Goal: Transaction & Acquisition: Purchase product/service

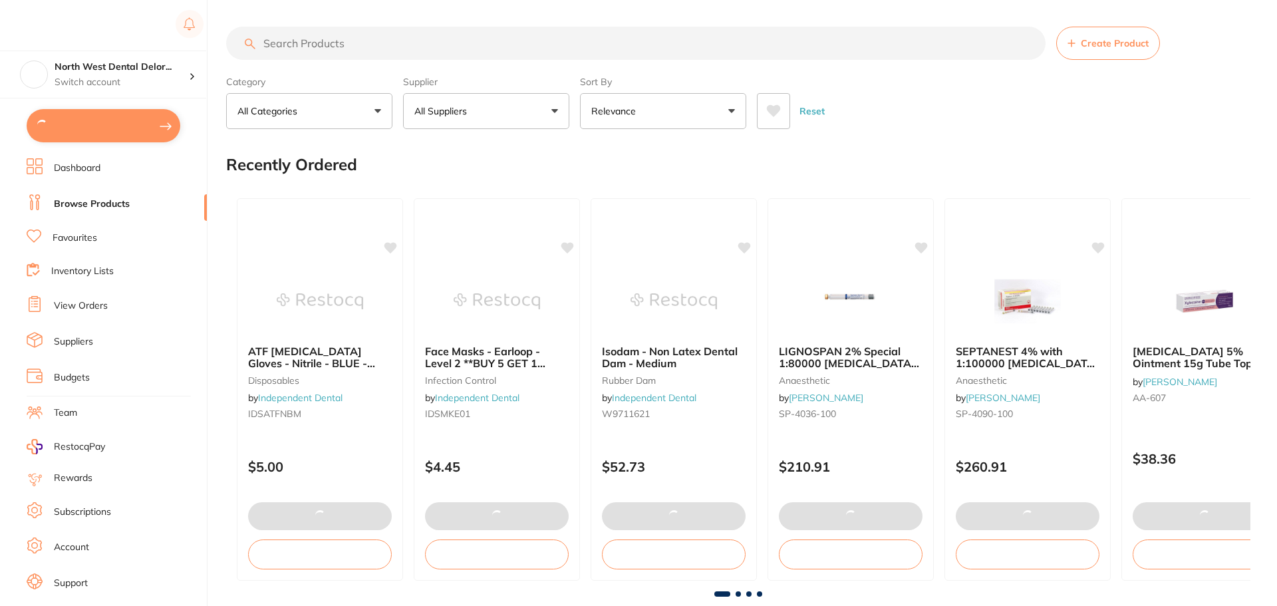
type input "4"
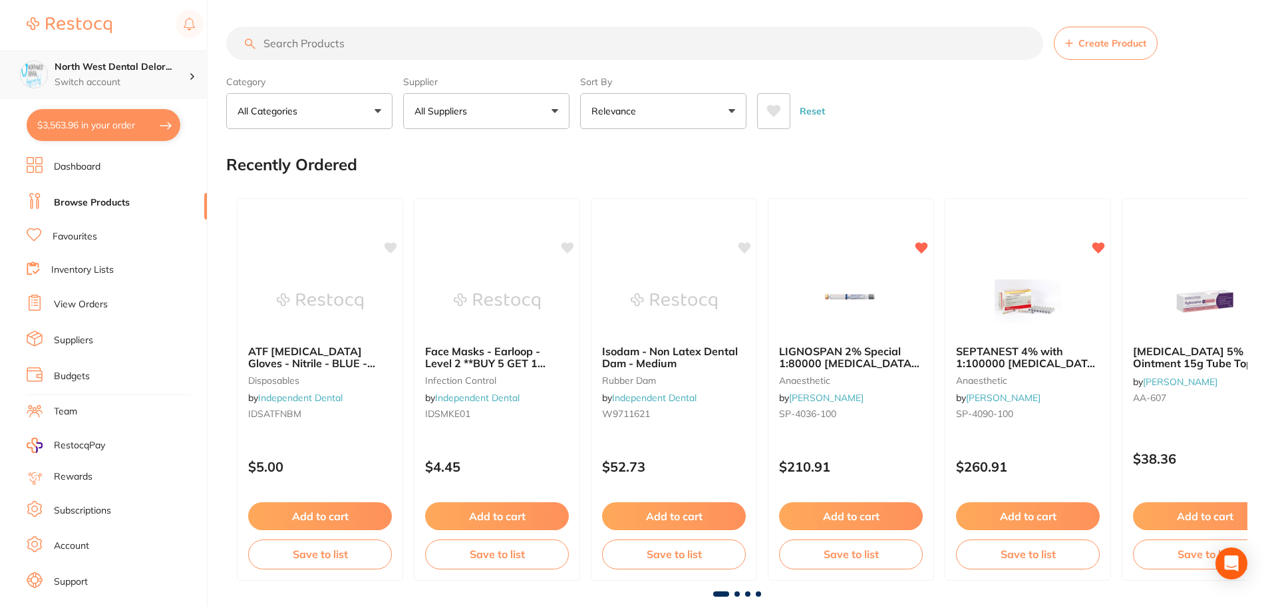
click at [100, 80] on p "Switch account" at bounding box center [122, 82] width 134 height 13
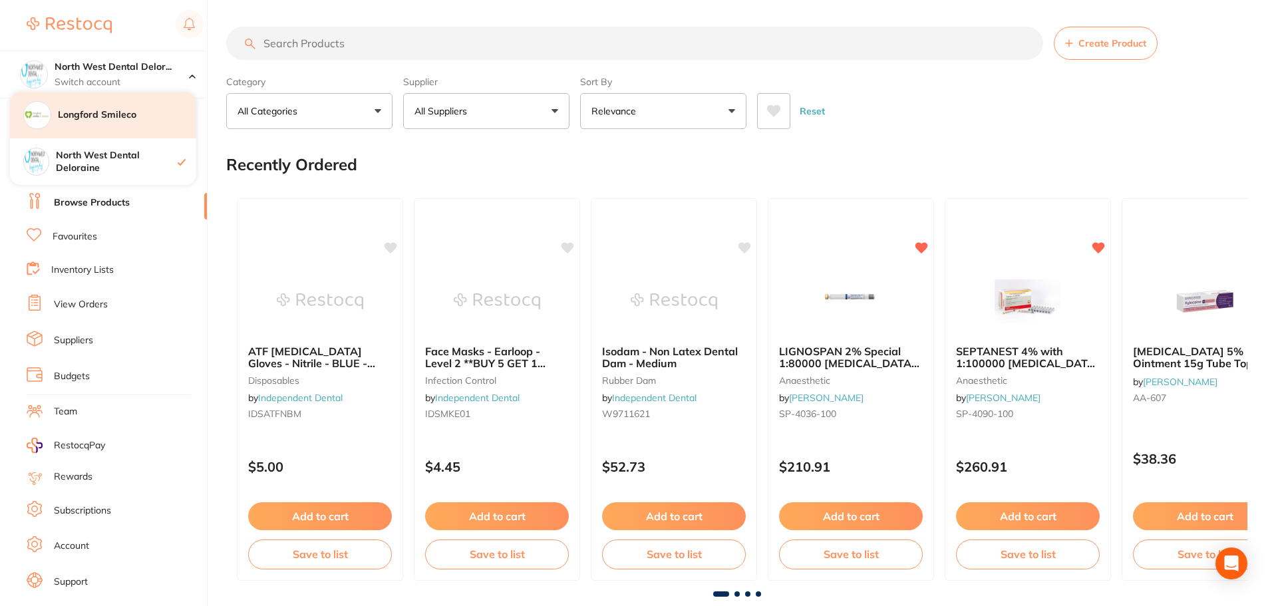
click at [103, 119] on h4 "Longford Smileco" at bounding box center [127, 114] width 138 height 13
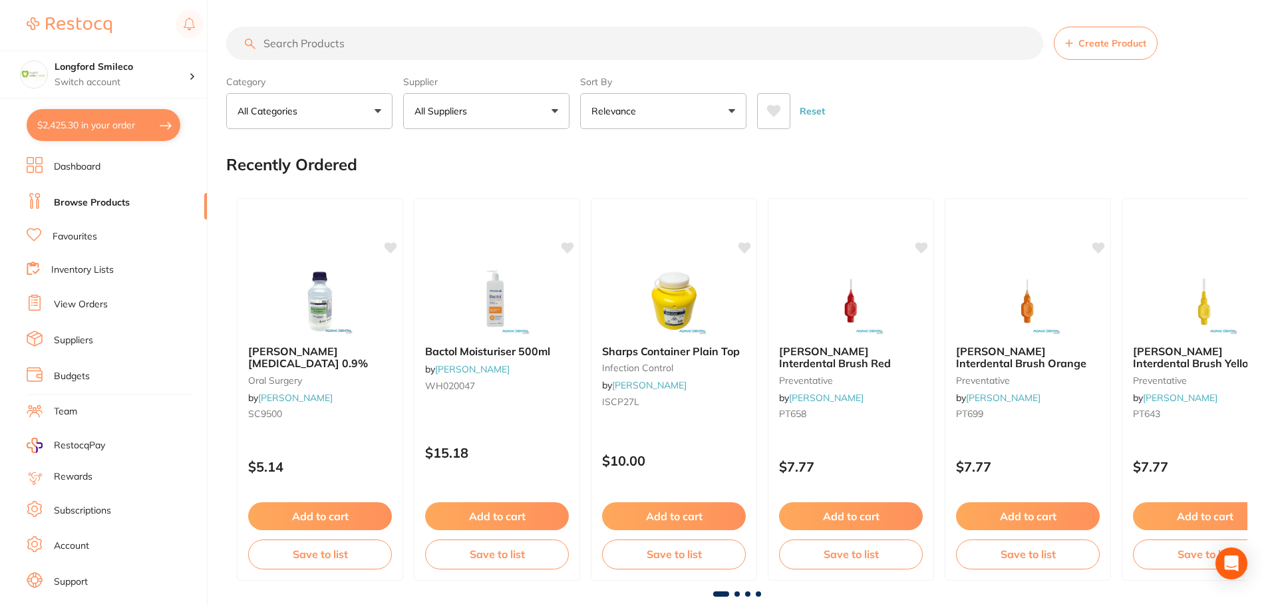
click at [97, 124] on button "$2,425.30 in your order" at bounding box center [104, 125] width 154 height 32
checkbox input "true"
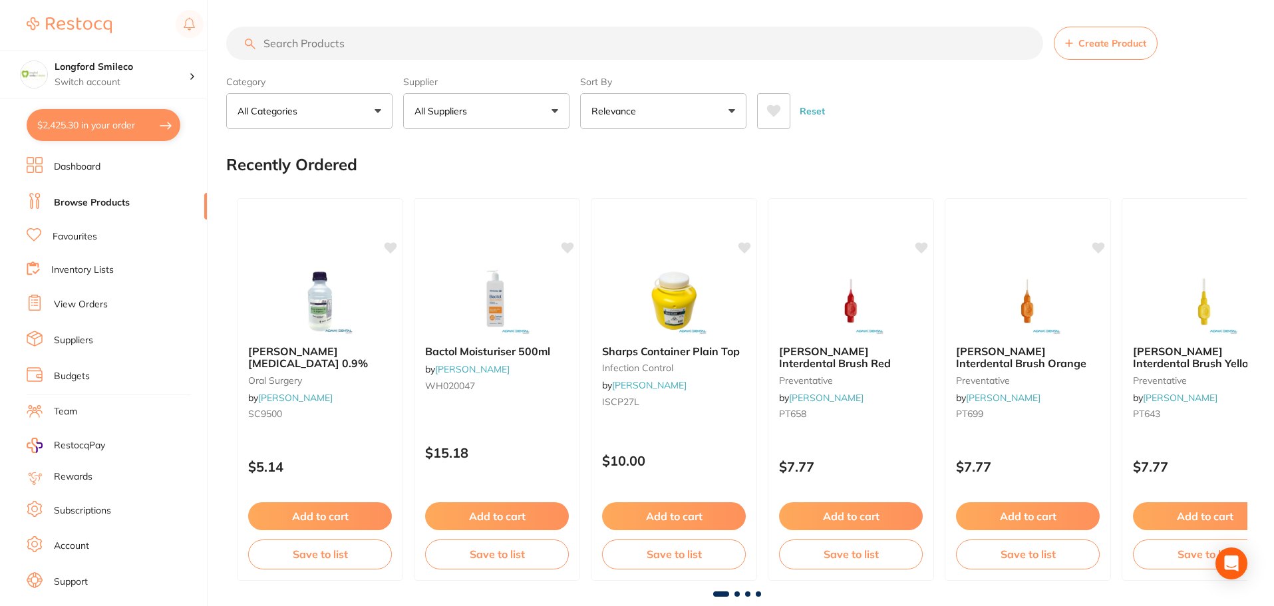
checkbox input "true"
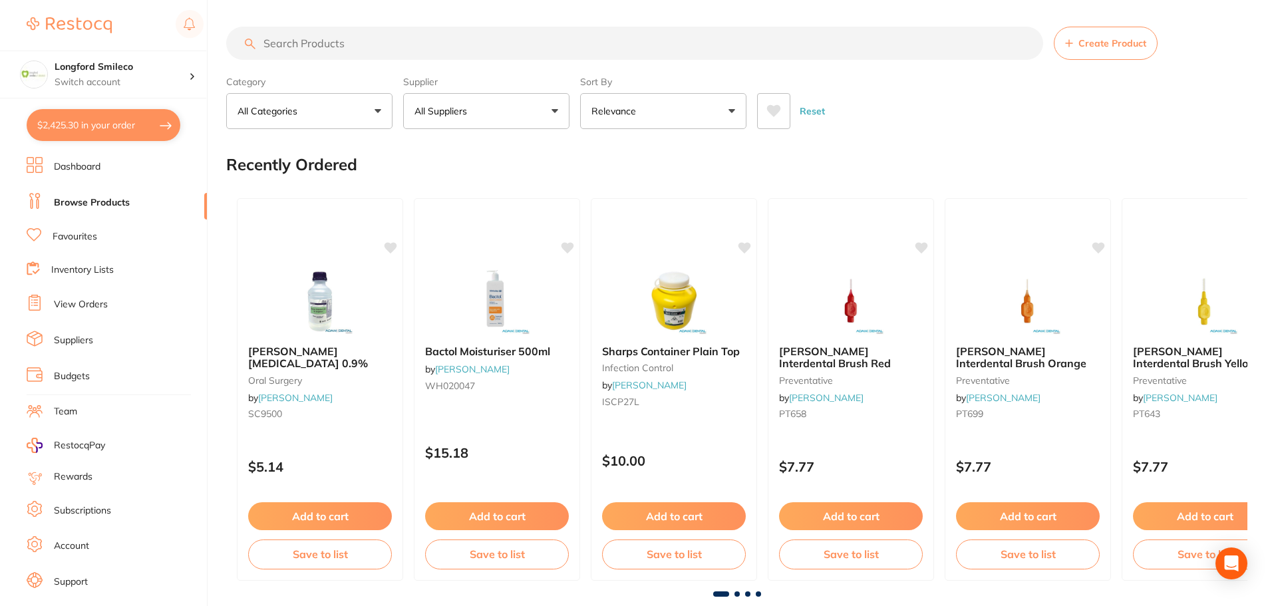
checkbox input "true"
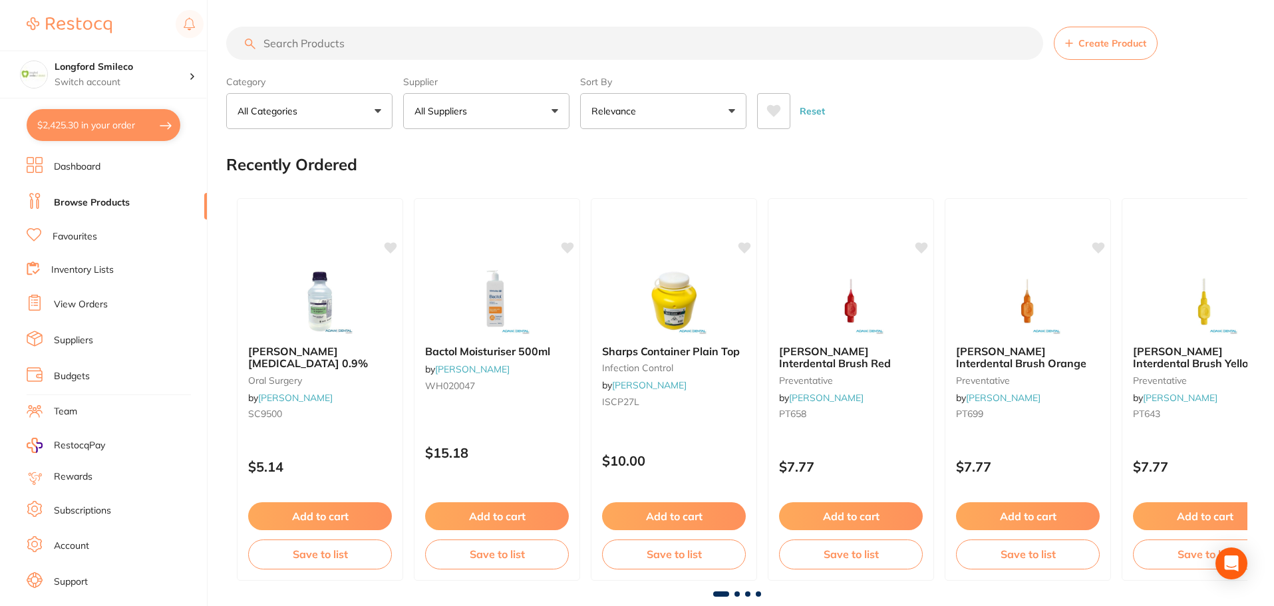
checkbox input "true"
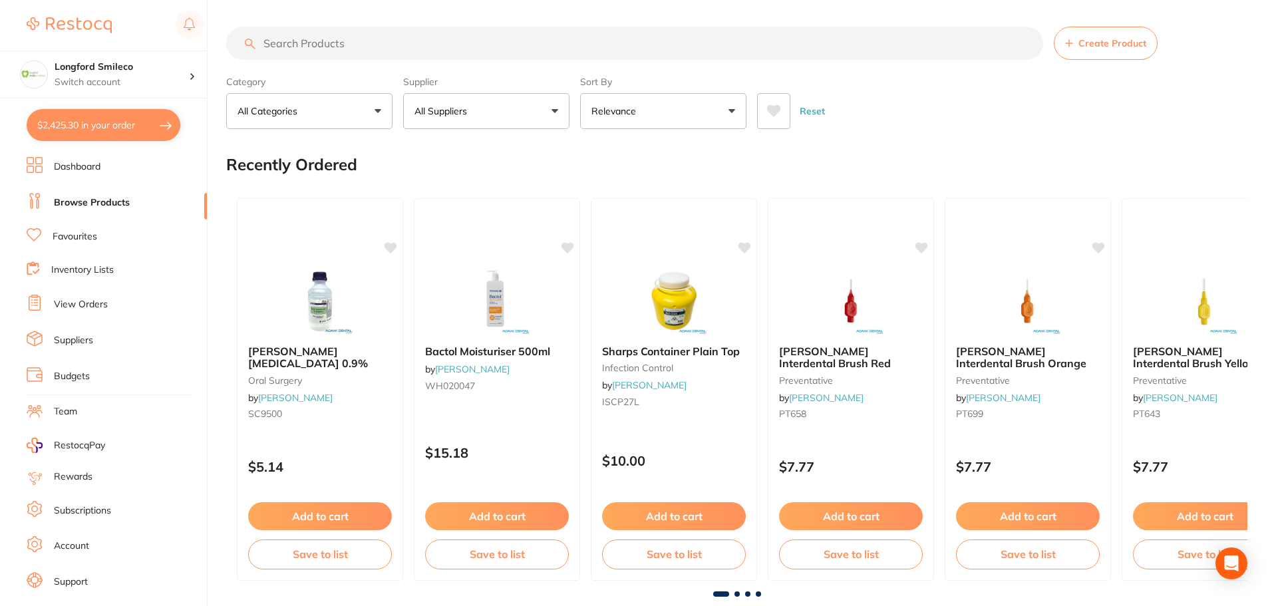
checkbox input "true"
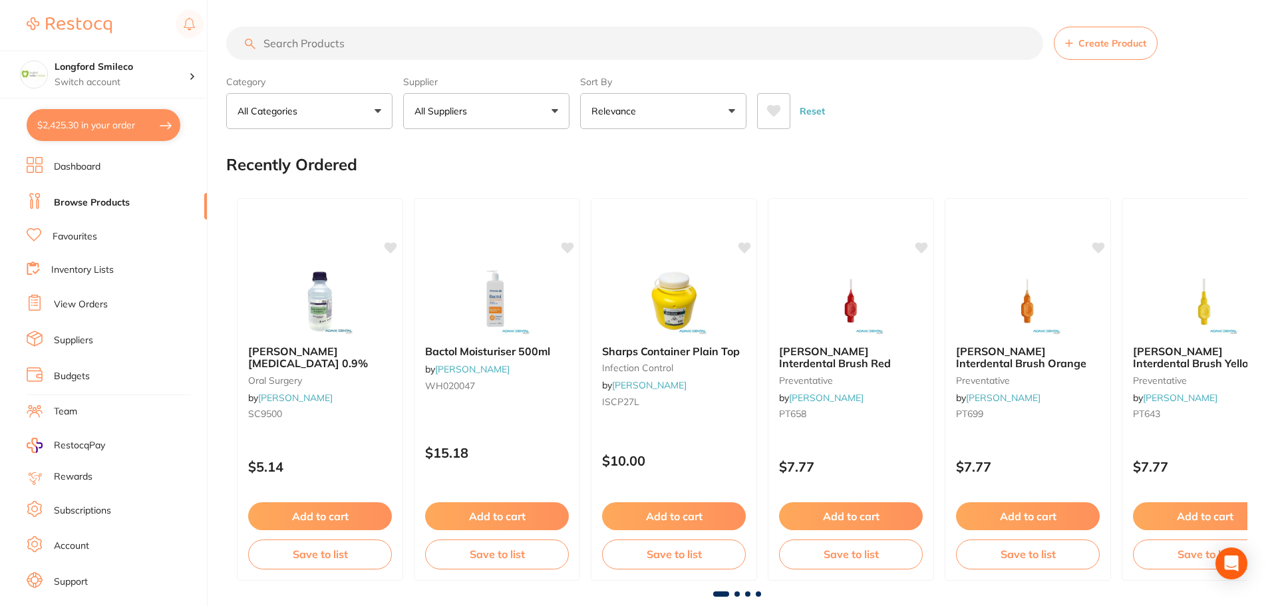
checkbox input "true"
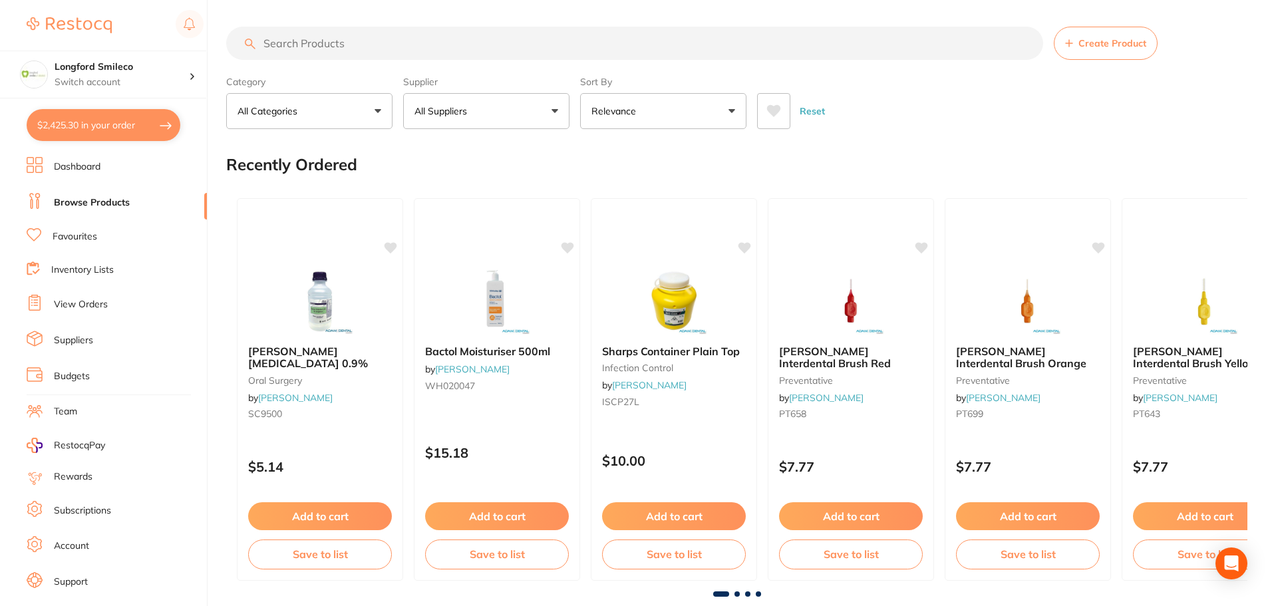
checkbox input "true"
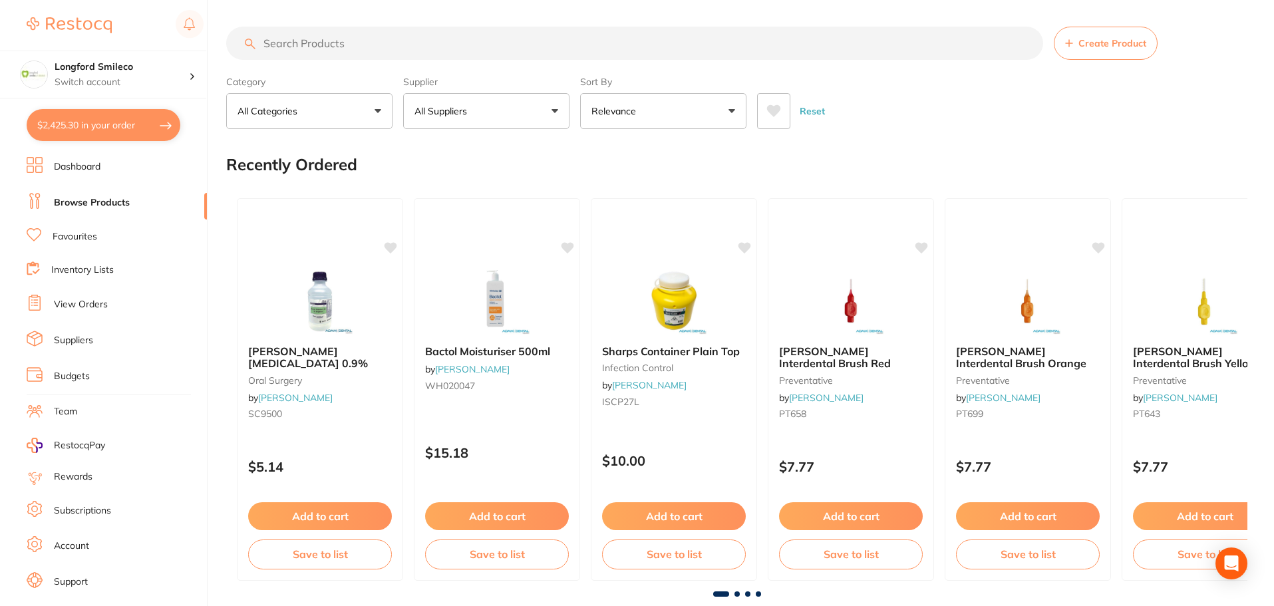
checkbox input "true"
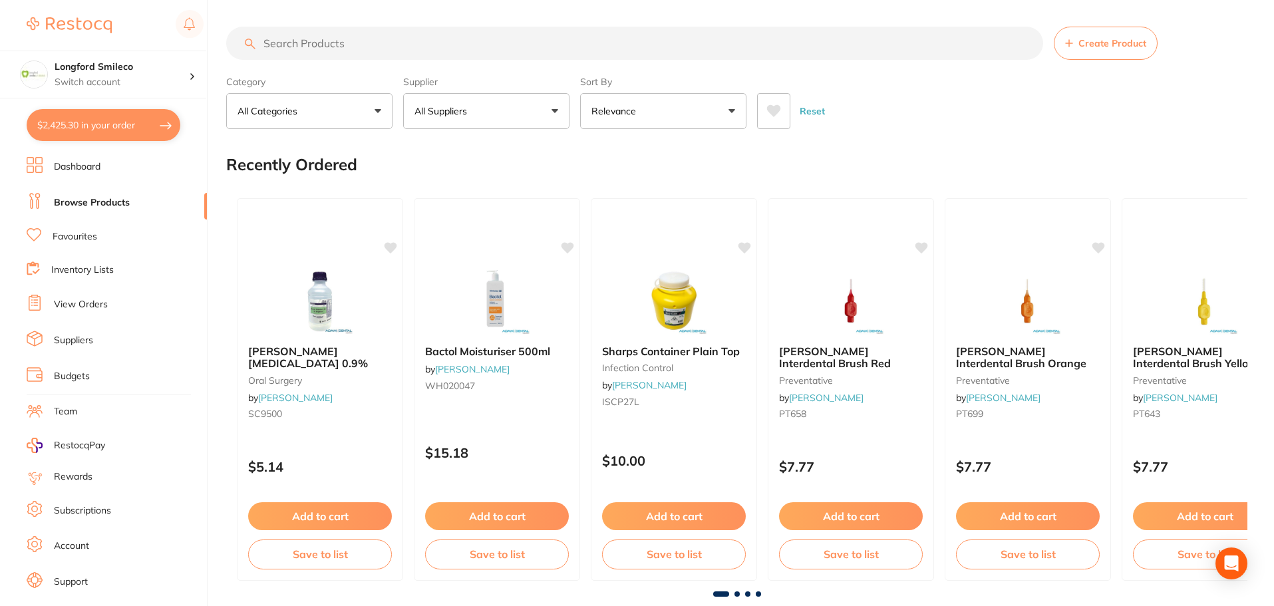
checkbox input "true"
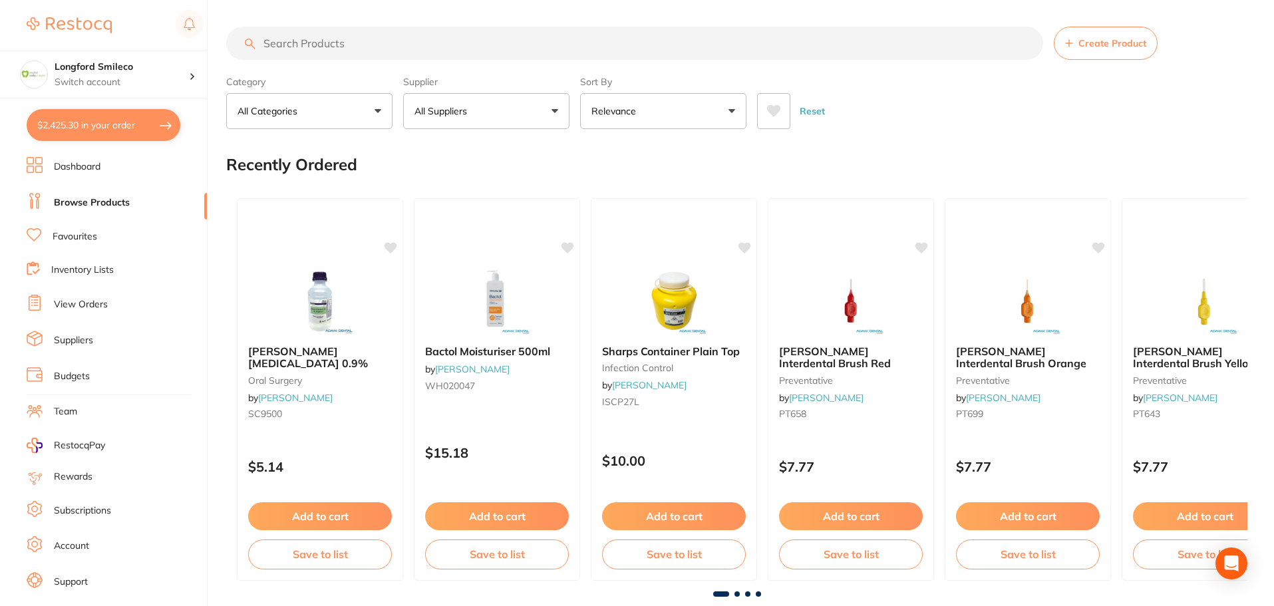
checkbox input "true"
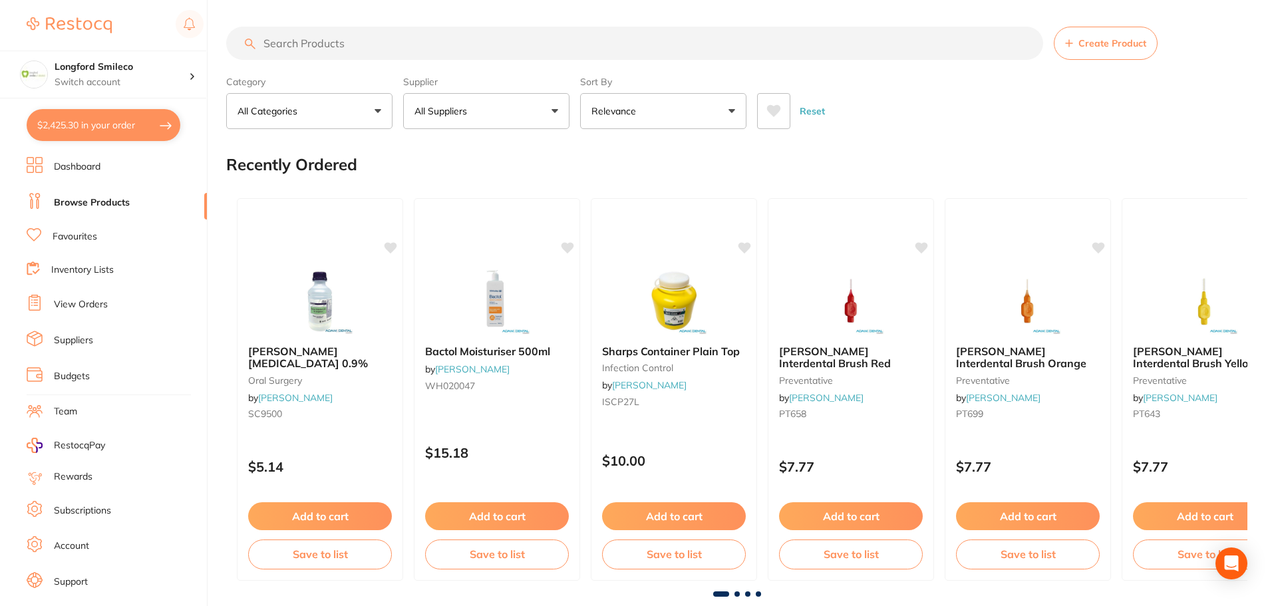
checkbox input "true"
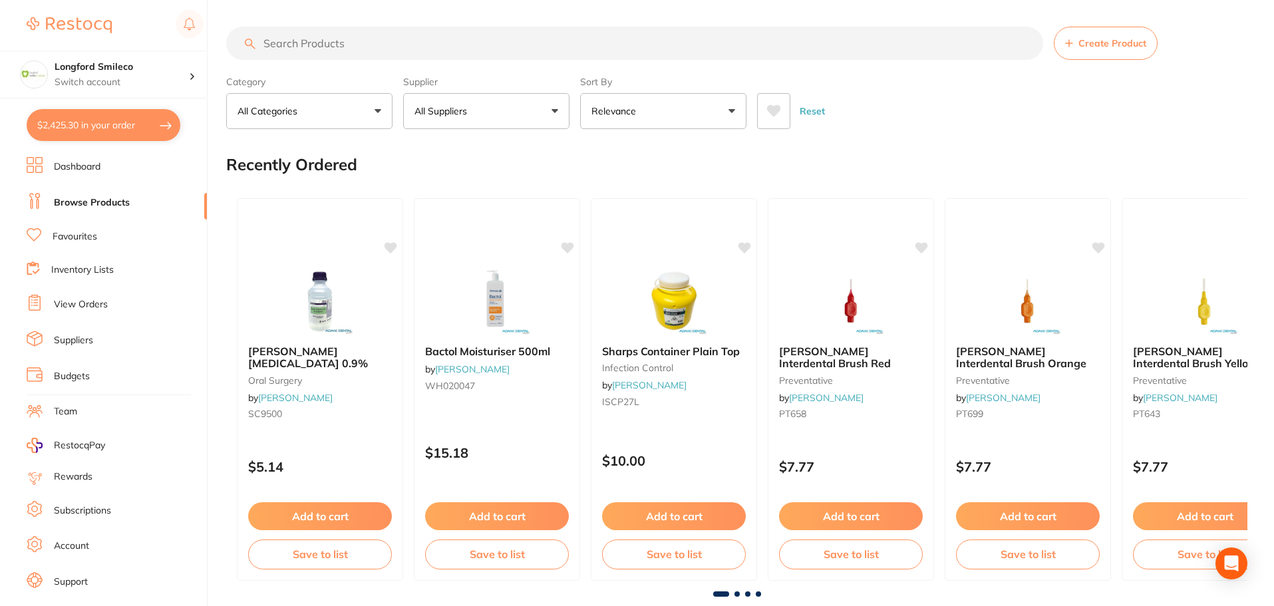
checkbox input "true"
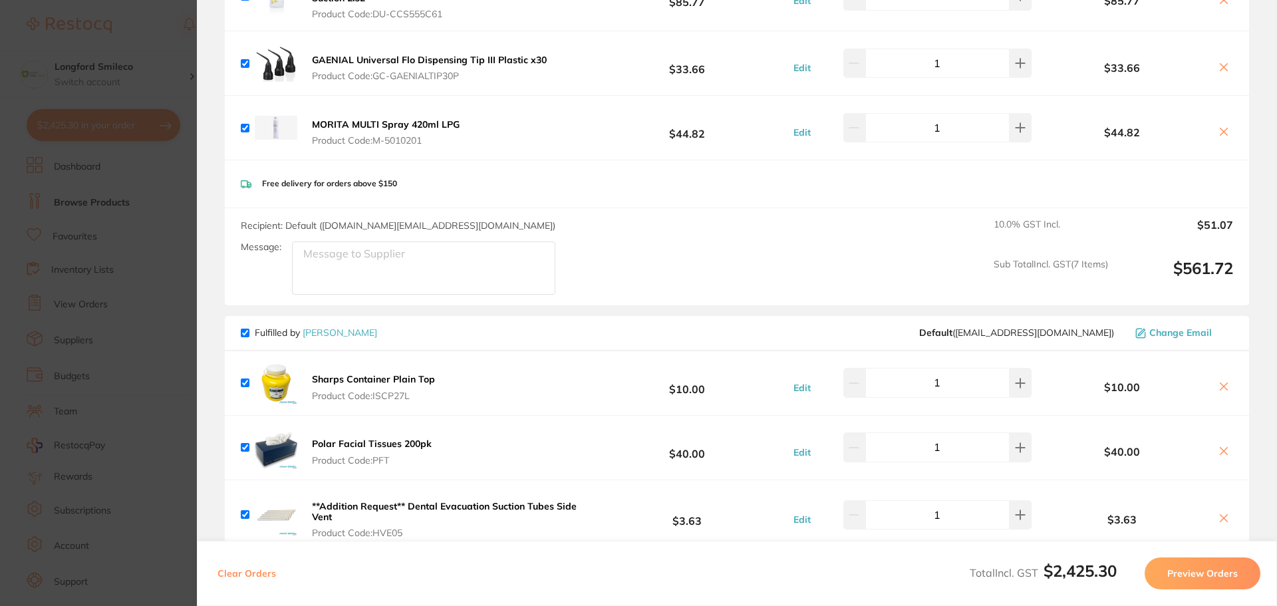
scroll to position [532, 0]
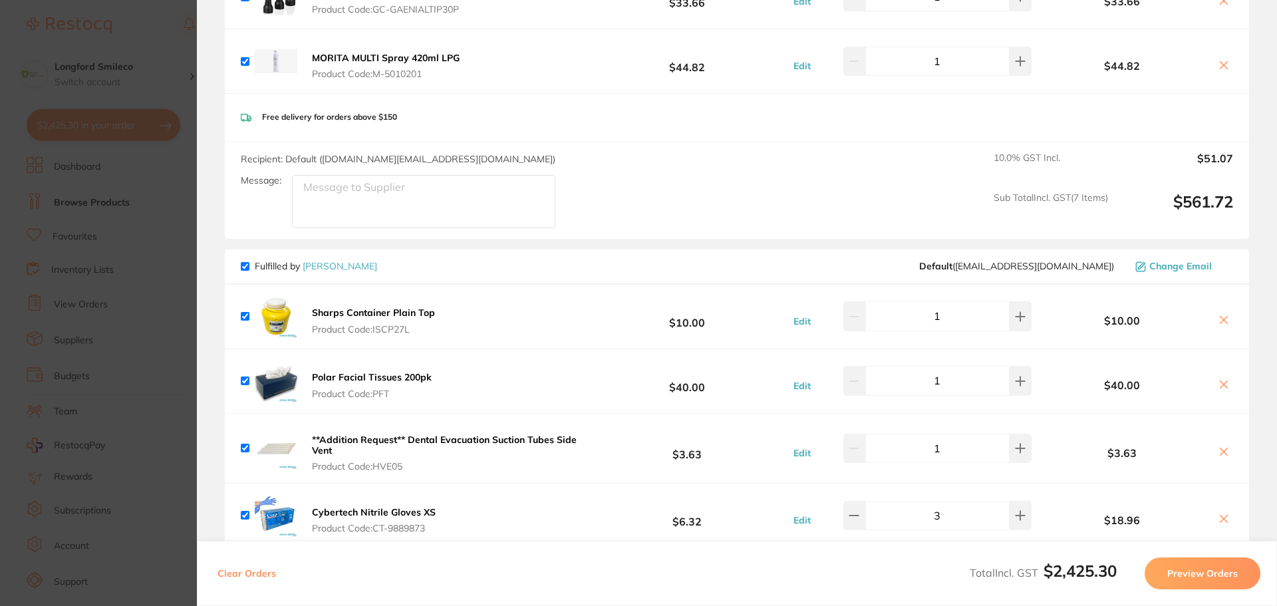
click at [1218, 383] on icon at bounding box center [1223, 384] width 11 height 11
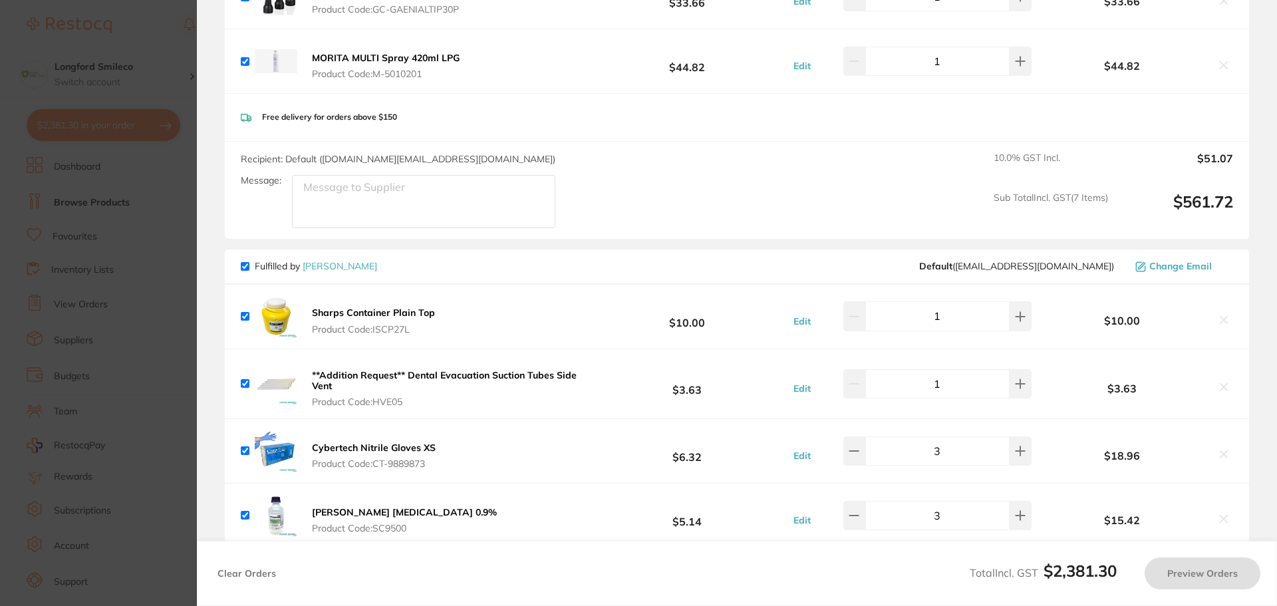
checkbox input "true"
click at [136, 23] on section "Update RRP Set your pre negotiated price for this item. Item Agreed RRP (excl. …" at bounding box center [638, 303] width 1277 height 606
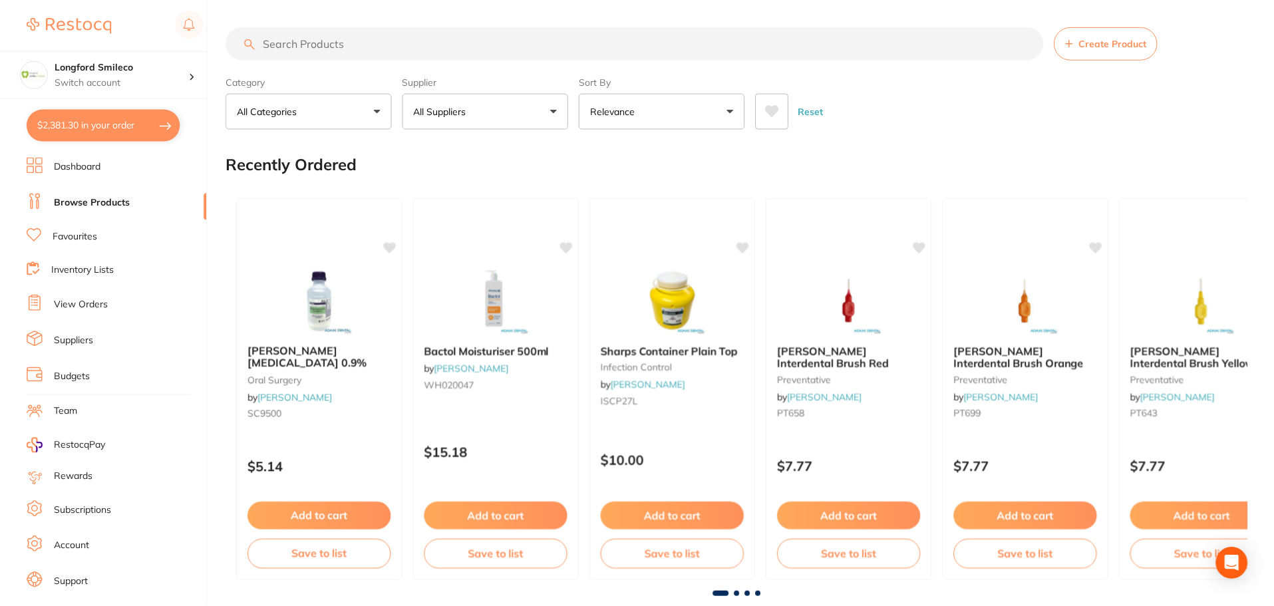
scroll to position [33, 0]
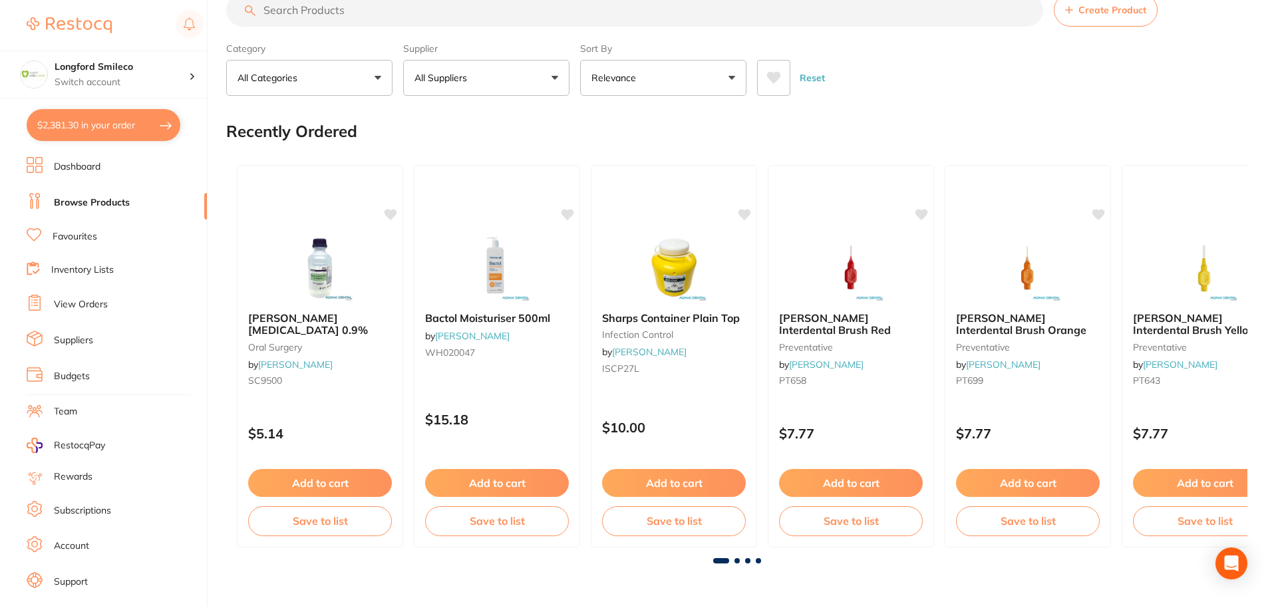
click at [307, 15] on input "search" at bounding box center [634, 9] width 817 height 33
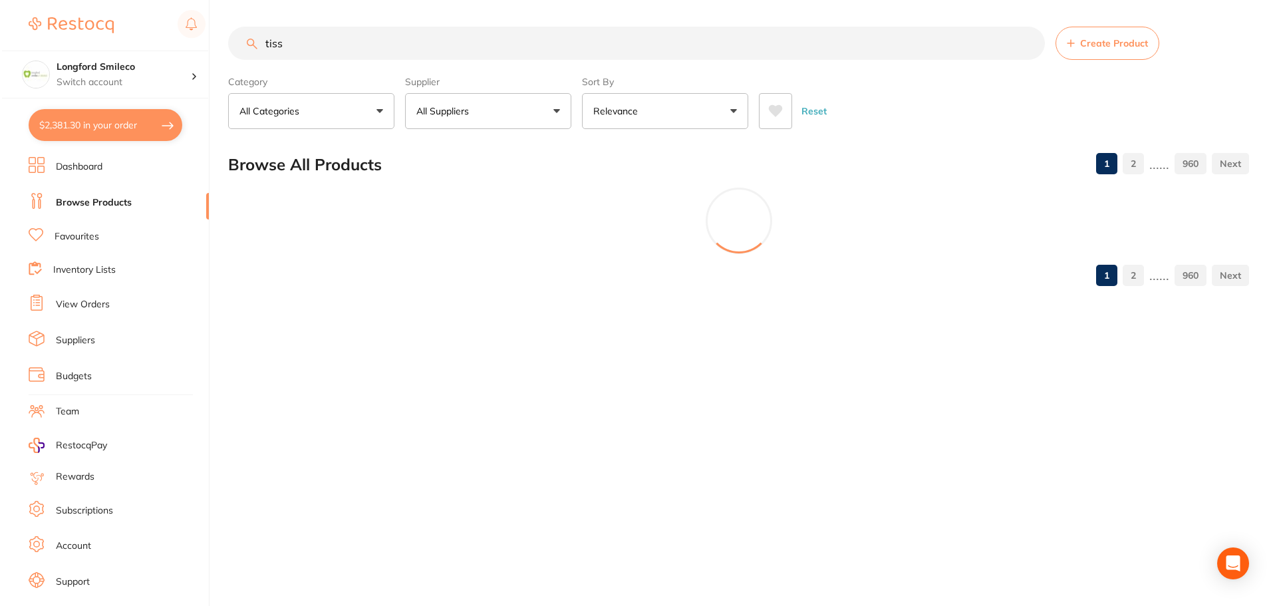
scroll to position [0, 0]
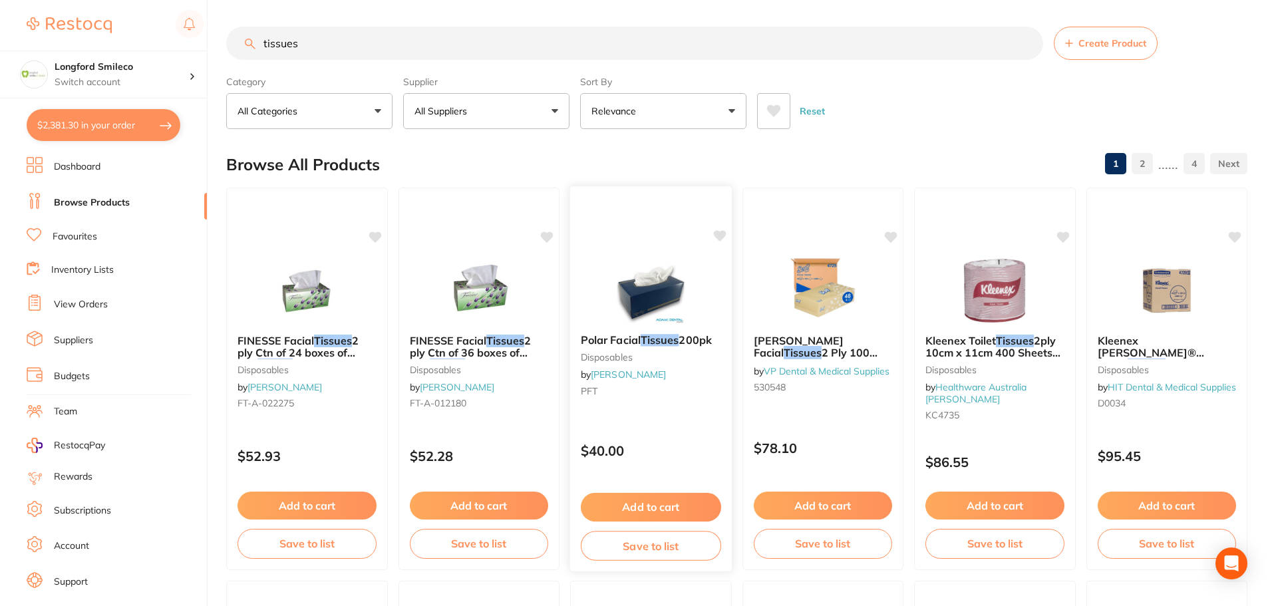
type input "tissues"
click at [618, 344] on span "Polar Facial" at bounding box center [611, 339] width 60 height 13
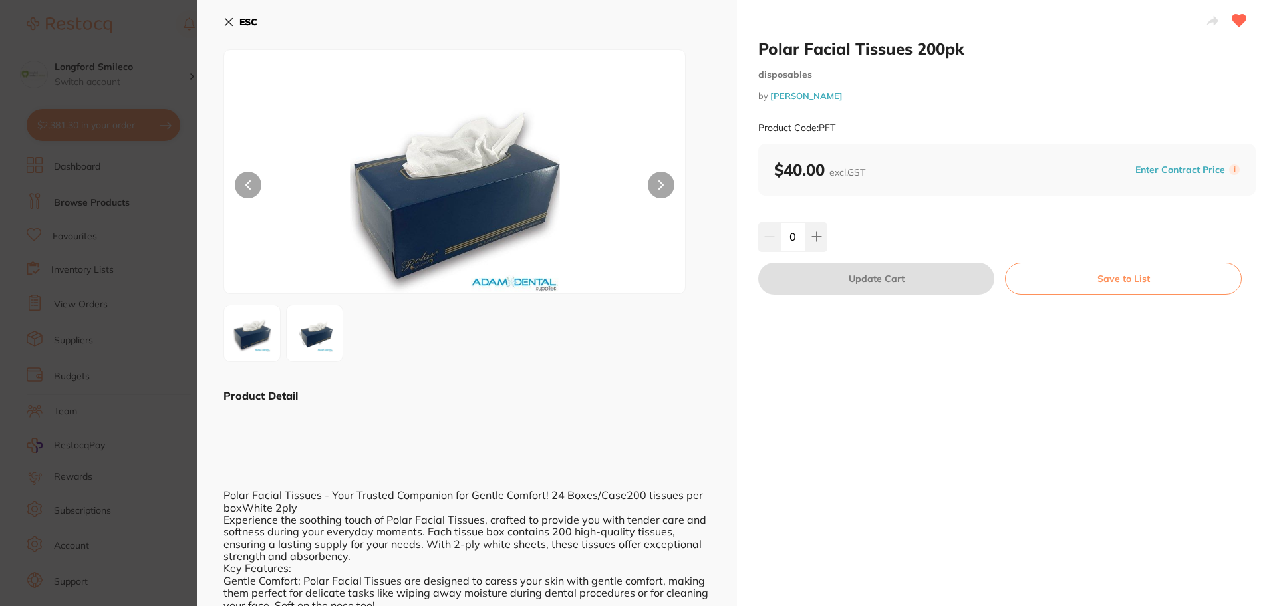
click at [120, 21] on section "Polar Facial Tissues 200pk disposables by Adam Dental Product Code: PFT ESC Pro…" at bounding box center [638, 303] width 1277 height 606
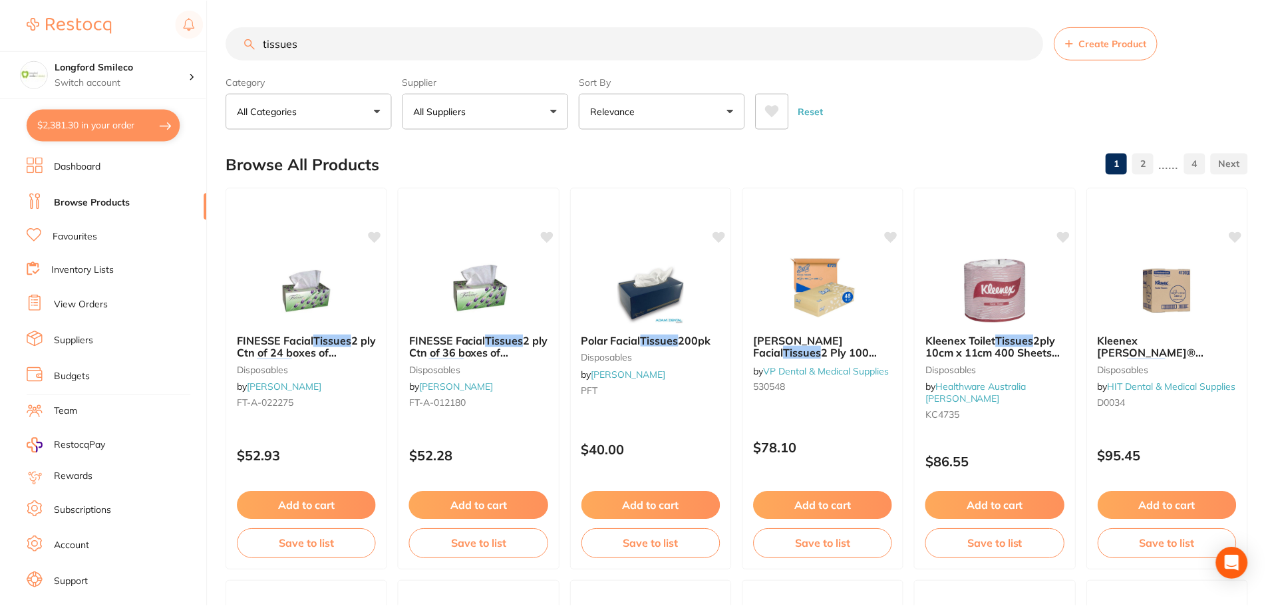
scroll to position [33, 0]
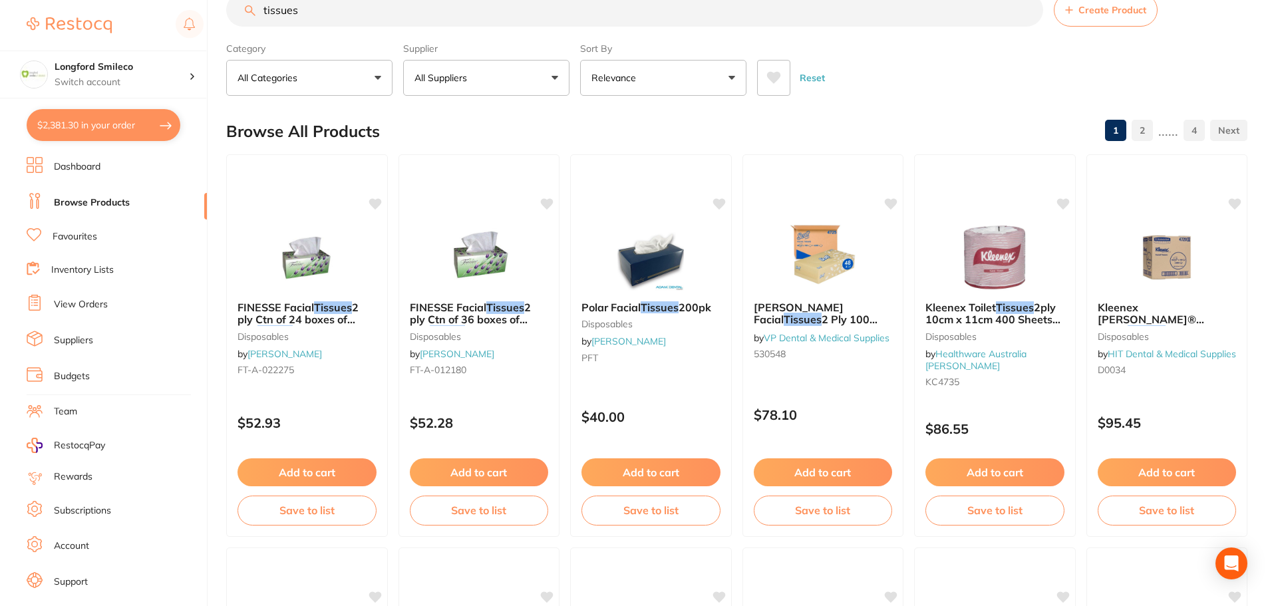
click at [71, 118] on button "$2,381.30 in your order" at bounding box center [104, 125] width 154 height 32
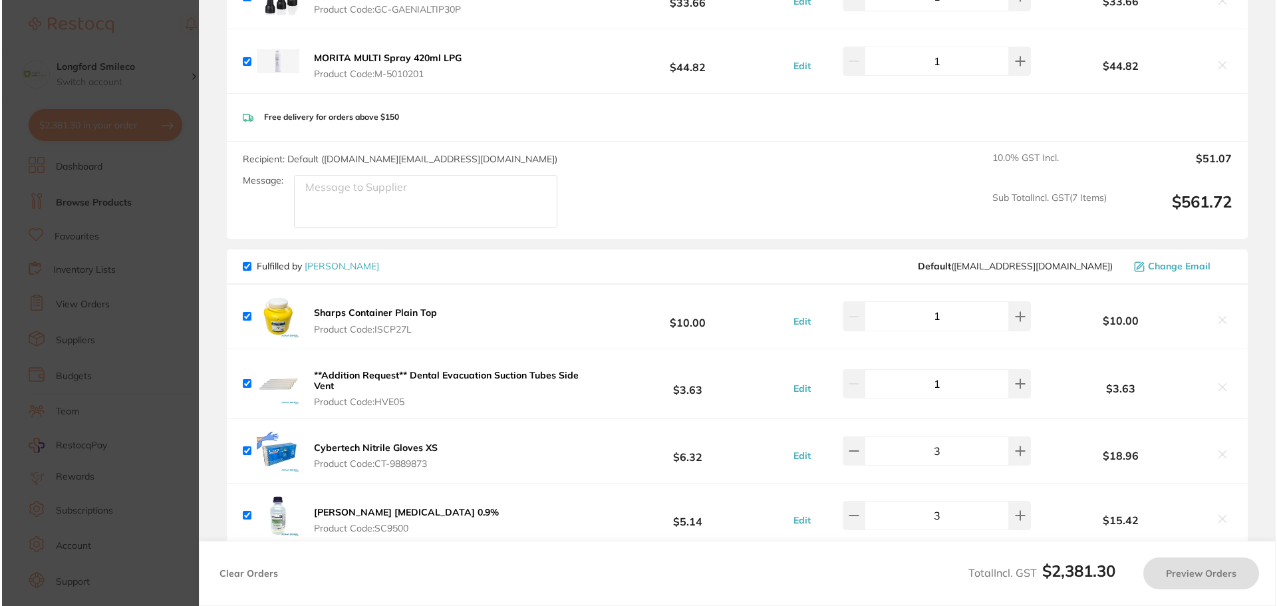
scroll to position [0, 0]
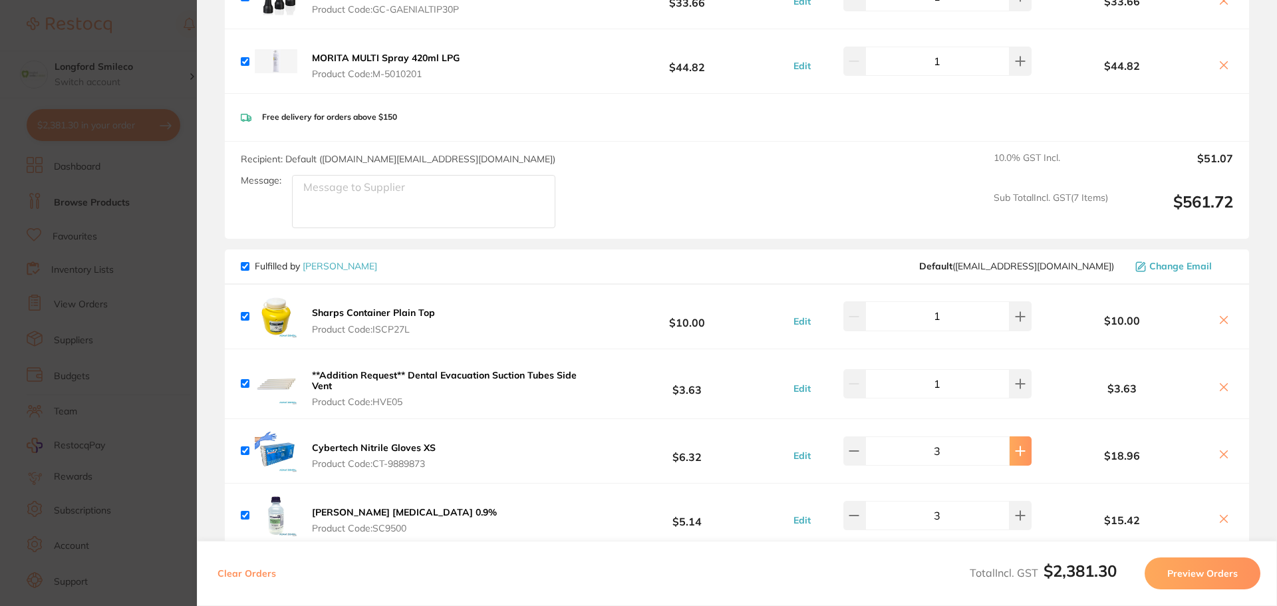
click at [1016, 446] on icon at bounding box center [1020, 451] width 11 height 11
type input "5"
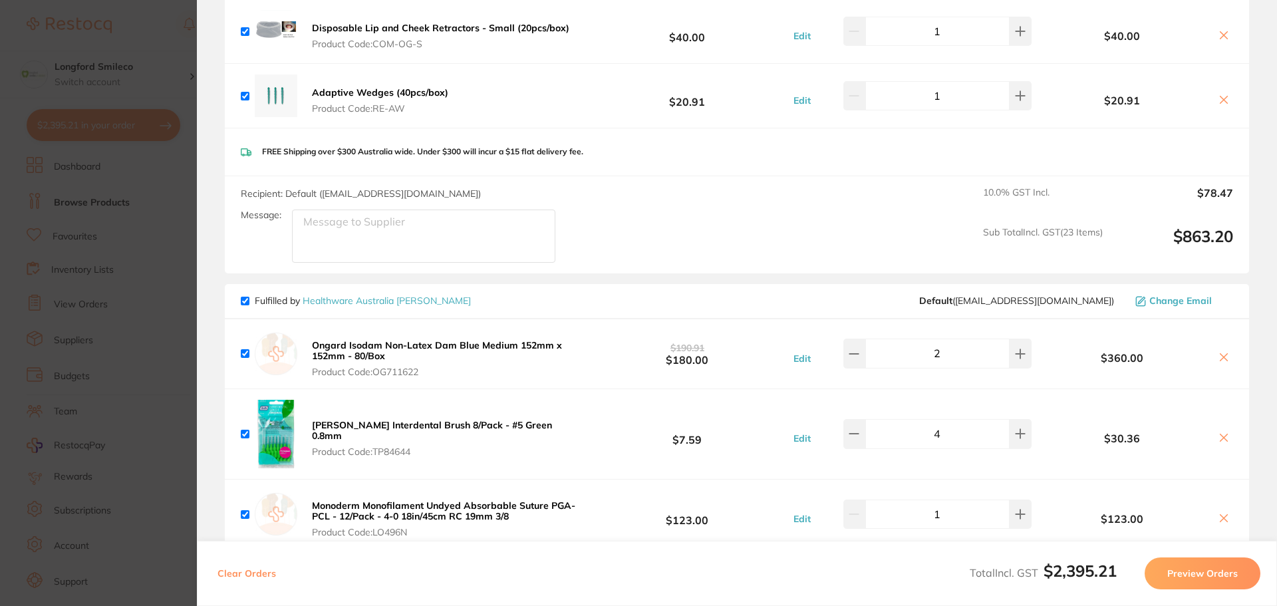
scroll to position [2860, 0]
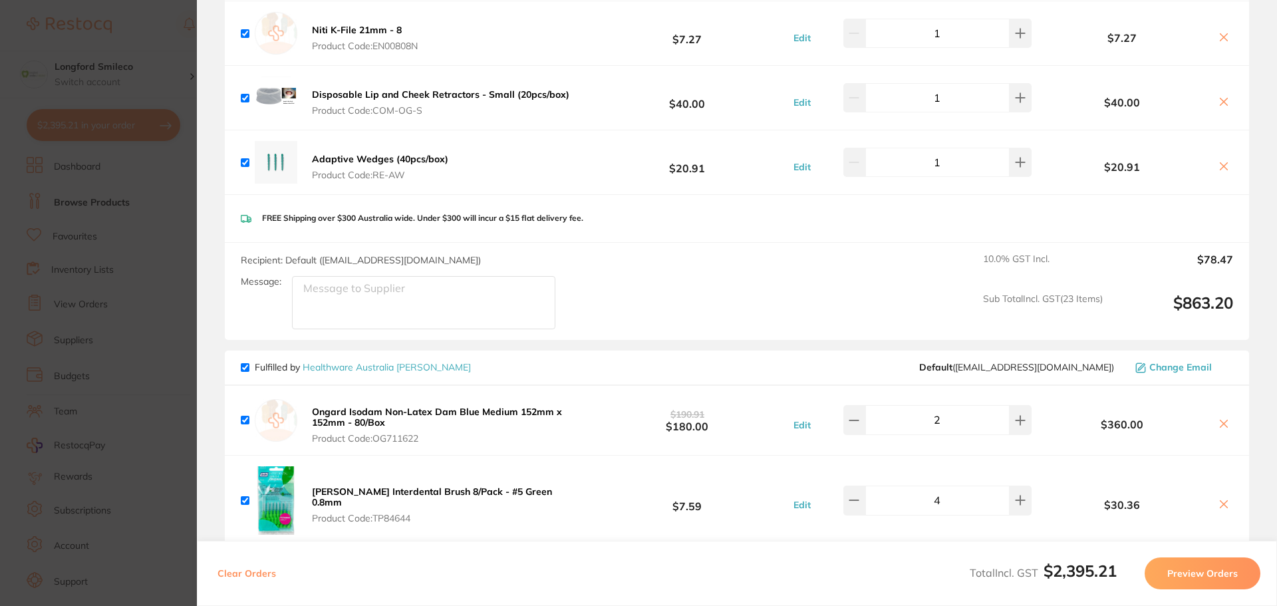
click at [139, 18] on section "Update RRP Set your pre negotiated price for this item. Item Agreed RRP (excl. …" at bounding box center [638, 303] width 1277 height 606
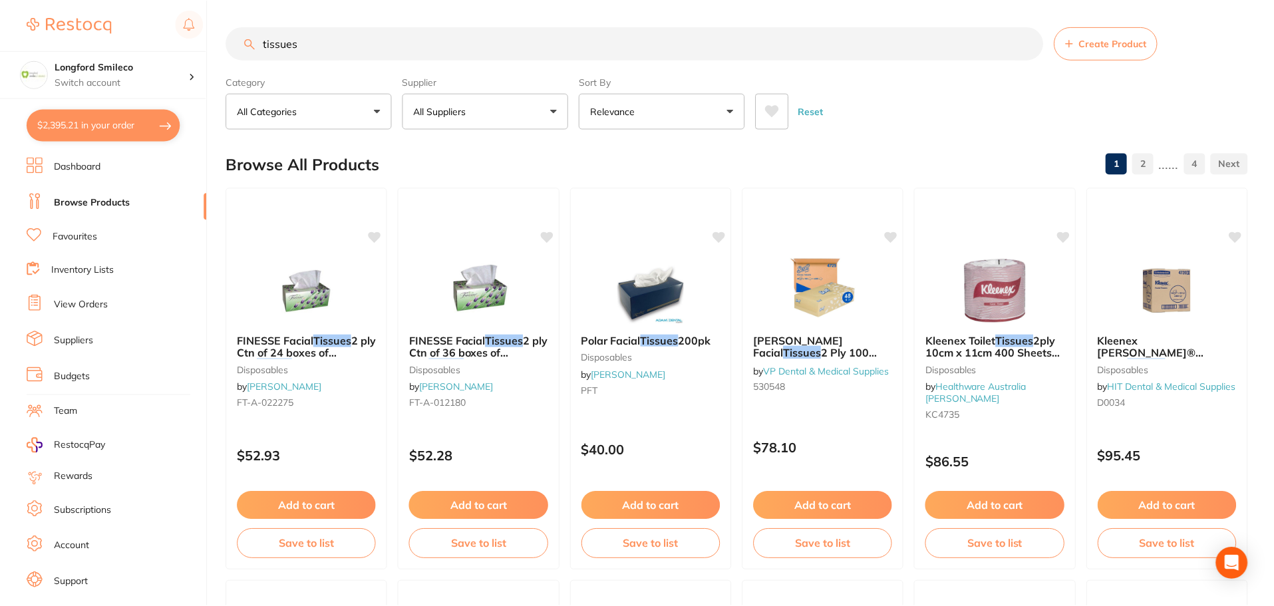
scroll to position [33, 0]
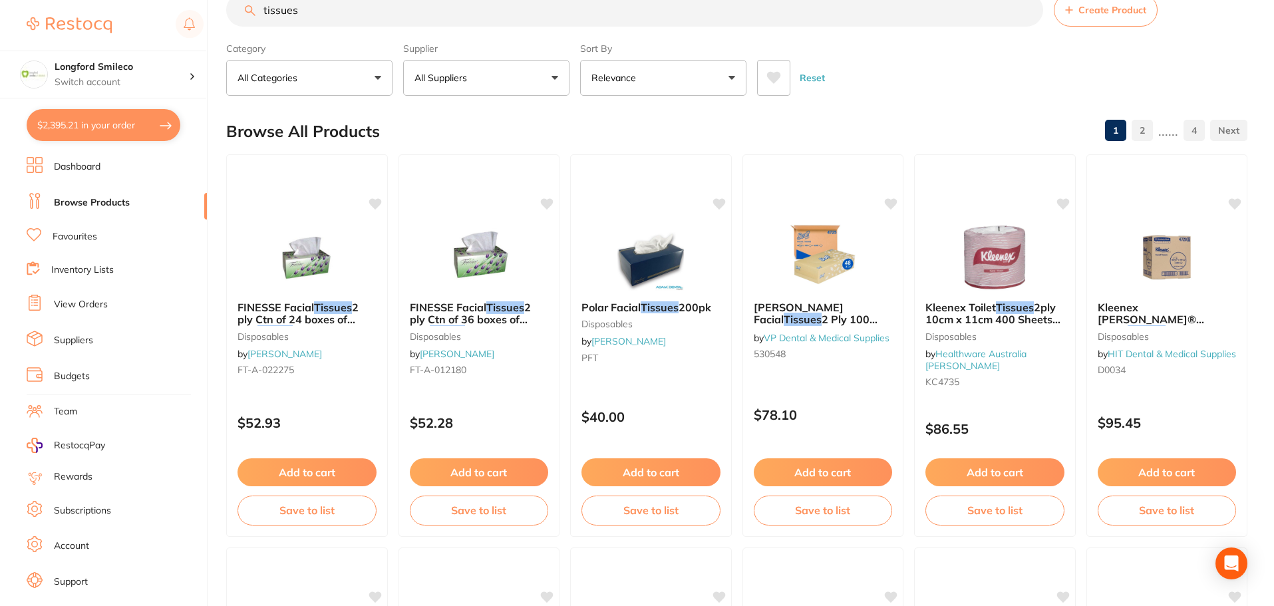
click at [104, 205] on link "Browse Products" at bounding box center [92, 202] width 76 height 13
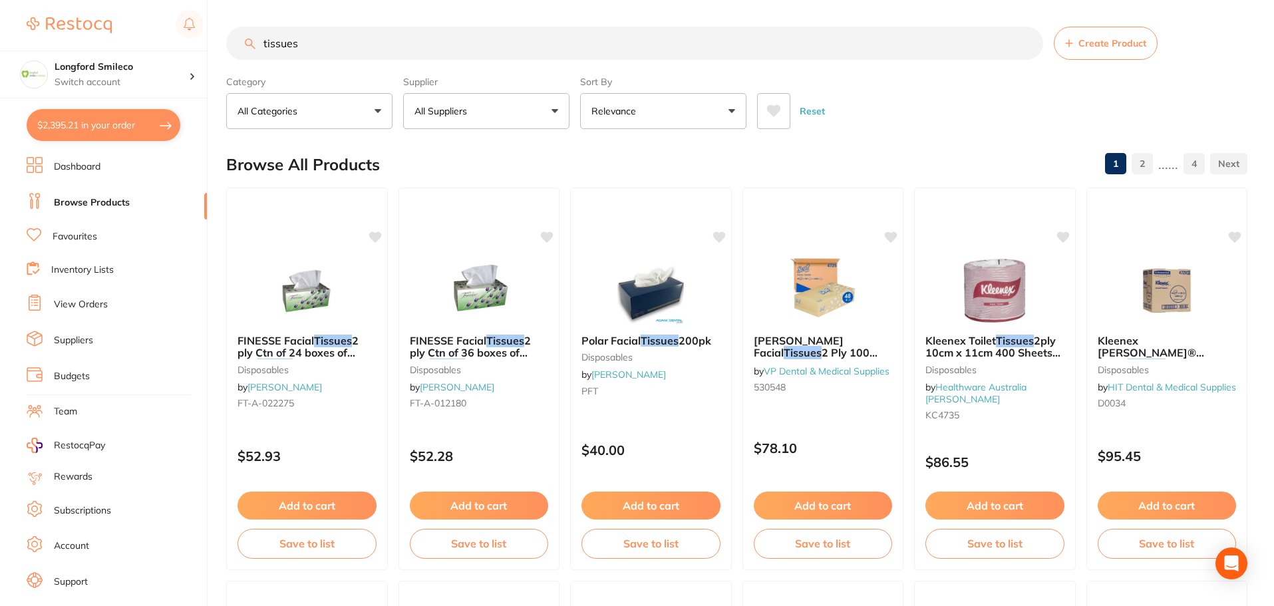
click at [103, 198] on link "Browse Products" at bounding box center [92, 202] width 76 height 13
click at [82, 237] on link "Favourites" at bounding box center [75, 236] width 45 height 13
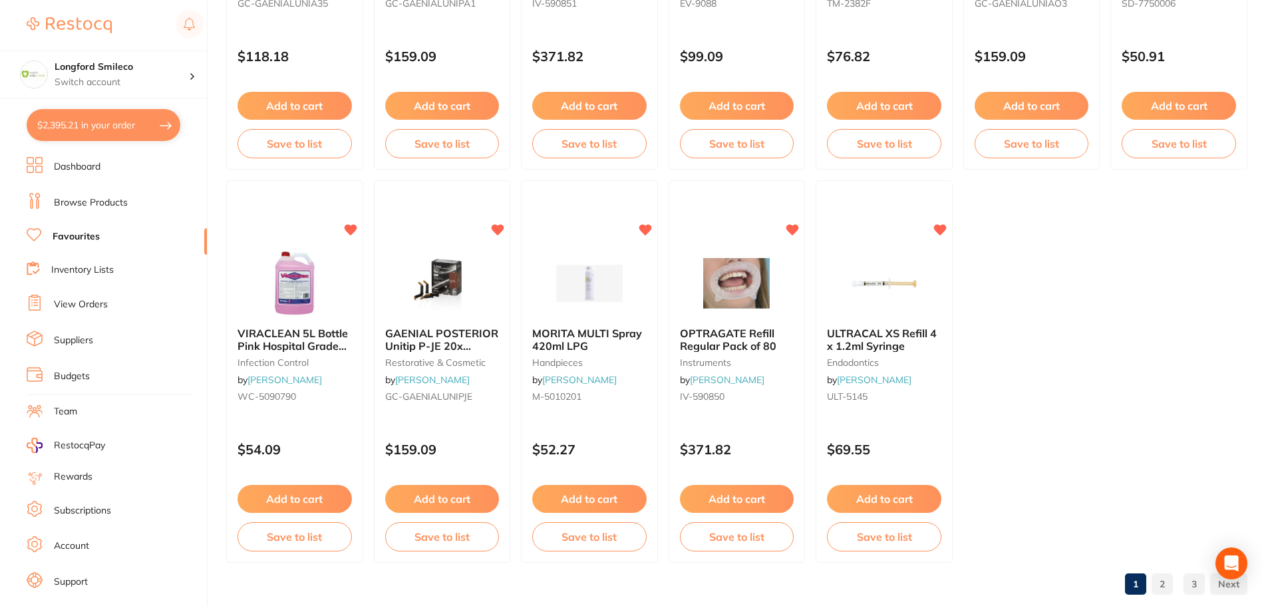
scroll to position [2753, 0]
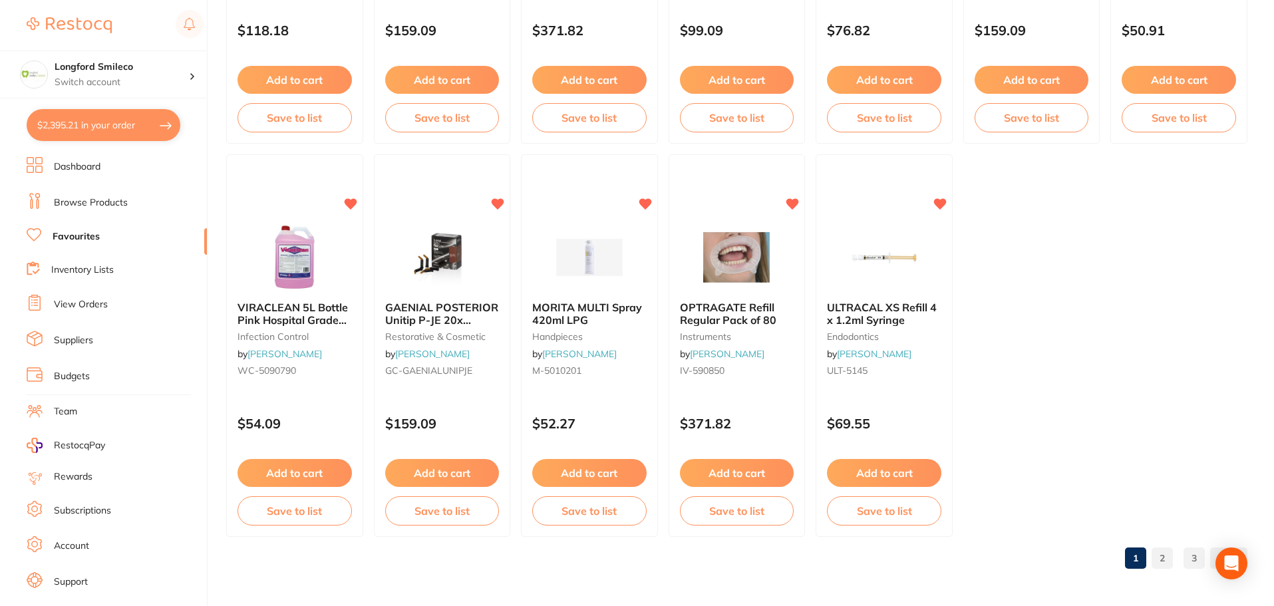
click at [1166, 561] on link "2" at bounding box center [1161, 558] width 21 height 27
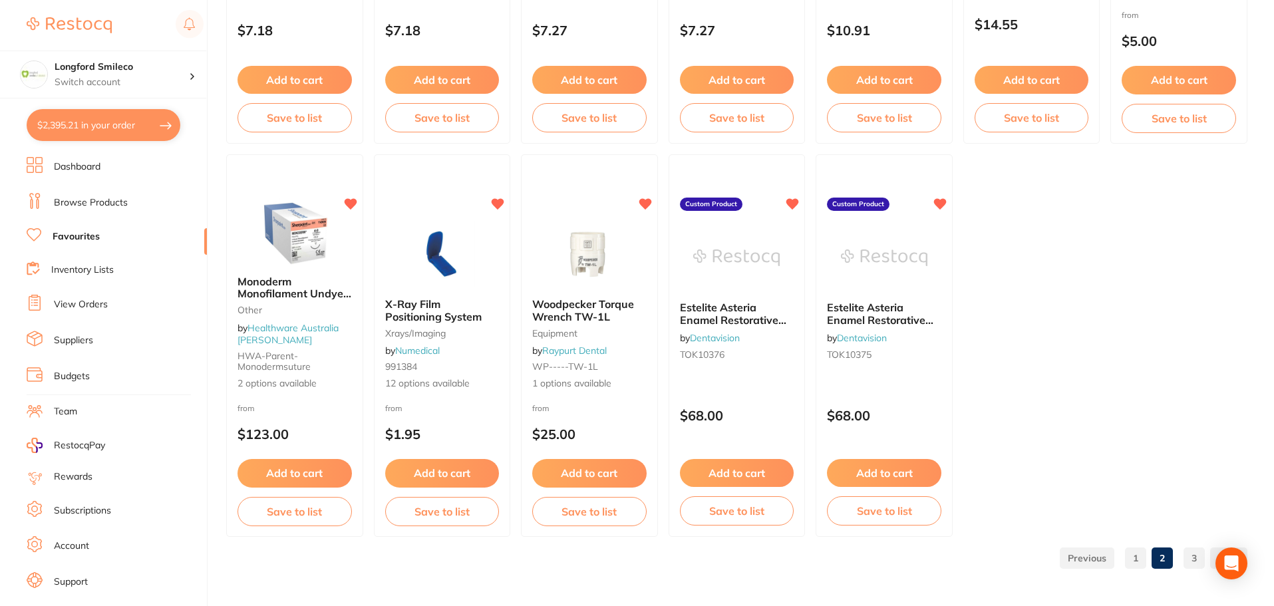
click at [1195, 559] on link "3" at bounding box center [1193, 558] width 21 height 27
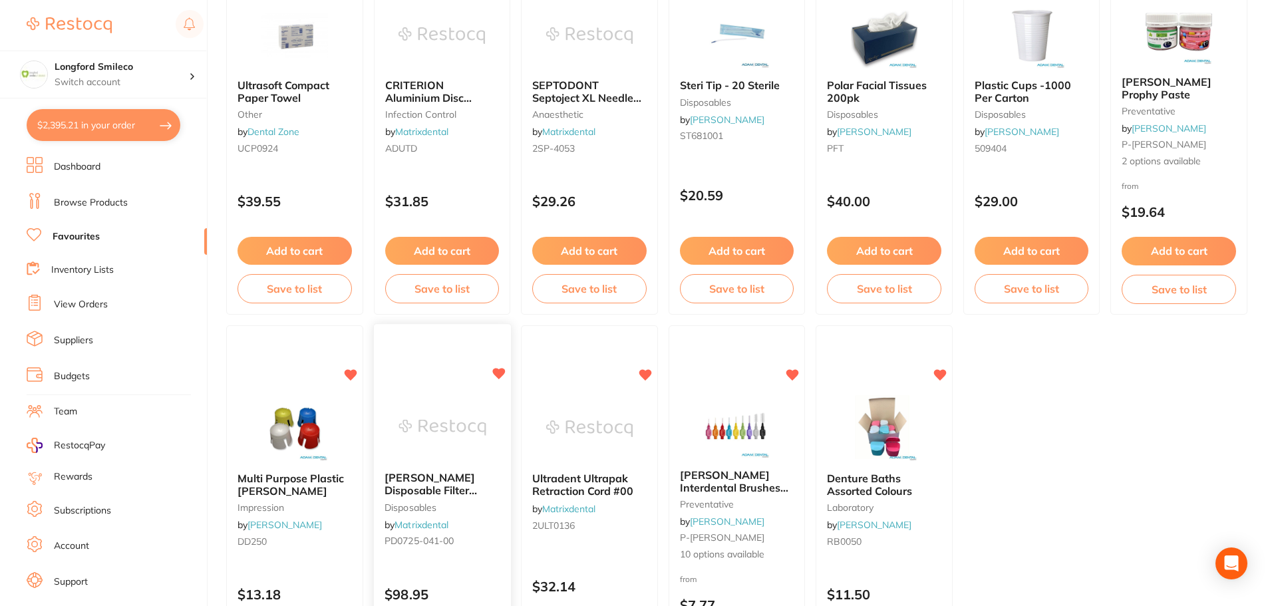
scroll to position [1967, 0]
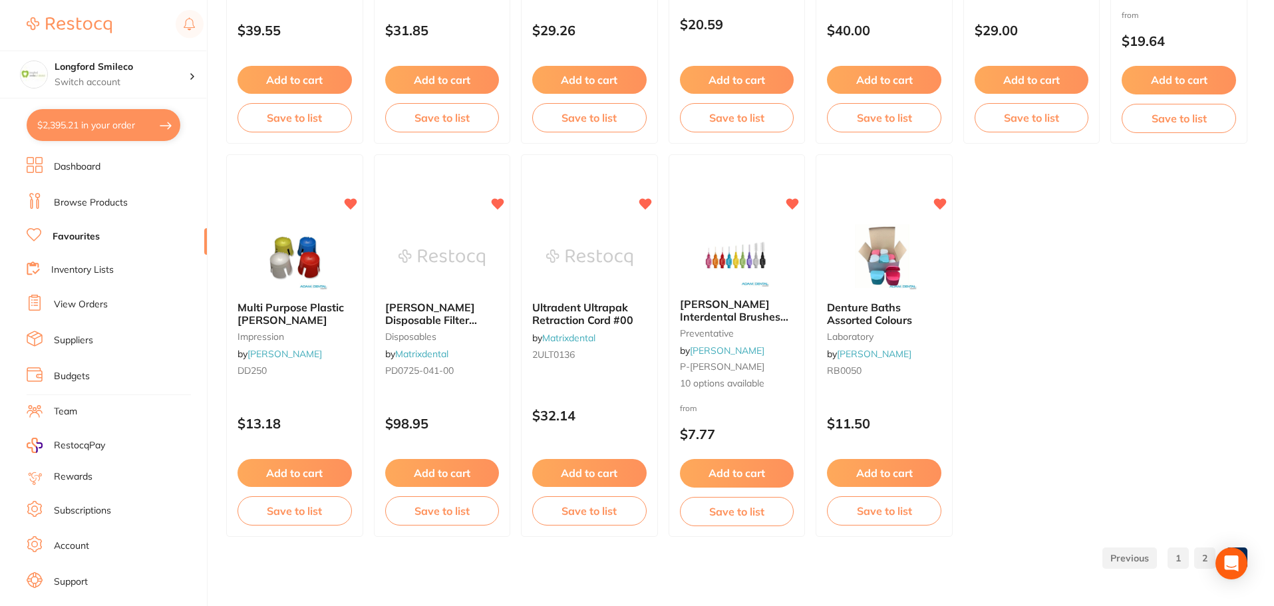
click at [111, 126] on button "$2,395.21 in your order" at bounding box center [104, 125] width 154 height 32
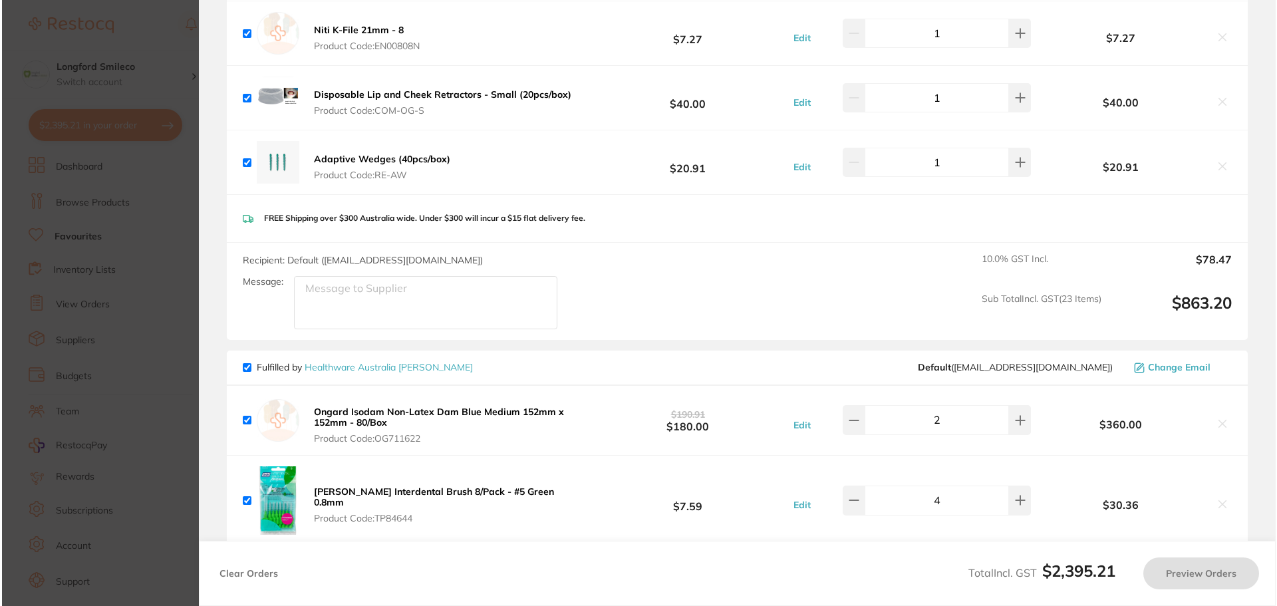
scroll to position [0, 0]
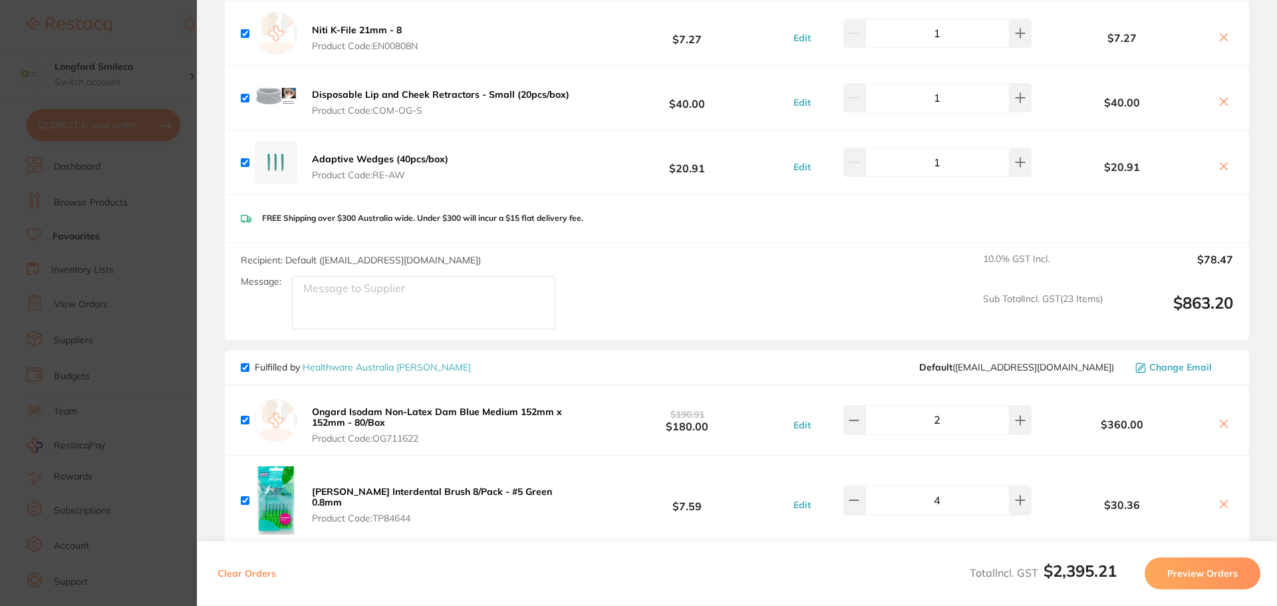
click at [142, 37] on section "Update RRP Set your pre negotiated price for this item. Item Agreed RRP (excl. …" at bounding box center [638, 303] width 1277 height 606
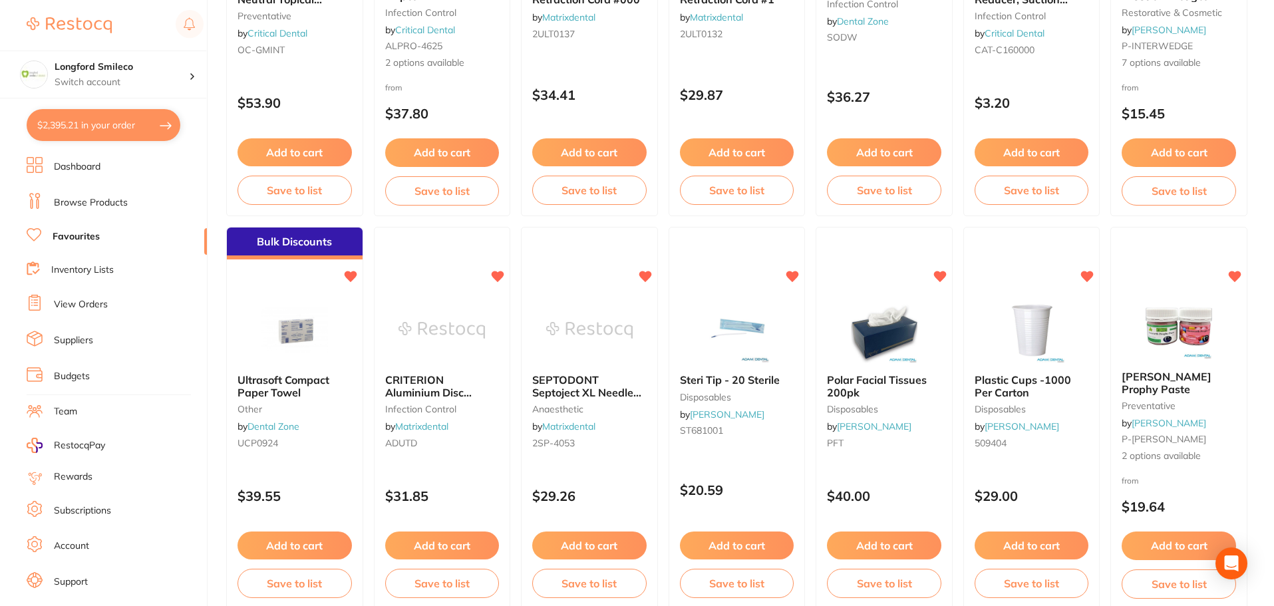
scroll to position [1036, 0]
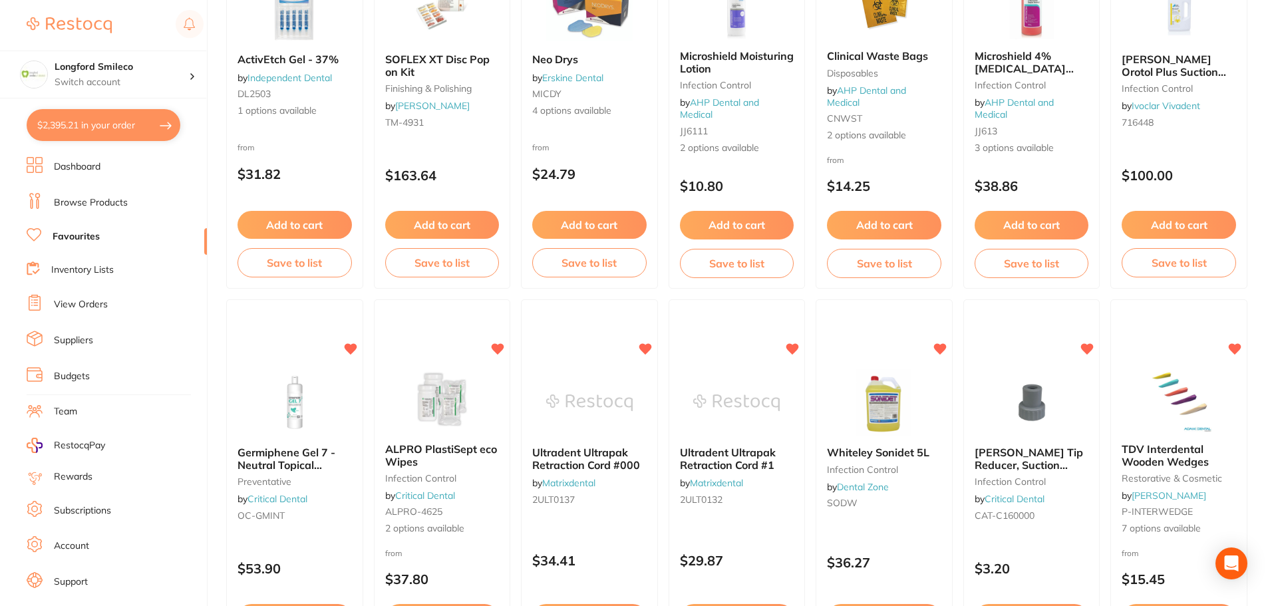
click at [98, 198] on link "Browse Products" at bounding box center [91, 202] width 74 height 13
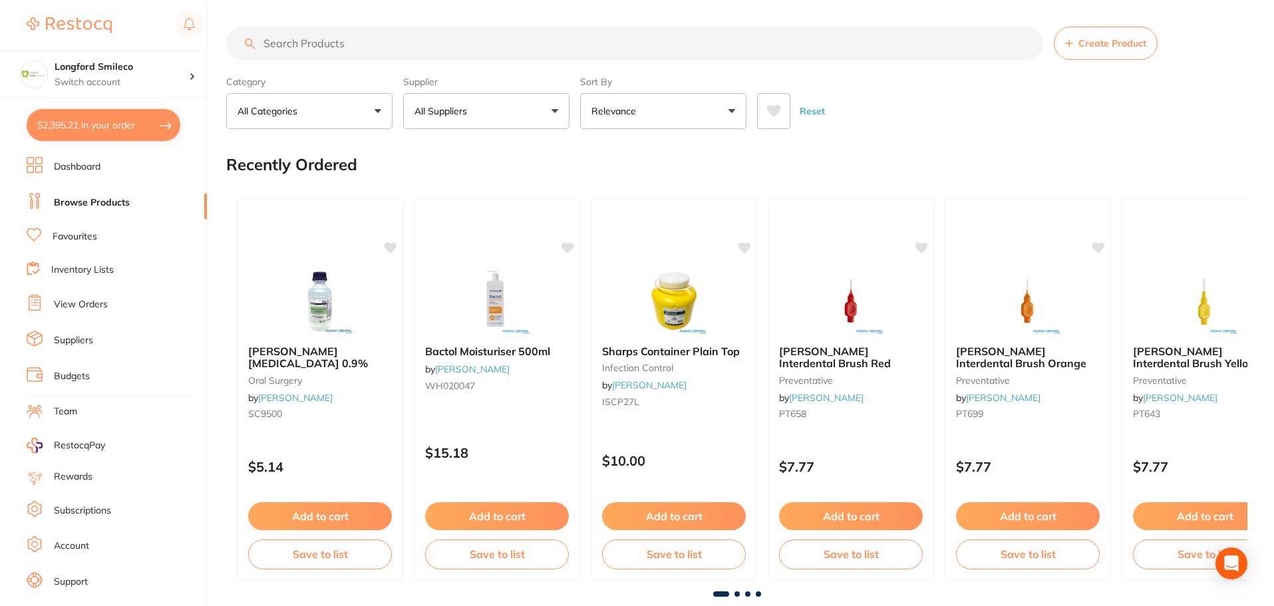
click at [329, 43] on input "search" at bounding box center [634, 43] width 817 height 33
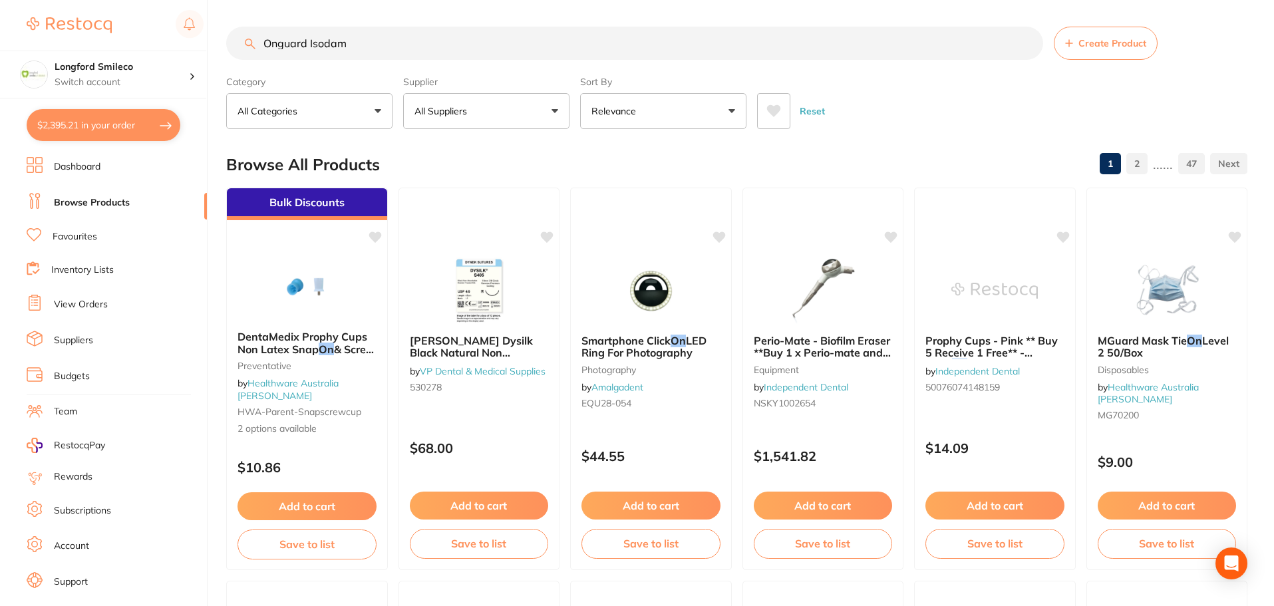
type input "Onguard Isodam"
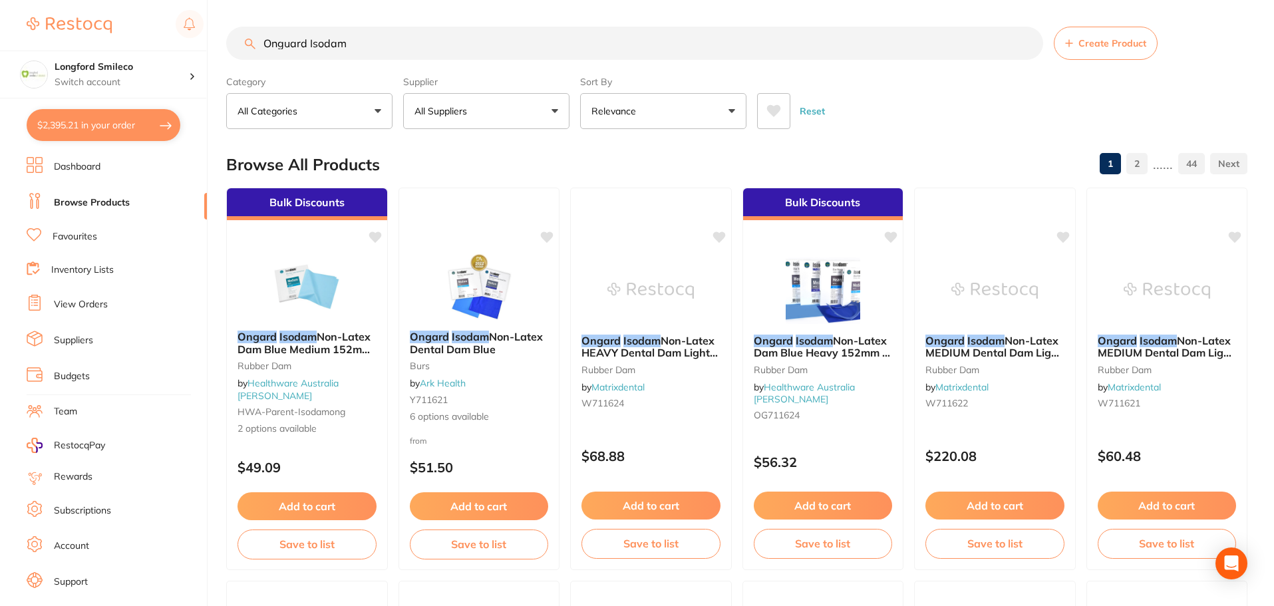
click at [82, 306] on link "View Orders" at bounding box center [81, 304] width 54 height 13
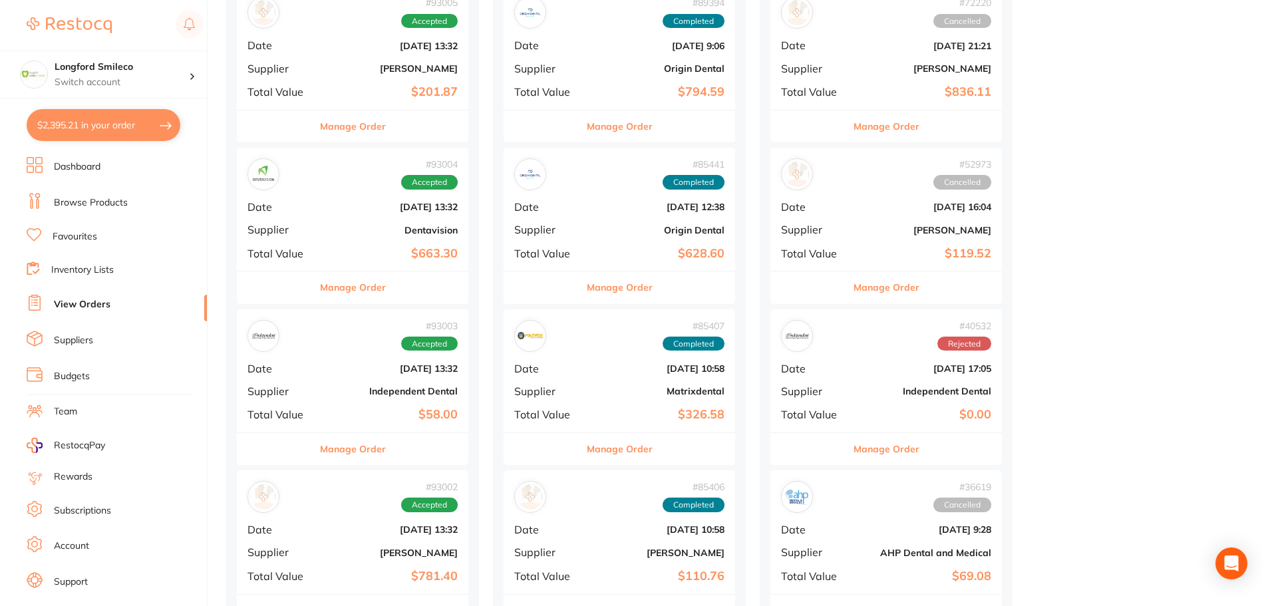
scroll to position [466, 0]
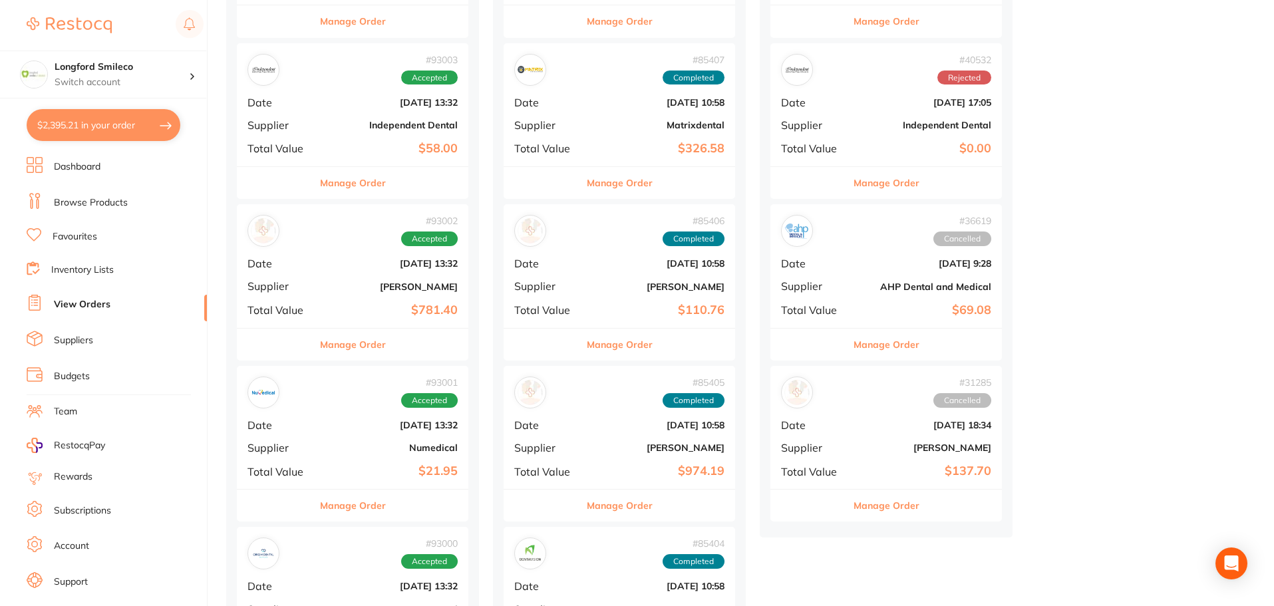
click at [433, 453] on b "Numedical" at bounding box center [391, 447] width 133 height 11
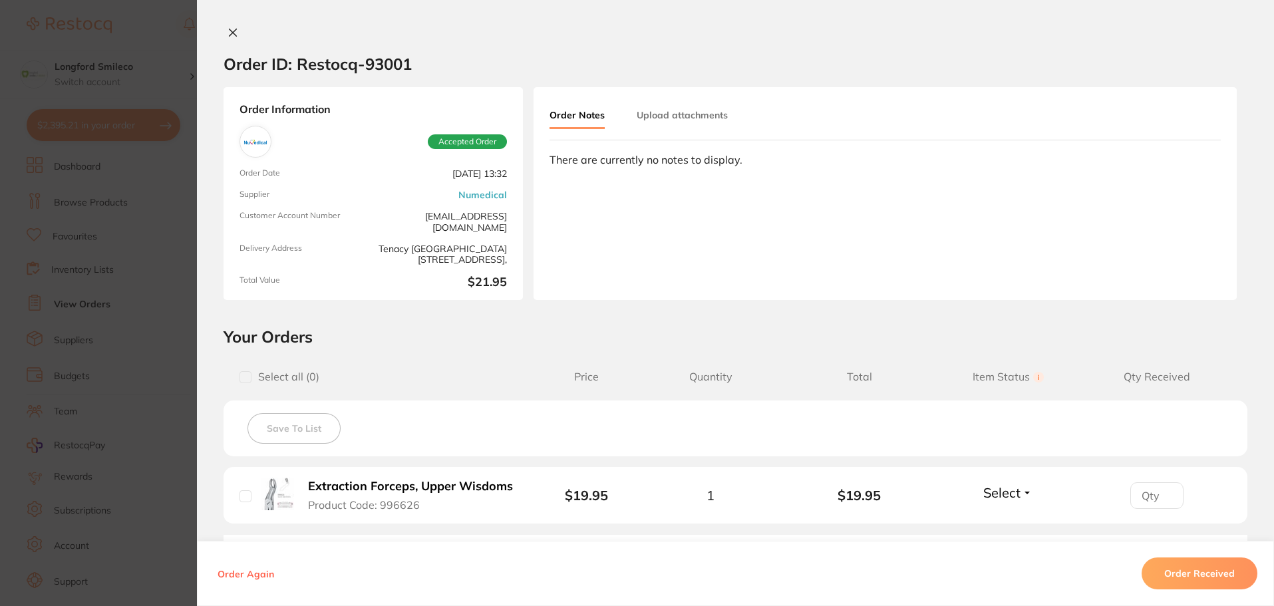
click at [219, 25] on div "Order ID: Restocq- 93001 Order Information Accepted Order Order Date Sept 5 202…" at bounding box center [735, 303] width 1077 height 606
click at [227, 32] on icon at bounding box center [232, 32] width 11 height 11
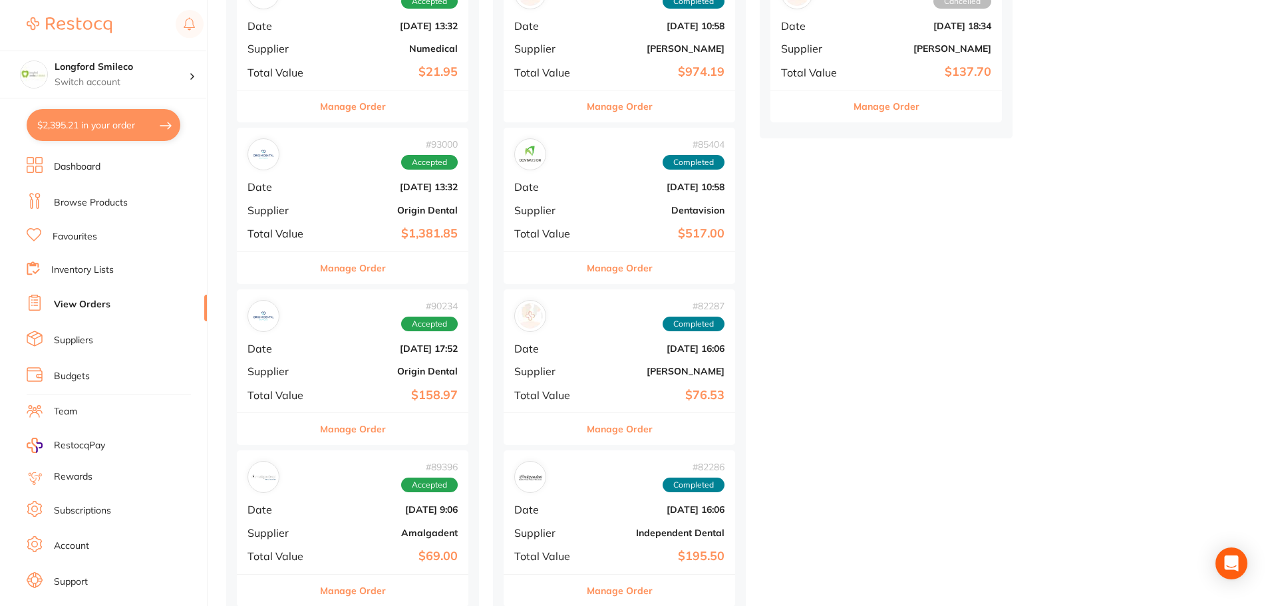
scroll to position [998, 0]
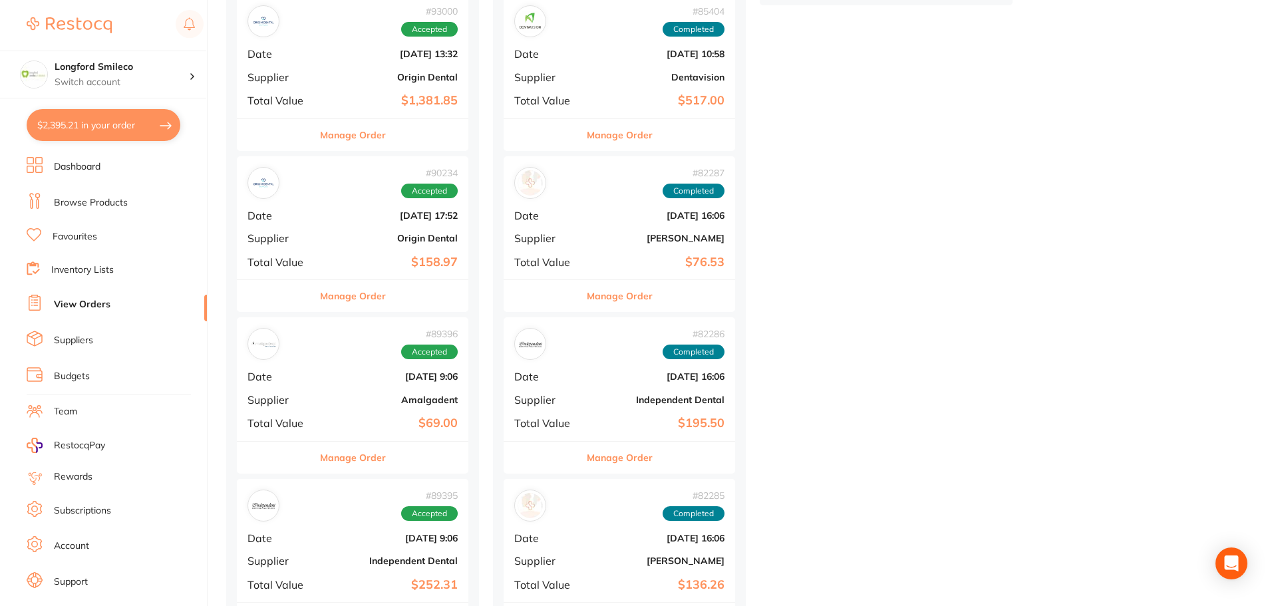
click at [451, 400] on b "Amalgadent" at bounding box center [391, 399] width 133 height 11
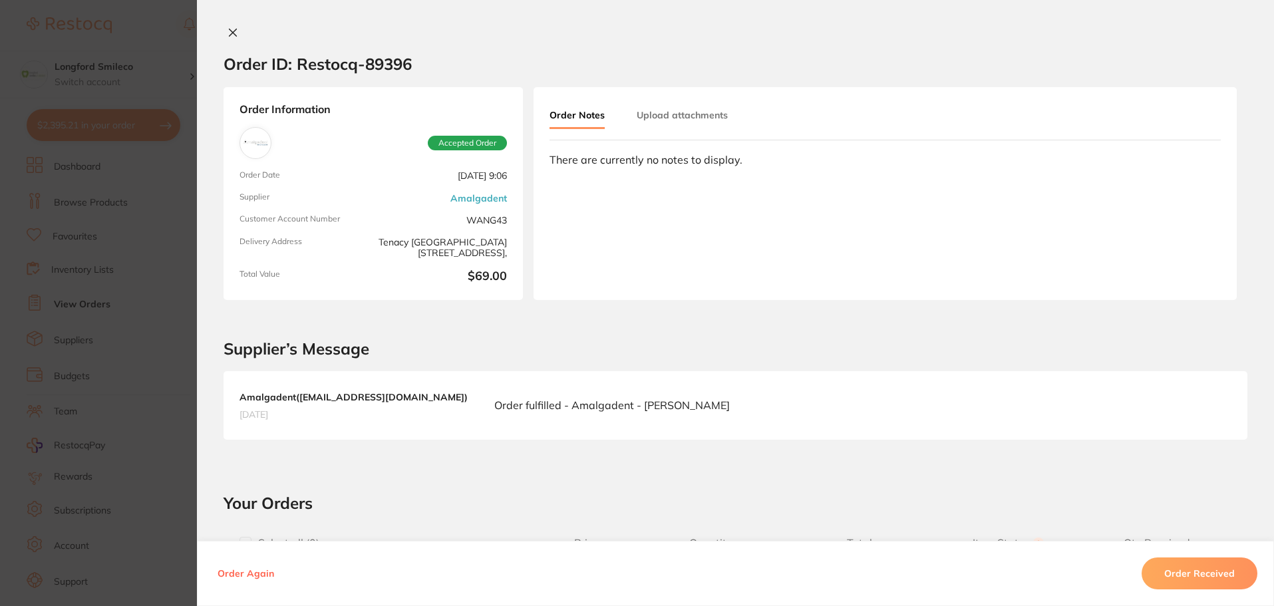
click at [227, 39] on button at bounding box center [232, 34] width 19 height 14
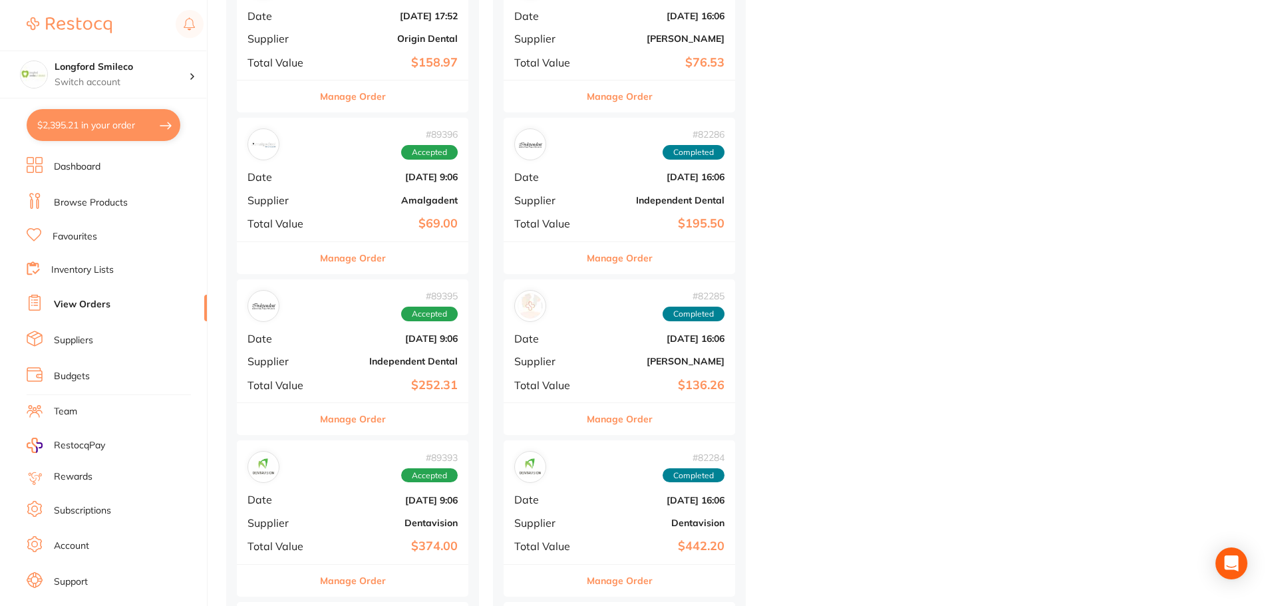
scroll to position [1330, 0]
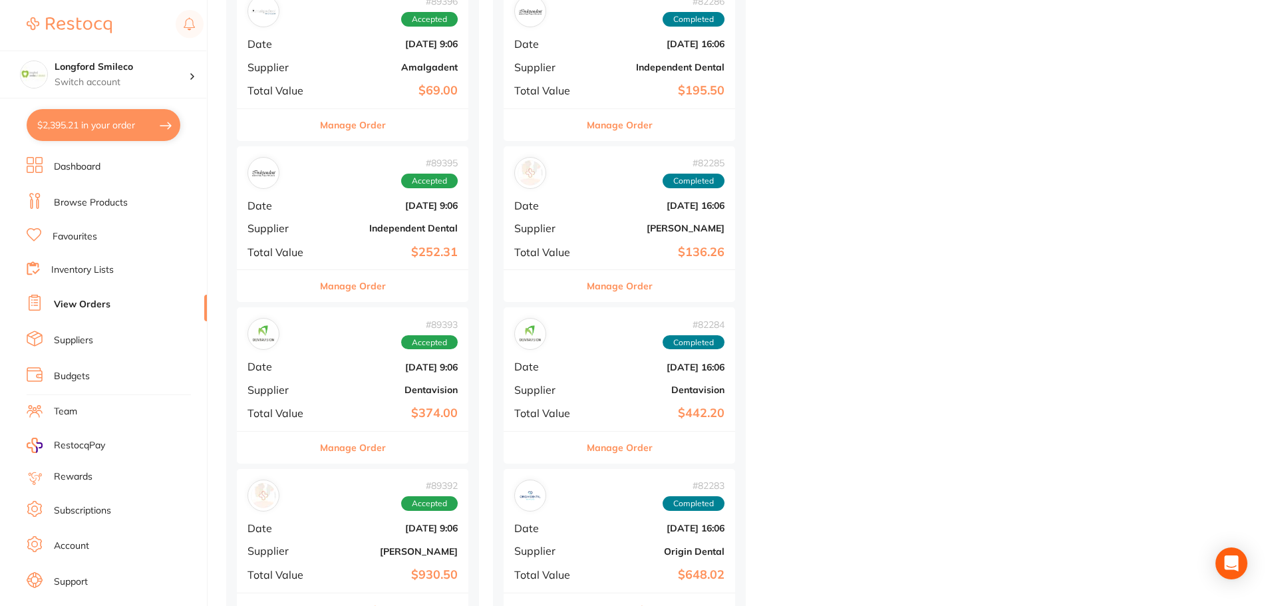
click at [431, 398] on div "# 89393 Accepted Date Aug 7 2025, 9:06 Supplier Dentavision Total Value $374.00" at bounding box center [352, 368] width 231 height 123
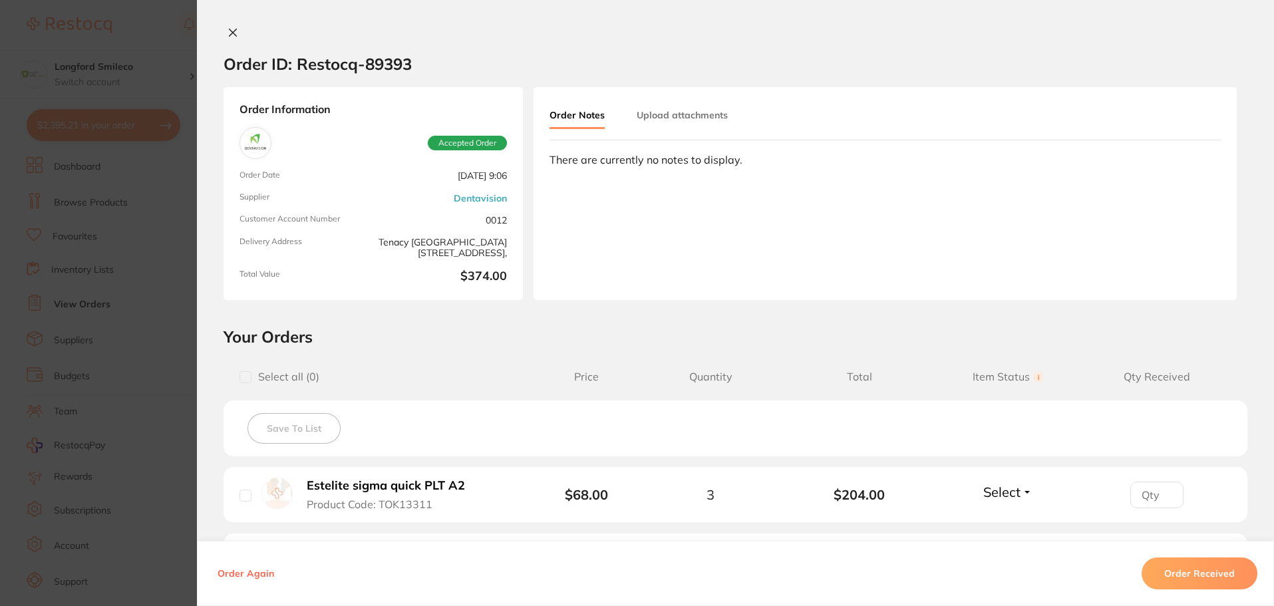
click at [233, 41] on div "Order ID: Restocq- 89393" at bounding box center [317, 64] width 188 height 47
click at [234, 31] on icon at bounding box center [232, 32] width 11 height 11
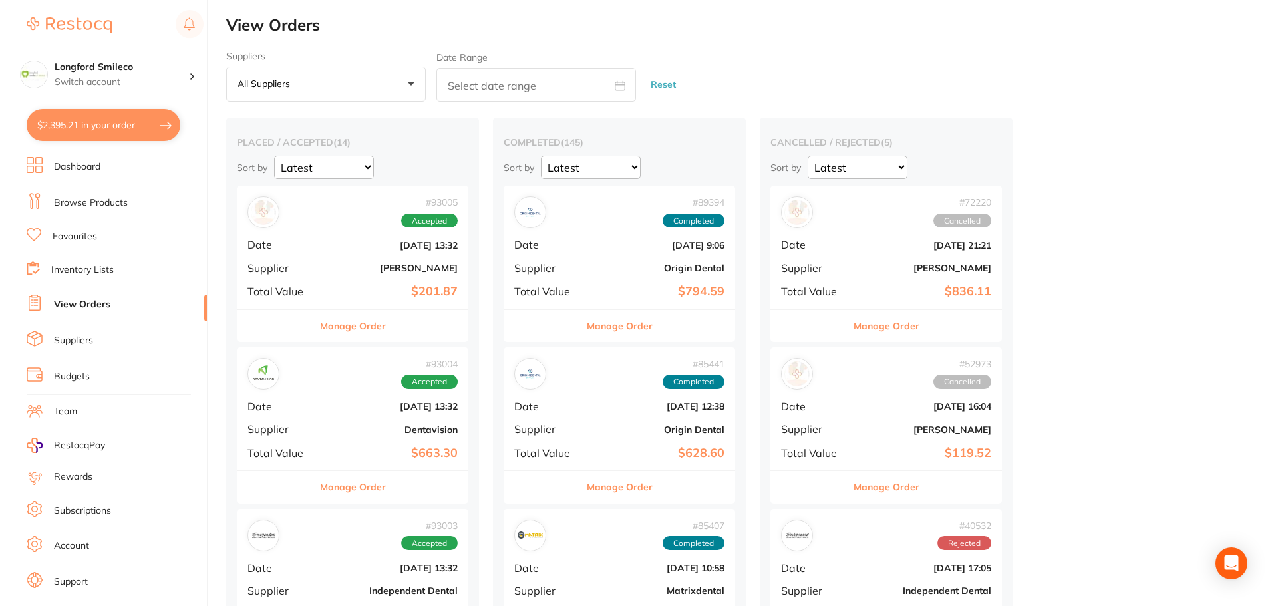
scroll to position [133, 0]
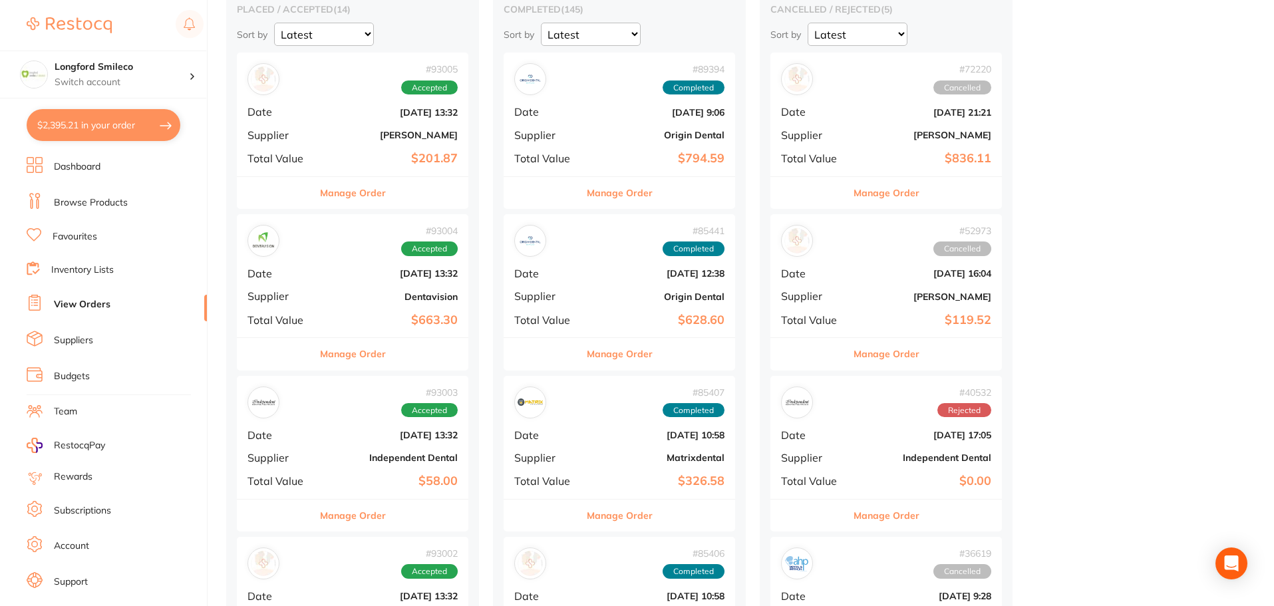
click at [694, 460] on b "Matrixdental" at bounding box center [657, 457] width 133 height 11
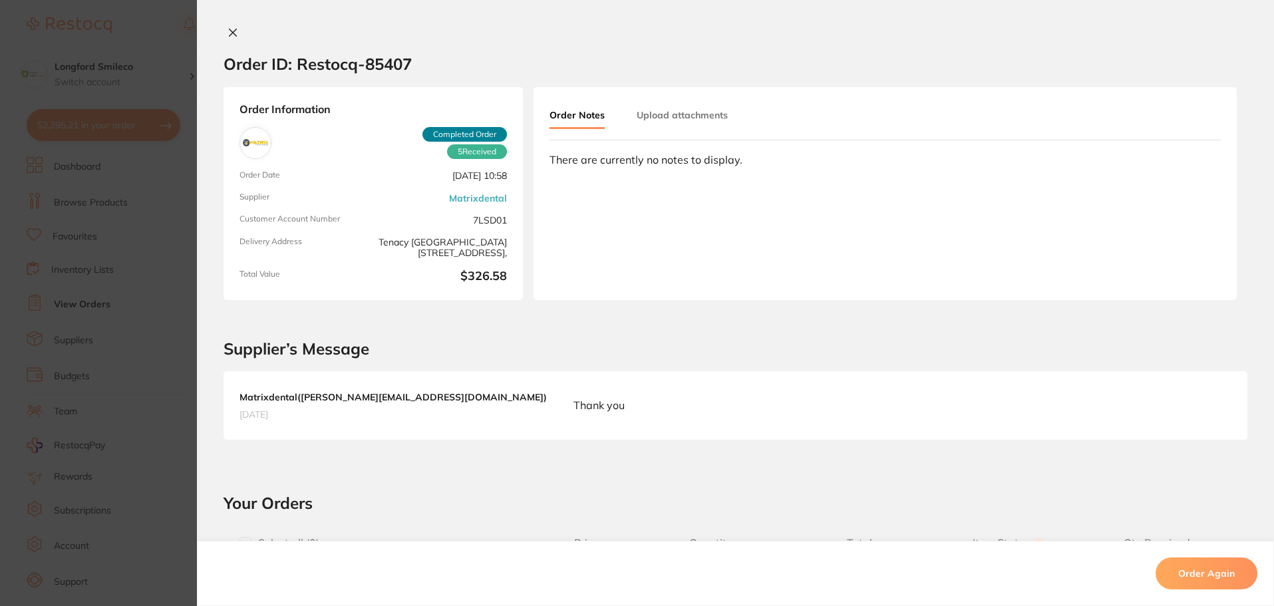
click at [227, 37] on icon at bounding box center [232, 32] width 11 height 11
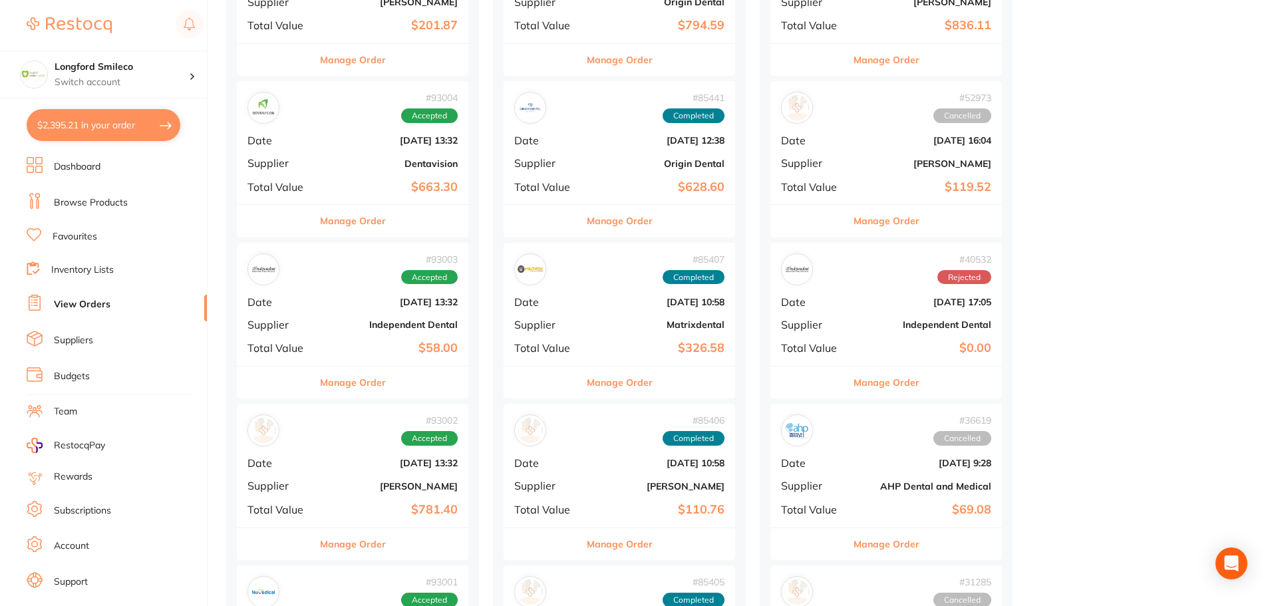
scroll to position [399, 0]
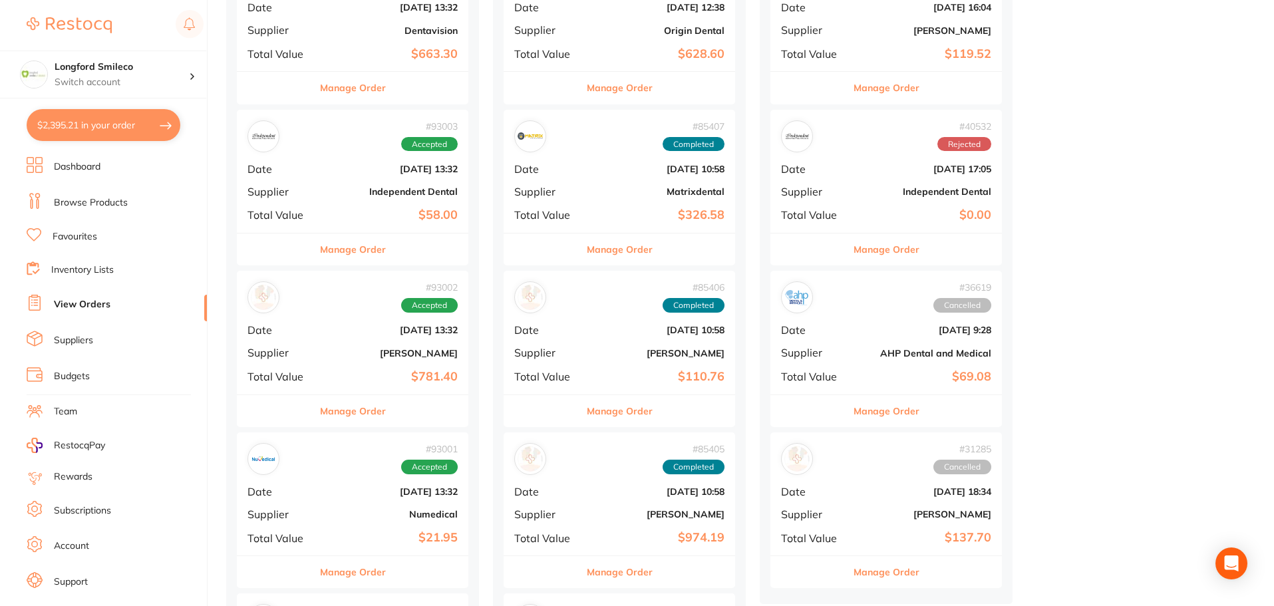
click at [680, 350] on b "[PERSON_NAME]" at bounding box center [657, 353] width 133 height 11
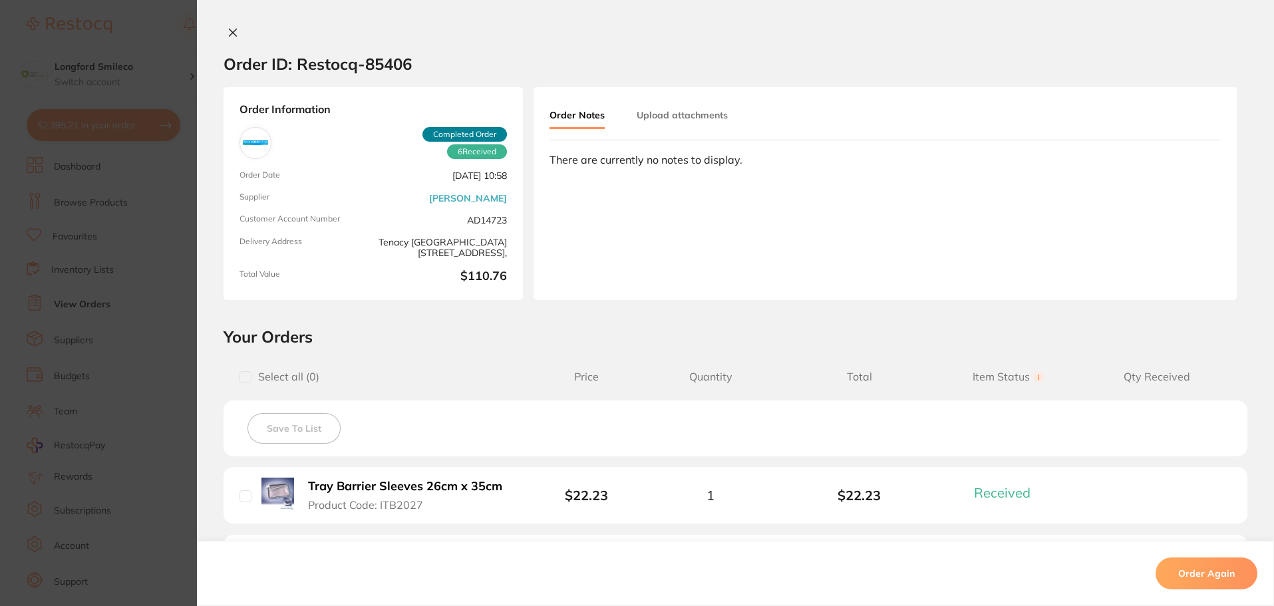
click at [230, 25] on div "Order ID: Restocq- 85406 Order Information 6 Received Completed Order Order Dat…" at bounding box center [735, 303] width 1077 height 606
click at [228, 33] on icon at bounding box center [232, 32] width 11 height 11
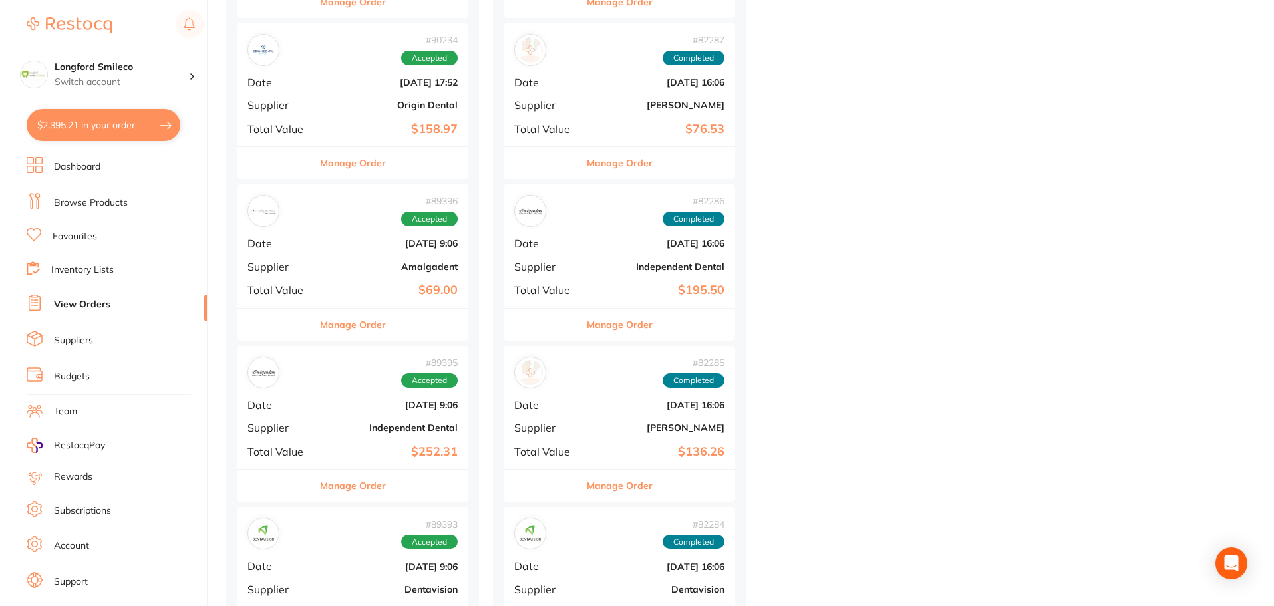
scroll to position [1197, 0]
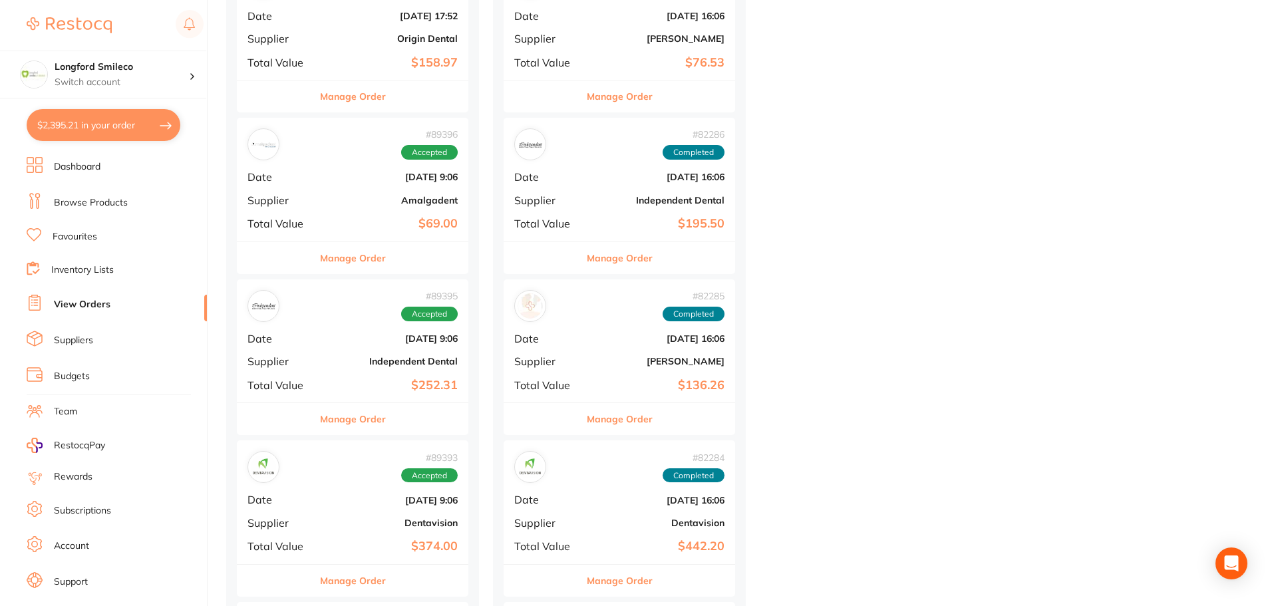
click at [680, 197] on b "Independent Dental" at bounding box center [657, 200] width 133 height 11
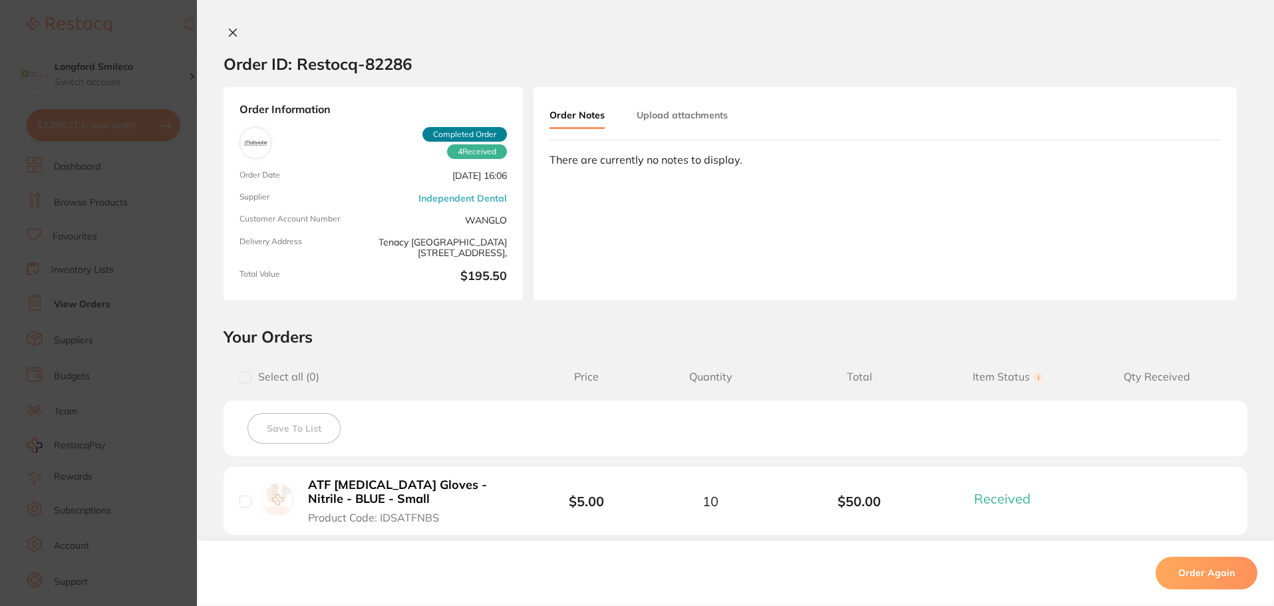
click at [230, 31] on icon at bounding box center [232, 32] width 11 height 11
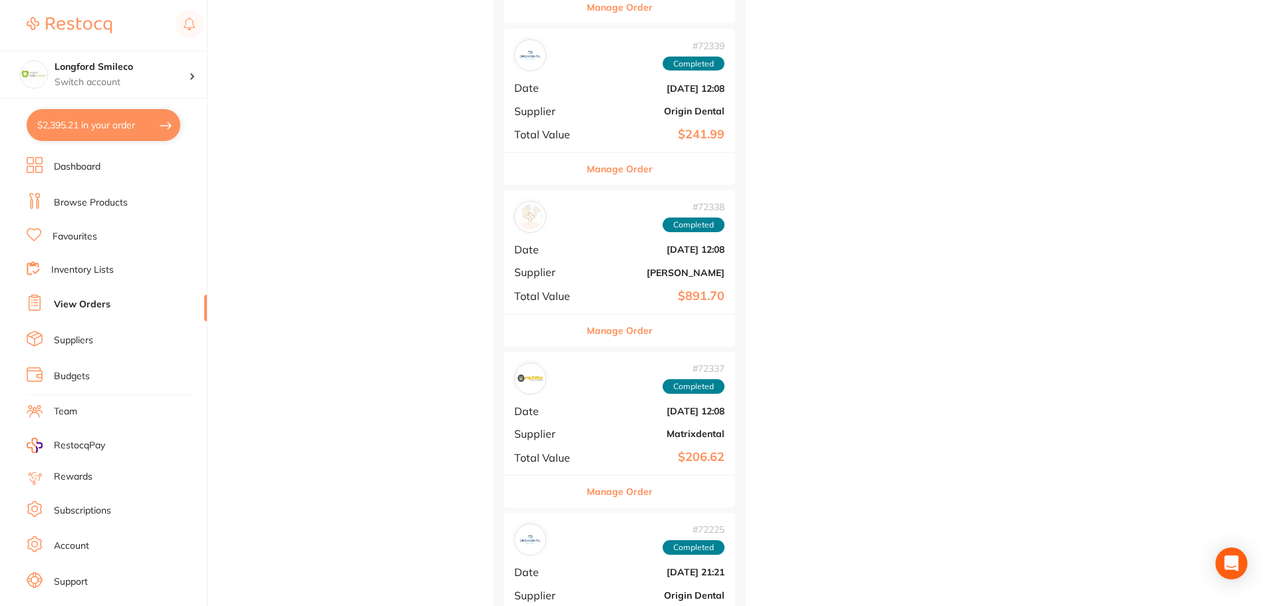
scroll to position [4256, 0]
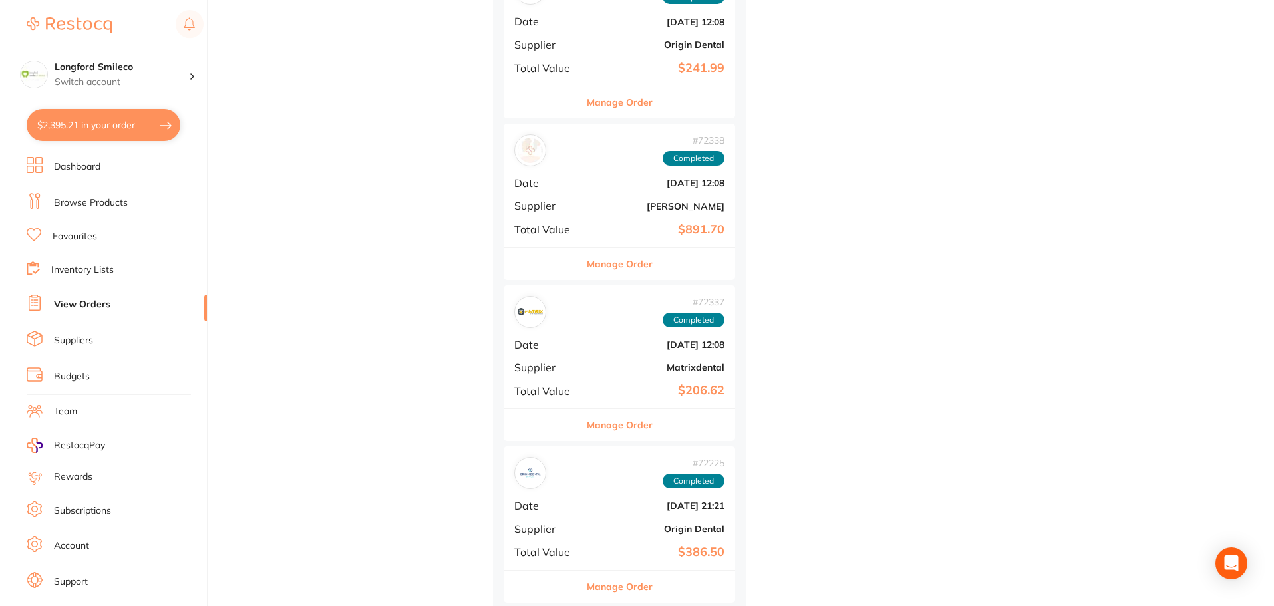
click at [705, 374] on div "# 72337 Completed Date Mar 4 2025, 12:08 Supplier Matrixdental Total Value $206…" at bounding box center [618, 346] width 231 height 123
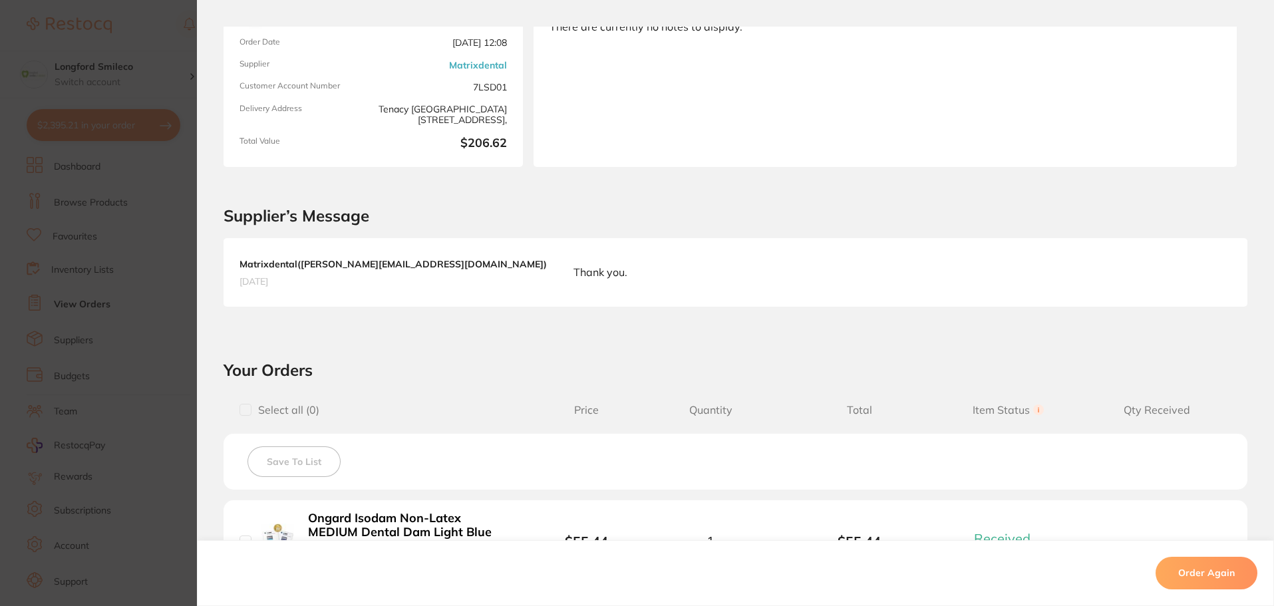
scroll to position [266, 0]
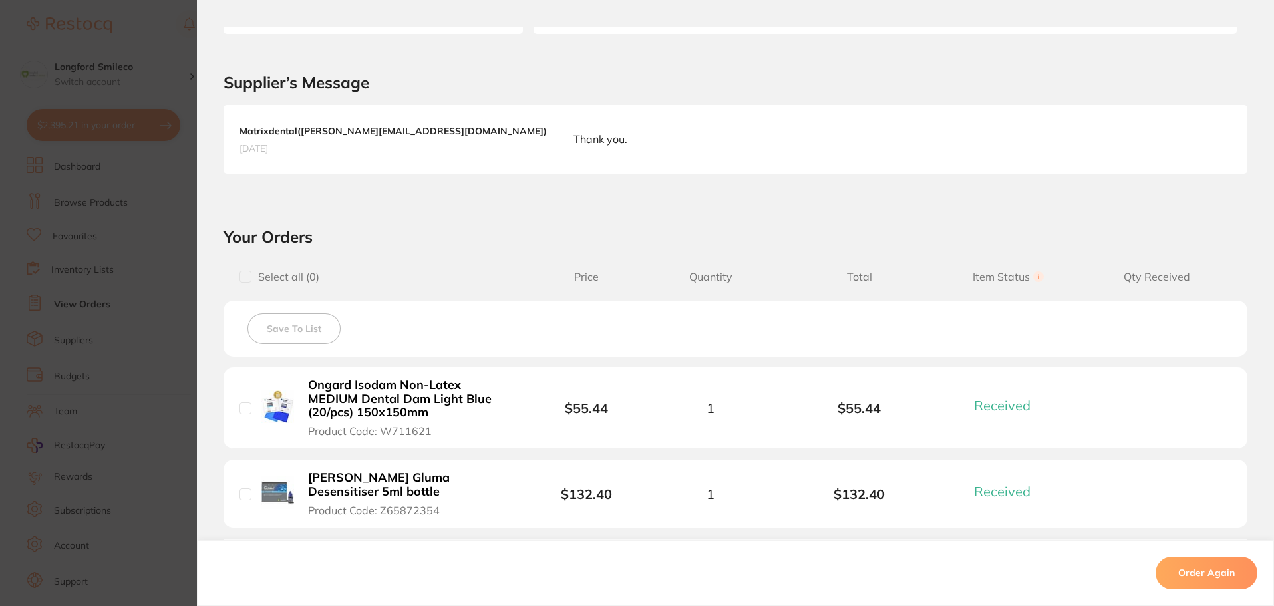
click at [140, 36] on section "Order ID: Restocq- 72337 Order Information 2 Received Completed Order Order Dat…" at bounding box center [637, 303] width 1274 height 606
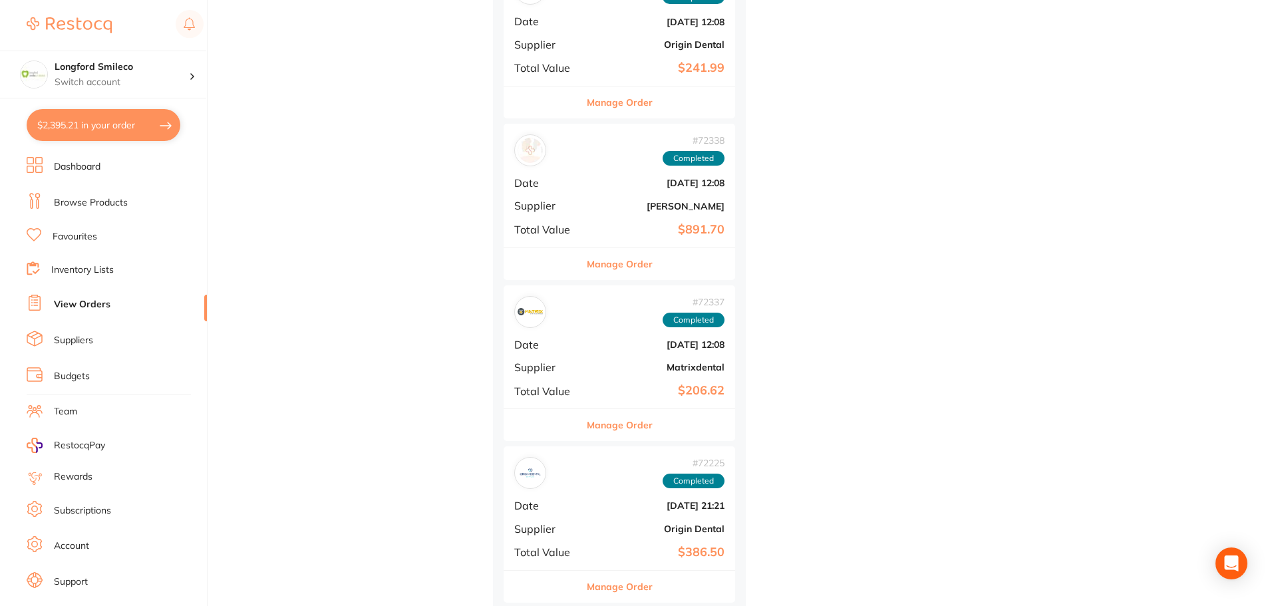
click at [87, 203] on link "Browse Products" at bounding box center [91, 202] width 74 height 13
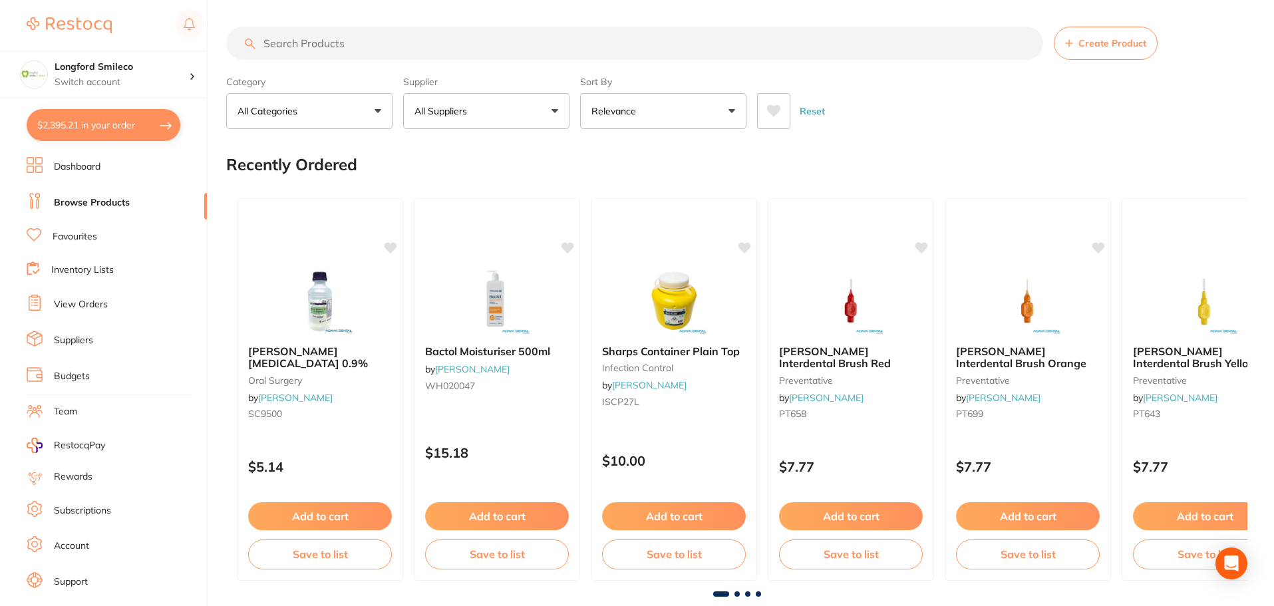
click at [319, 45] on input "search" at bounding box center [634, 43] width 817 height 33
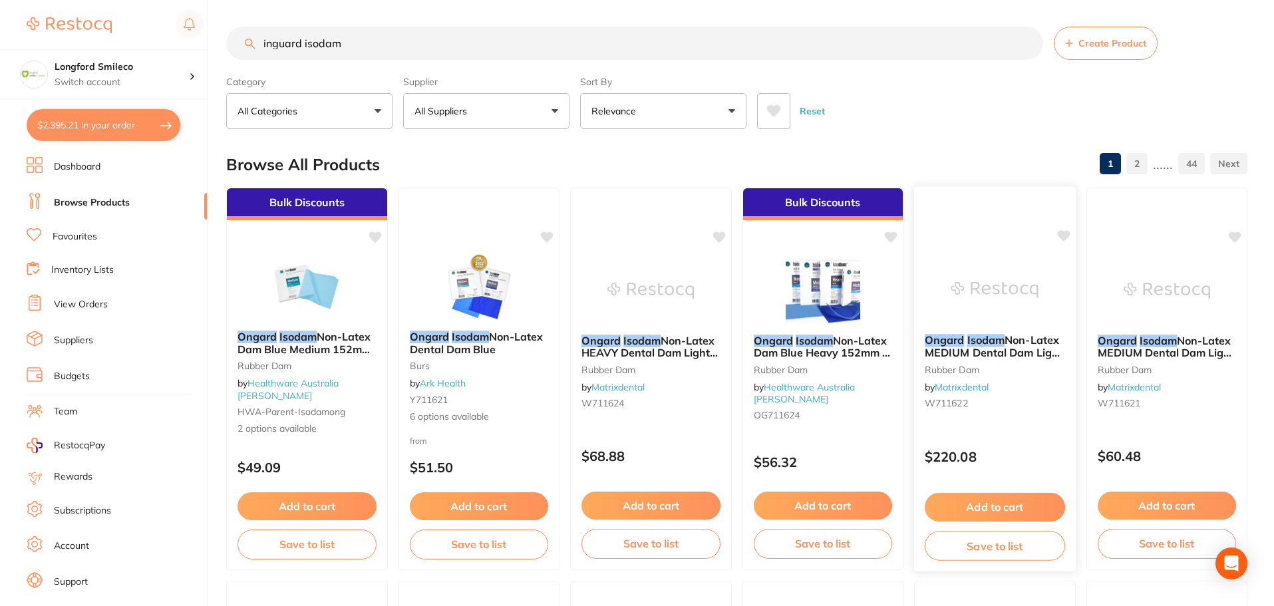
type input "inguard isodam"
click at [1187, 353] on span "Non-Latex MEDIUM Dental Dam Light Blue (20/pcs) 150x150mm" at bounding box center [1165, 352] width 138 height 38
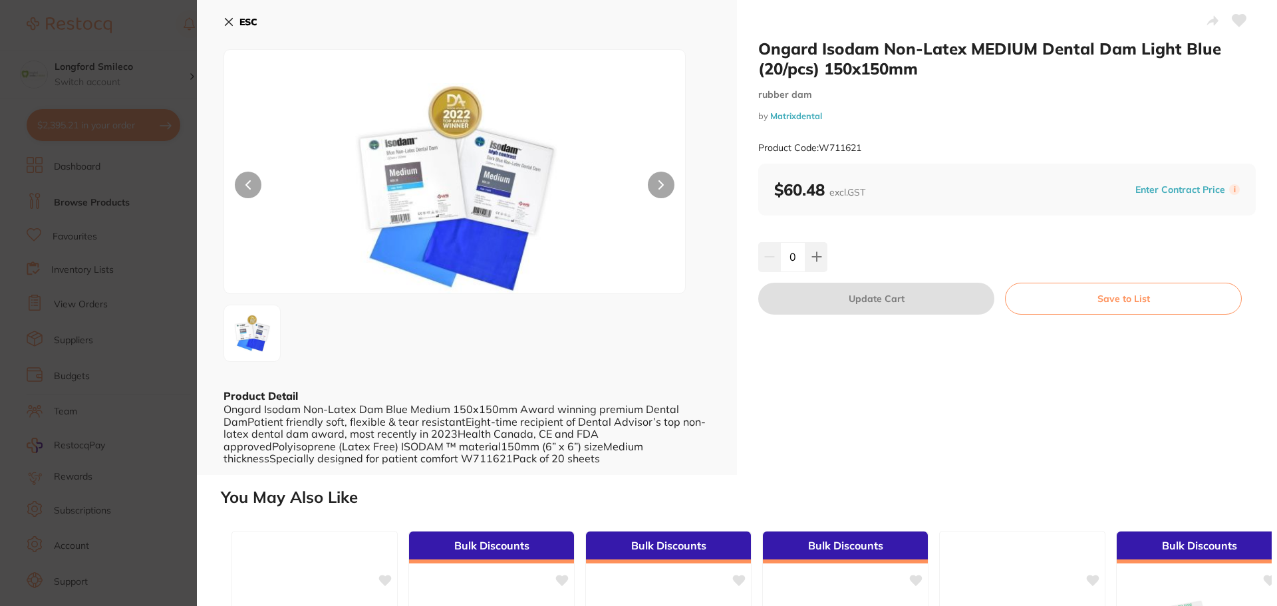
click at [227, 19] on icon at bounding box center [228, 22] width 11 height 11
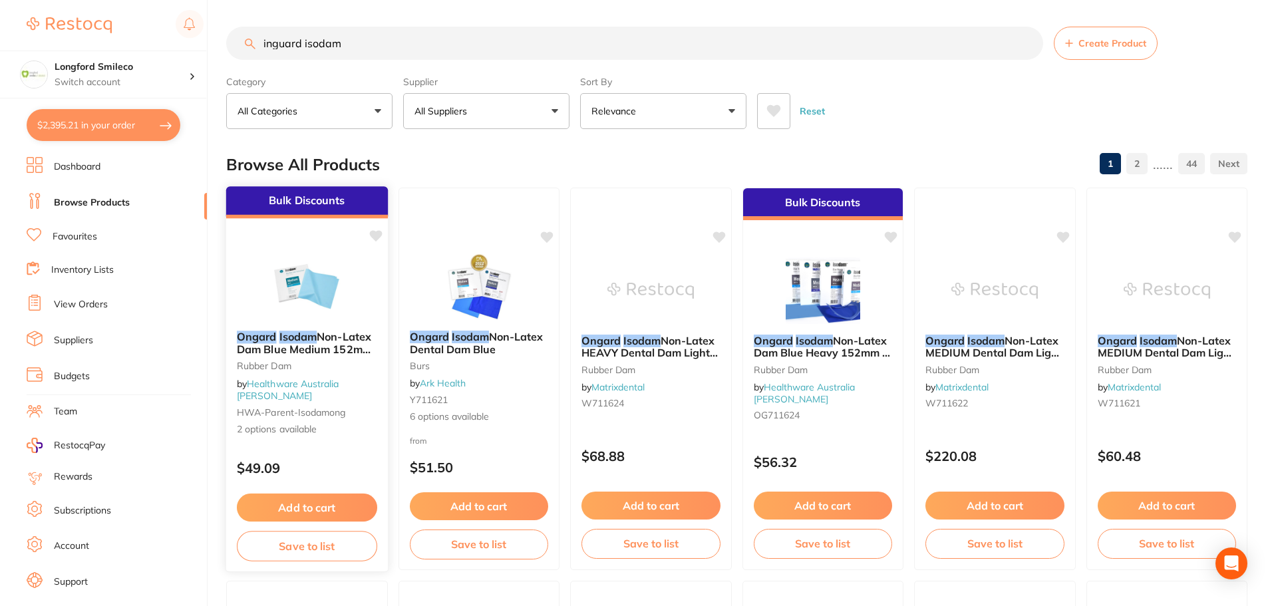
scroll to position [2860, 0]
click at [309, 347] on span "Non-Latex Dam Blue Medium 152mm x 152mm" at bounding box center [304, 349] width 135 height 38
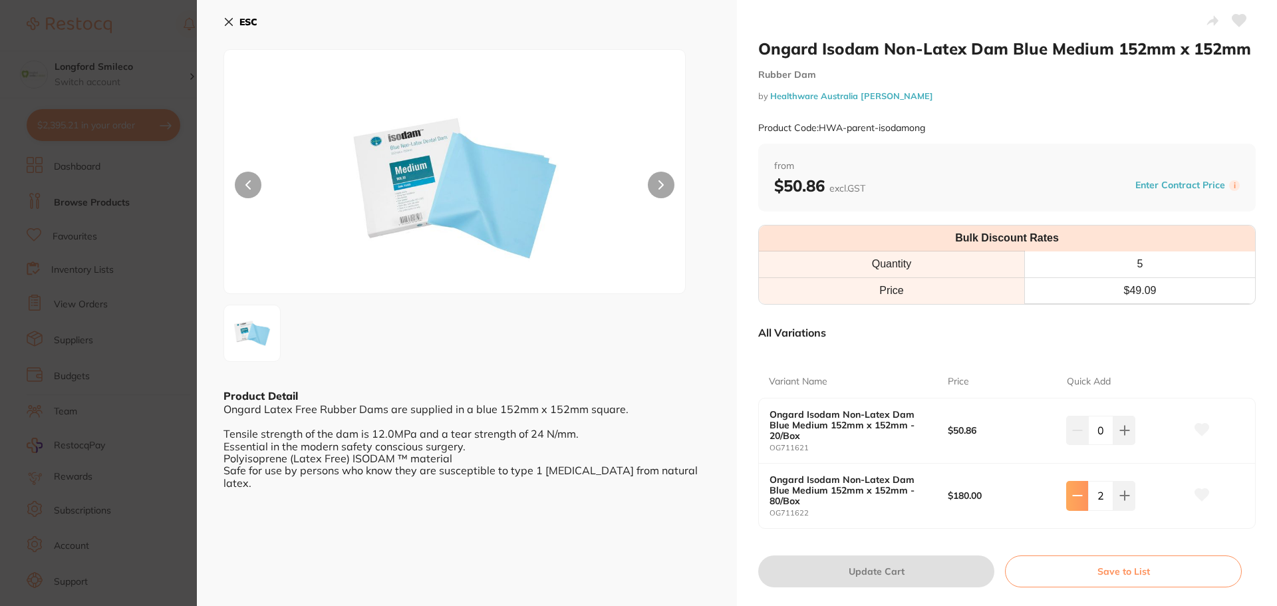
click at [1075, 498] on icon at bounding box center [1077, 495] width 11 height 11
type input "0"
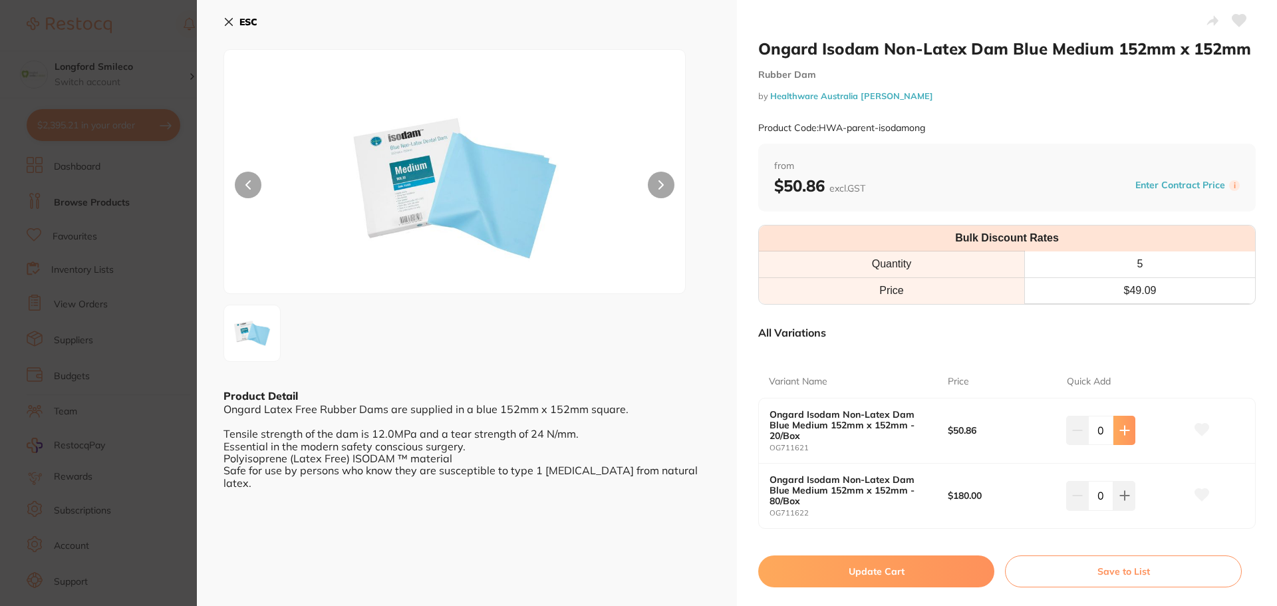
click at [1123, 430] on icon at bounding box center [1124, 430] width 9 height 9
type input "2"
click at [1206, 424] on button at bounding box center [1201, 430] width 33 height 33
click at [860, 575] on button "Update Cart" at bounding box center [876, 571] width 236 height 32
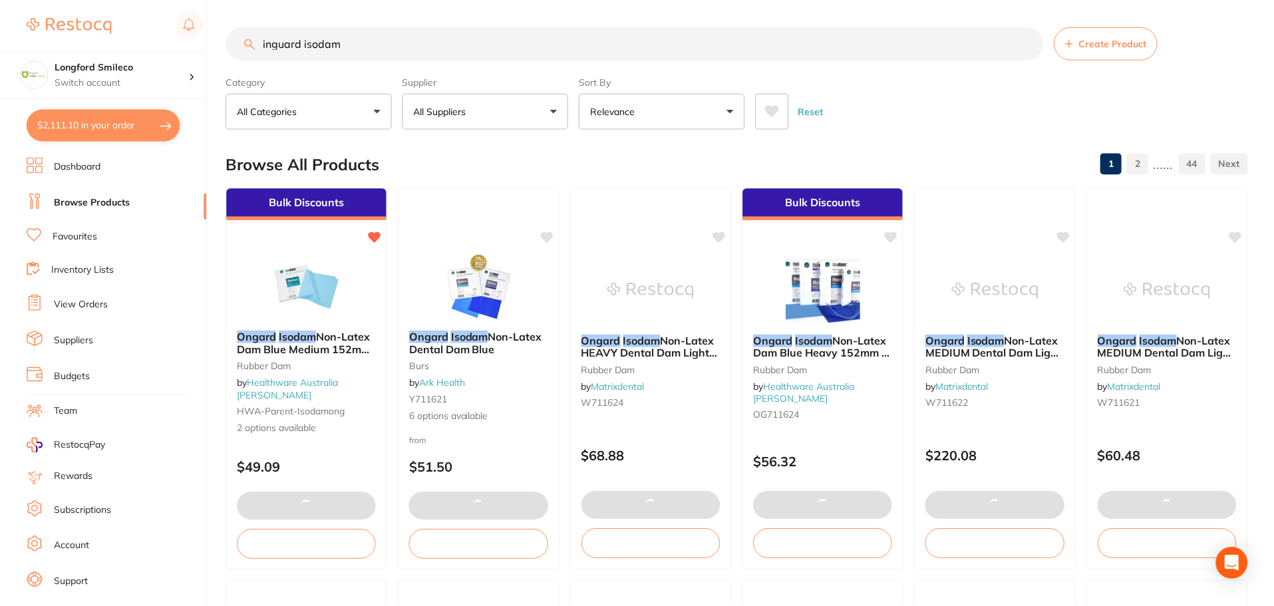
scroll to position [52, 0]
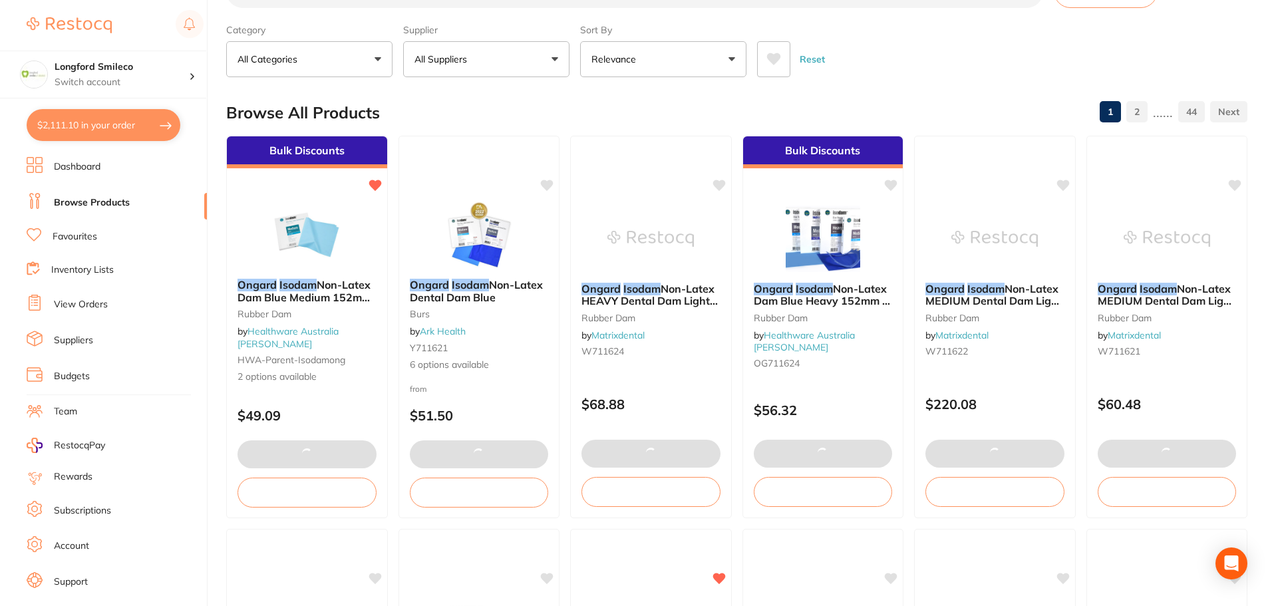
click at [88, 126] on button "$2,111.10 in your order" at bounding box center [104, 125] width 154 height 32
checkbox input "true"
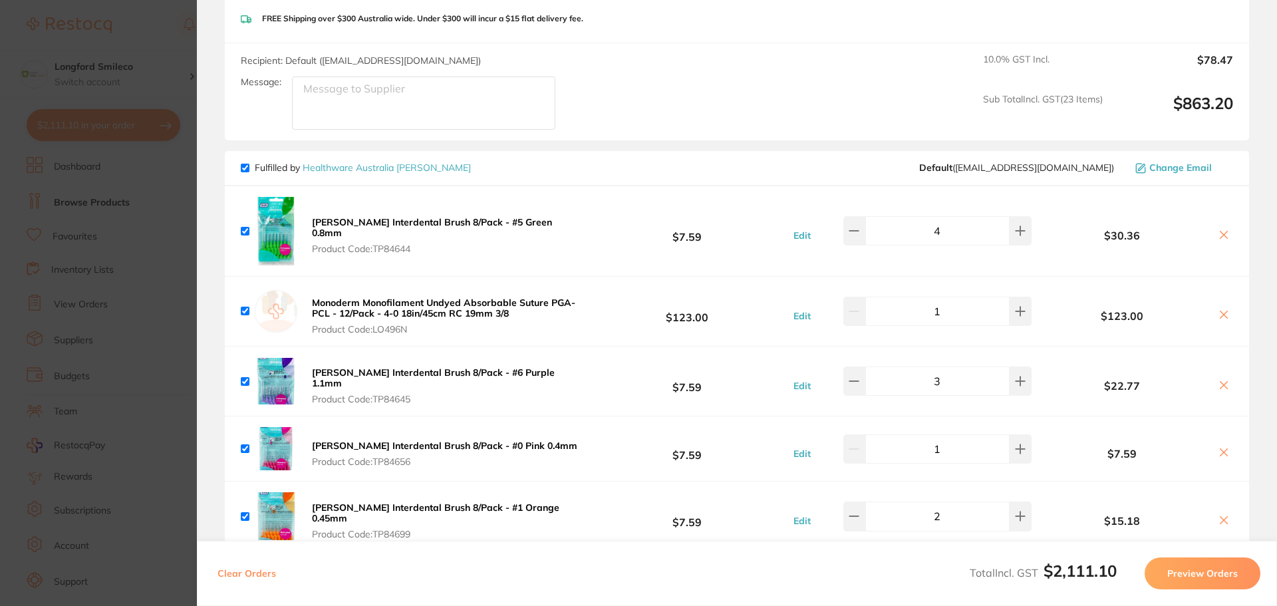
scroll to position [3192, 0]
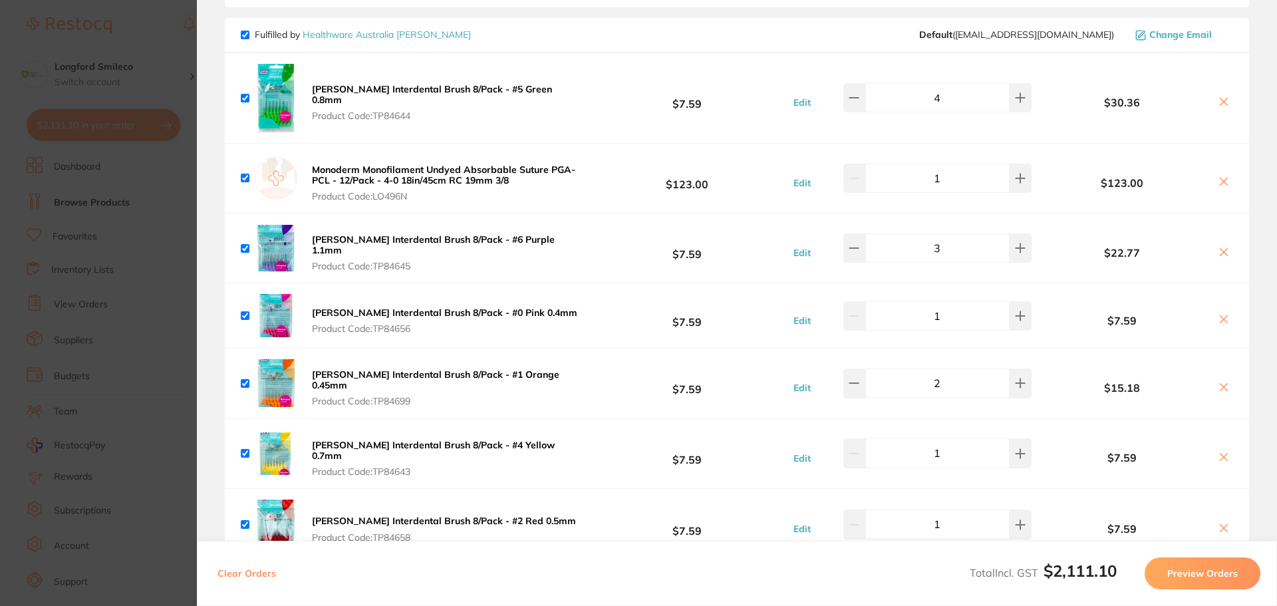
click at [137, 43] on section "Update RRP Set your pre negotiated price for this item. Item Agreed RRP (excl. …" at bounding box center [638, 303] width 1277 height 606
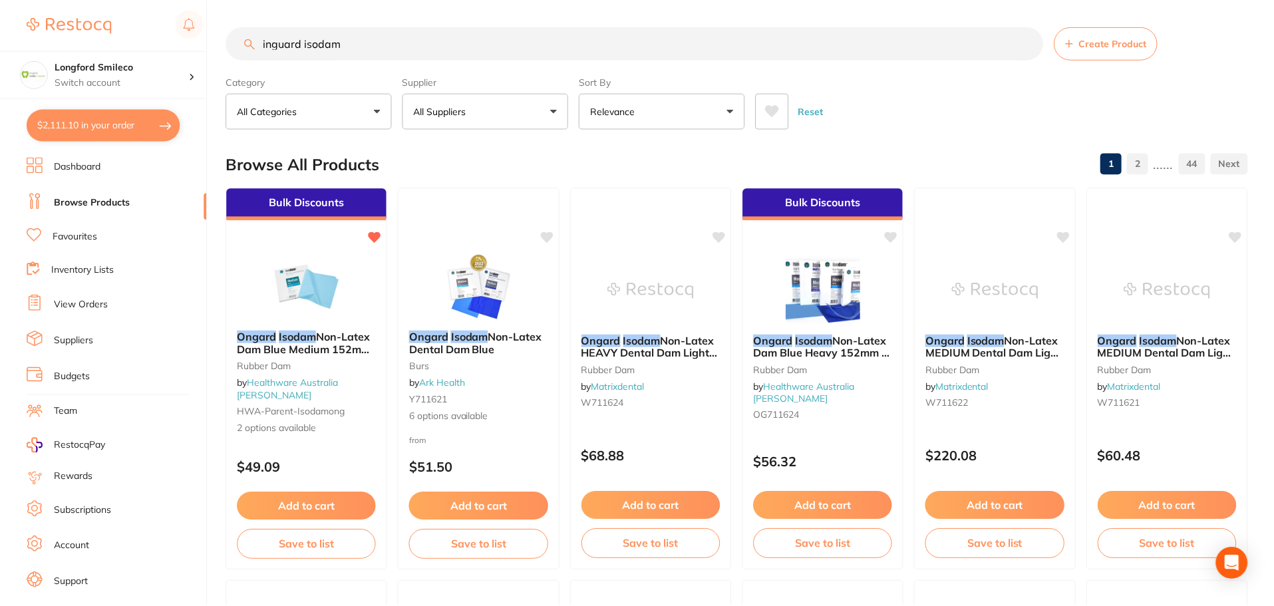
scroll to position [52, 0]
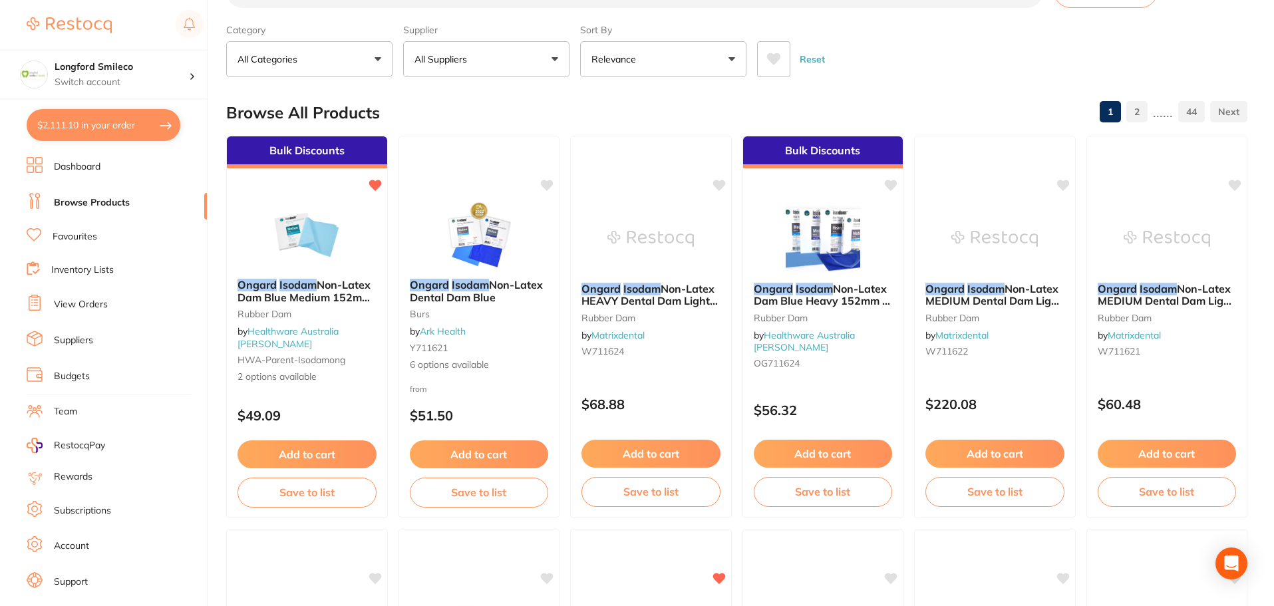
click at [78, 236] on link "Favourites" at bounding box center [75, 236] width 45 height 13
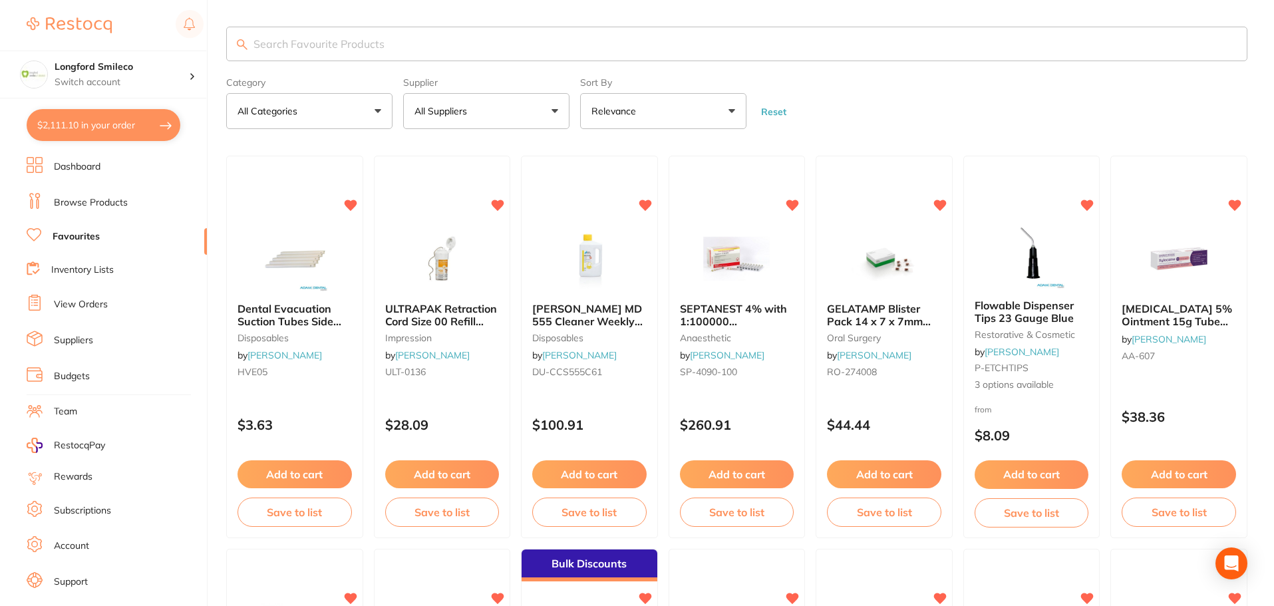
click at [337, 53] on input "search" at bounding box center [736, 44] width 1021 height 35
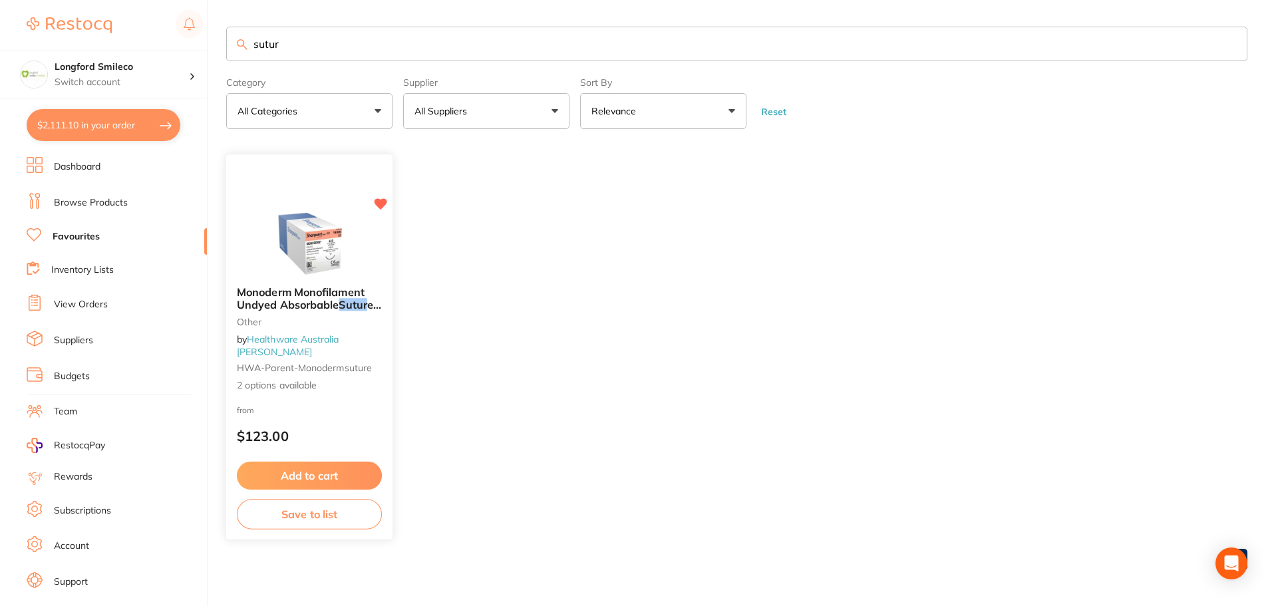
type input "sutur"
click at [293, 307] on span "Monoderm Monofilament Undyed Absorbable" at bounding box center [301, 299] width 128 height 26
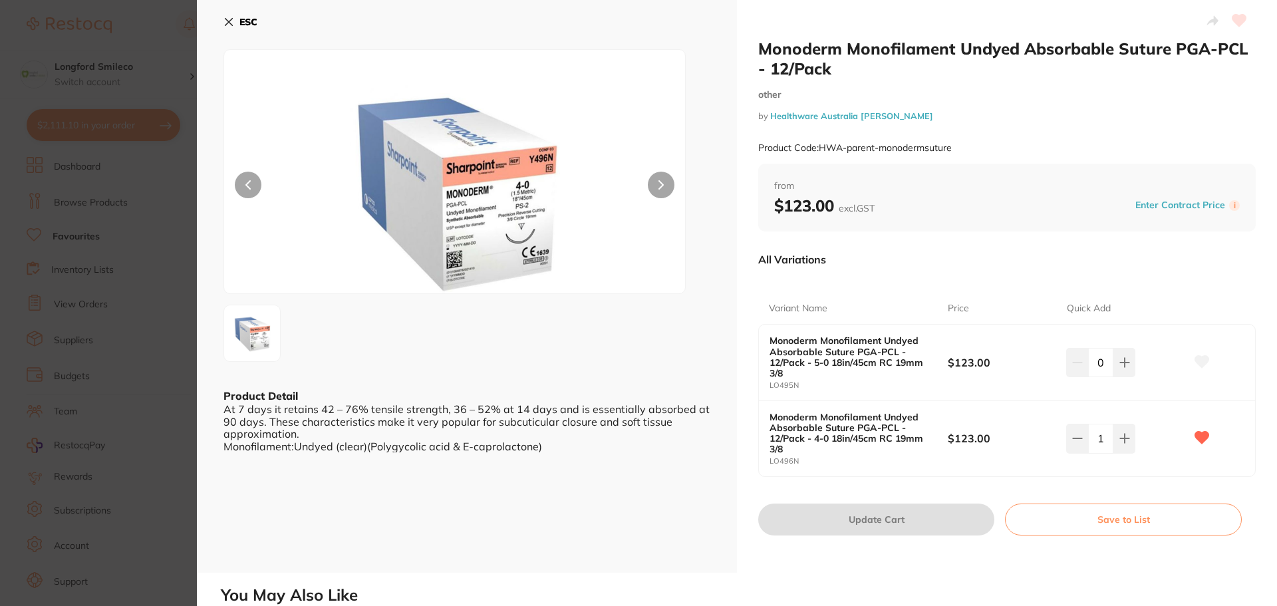
click at [226, 23] on icon at bounding box center [228, 22] width 11 height 11
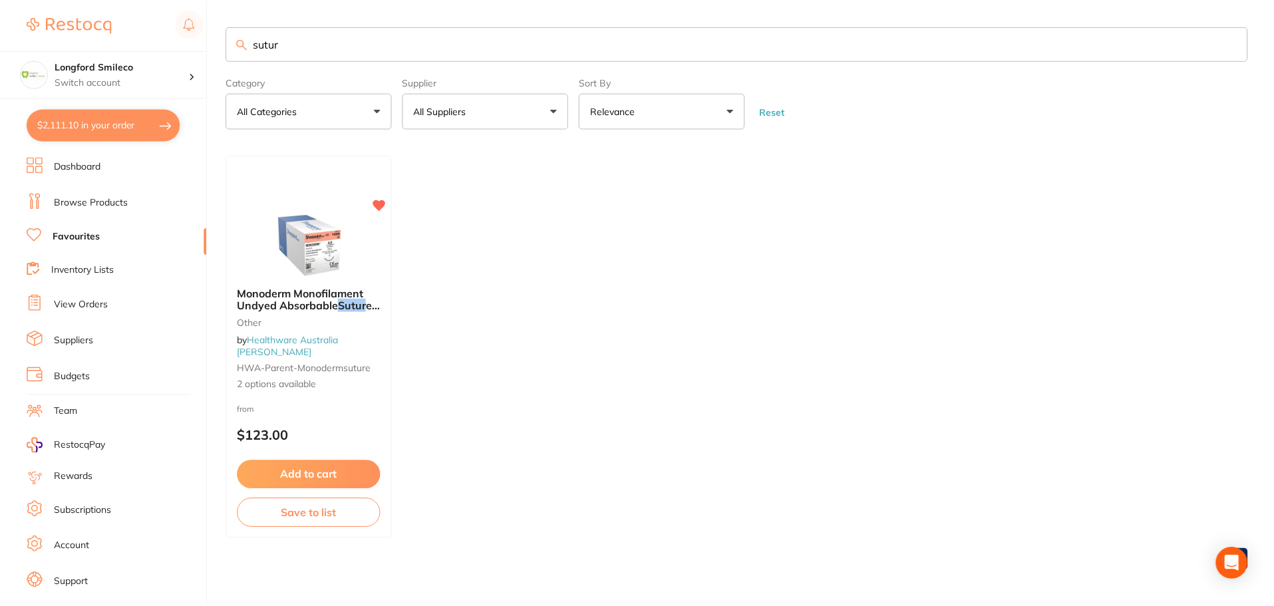
scroll to position [1, 0]
click at [84, 117] on button "$2,111.10 in your order" at bounding box center [104, 125] width 154 height 32
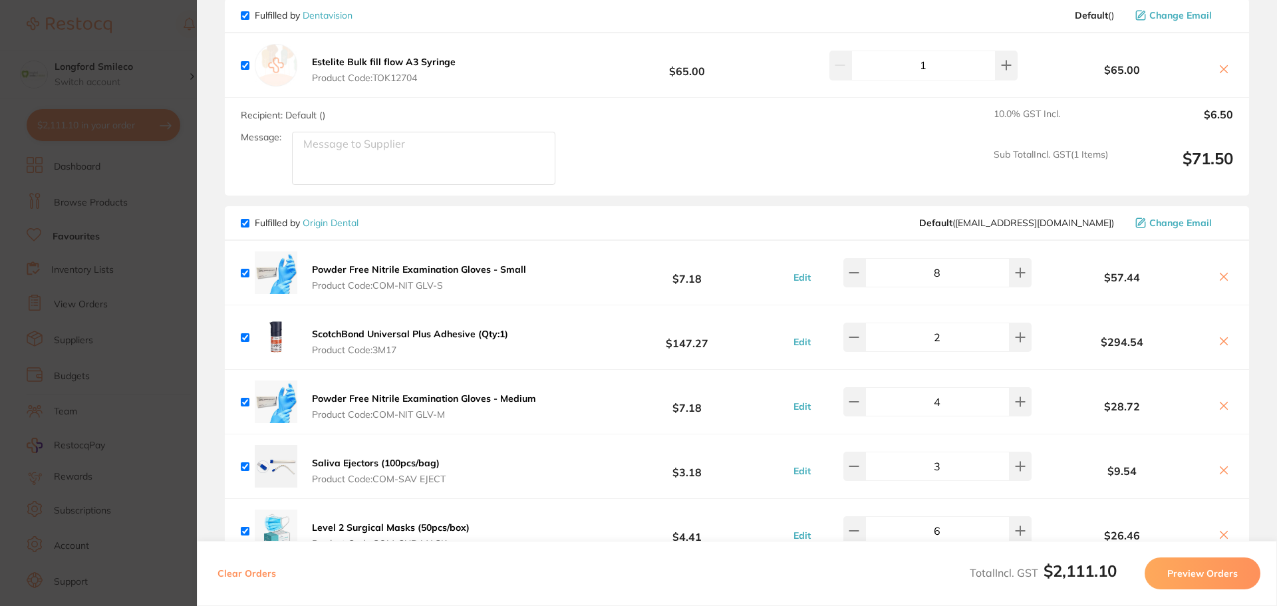
scroll to position [1530, 0]
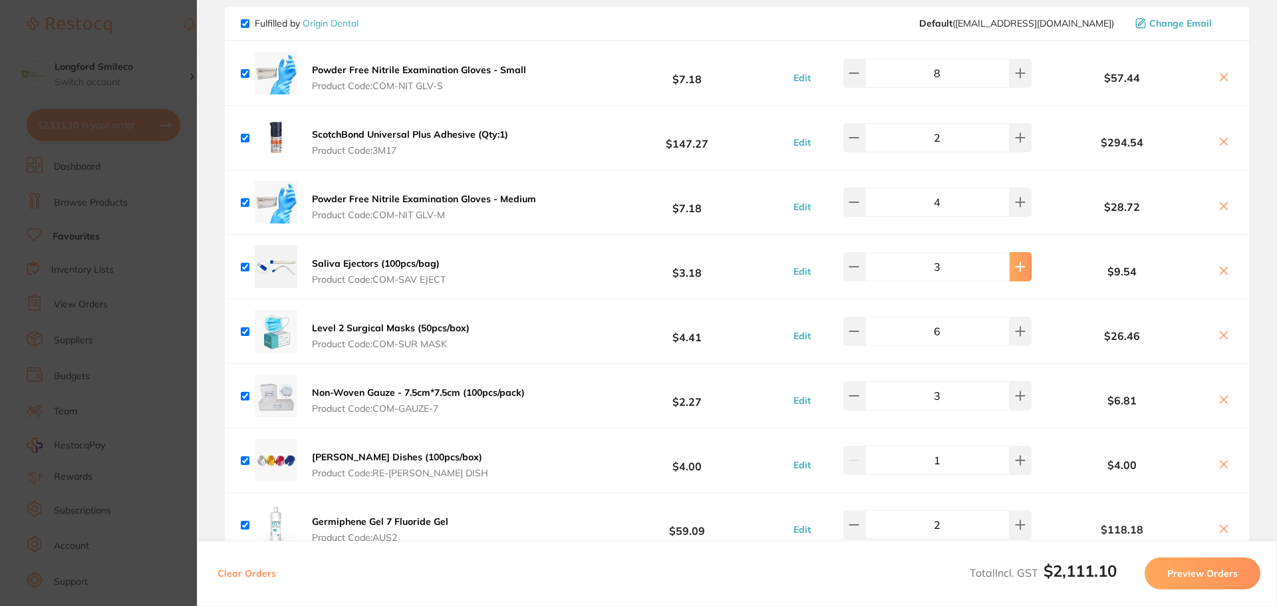
click at [1016, 263] on icon at bounding box center [1020, 267] width 9 height 9
type input "4"
click at [1015, 390] on icon at bounding box center [1020, 395] width 11 height 11
type input "4"
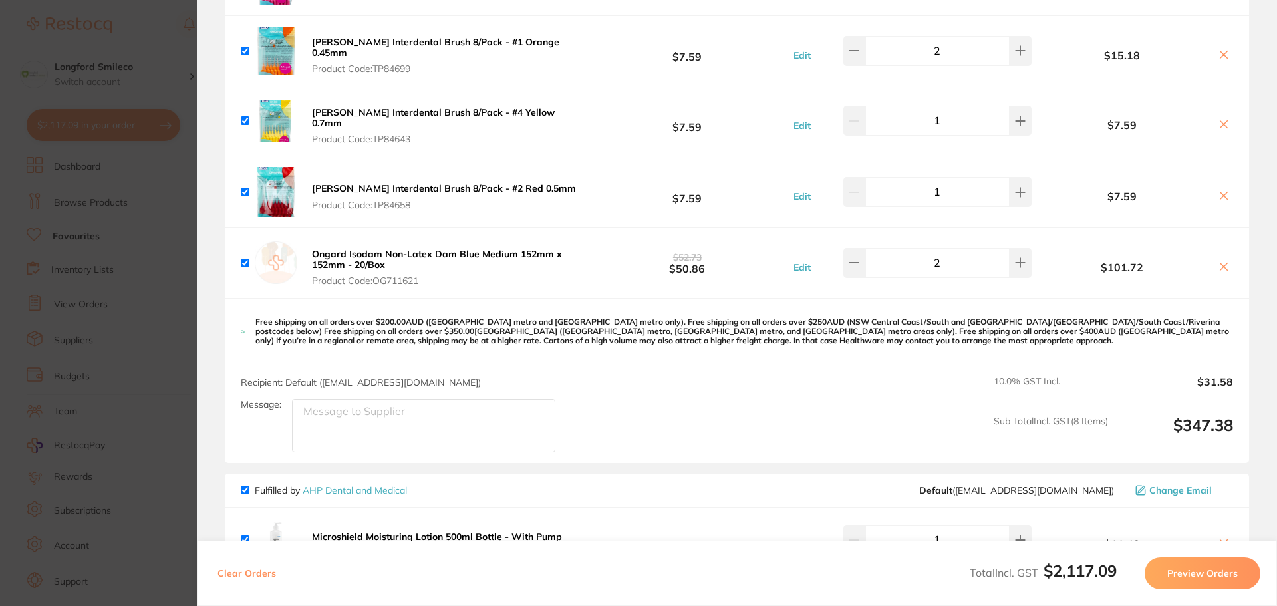
scroll to position [3658, 0]
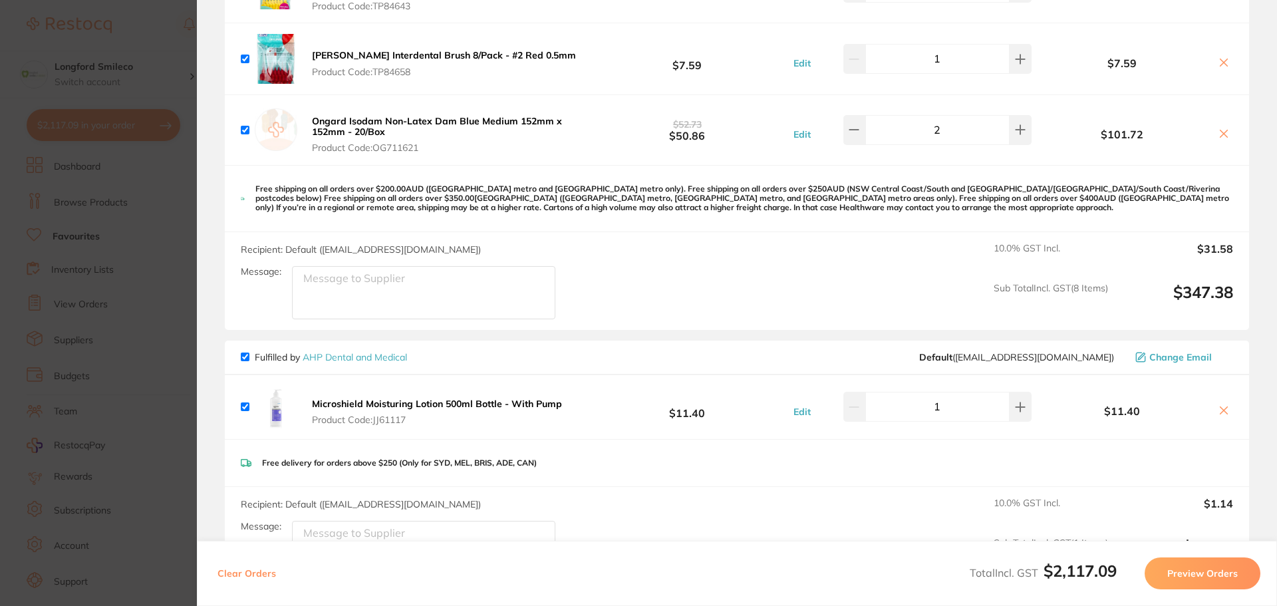
click at [146, 47] on section "Update RRP Set your pre negotiated price for this item. Item Agreed RRP (excl. …" at bounding box center [638, 303] width 1277 height 606
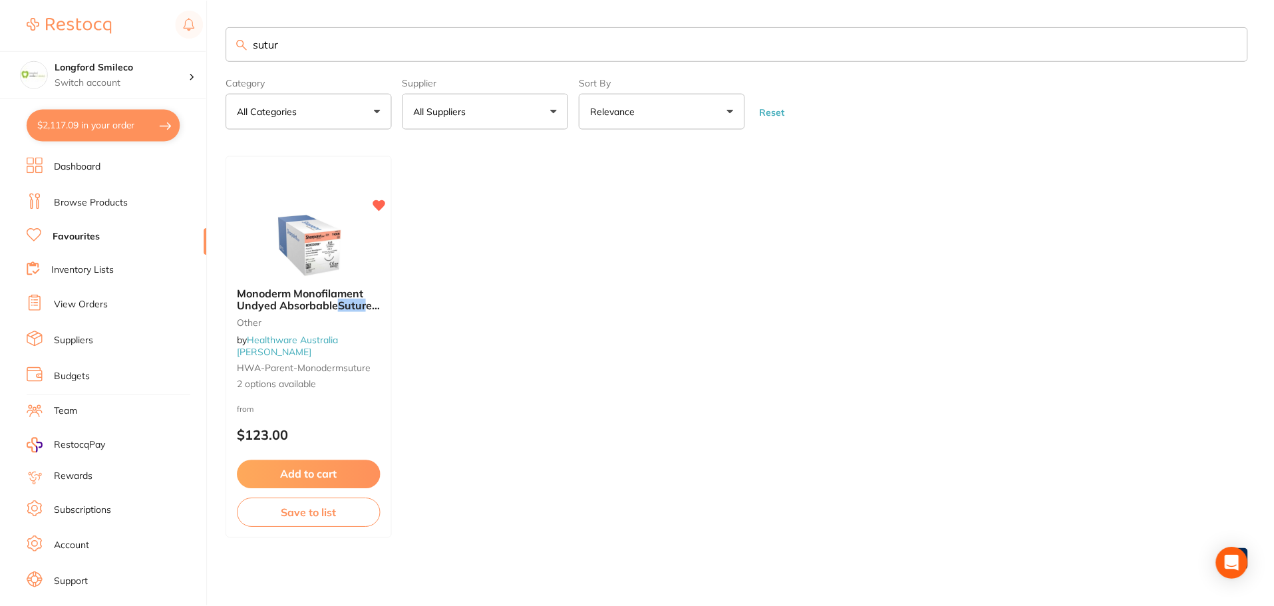
scroll to position [1, 0]
click at [82, 196] on link "Browse Products" at bounding box center [91, 202] width 74 height 13
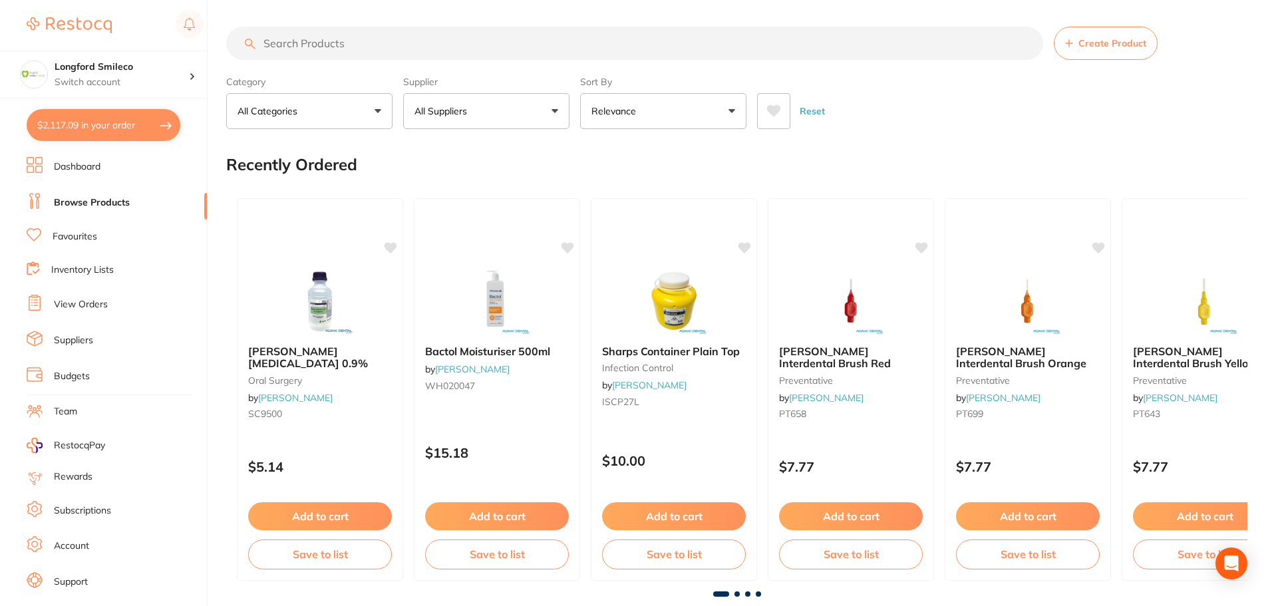
click at [319, 50] on input "search" at bounding box center [634, 43] width 817 height 33
click at [134, 134] on button "$2,117.09 in your order" at bounding box center [104, 125] width 154 height 32
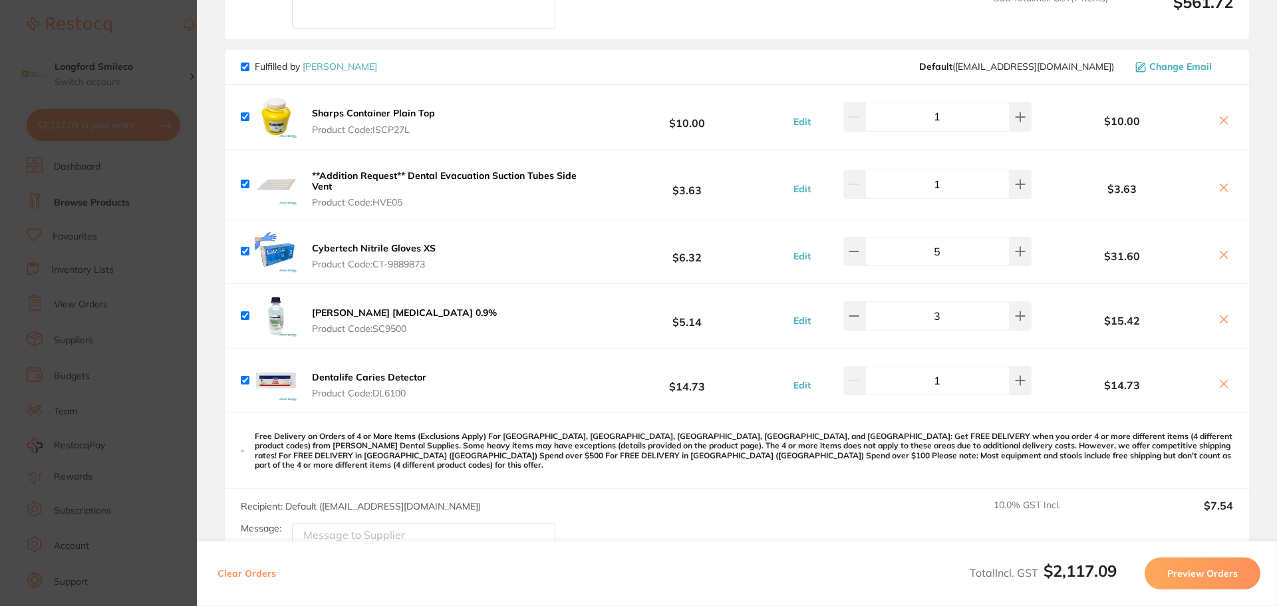
scroll to position [665, 0]
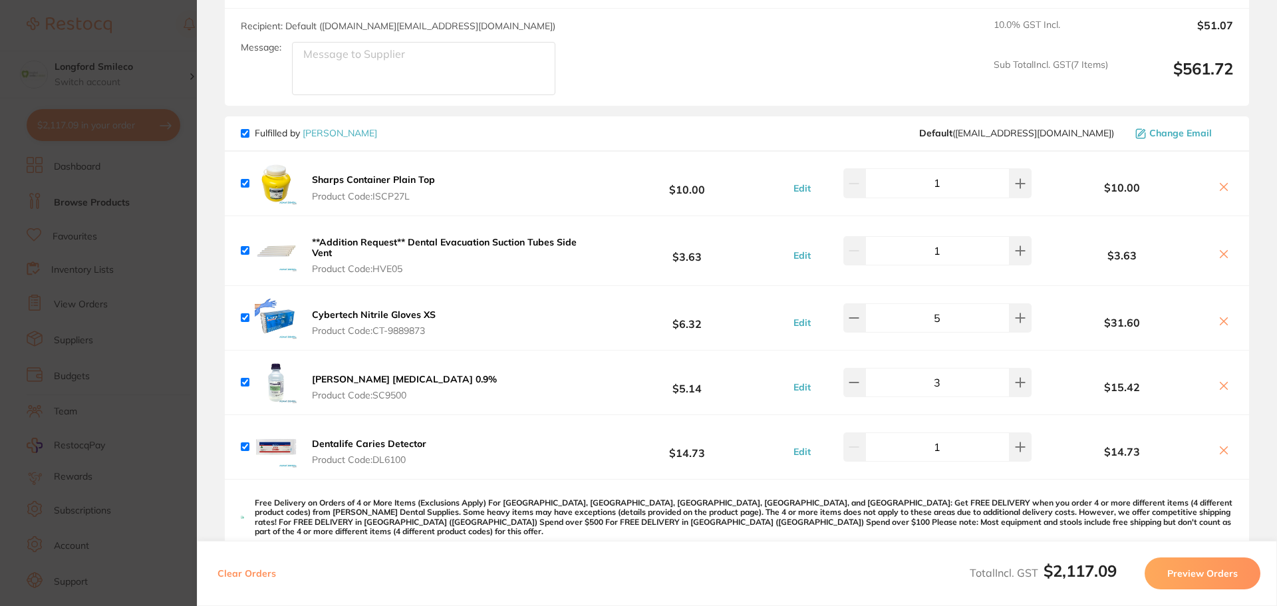
click at [168, 32] on section "Update RRP Set your pre negotiated price for this item. Item Agreed RRP (excl. …" at bounding box center [638, 303] width 1277 height 606
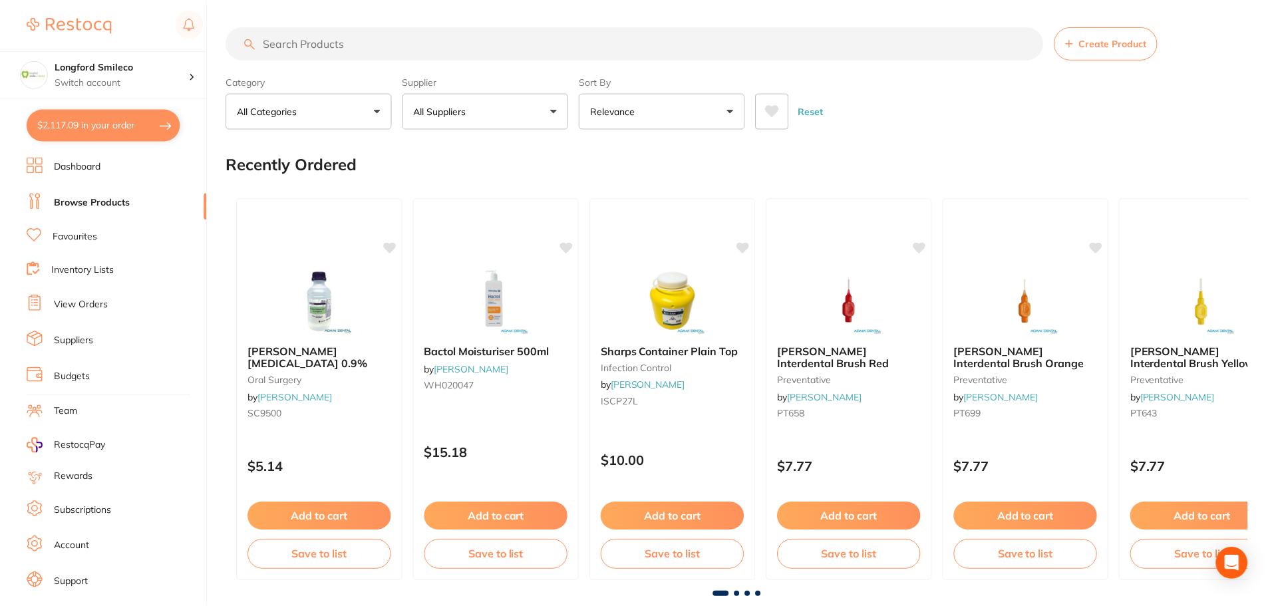
scroll to position [1, 0]
click at [315, 45] on input "search" at bounding box center [634, 41] width 817 height 33
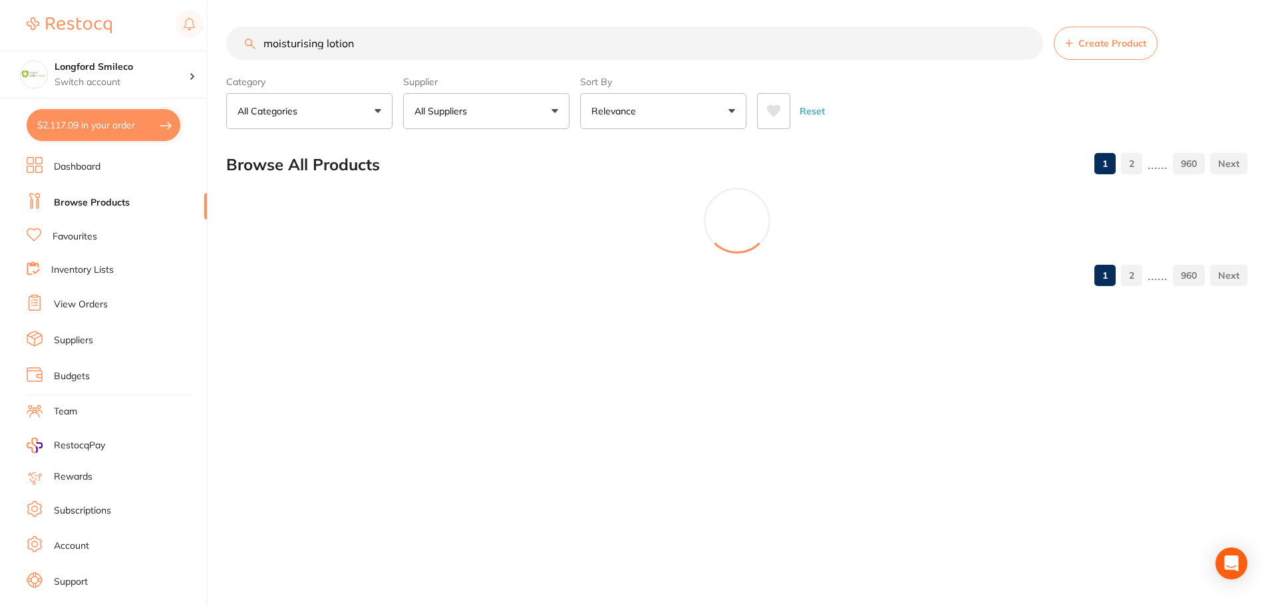
scroll to position [0, 0]
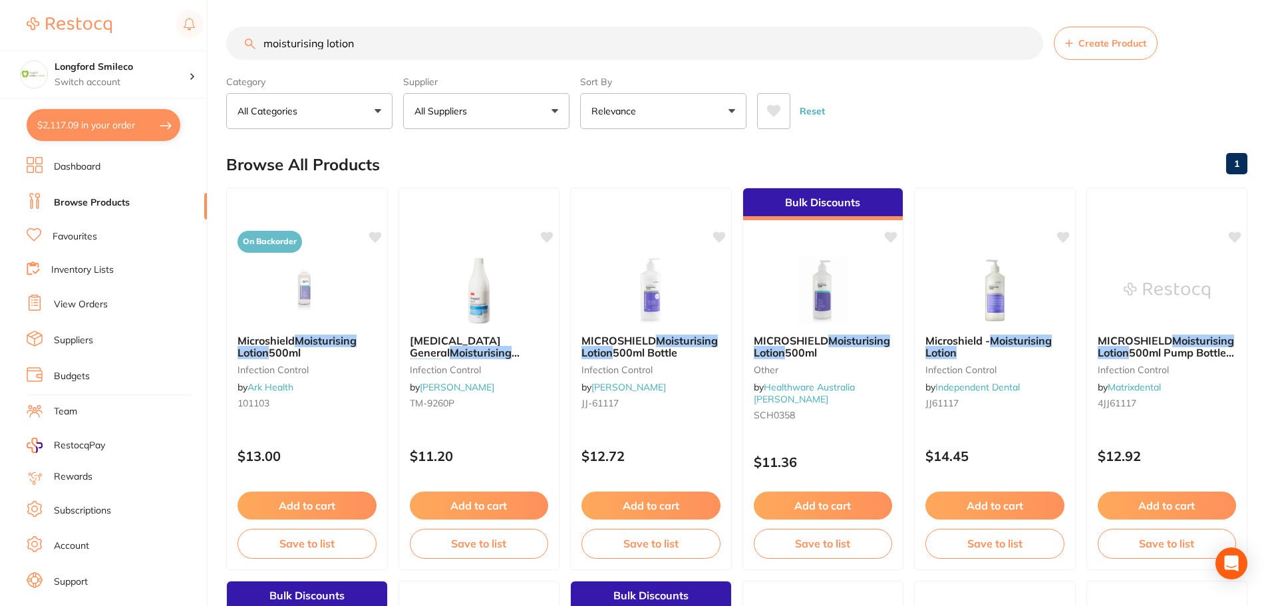
click at [466, 109] on p "All Suppliers" at bounding box center [443, 110] width 58 height 13
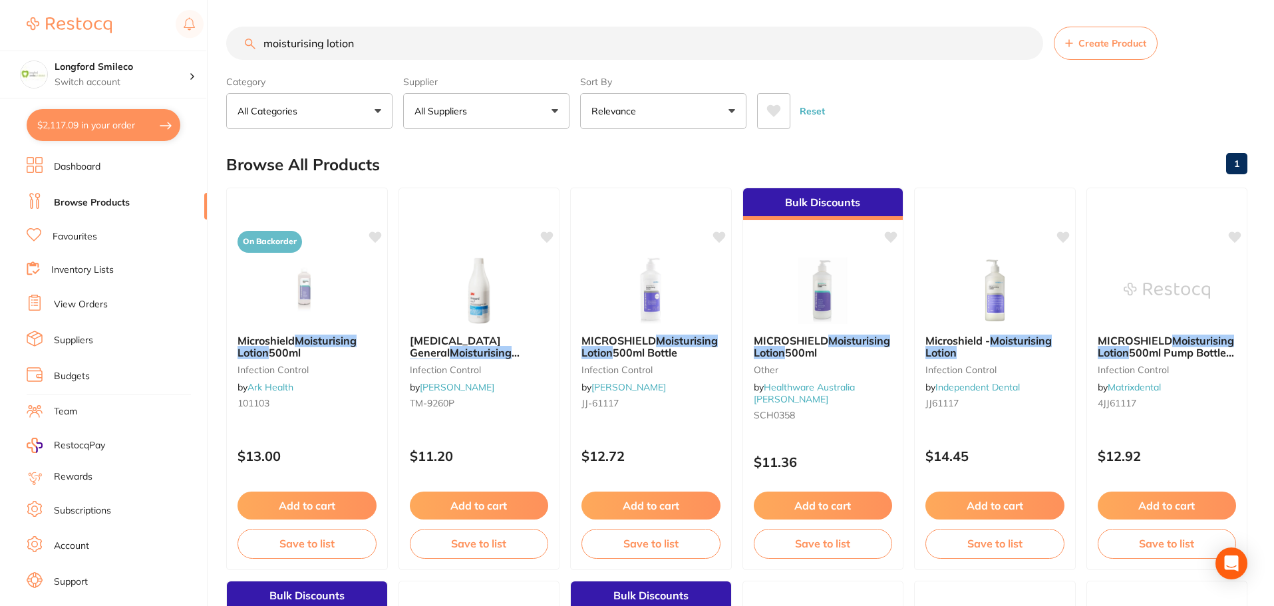
drag, startPoint x: 371, startPoint y: 41, endPoint x: 267, endPoint y: 40, distance: 104.4
click at [267, 40] on input "moisturising lotion" at bounding box center [634, 43] width 817 height 33
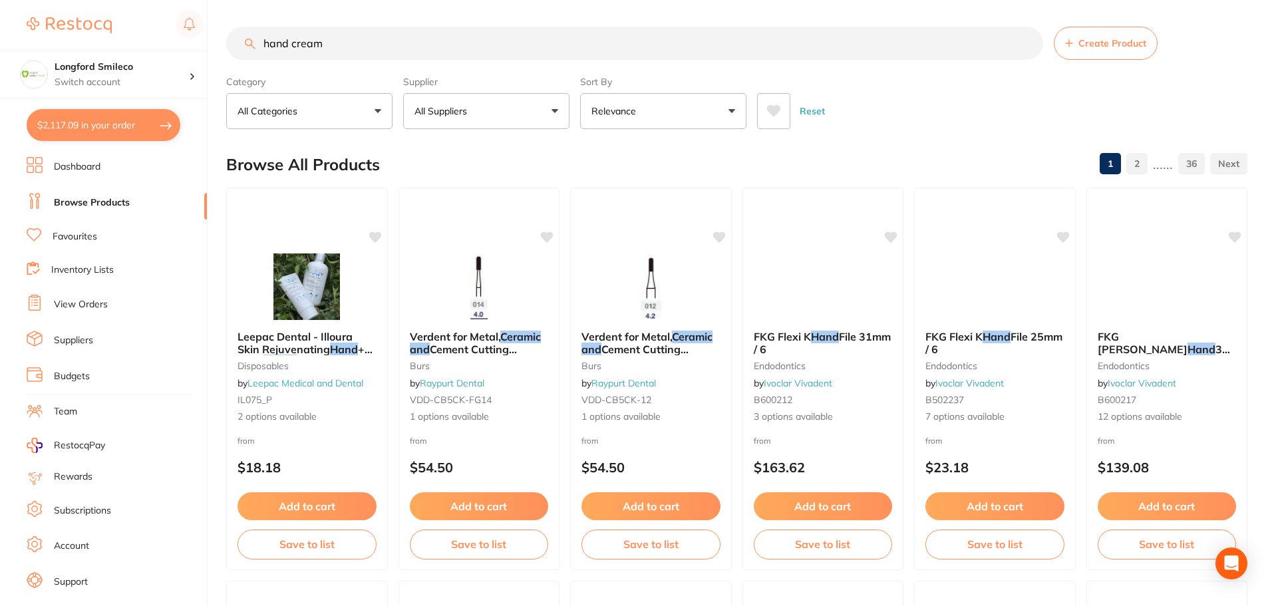
click at [443, 111] on p "All Suppliers" at bounding box center [443, 110] width 58 height 13
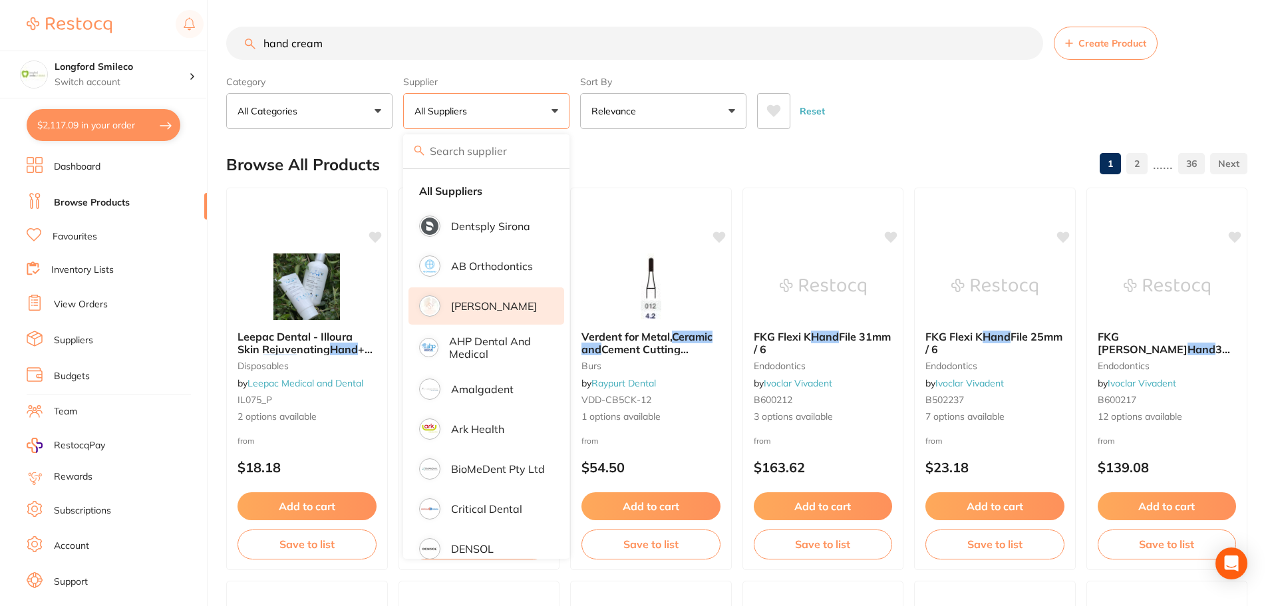
click at [489, 303] on p "[PERSON_NAME]" at bounding box center [494, 306] width 86 height 12
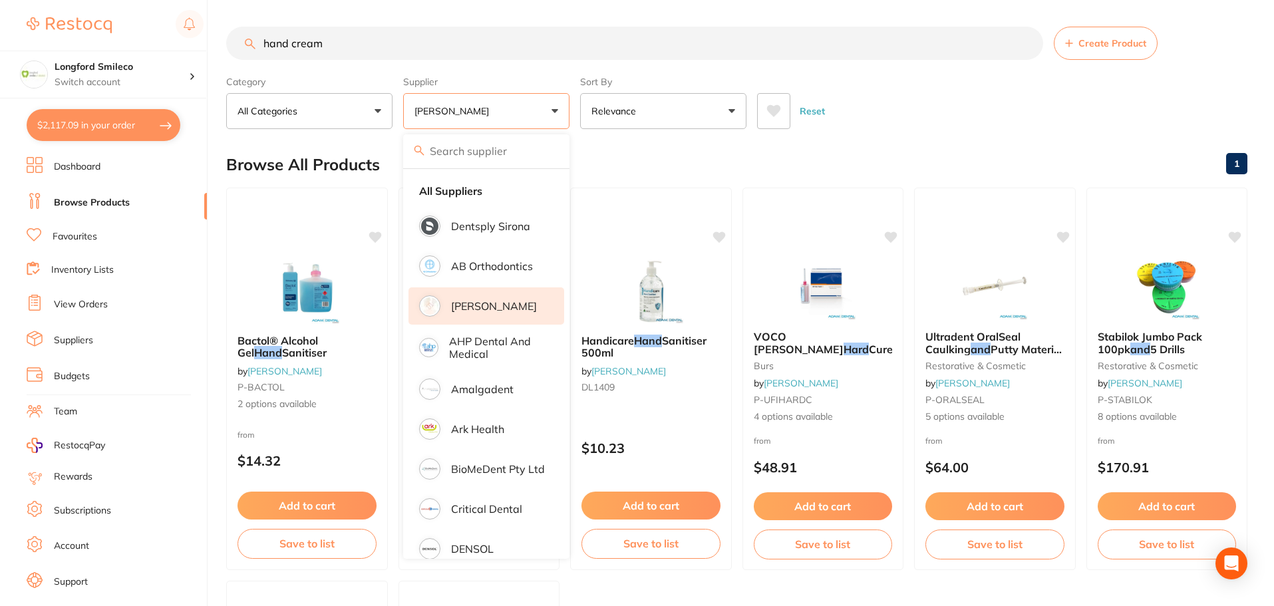
click at [631, 158] on div "Browse All Products 1" at bounding box center [736, 164] width 1021 height 45
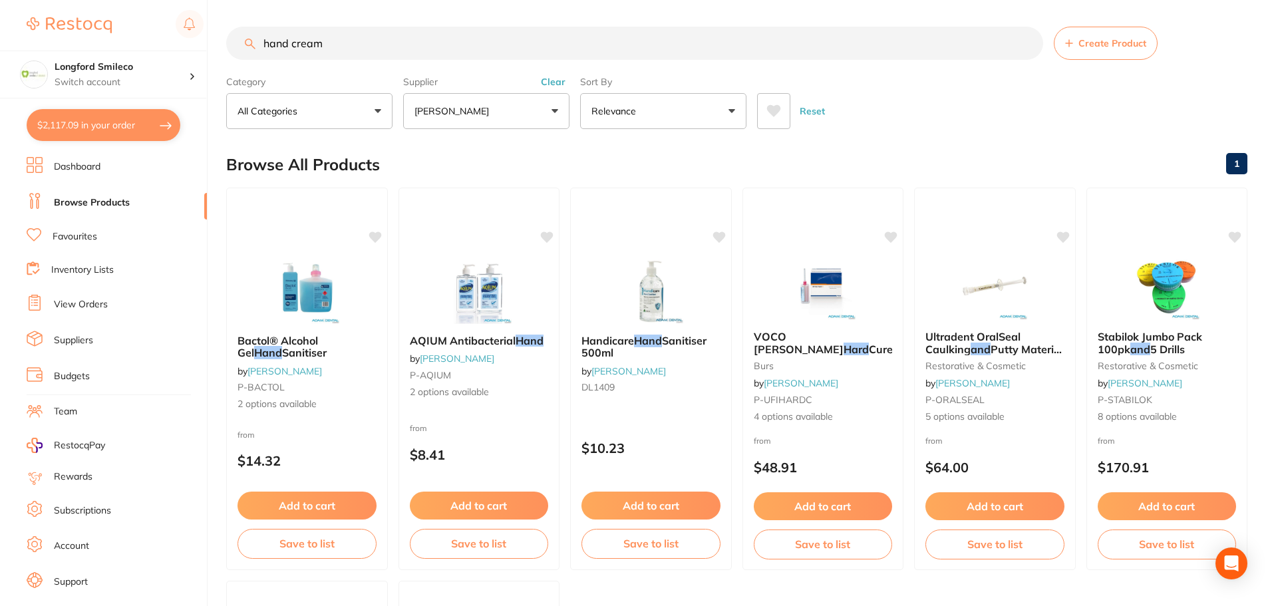
click at [339, 53] on input "hand cream" at bounding box center [634, 43] width 817 height 33
drag, startPoint x: 322, startPoint y: 44, endPoint x: 262, endPoint y: 44, distance: 59.9
click at [262, 44] on input "hand cream" at bounding box center [634, 43] width 817 height 33
click at [113, 124] on button "$2,117.09 in your order" at bounding box center [104, 125] width 154 height 32
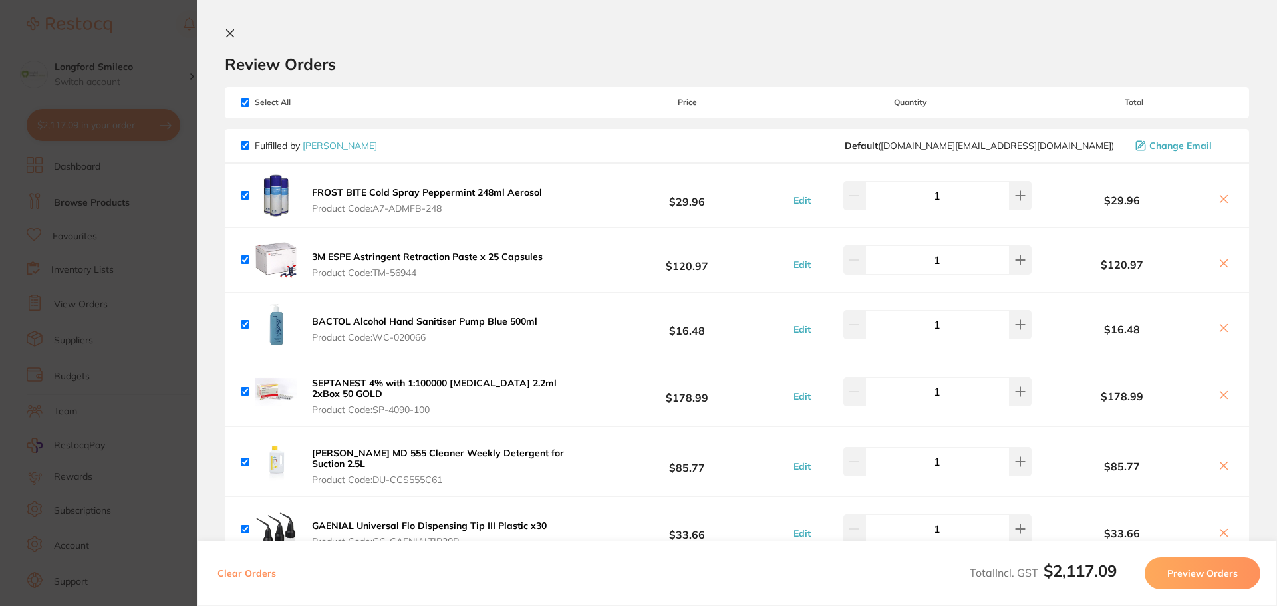
click at [164, 51] on section "Update RRP Set your pre negotiated price for this item. Item Agreed RRP (excl. …" at bounding box center [638, 303] width 1277 height 606
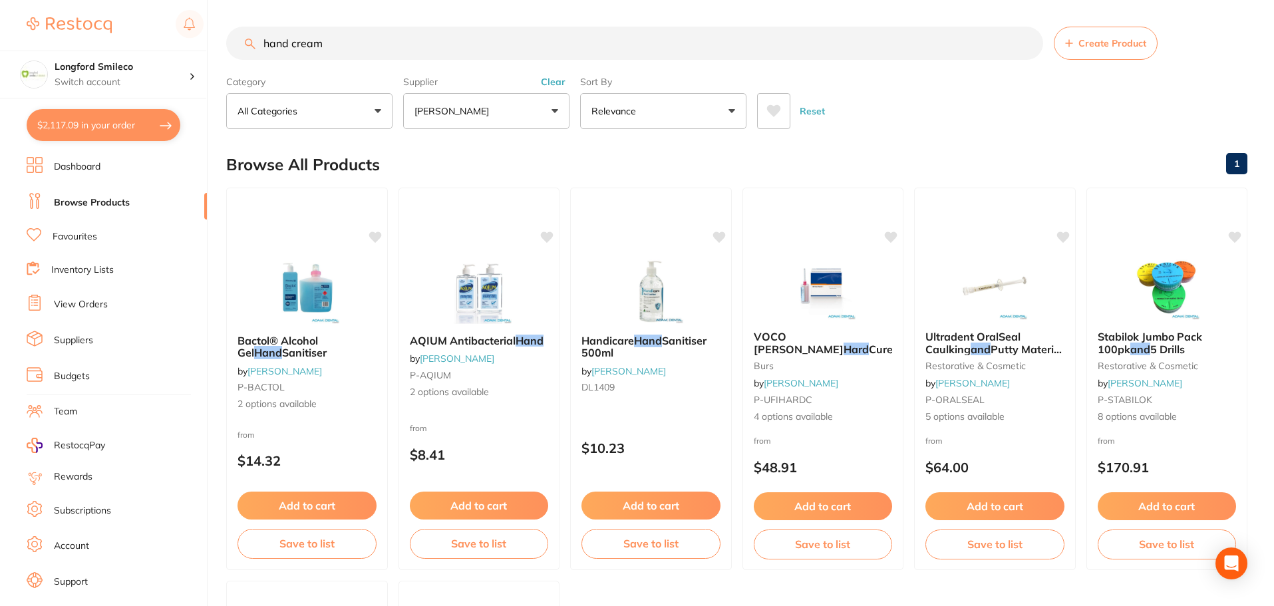
drag, startPoint x: 365, startPoint y: 47, endPoint x: 333, endPoint y: 47, distance: 32.6
click at [333, 47] on input "hand cream" at bounding box center [634, 43] width 817 height 33
drag, startPoint x: 340, startPoint y: 40, endPoint x: 240, endPoint y: 38, distance: 99.8
click at [240, 38] on input "hand cream" at bounding box center [634, 43] width 817 height 33
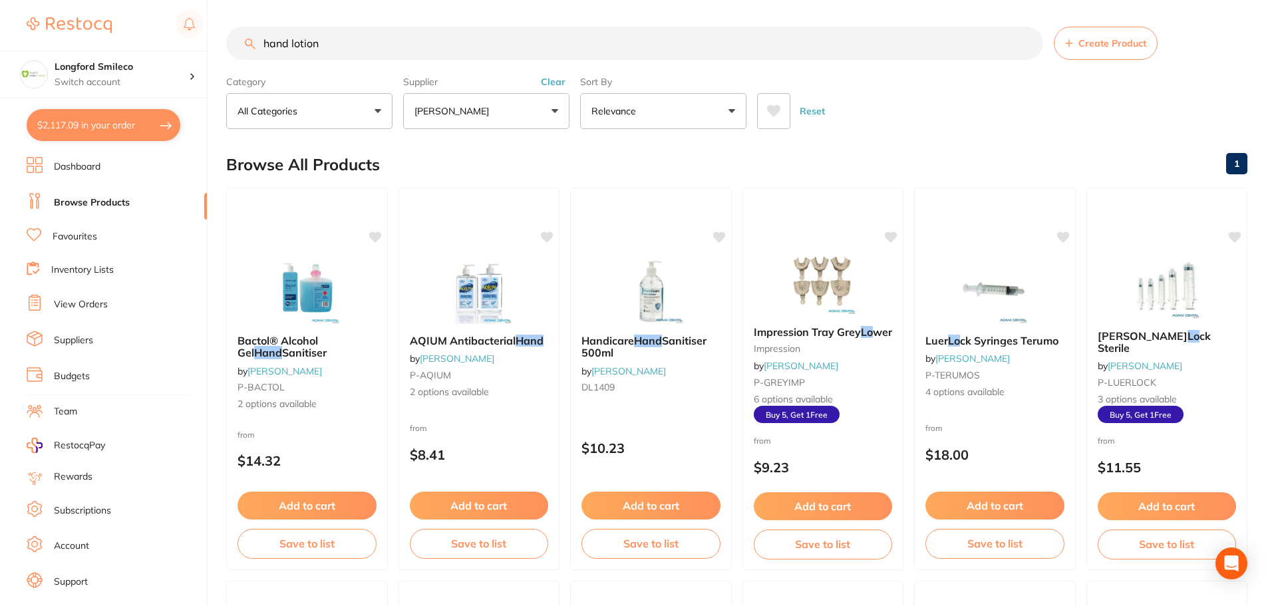
type input "hand lotion"
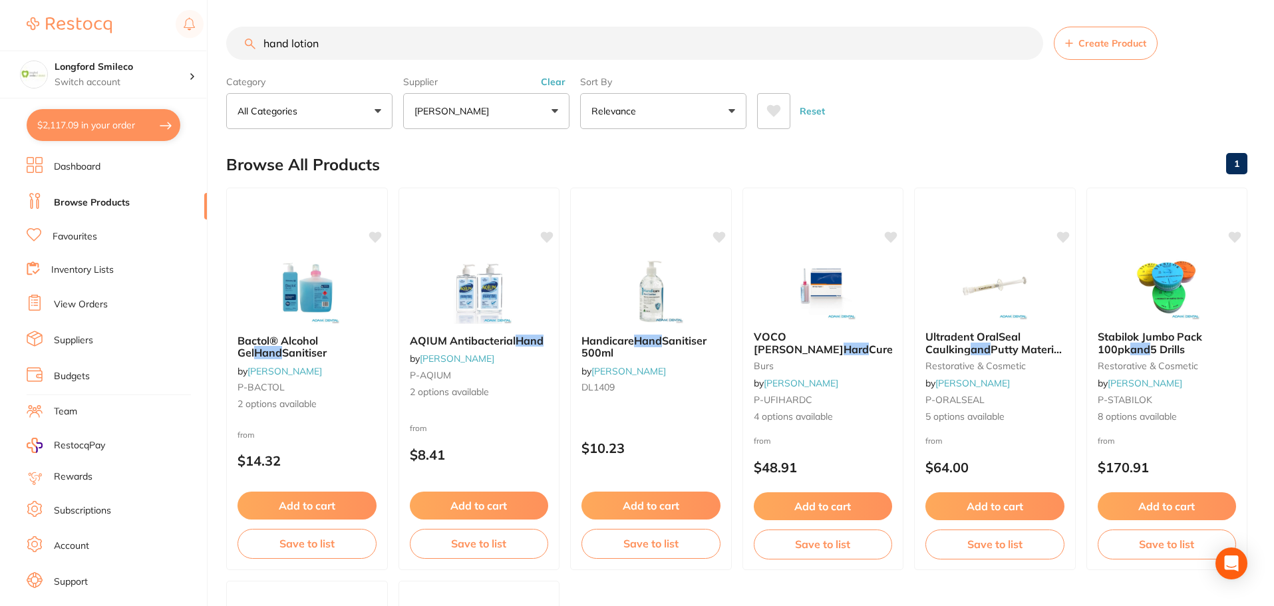
click at [551, 113] on button "[PERSON_NAME]" at bounding box center [486, 111] width 166 height 36
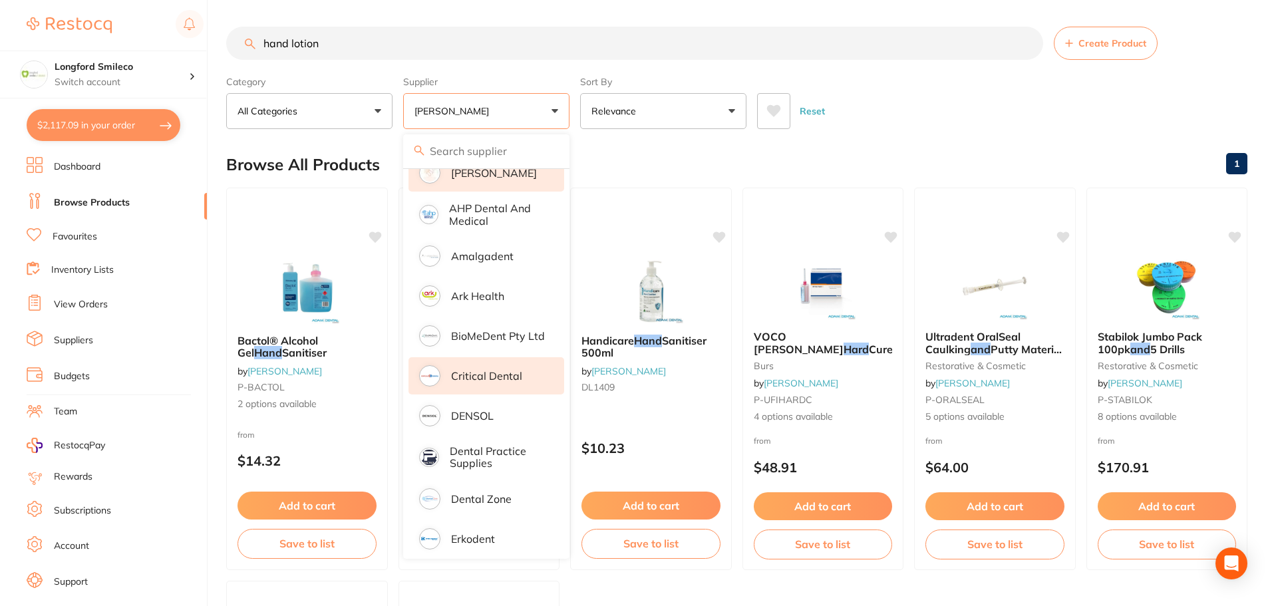
scroll to position [466, 0]
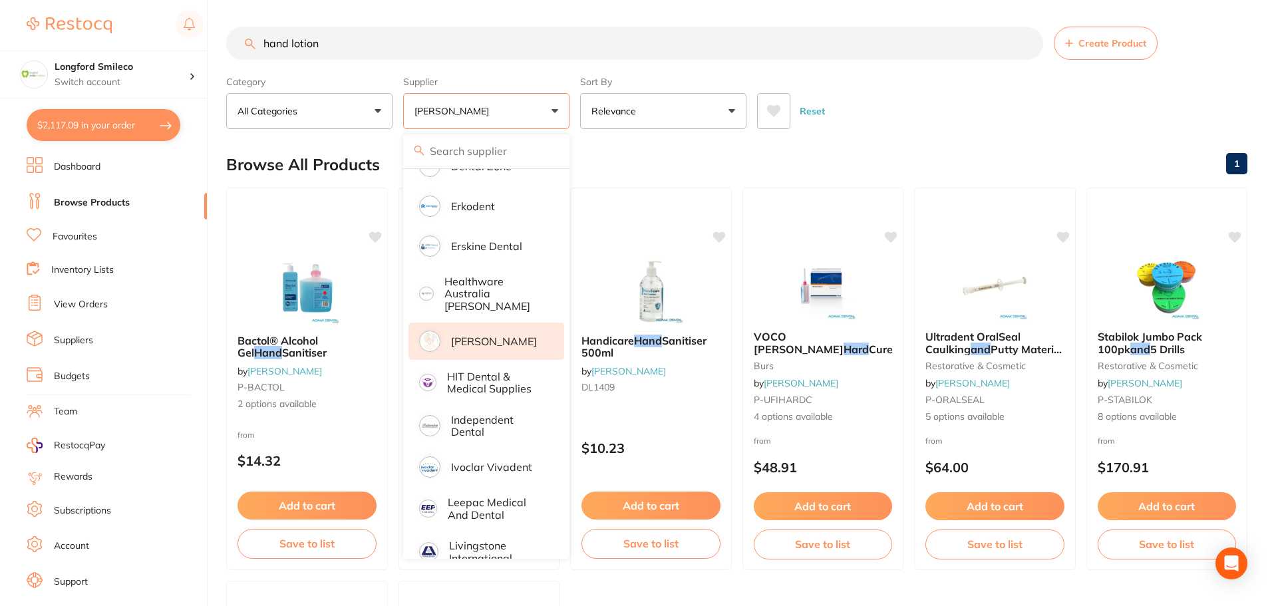
click at [490, 339] on p "[PERSON_NAME]" at bounding box center [494, 341] width 86 height 12
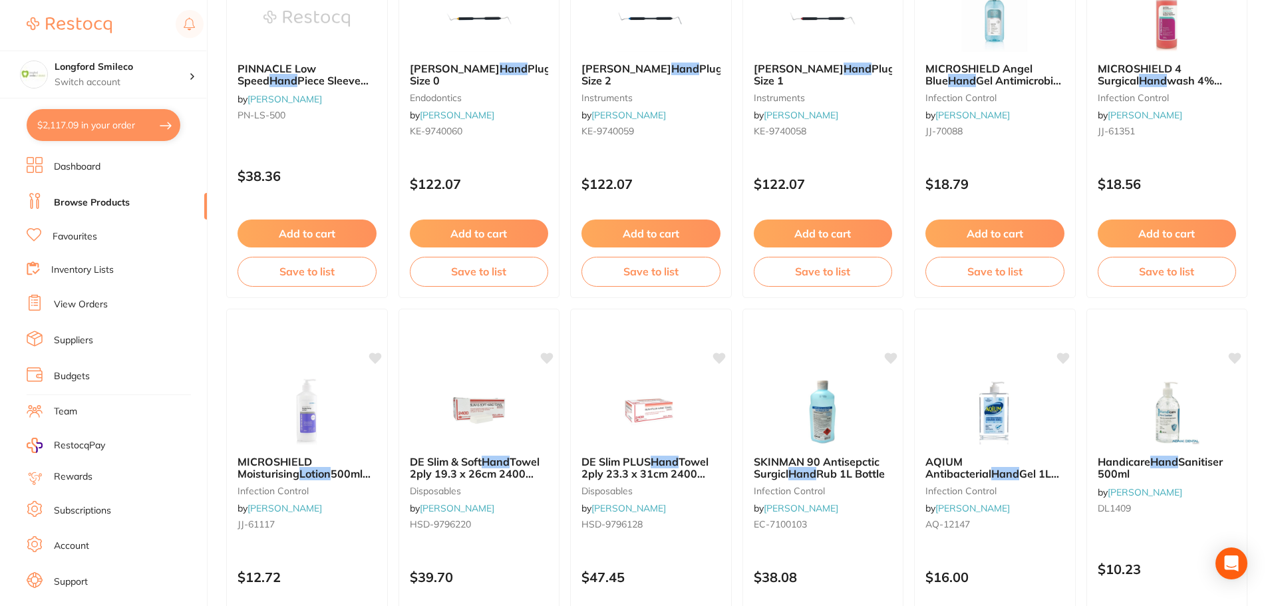
scroll to position [798, 0]
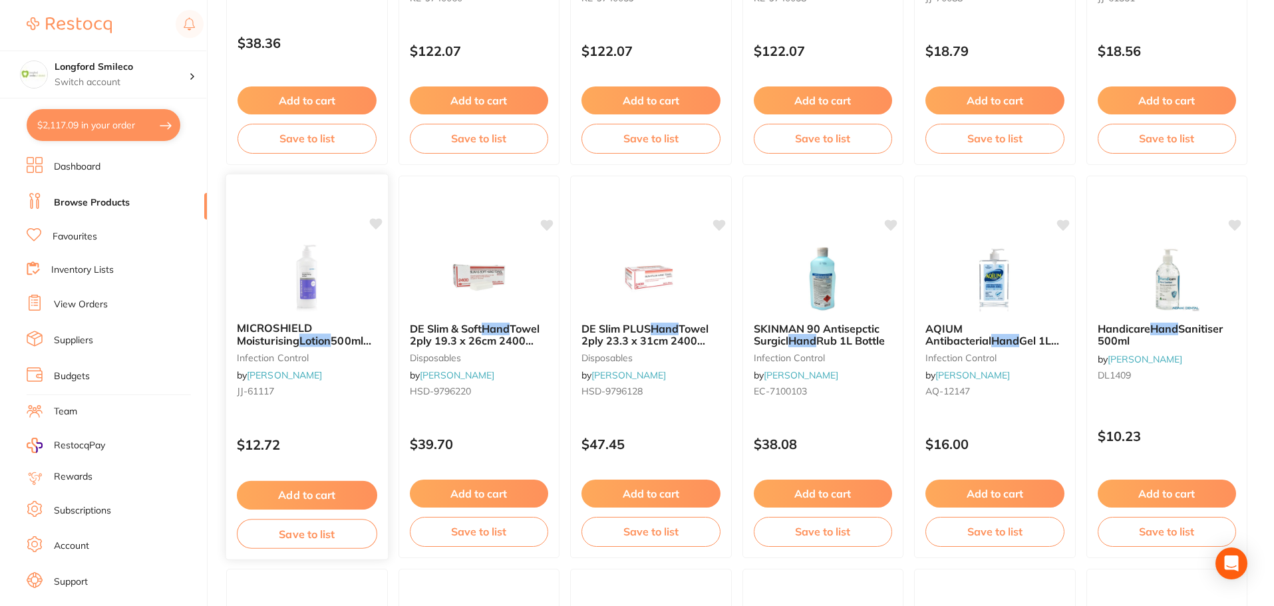
click at [311, 490] on button "Add to cart" at bounding box center [307, 495] width 140 height 29
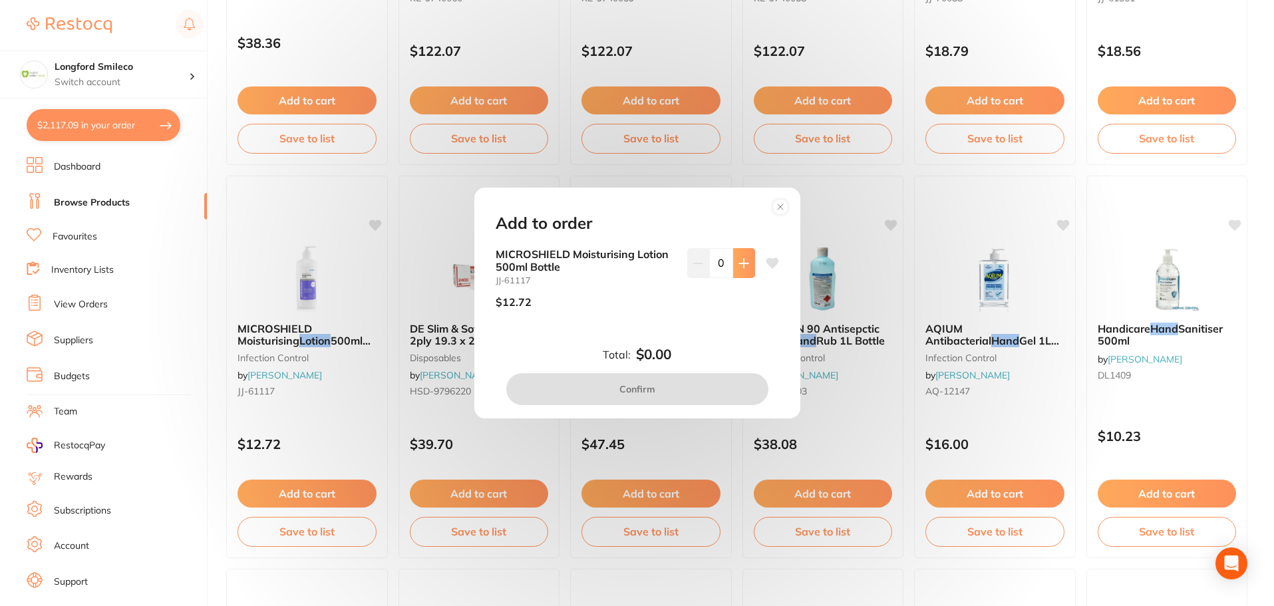
click at [738, 267] on icon at bounding box center [743, 263] width 11 height 11
type input "1"
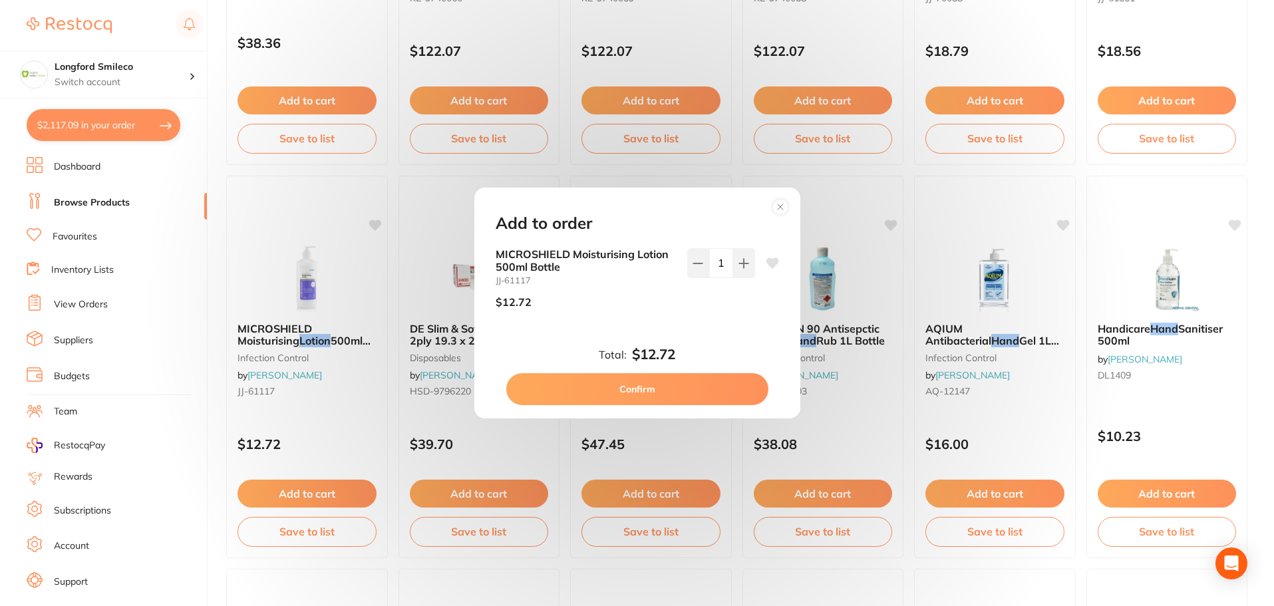
click at [638, 384] on button "Confirm" at bounding box center [637, 389] width 262 height 32
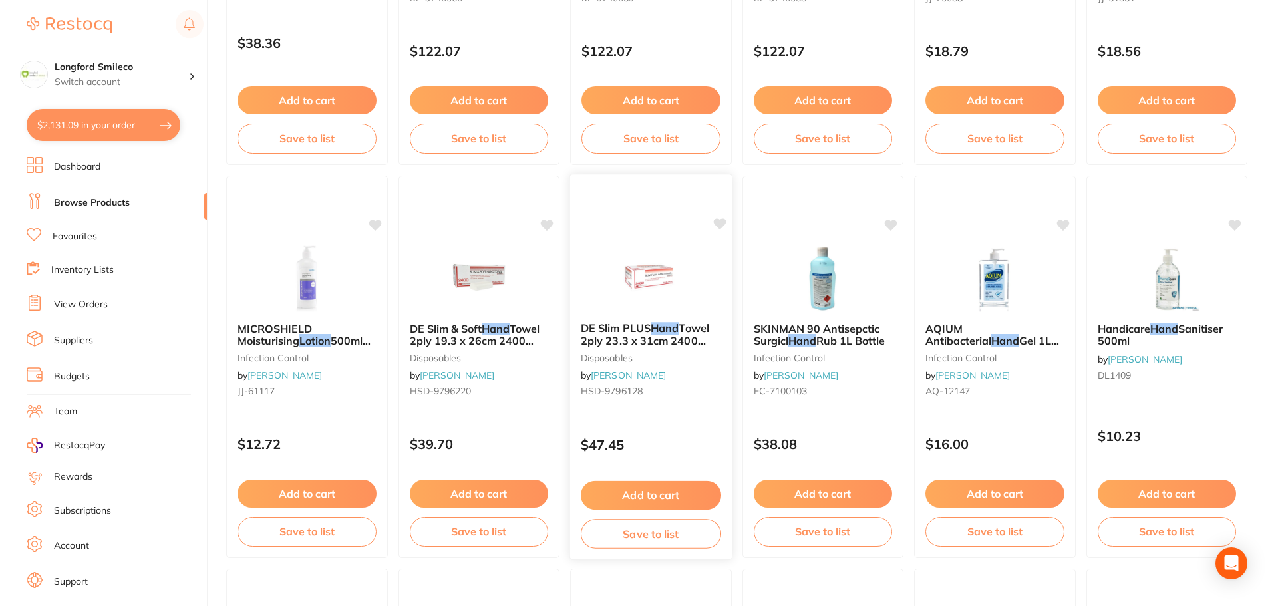
checkbox input "false"
click at [83, 125] on button "$2,131.09 in your order" at bounding box center [104, 125] width 154 height 32
checkbox input "true"
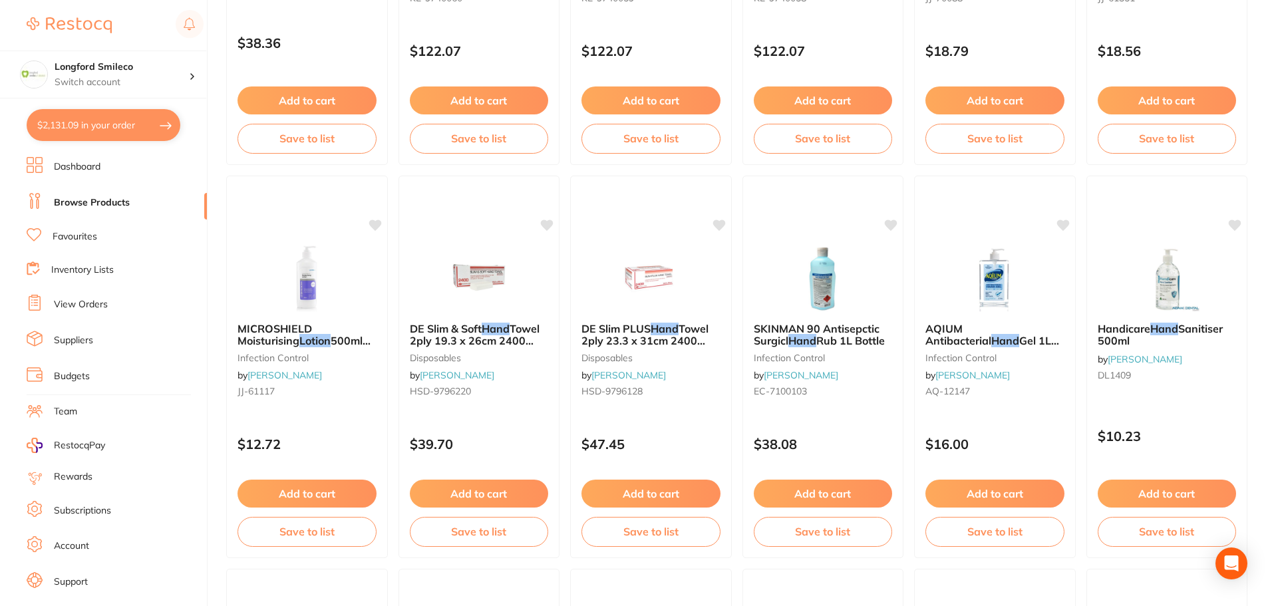
checkbox input "true"
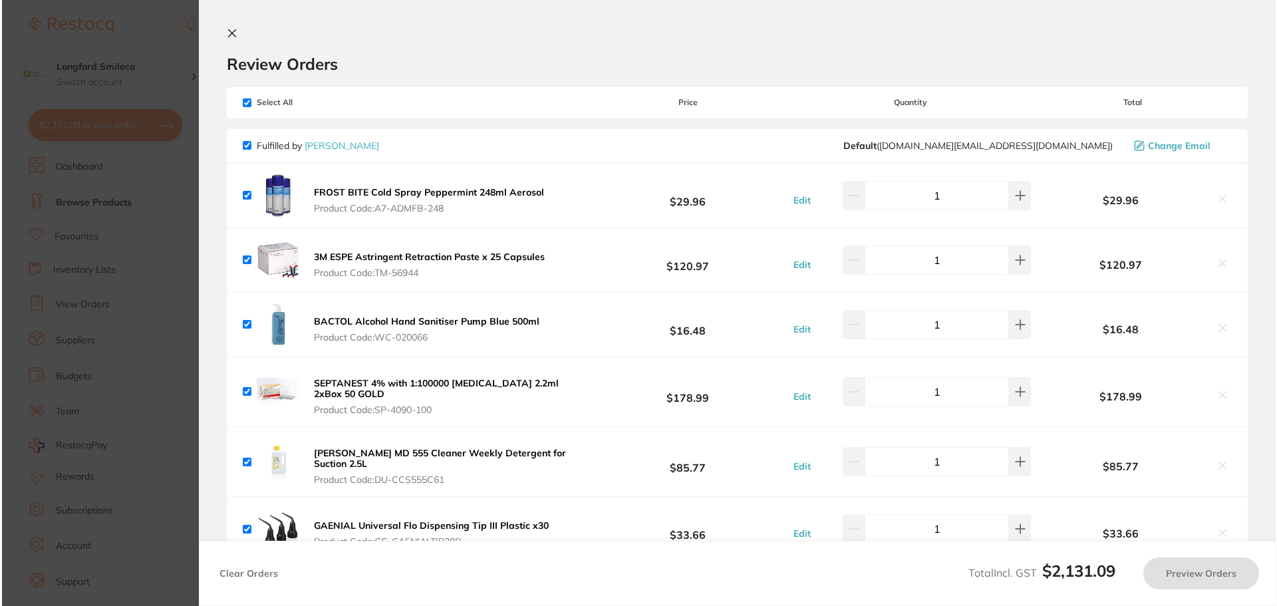
scroll to position [0, 0]
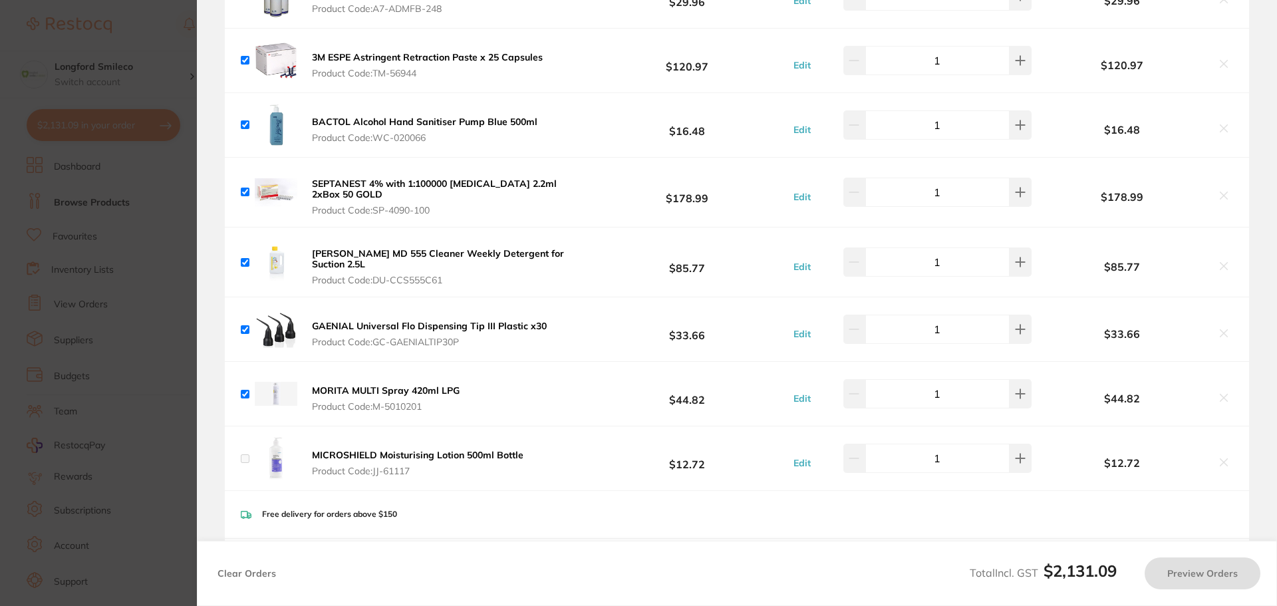
checkbox input "false"
checkbox input "true"
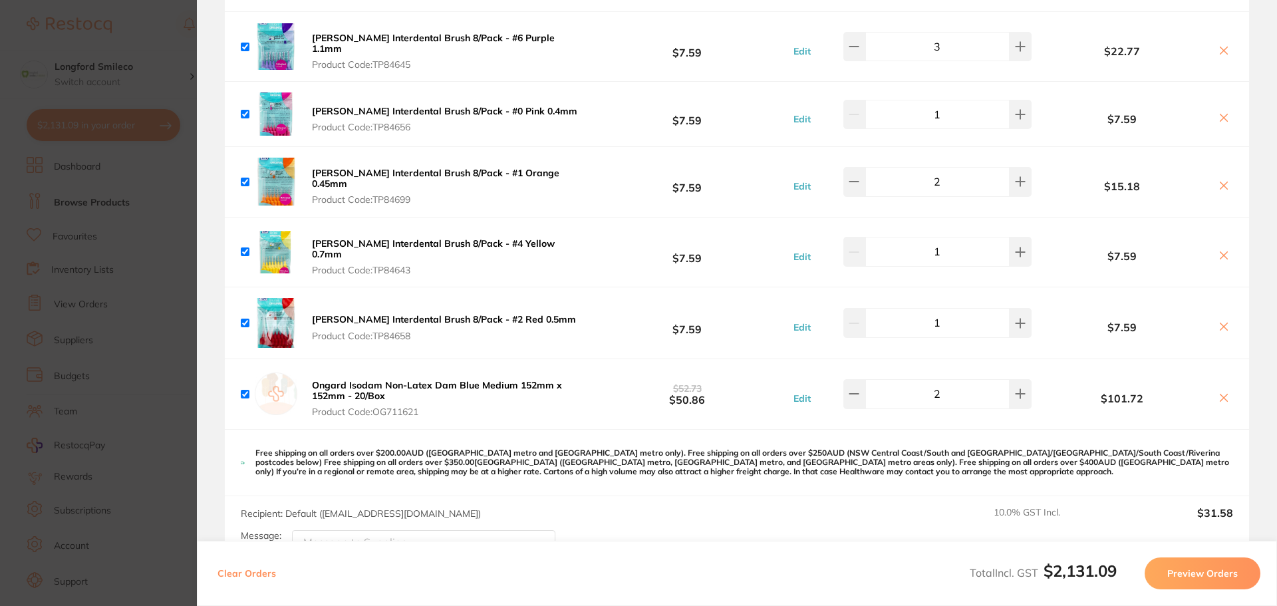
scroll to position [3924, 0]
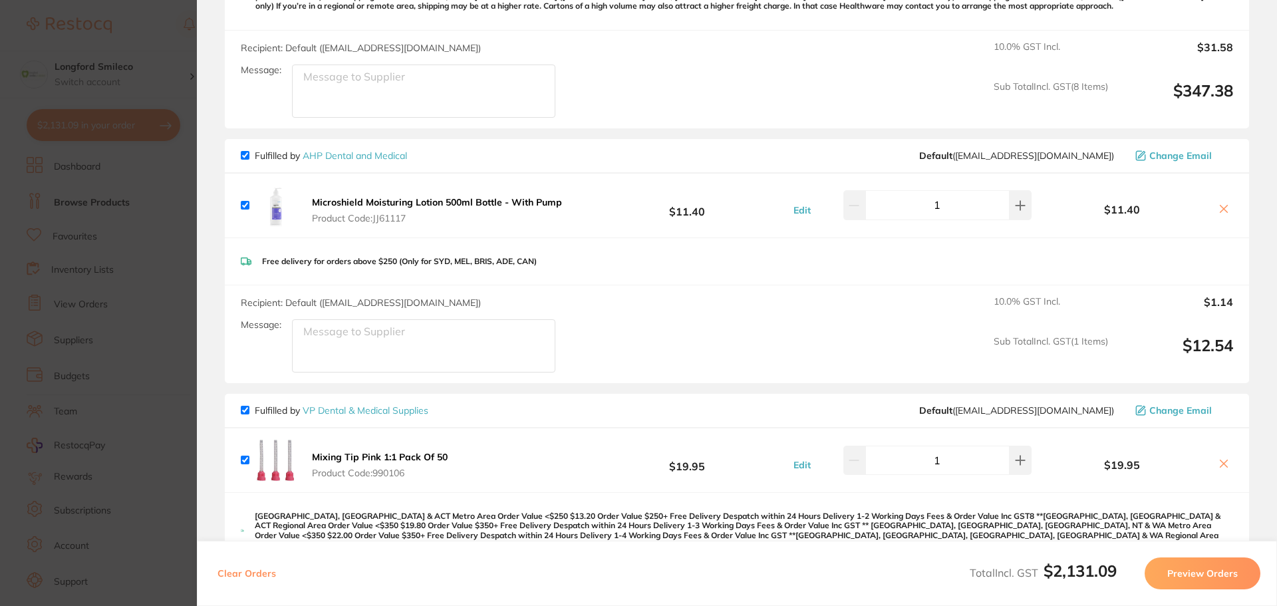
click at [1222, 204] on icon at bounding box center [1223, 209] width 11 height 11
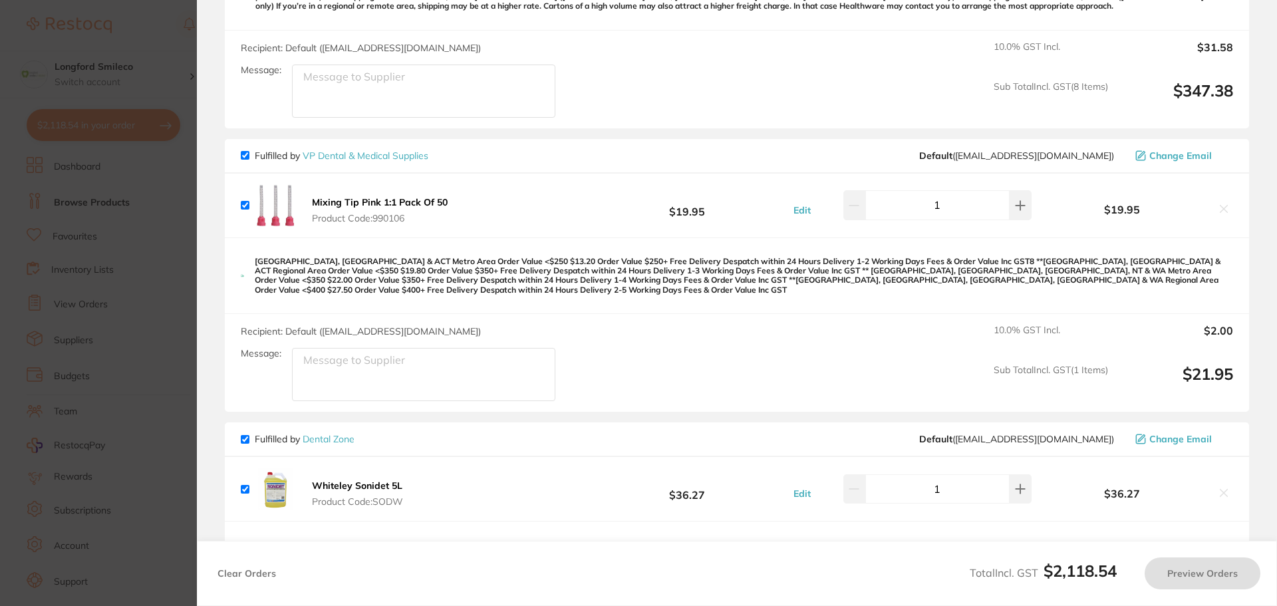
checkbox input "true"
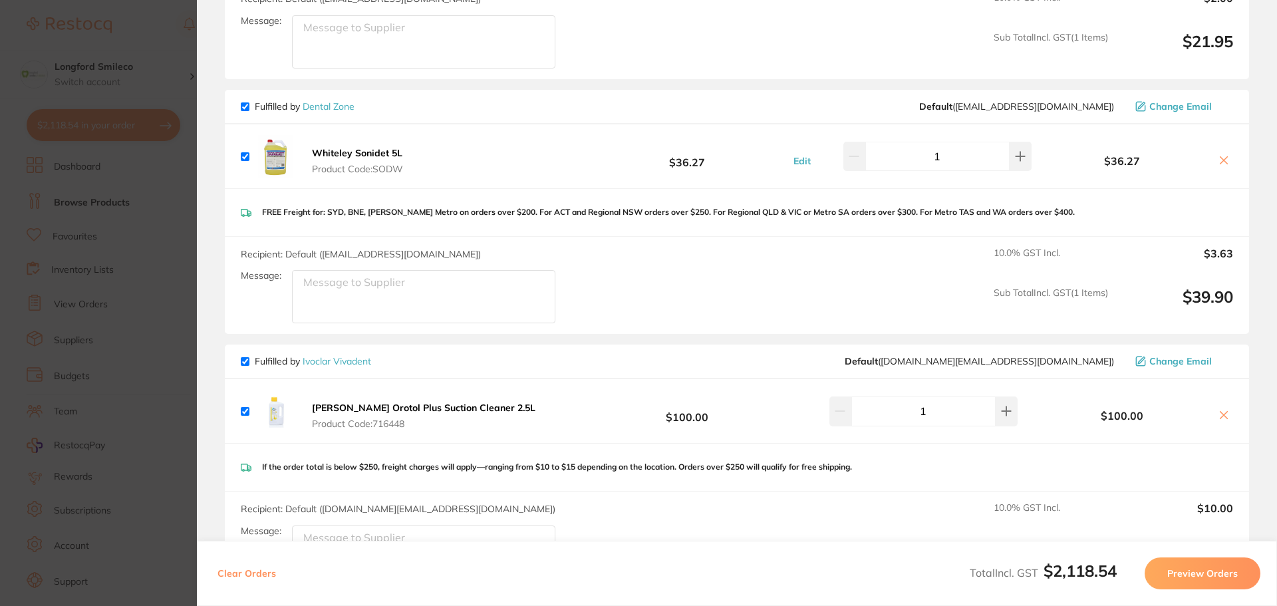
scroll to position [3724, 0]
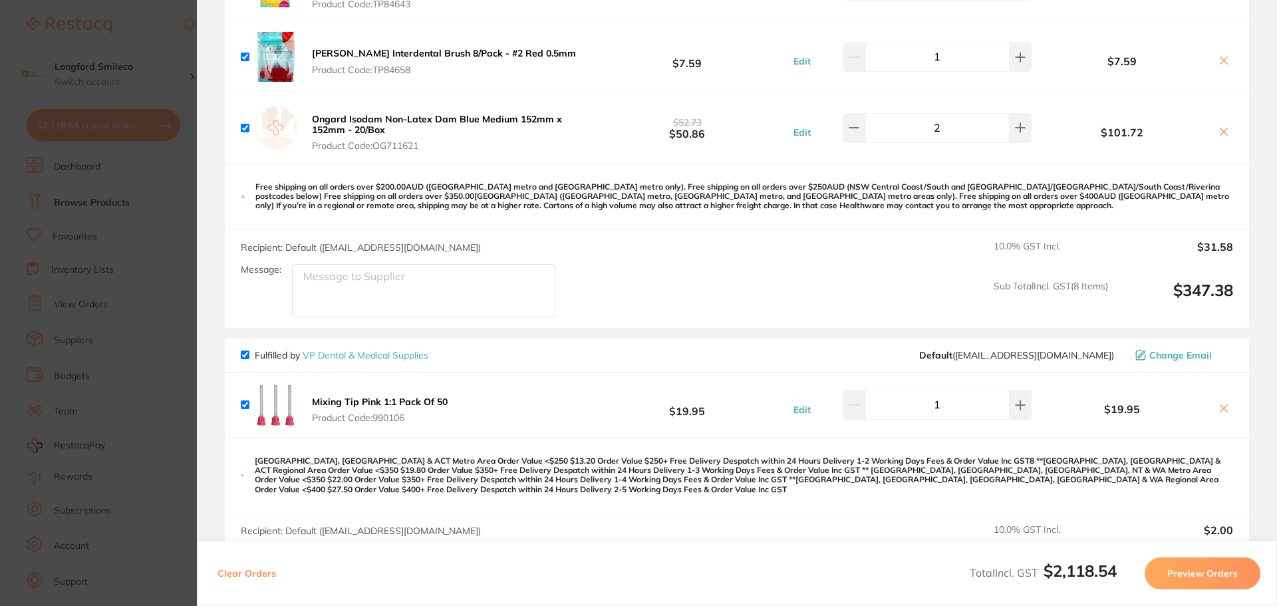
click at [136, 44] on section "Update RRP Set your pre negotiated price for this item. Item Agreed RRP (excl. …" at bounding box center [638, 303] width 1277 height 606
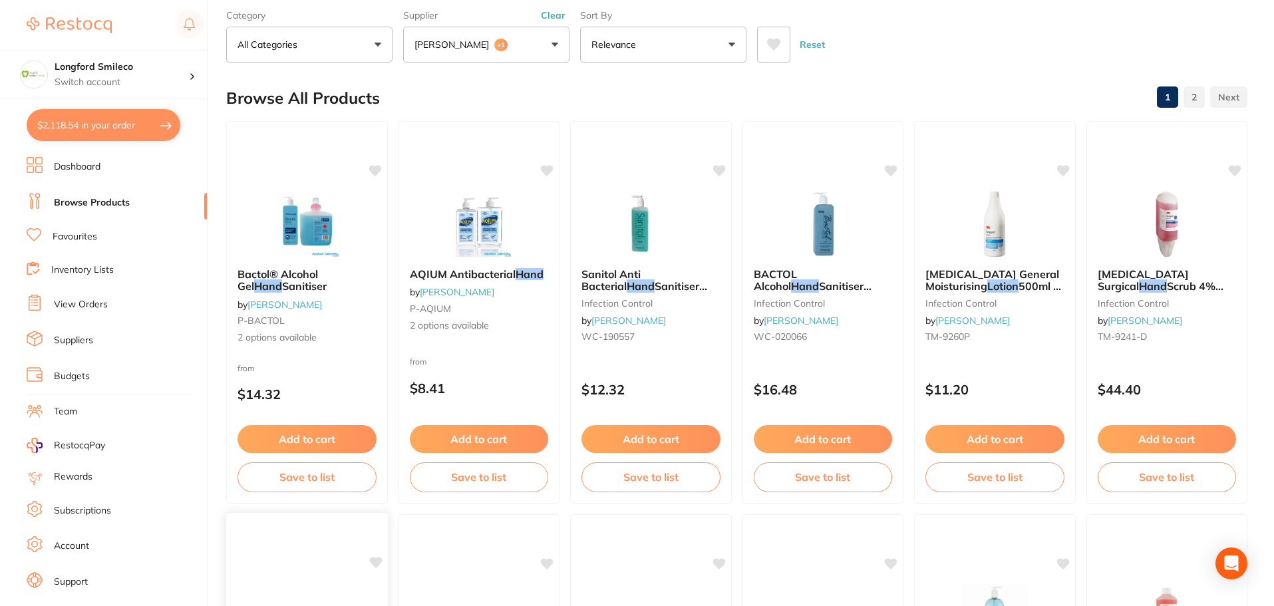
scroll to position [0, 0]
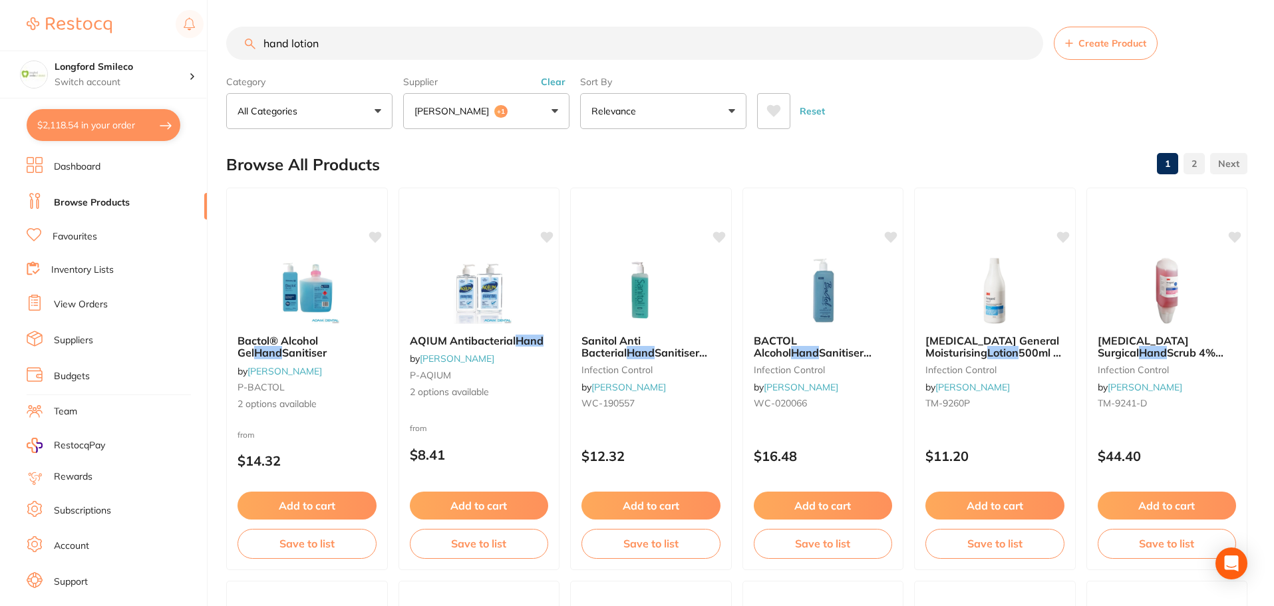
click at [555, 111] on button "Adam Dental +1" at bounding box center [486, 111] width 166 height 36
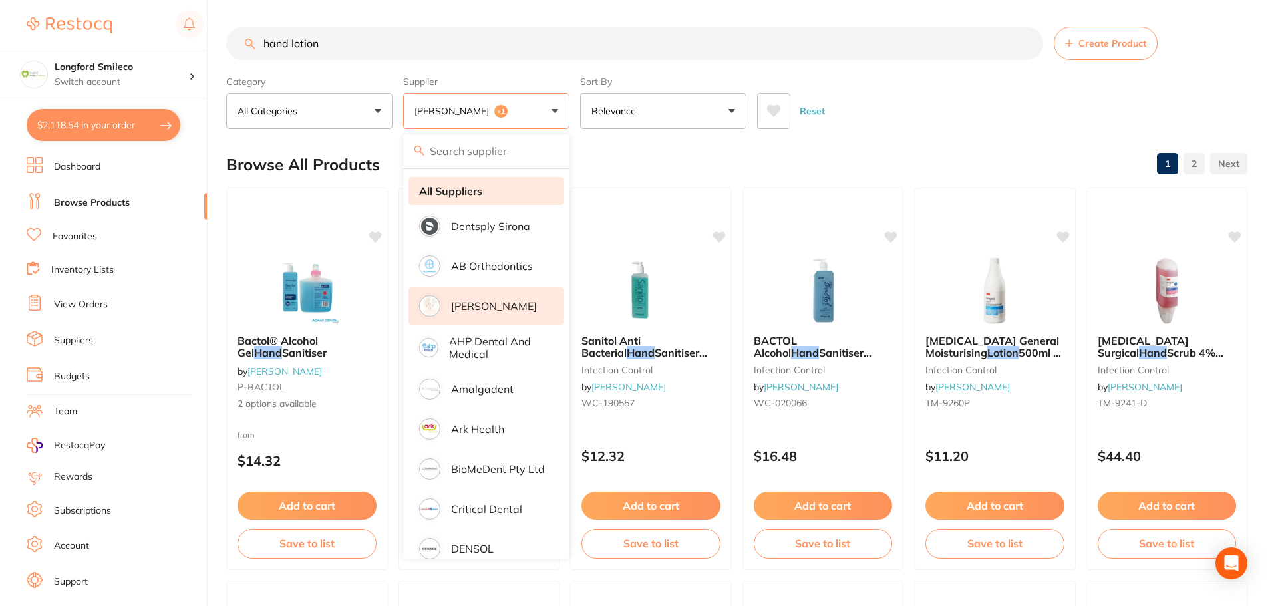
click at [474, 179] on li "All Suppliers" at bounding box center [486, 191] width 156 height 28
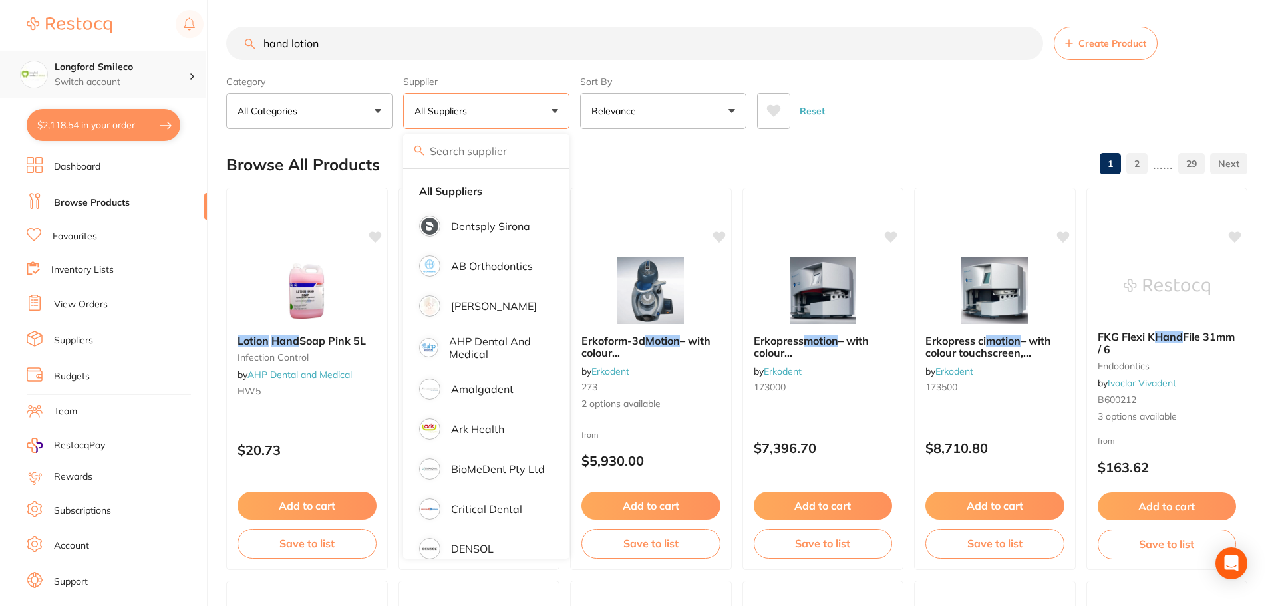
click at [172, 57] on div "$2,118.54 Longford Smileco Switch account Longford Smileco North West Dental De…" at bounding box center [637, 303] width 1274 height 606
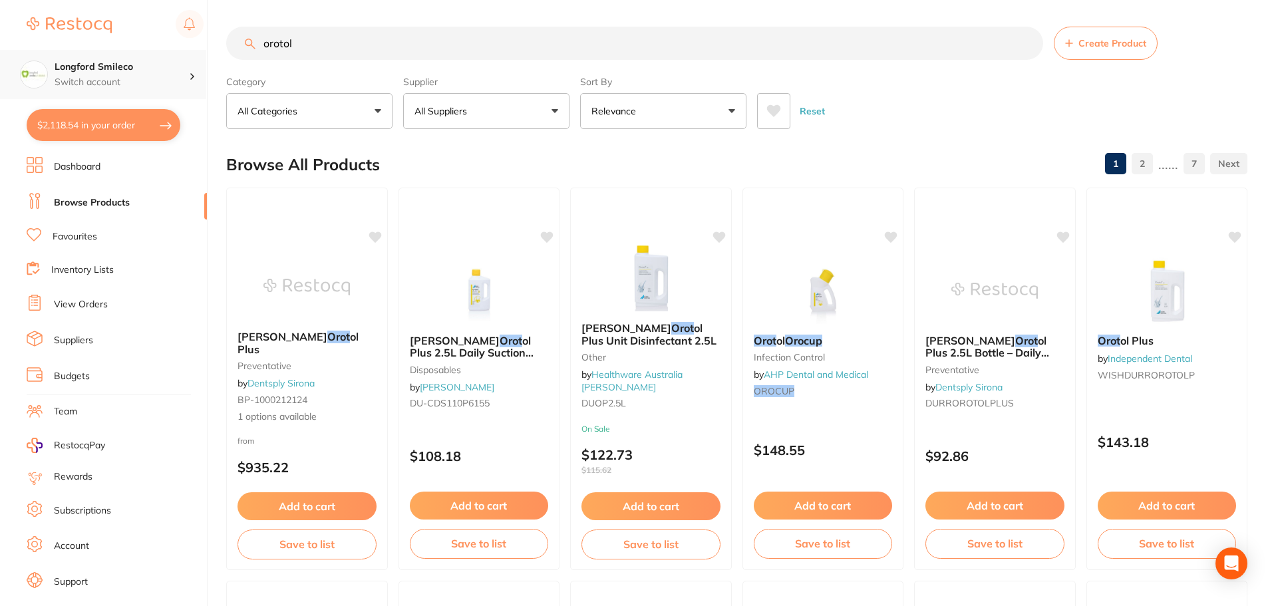
type input "orotol"
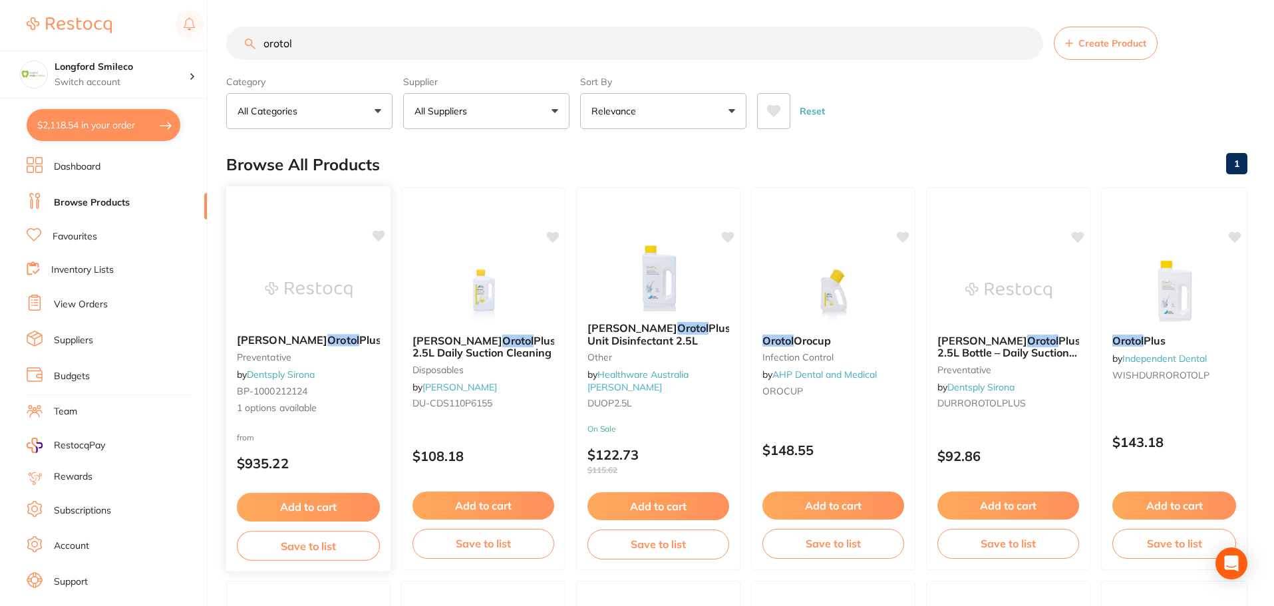
click at [277, 409] on span "1 options available" at bounding box center [308, 408] width 143 height 13
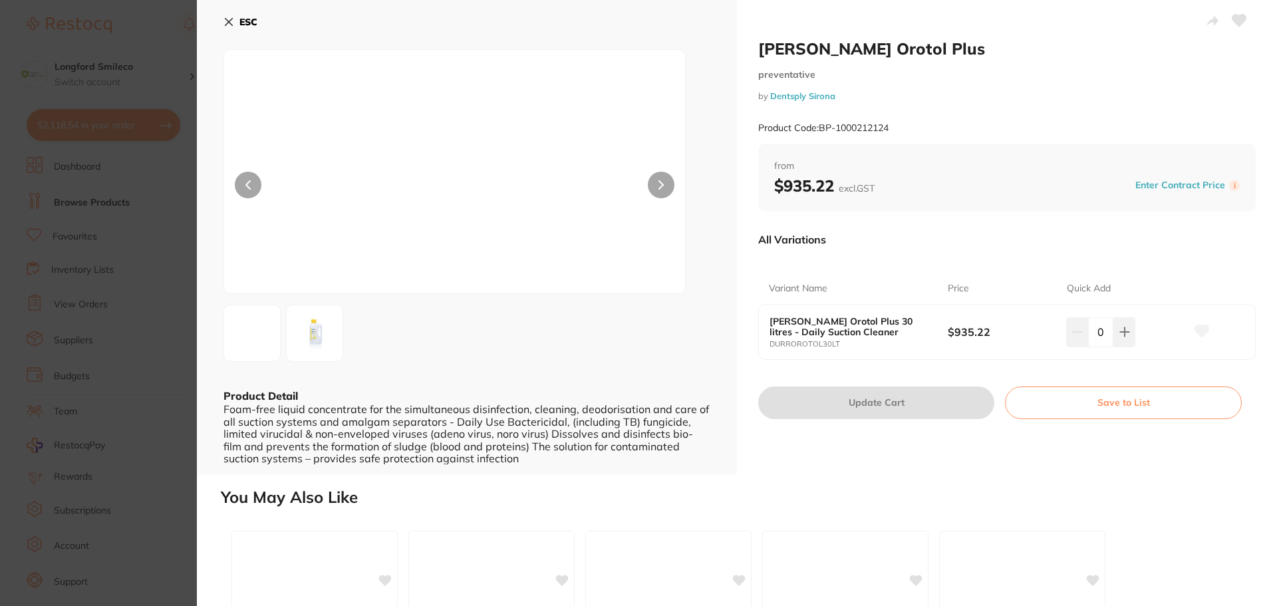
click at [230, 21] on icon at bounding box center [228, 22] width 7 height 7
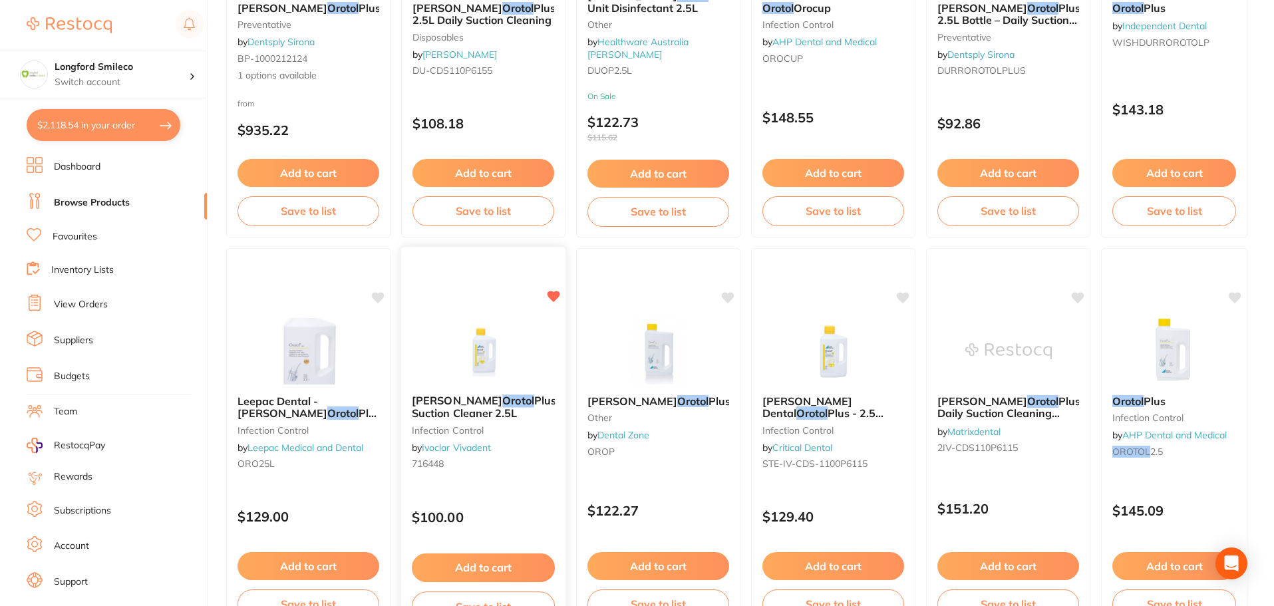
scroll to position [67, 0]
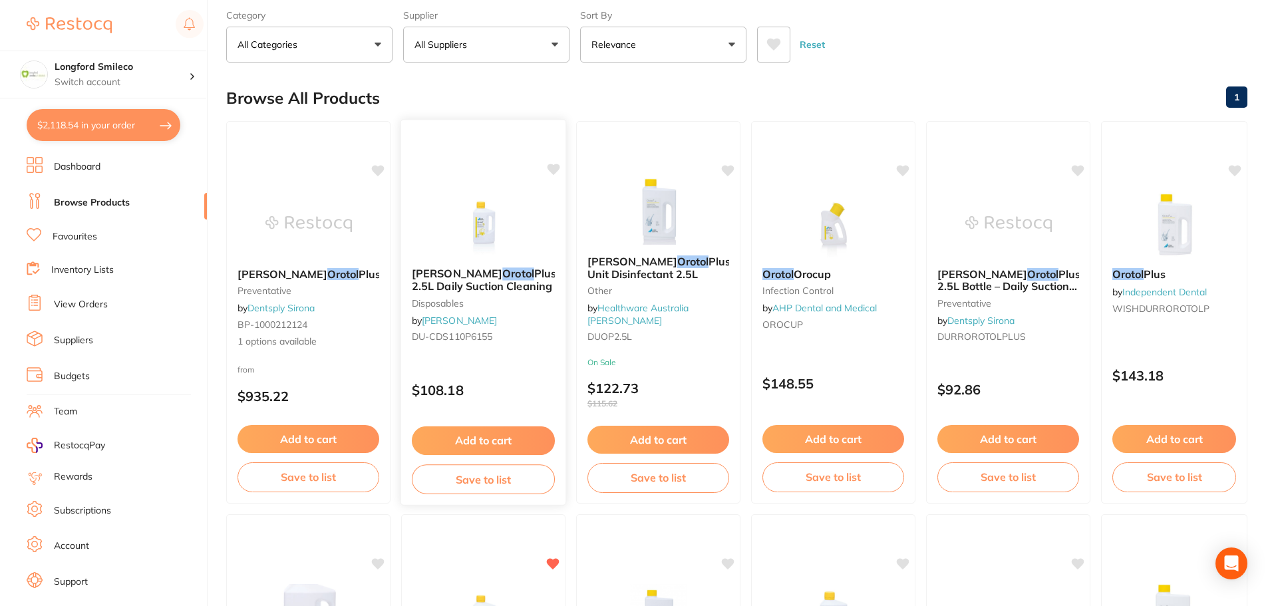
click at [490, 444] on button "Add to cart" at bounding box center [483, 440] width 143 height 29
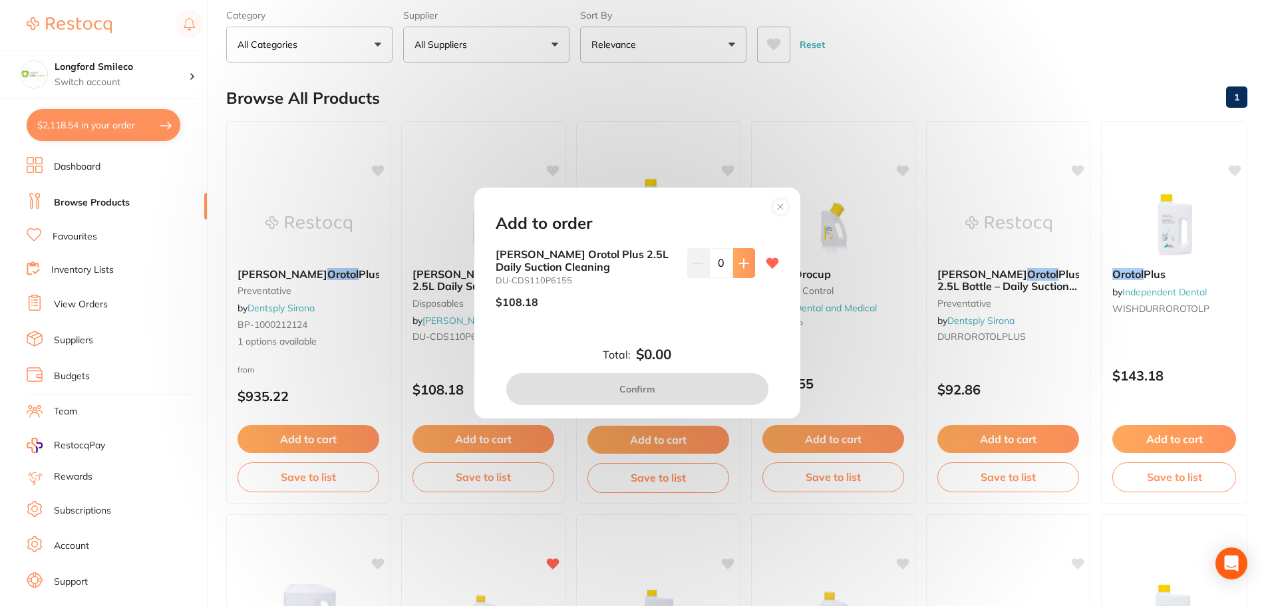
click at [742, 261] on icon at bounding box center [743, 263] width 11 height 11
type input "1"
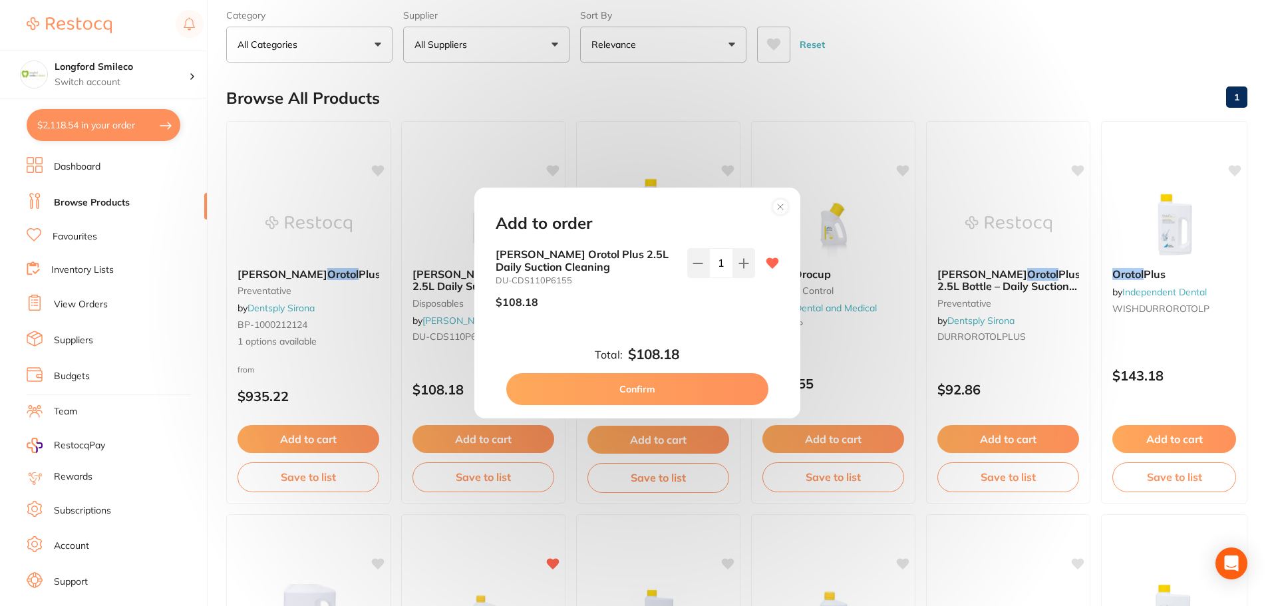
click at [652, 393] on button "Confirm" at bounding box center [637, 389] width 262 height 32
checkbox input "false"
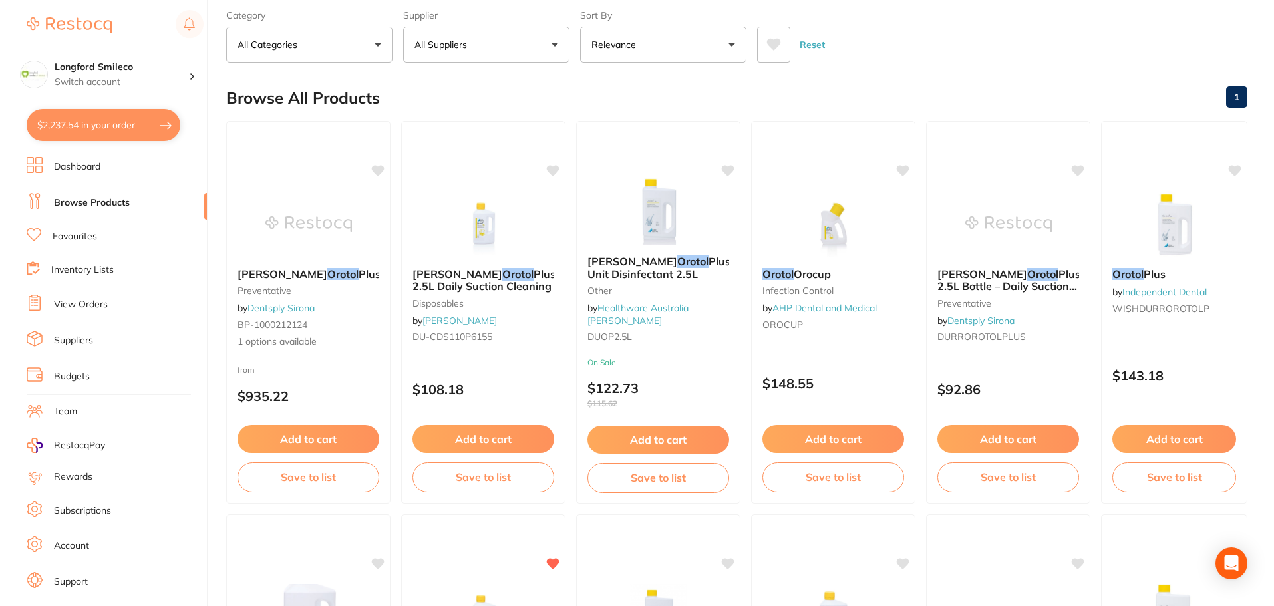
click at [100, 116] on button "$2,237.54 in your order" at bounding box center [104, 125] width 154 height 32
checkbox input "true"
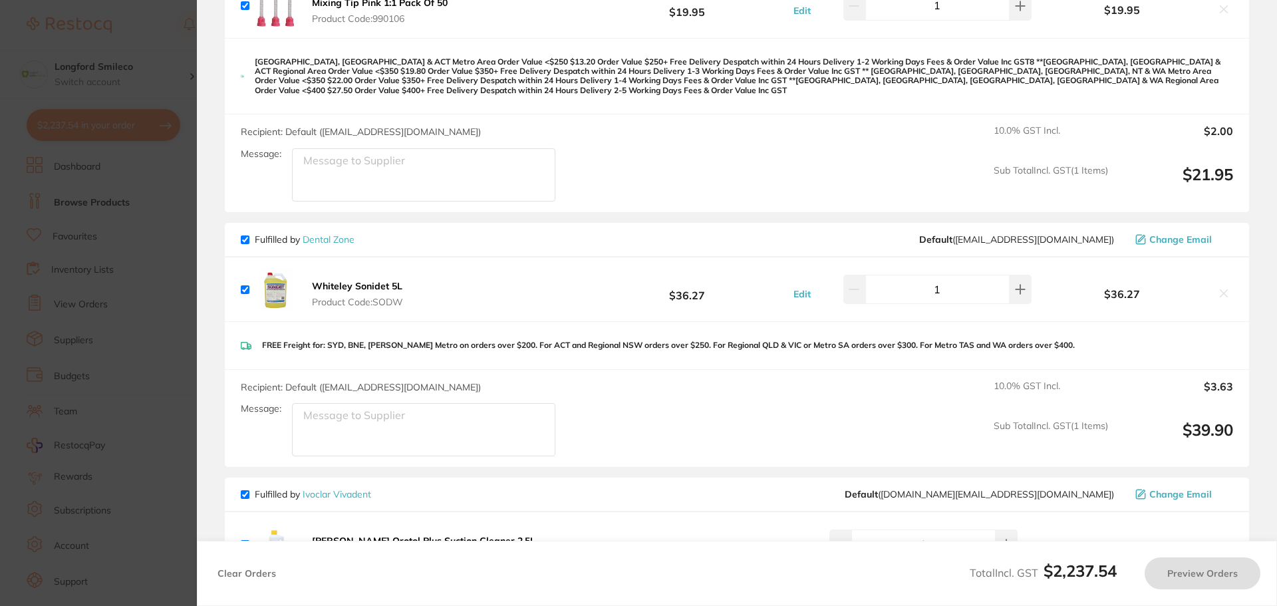
scroll to position [4454, 0]
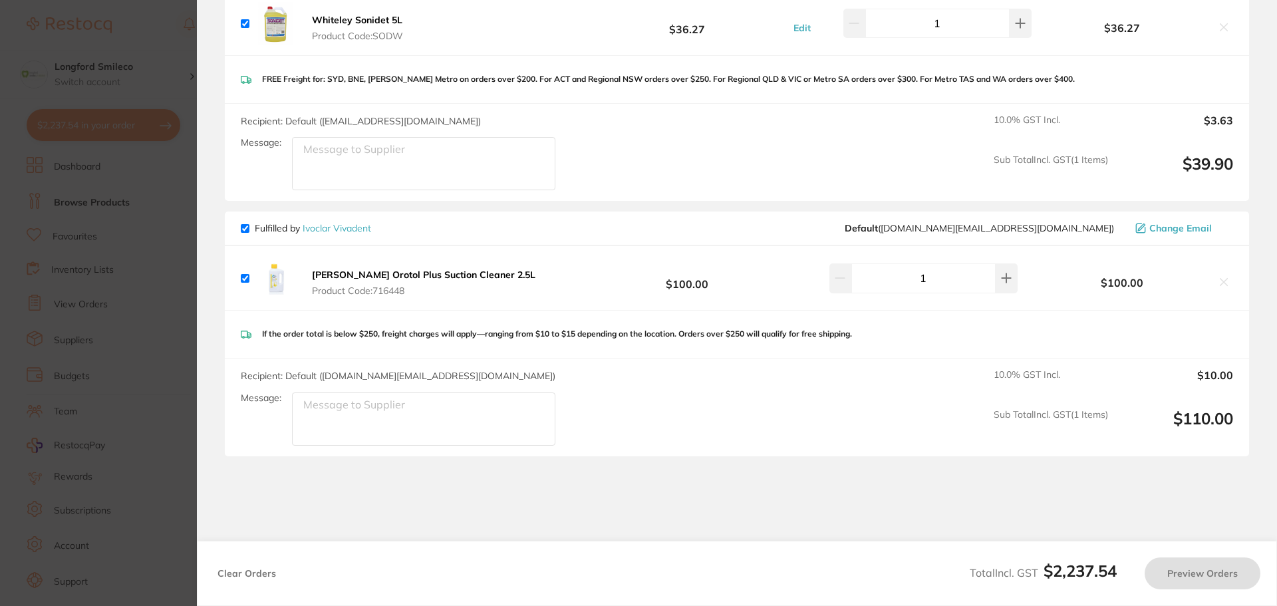
checkbox input "false"
checkbox input "true"
click at [1220, 279] on icon at bounding box center [1223, 282] width 7 height 7
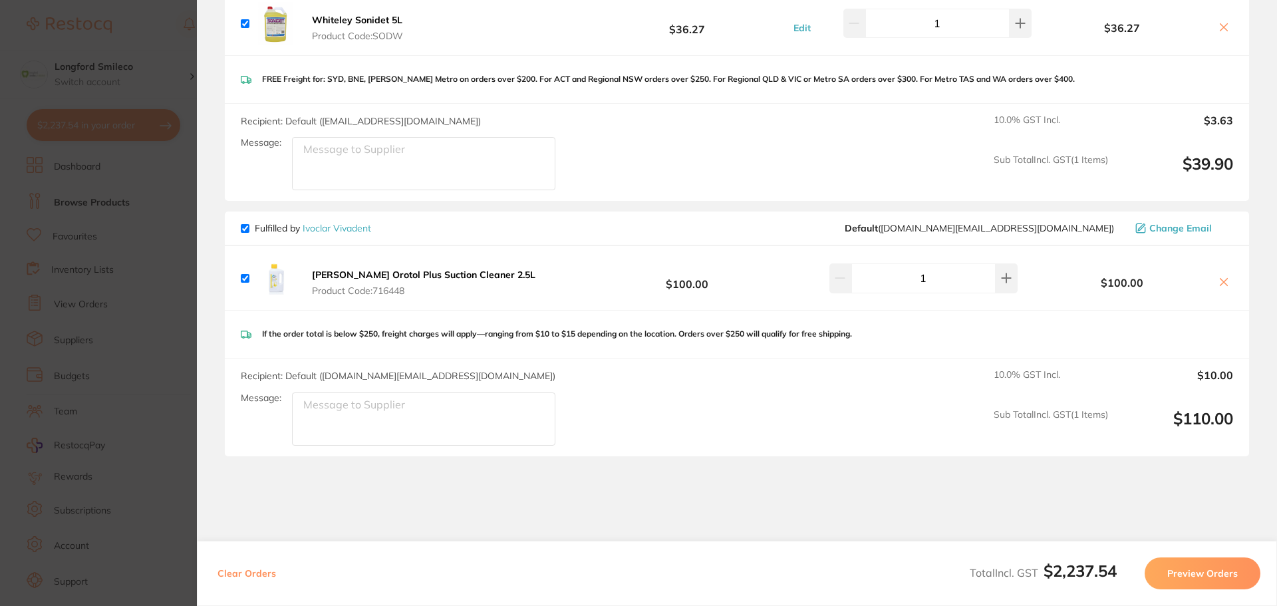
scroll to position [4227, 0]
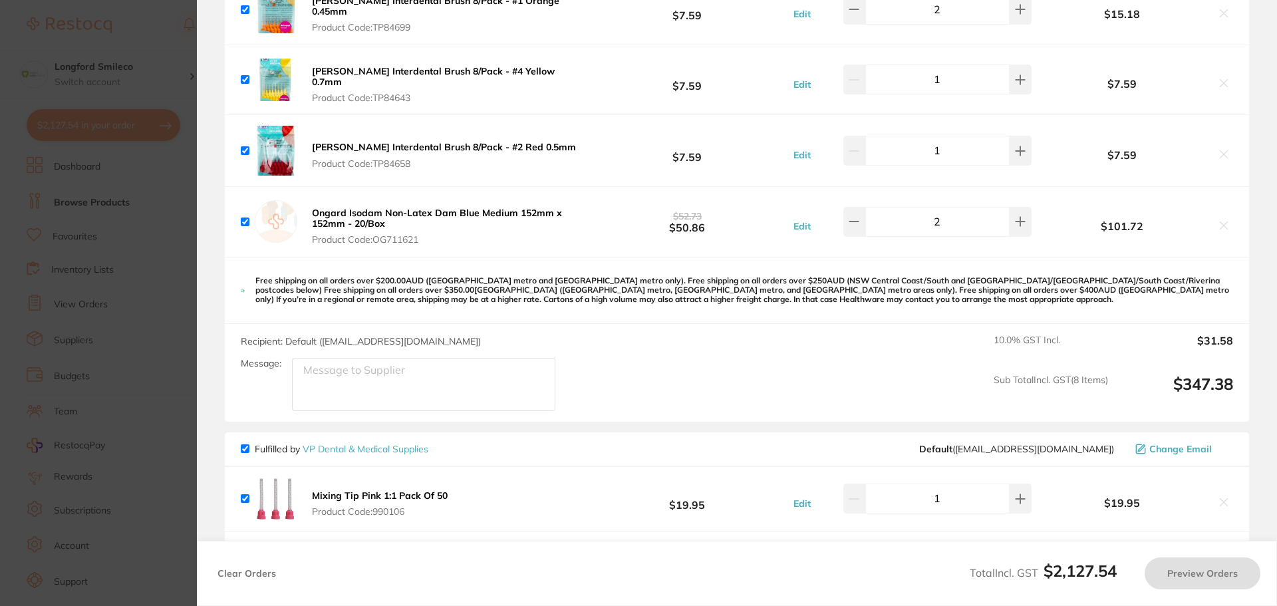
checkbox input "true"
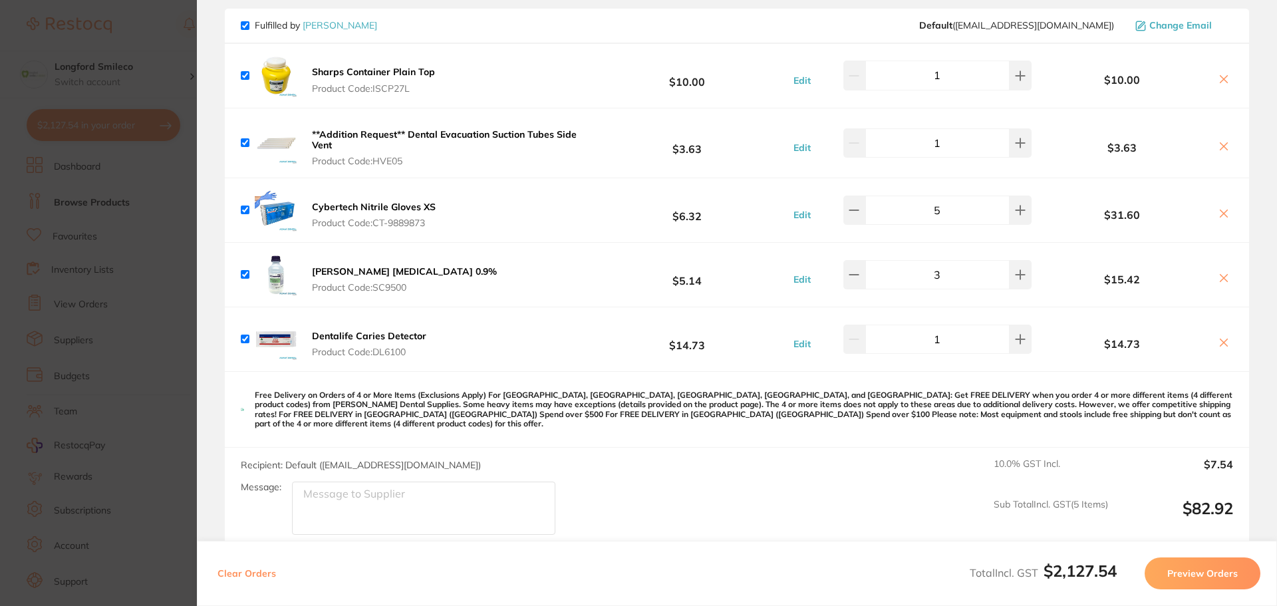
scroll to position [835, 0]
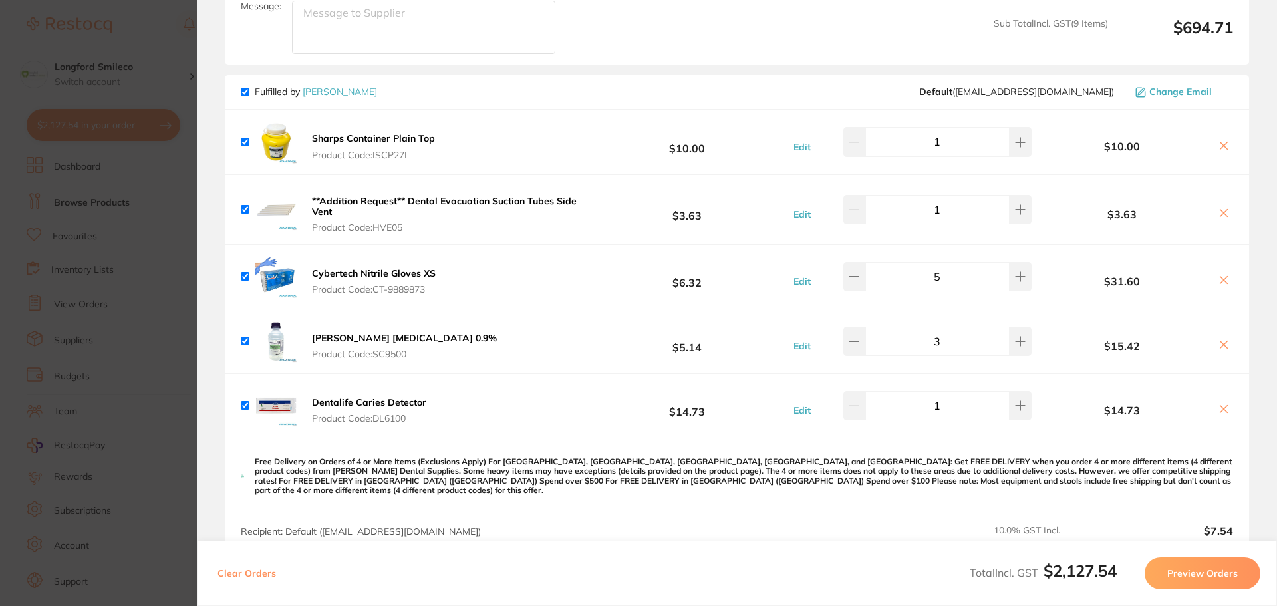
click at [149, 43] on section "Update RRP Set your pre negotiated price for this item. Item Agreed RRP (excl. …" at bounding box center [638, 303] width 1277 height 606
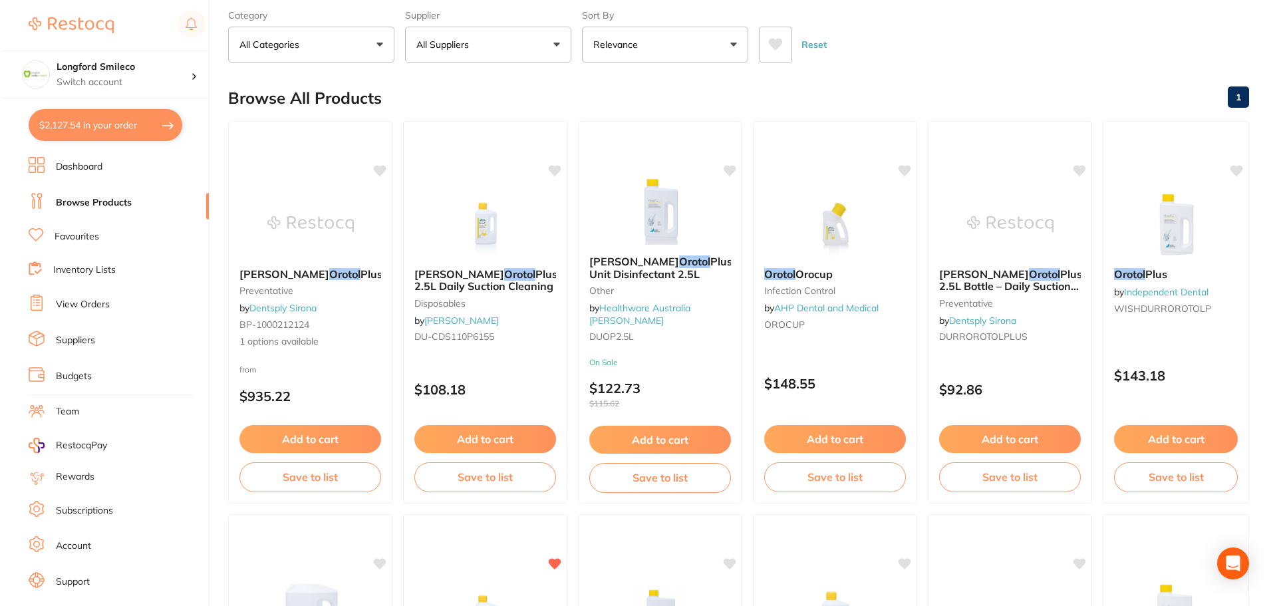
scroll to position [0, 0]
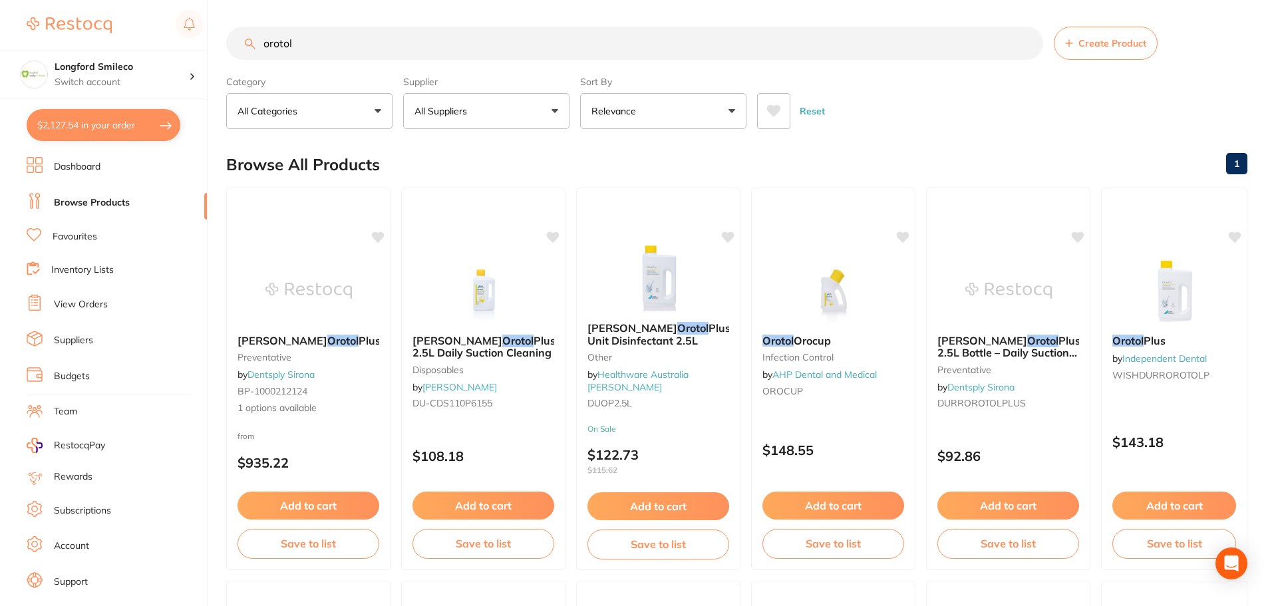
drag, startPoint x: 312, startPoint y: 41, endPoint x: 257, endPoint y: 42, distance: 54.5
click at [257, 42] on input "orotol" at bounding box center [634, 43] width 817 height 33
type input "extra small gloves"
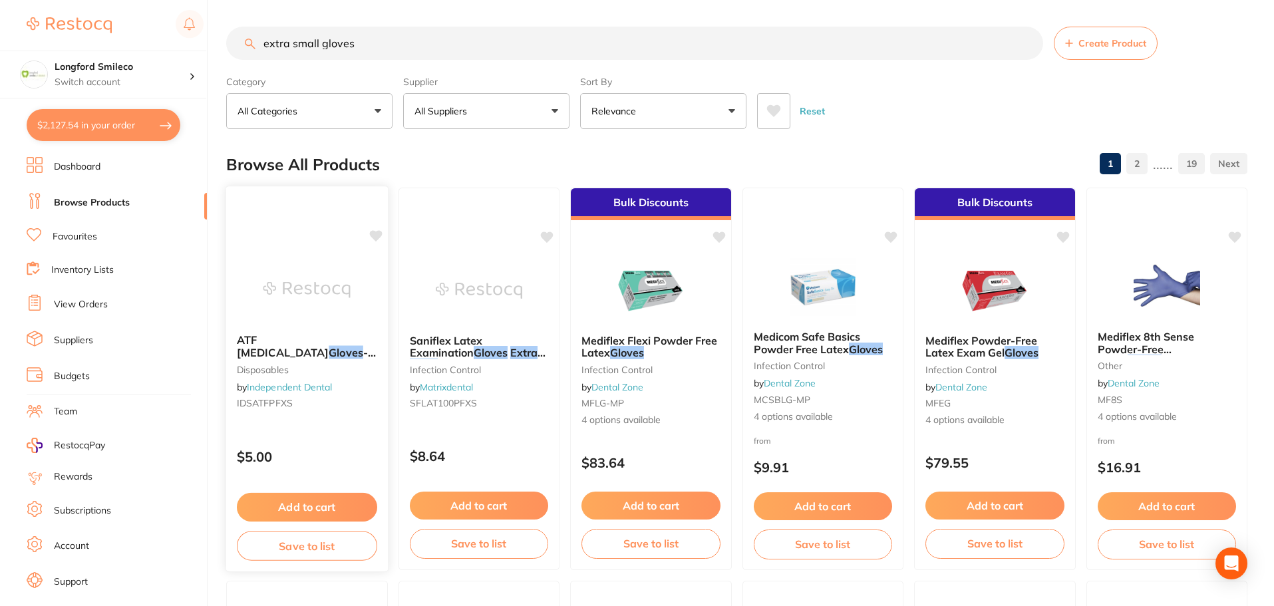
click at [309, 347] on span "- Latex - Powder Free" at bounding box center [306, 365] width 139 height 38
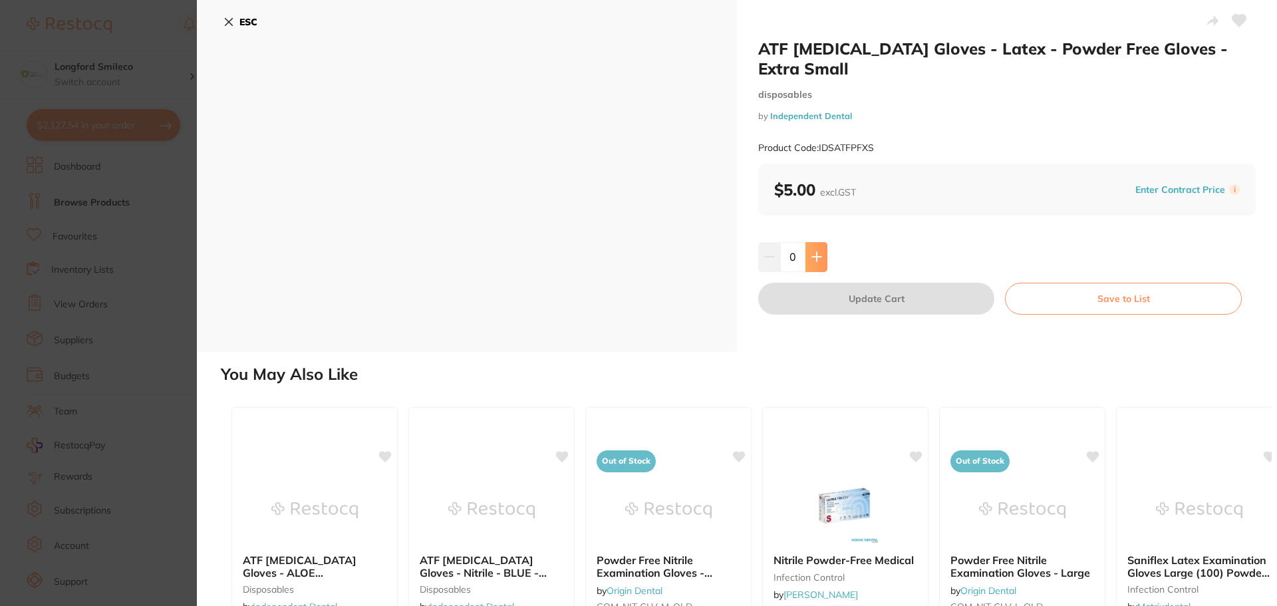
click at [816, 259] on icon at bounding box center [816, 256] width 11 height 11
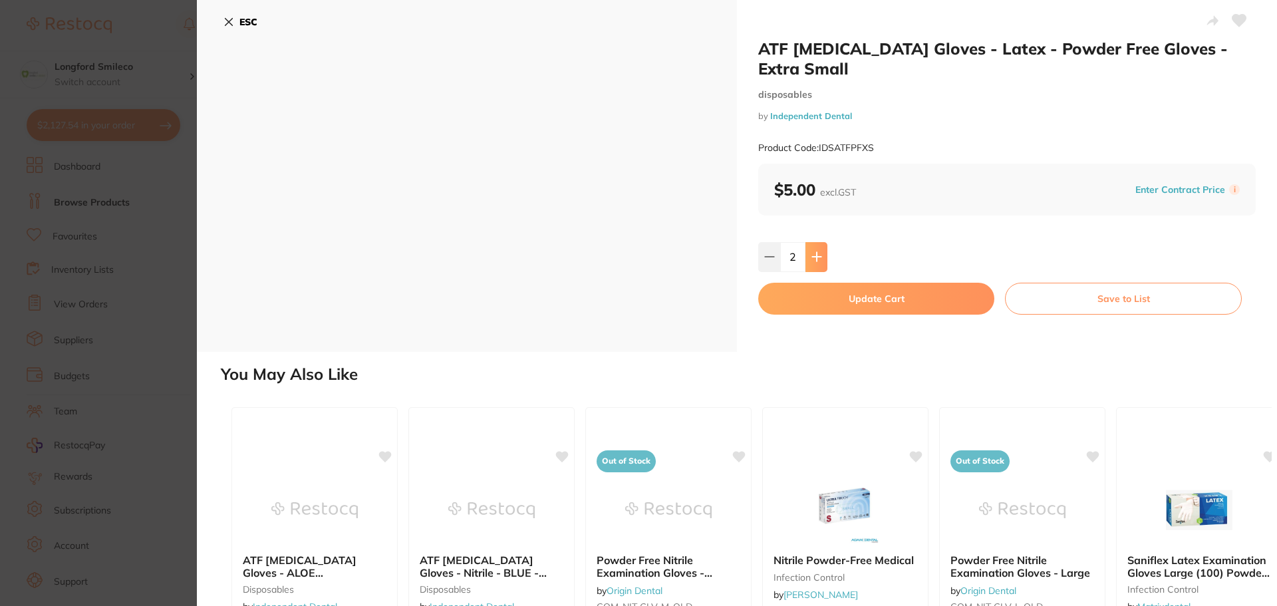
click at [816, 259] on icon at bounding box center [816, 256] width 11 height 11
type input "6"
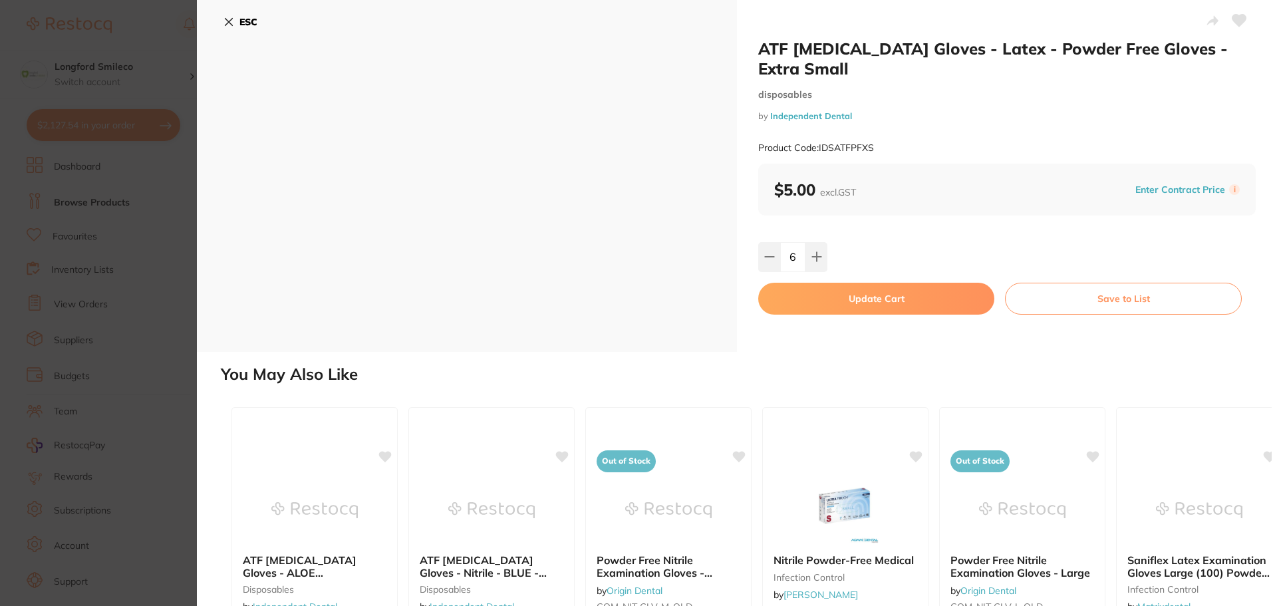
click at [833, 289] on button "Update Cart" at bounding box center [876, 299] width 236 height 32
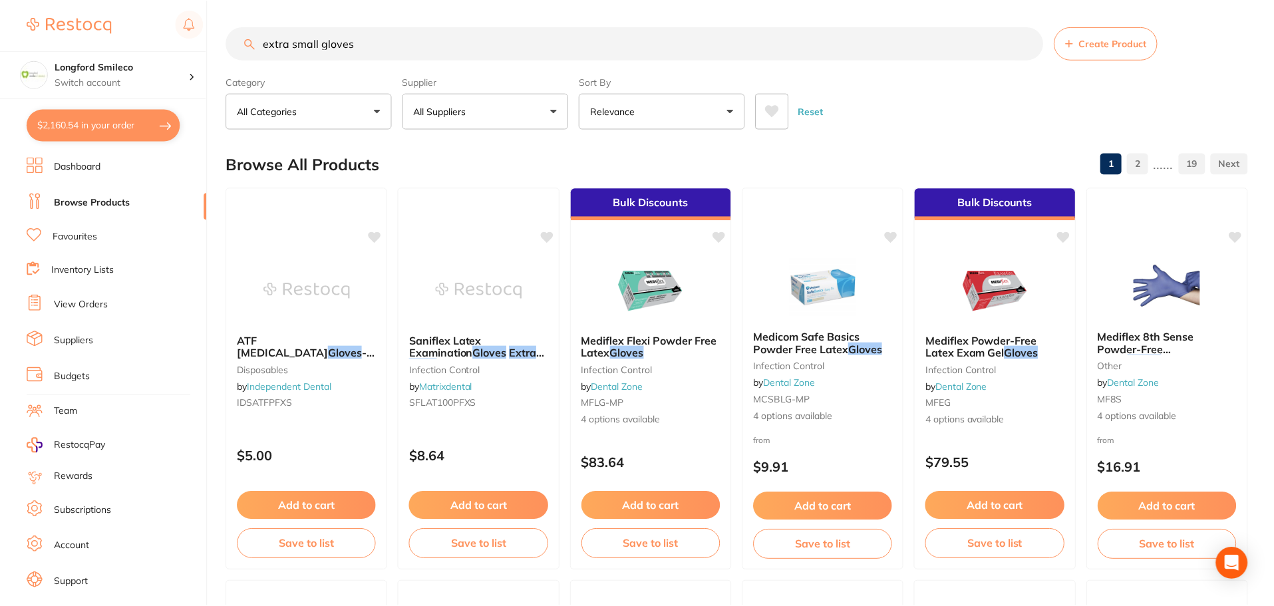
scroll to position [67, 0]
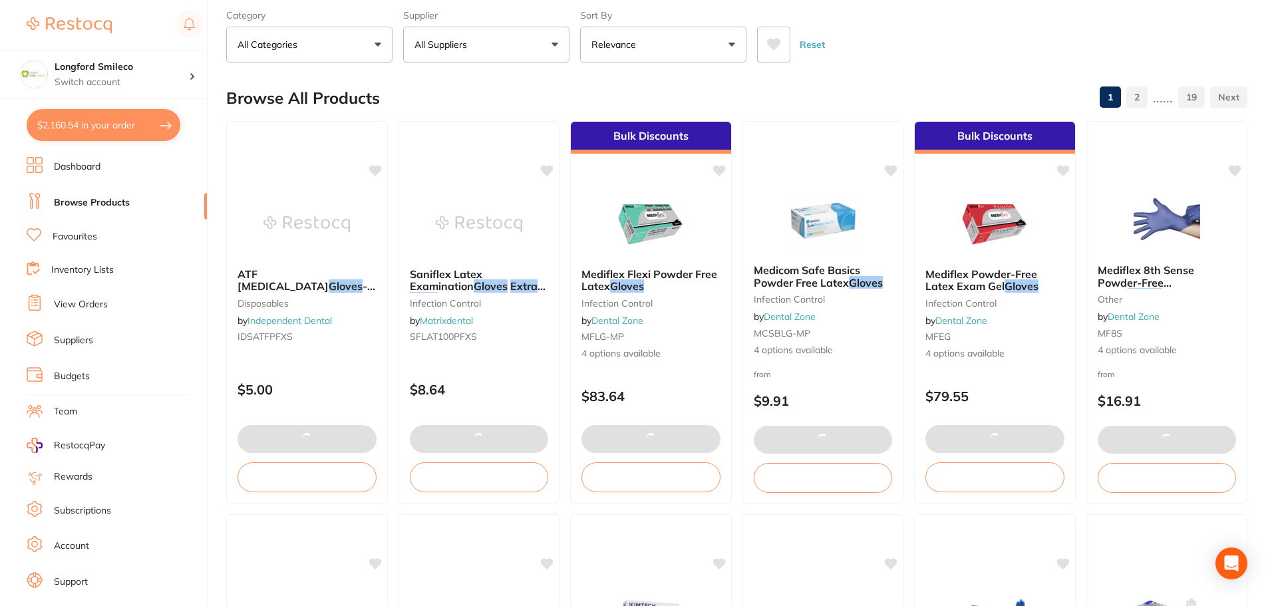
click at [98, 126] on button "$2,160.54 in your order" at bounding box center [104, 125] width 154 height 32
checkbox input "true"
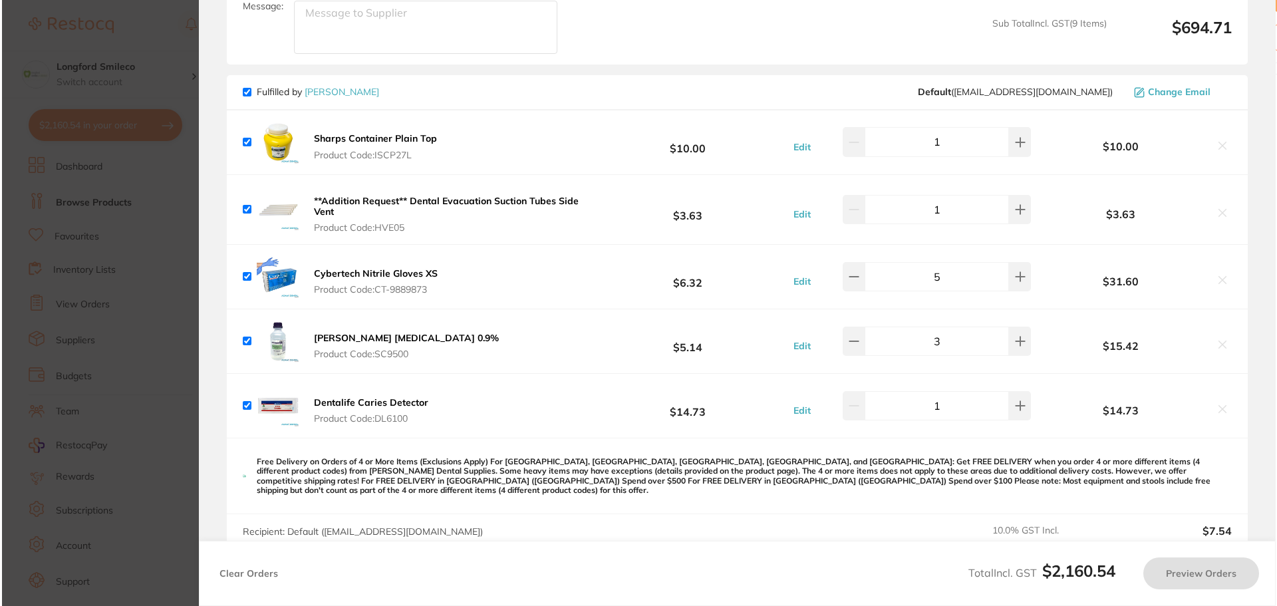
scroll to position [0, 0]
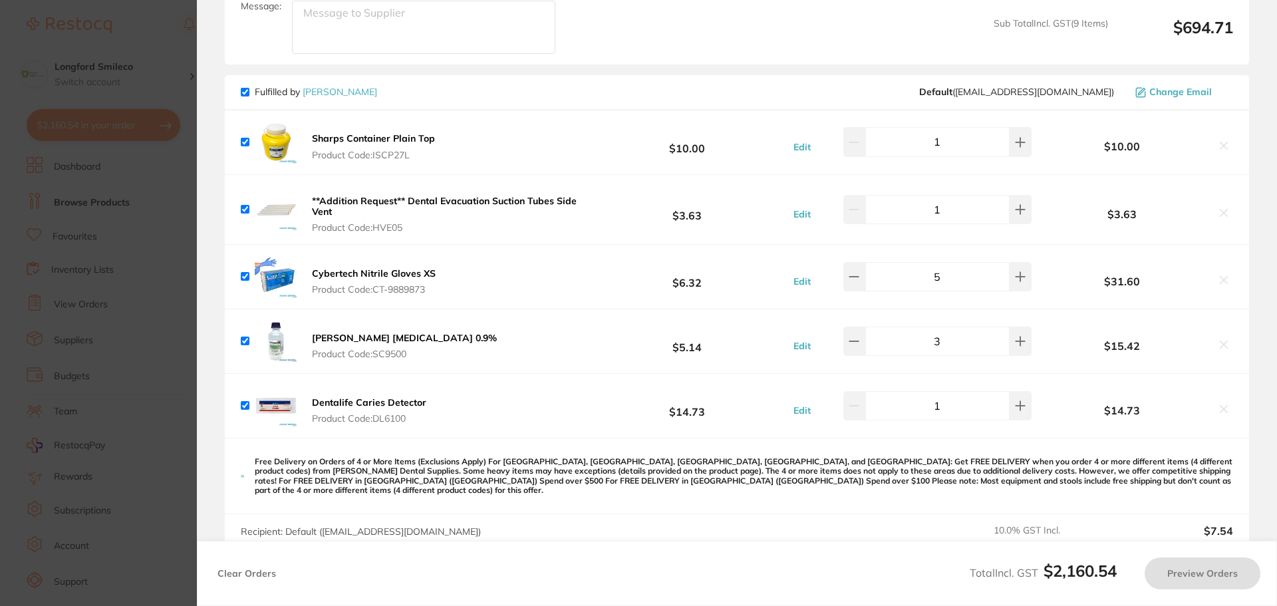
checkbox input "false"
checkbox input "true"
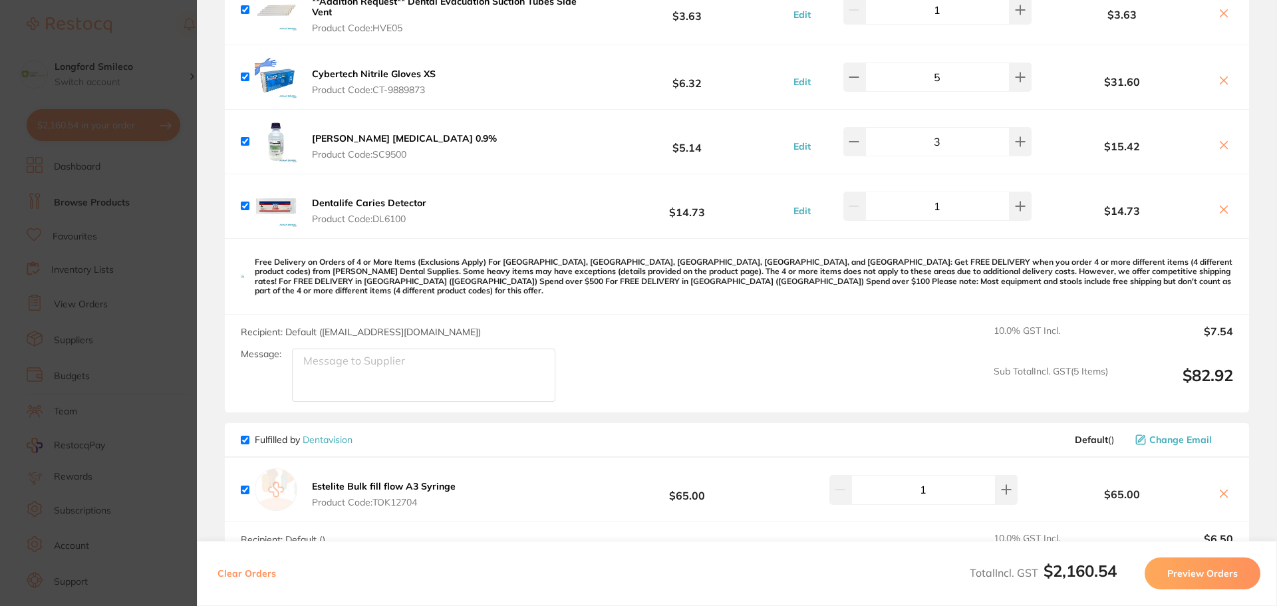
scroll to position [1234, 0]
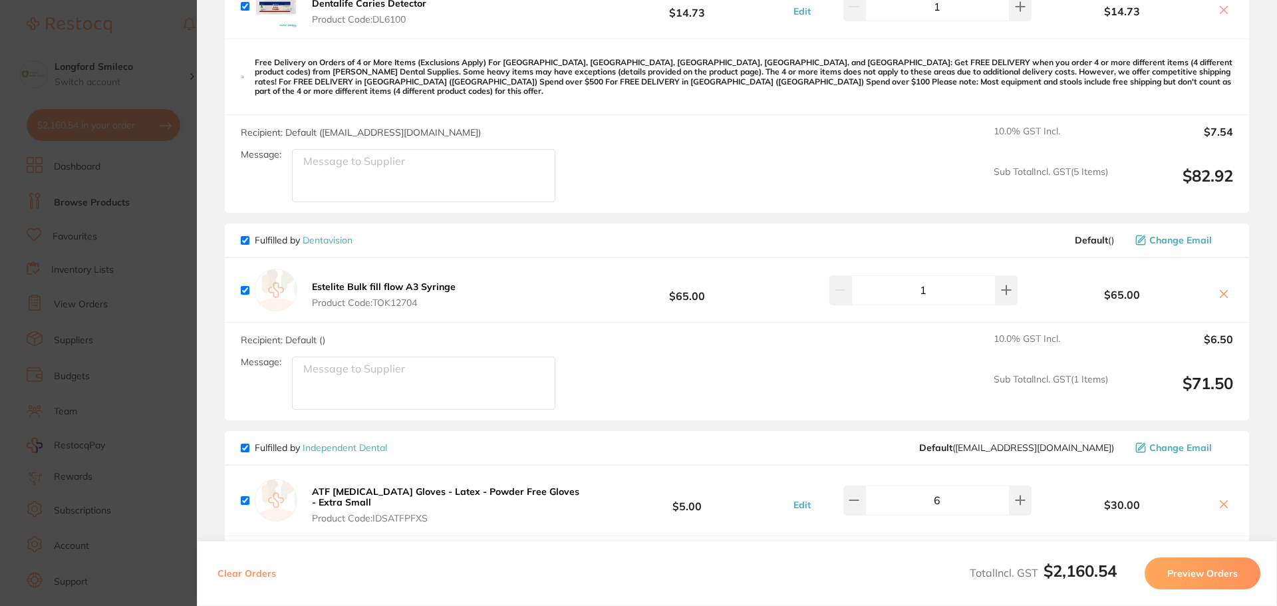
click at [1221, 499] on icon at bounding box center [1223, 504] width 11 height 11
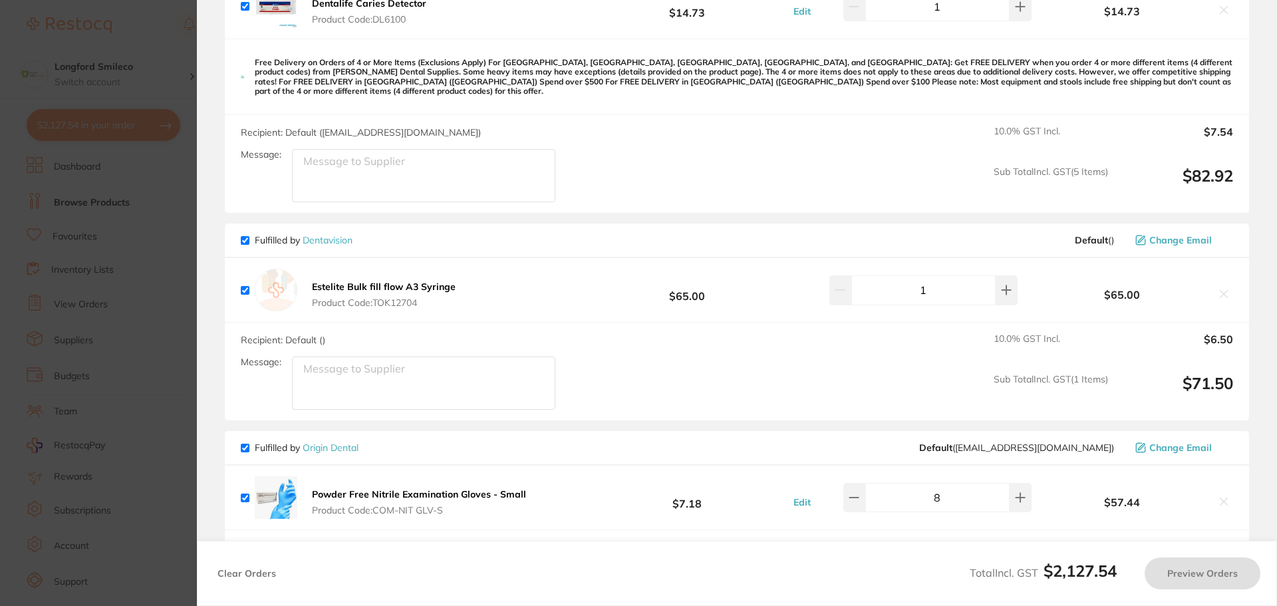
scroll to position [1301, 0]
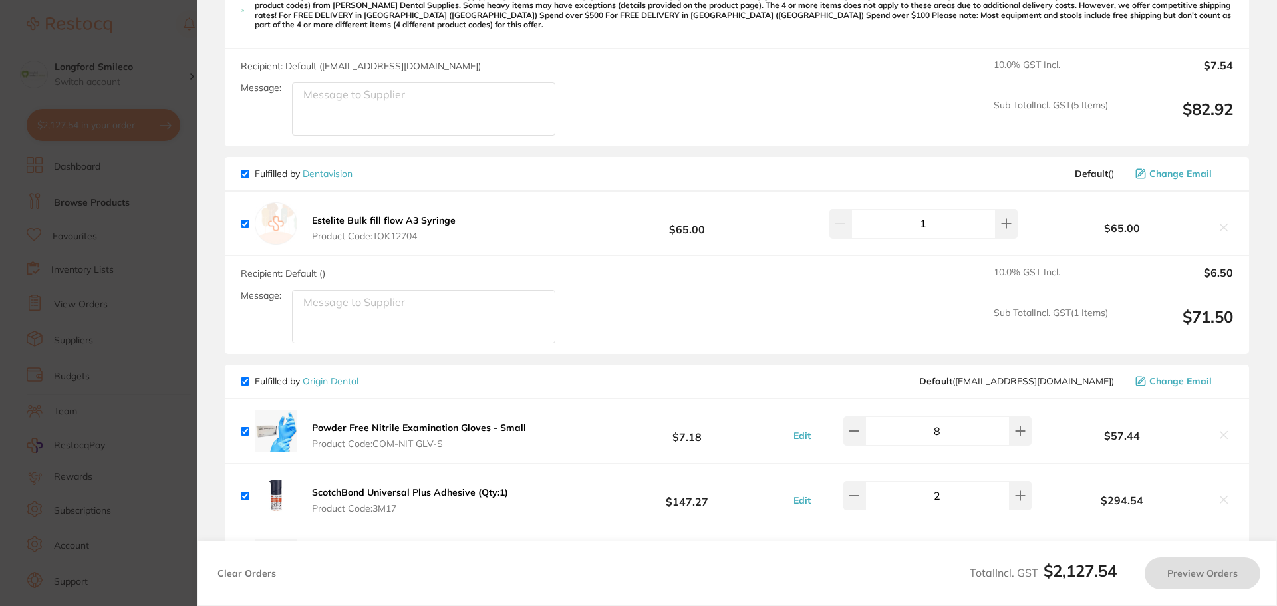
checkbox input "true"
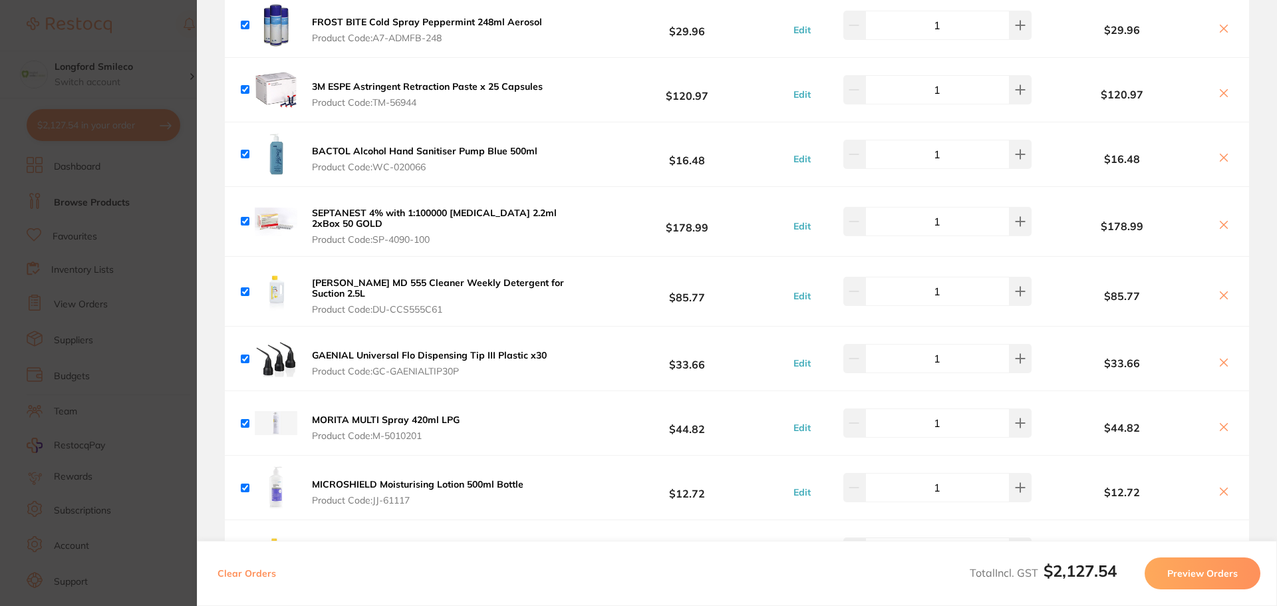
scroll to position [104, 0]
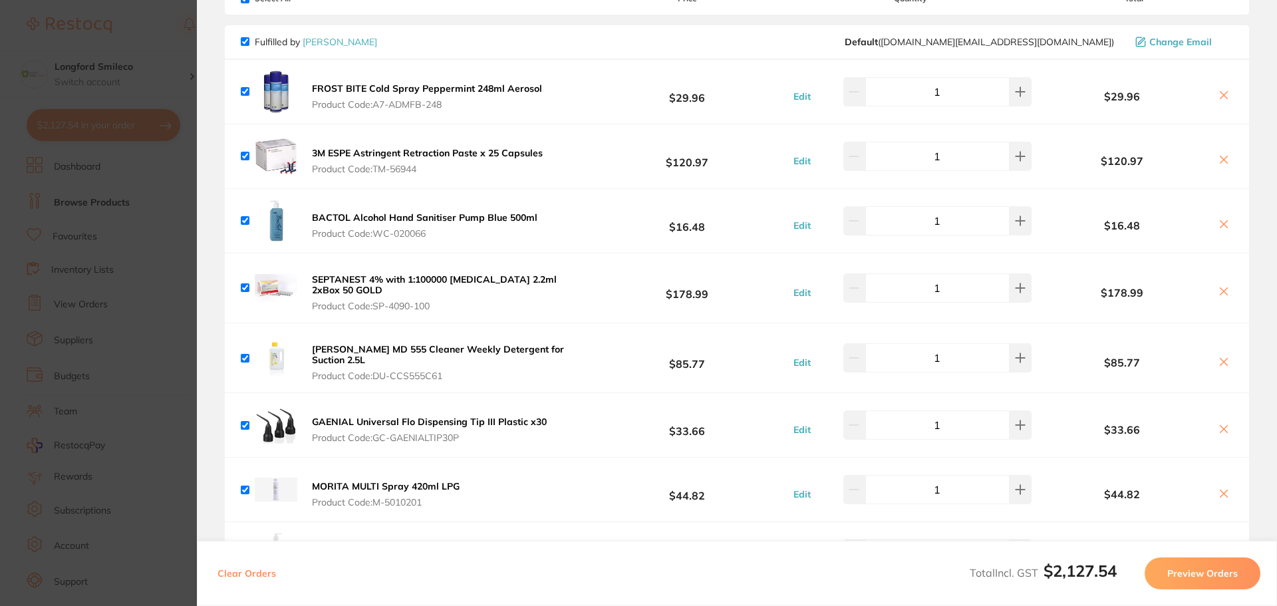
click at [158, 37] on section "Update RRP Set your pre negotiated price for this item. Item Agreed RRP (excl. …" at bounding box center [638, 303] width 1277 height 606
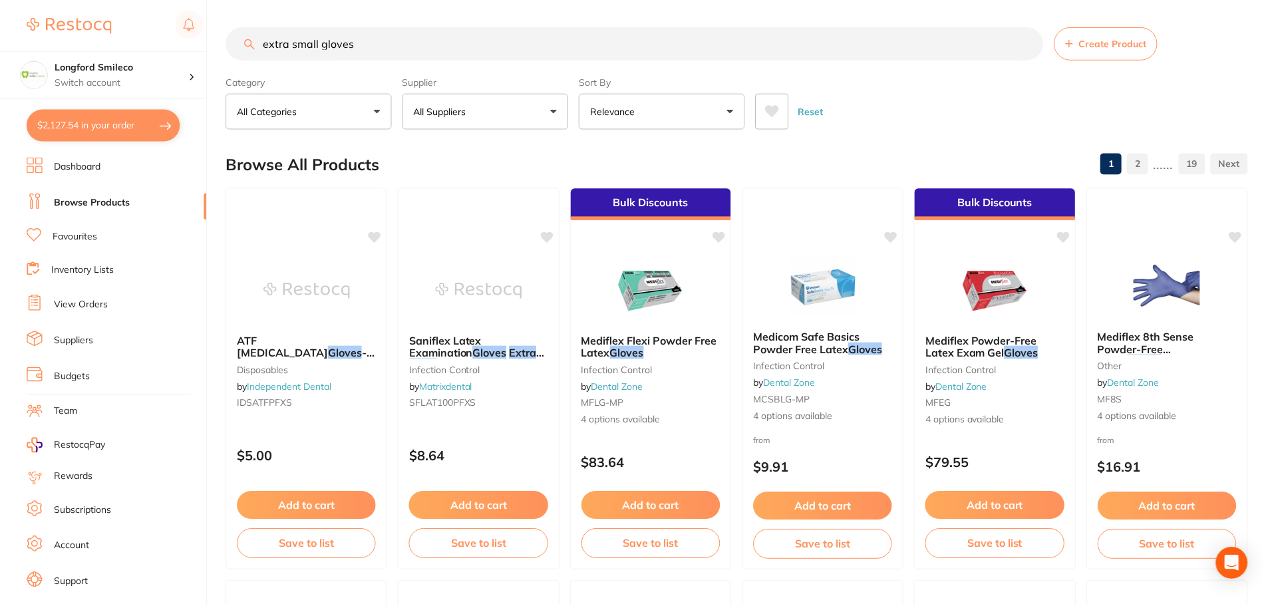
scroll to position [67, 0]
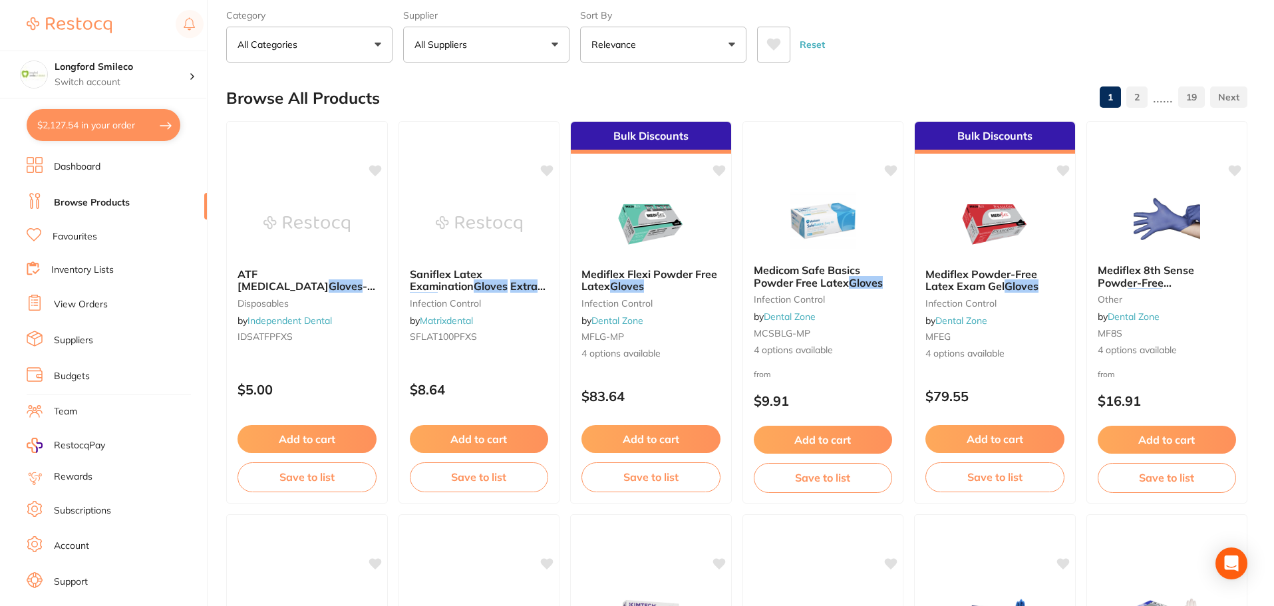
click at [86, 129] on button "$2,127.54 in your order" at bounding box center [104, 125] width 154 height 32
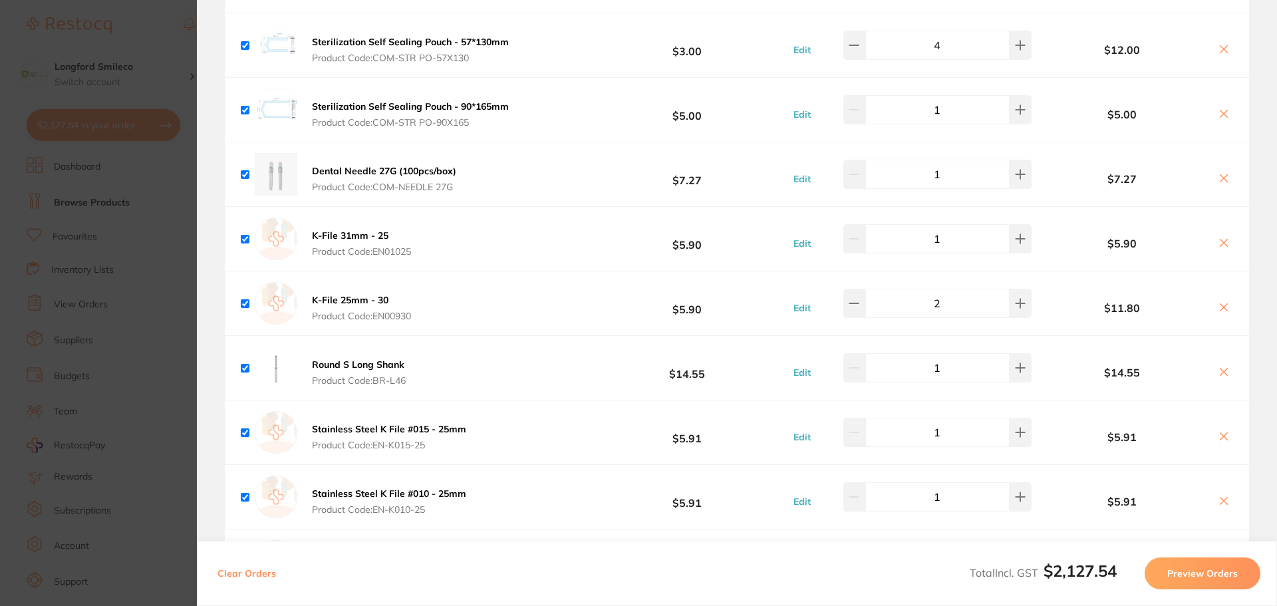
scroll to position [2793, 0]
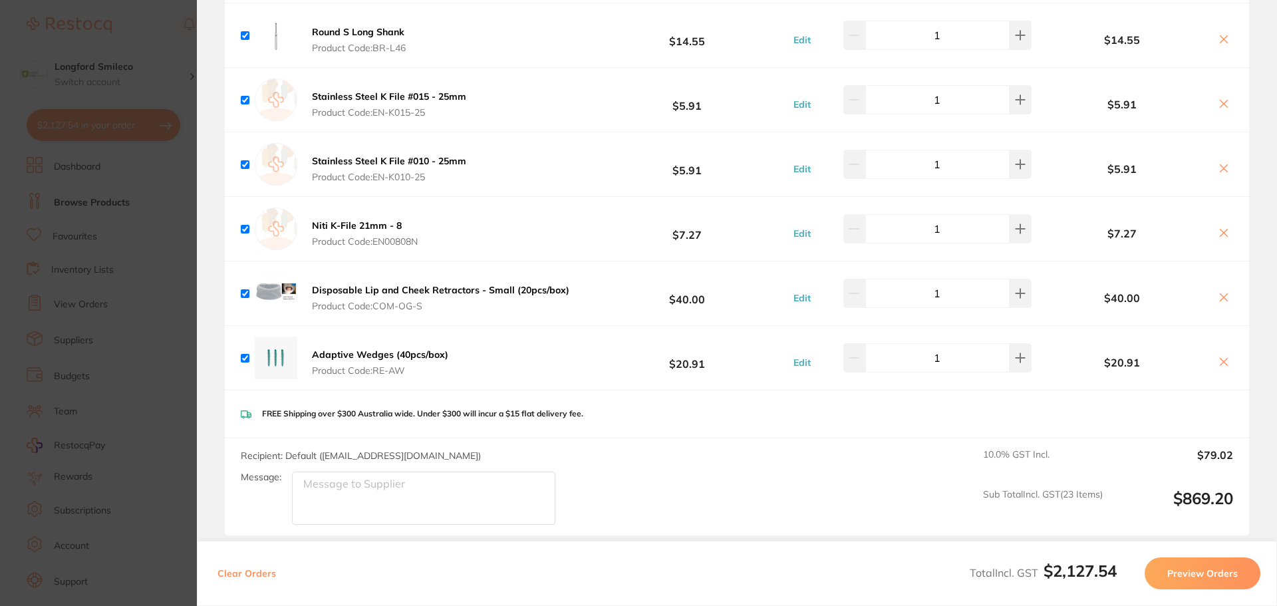
click at [140, 26] on section "Update RRP Set your pre negotiated price for this item. Item Agreed RRP (excl. …" at bounding box center [638, 303] width 1277 height 606
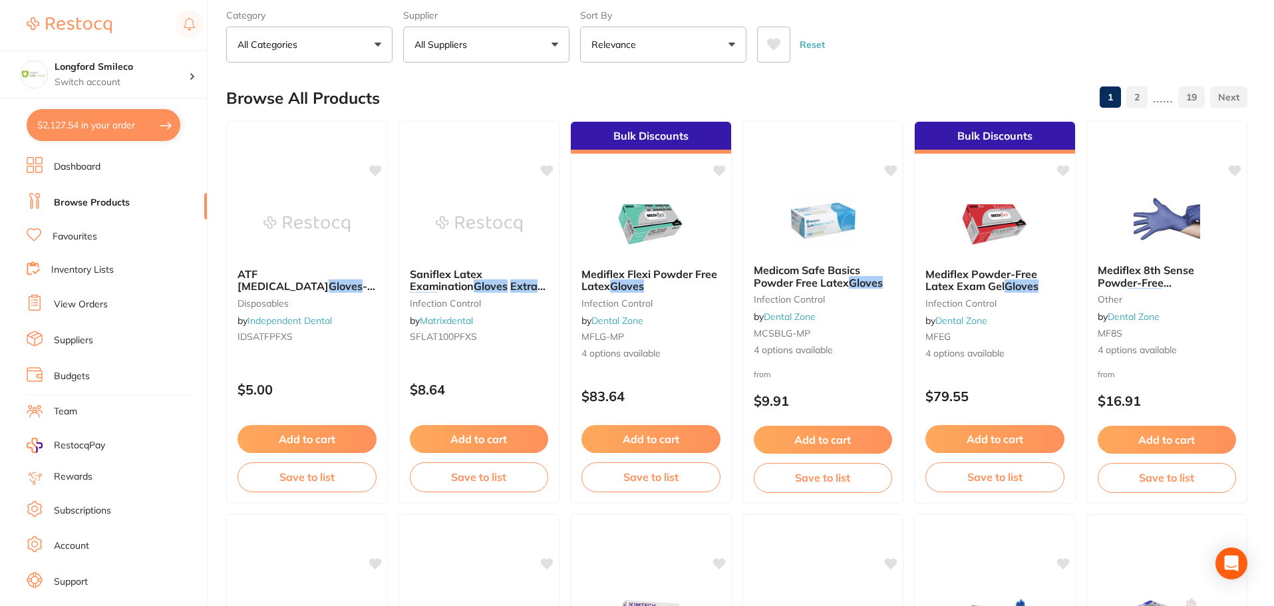
scroll to position [0, 0]
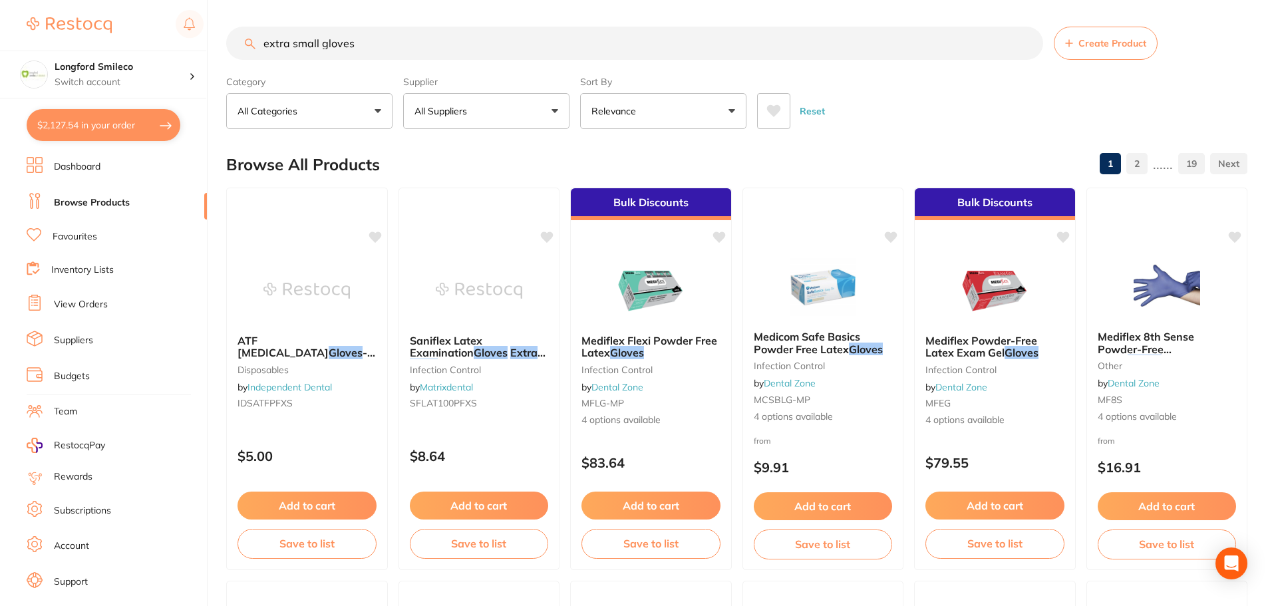
scroll to position [2793, 0]
type input "monojets"
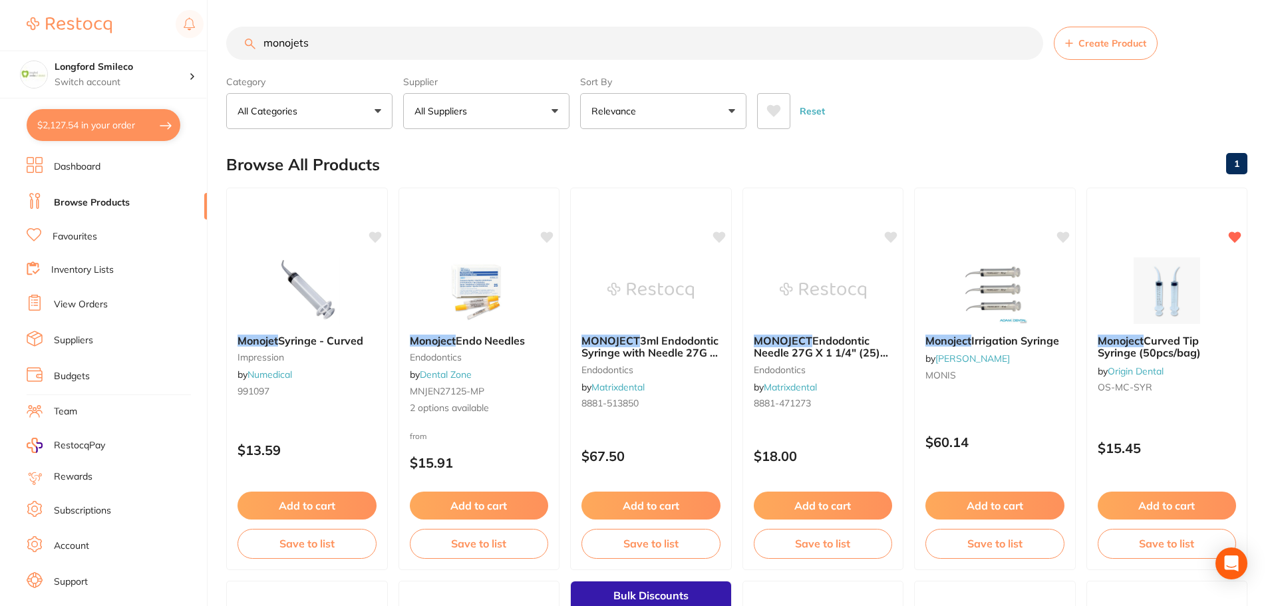
scroll to position [0, 0]
click at [460, 116] on p "All Suppliers" at bounding box center [443, 110] width 58 height 13
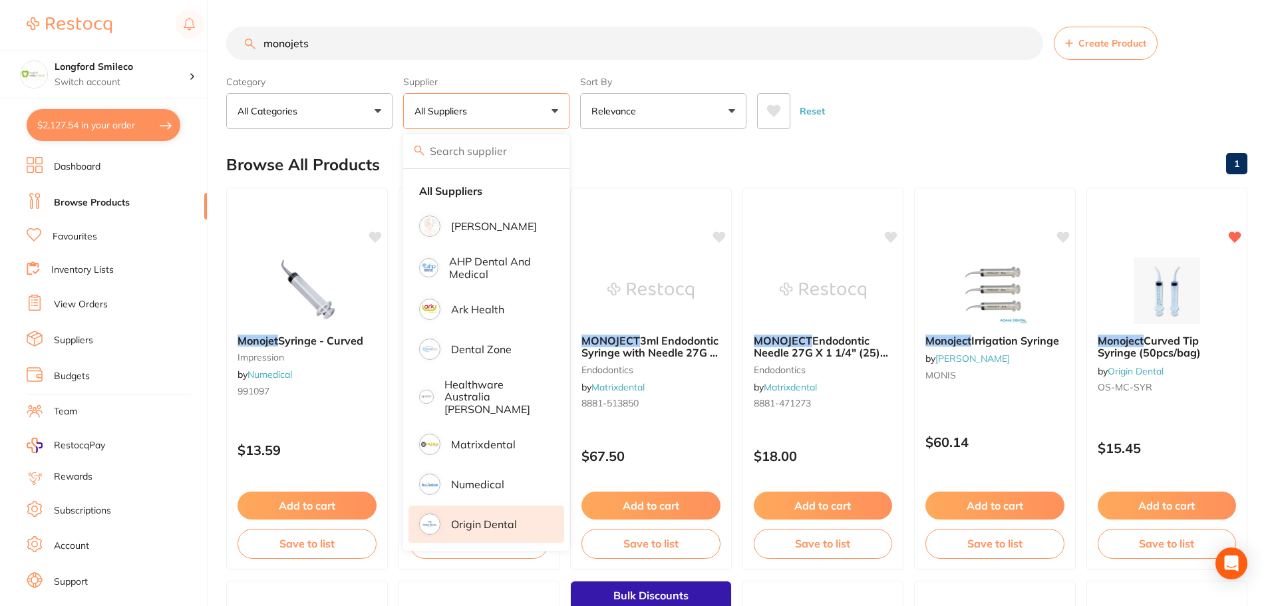
click at [503, 518] on p "Origin Dental" at bounding box center [484, 524] width 66 height 12
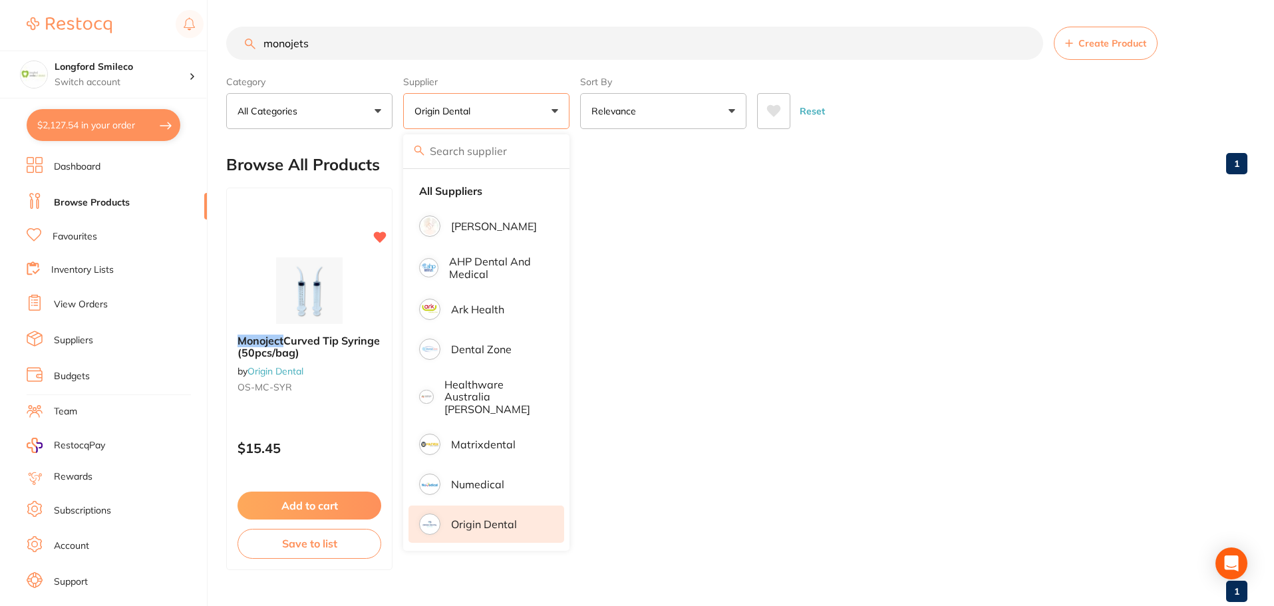
click at [634, 148] on div "Browse All Products 1" at bounding box center [736, 164] width 1021 height 45
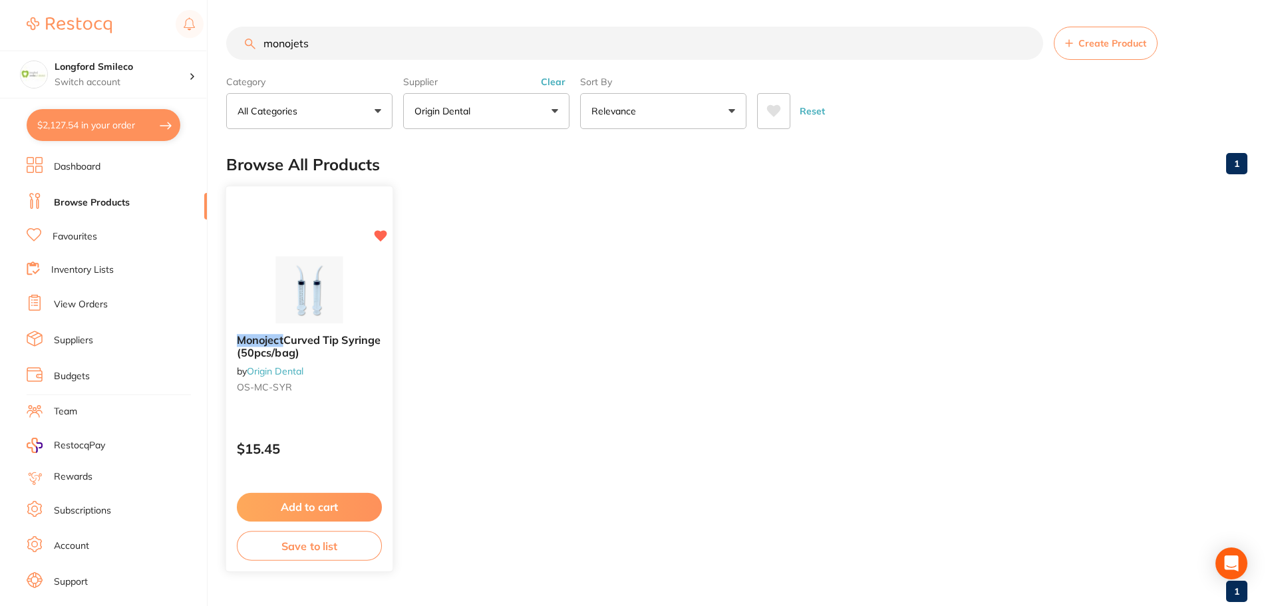
click at [316, 507] on button "Add to cart" at bounding box center [309, 507] width 145 height 29
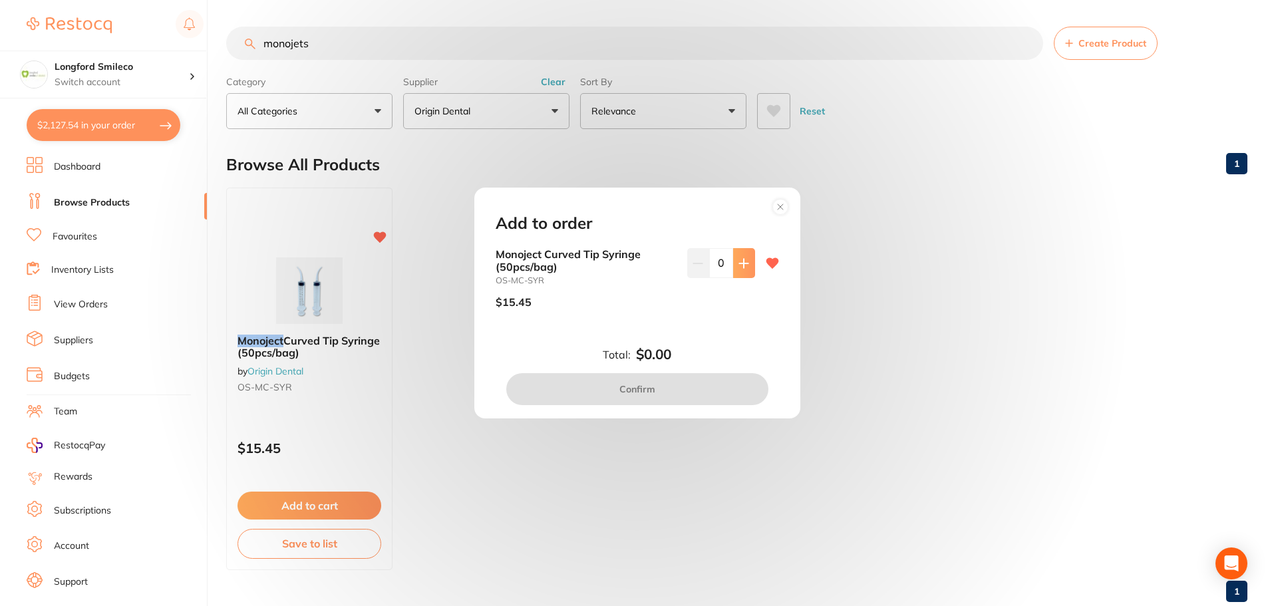
click at [742, 263] on icon at bounding box center [743, 263] width 9 height 9
type input "1"
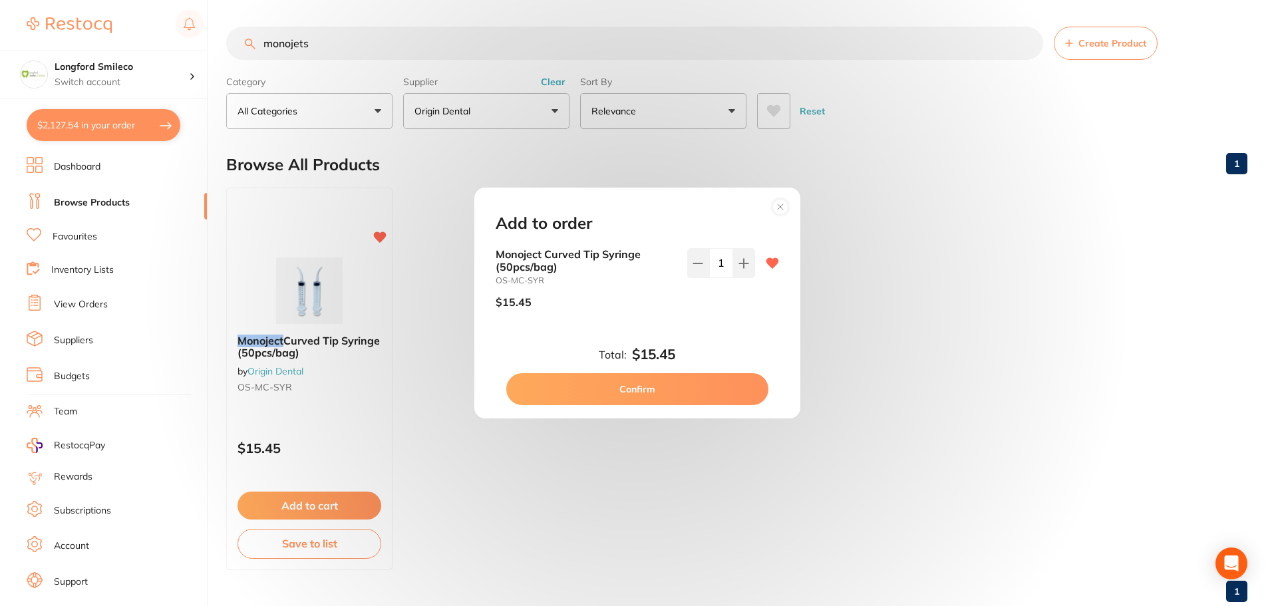
click at [670, 386] on button "Confirm" at bounding box center [637, 389] width 262 height 32
checkbox input "false"
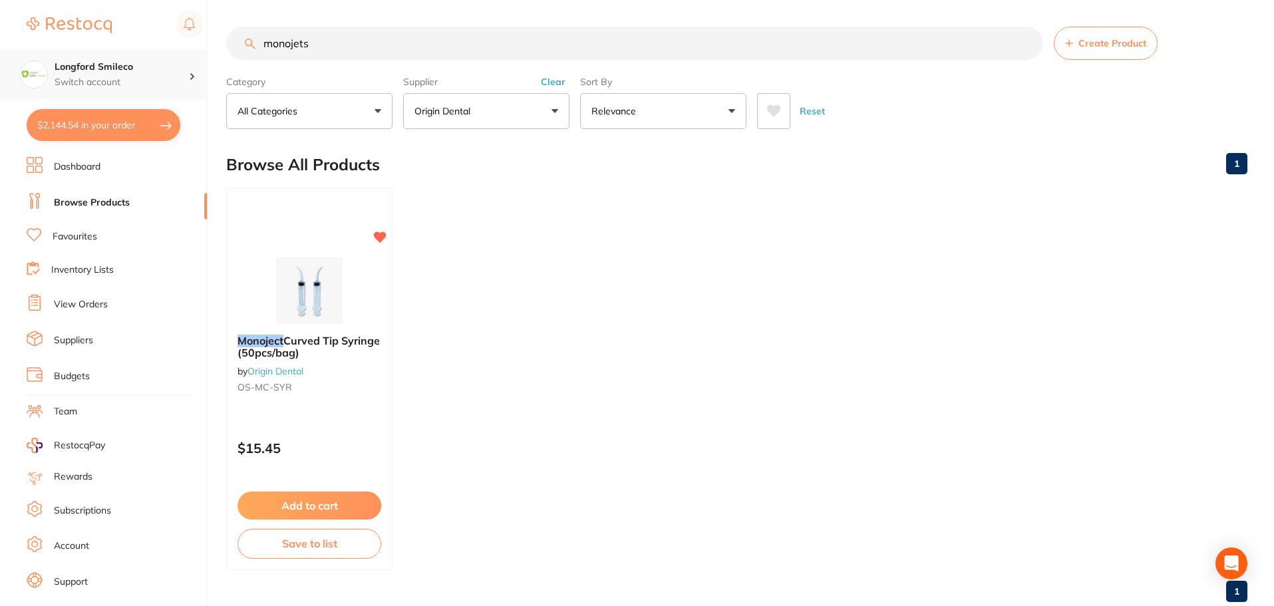
click at [127, 82] on p "Switch account" at bounding box center [122, 82] width 134 height 13
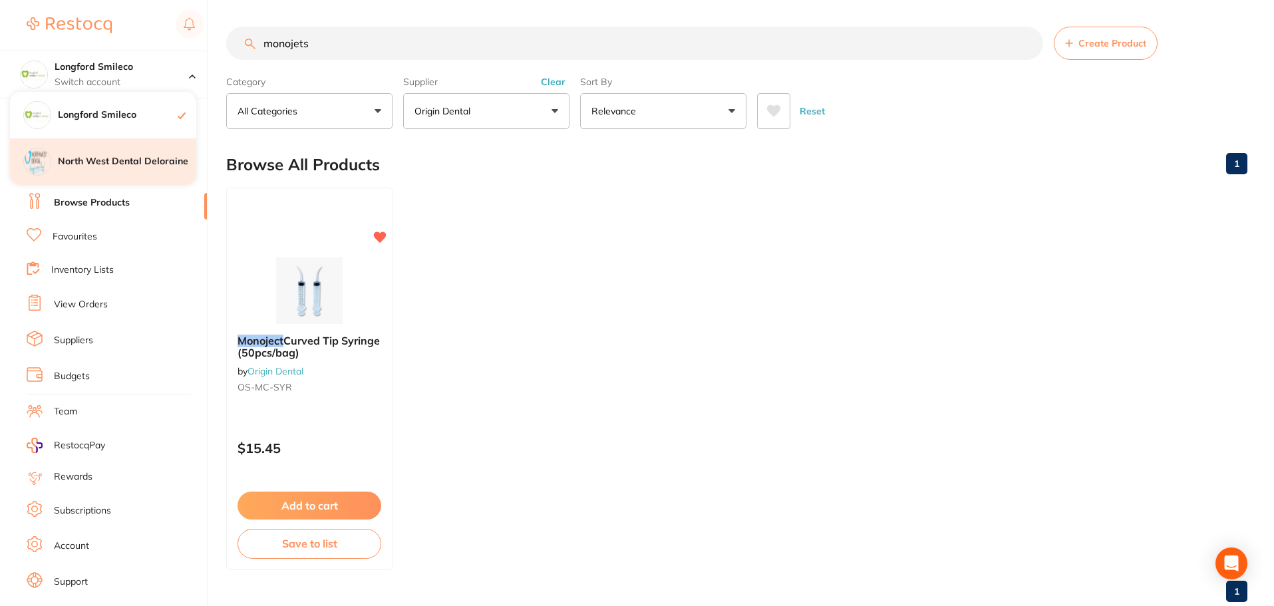
click at [114, 164] on h4 "North West Dental Deloraine" at bounding box center [127, 161] width 138 height 13
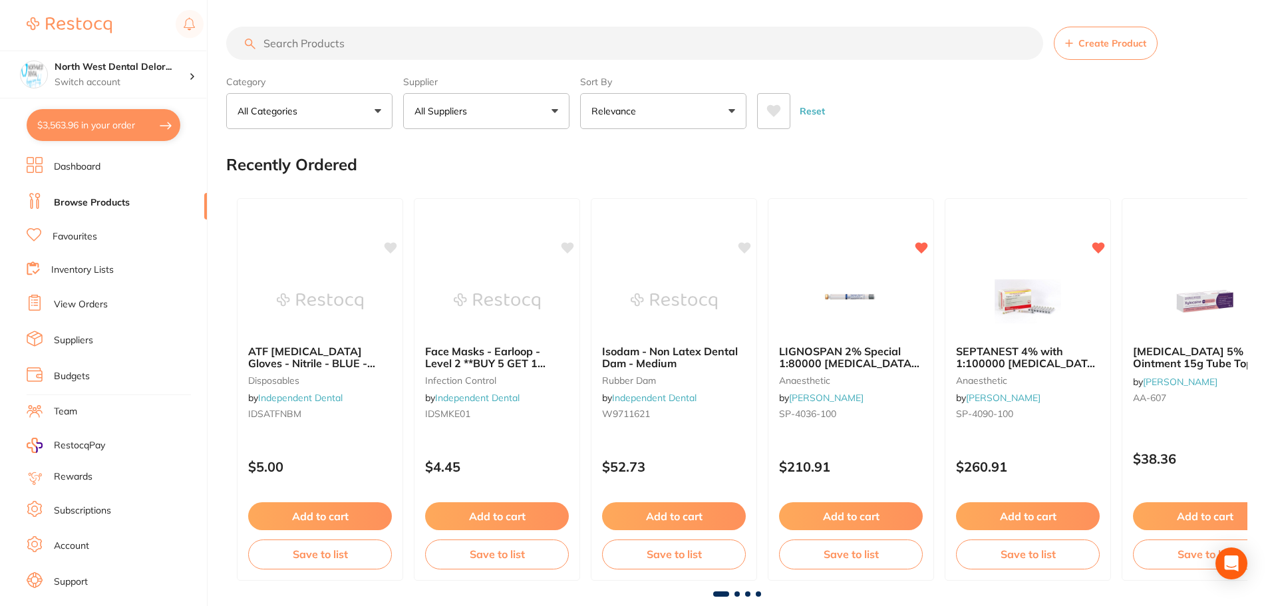
type input "2"
click at [91, 120] on button "$3,563.96 in your order" at bounding box center [104, 125] width 154 height 32
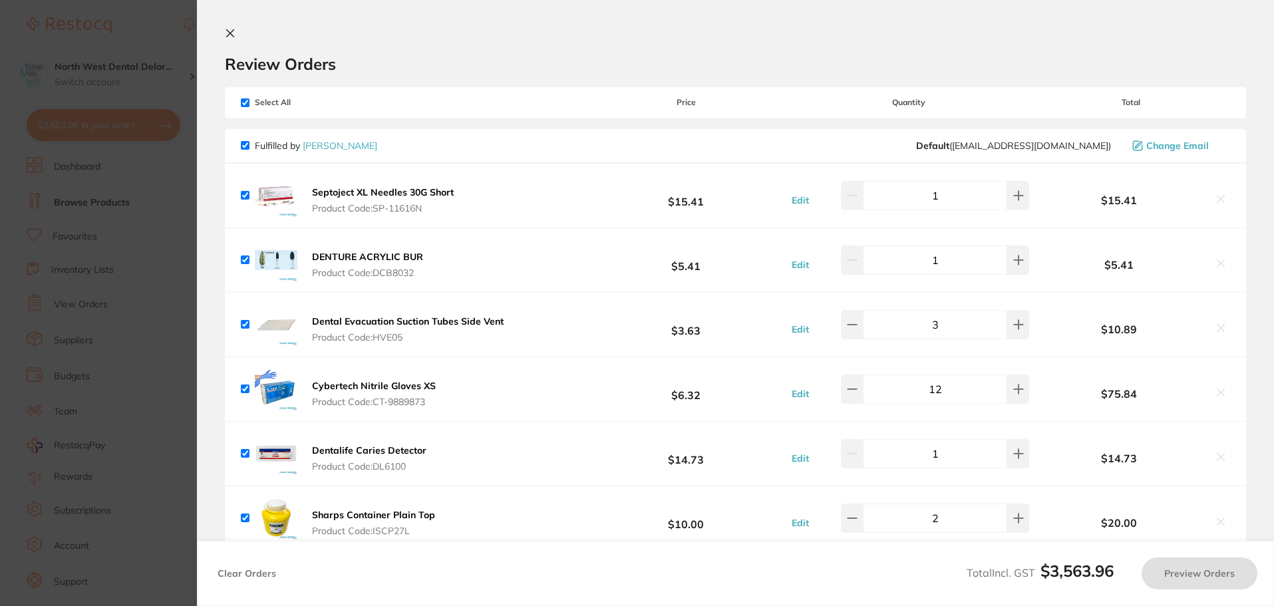
checkbox input "true"
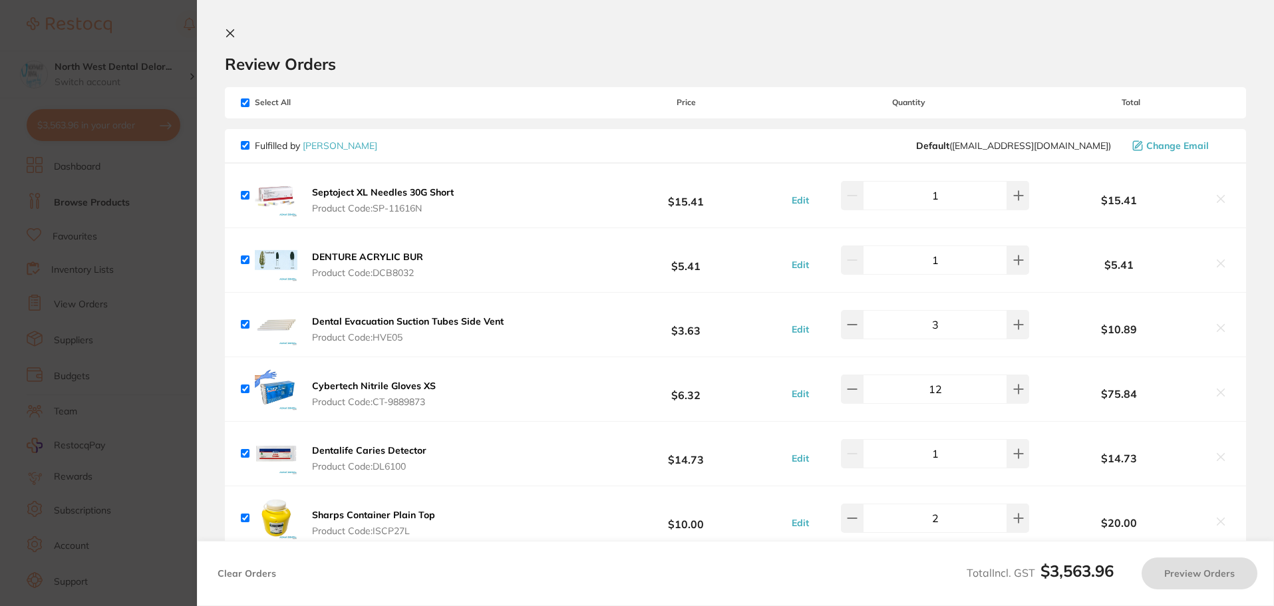
checkbox input "true"
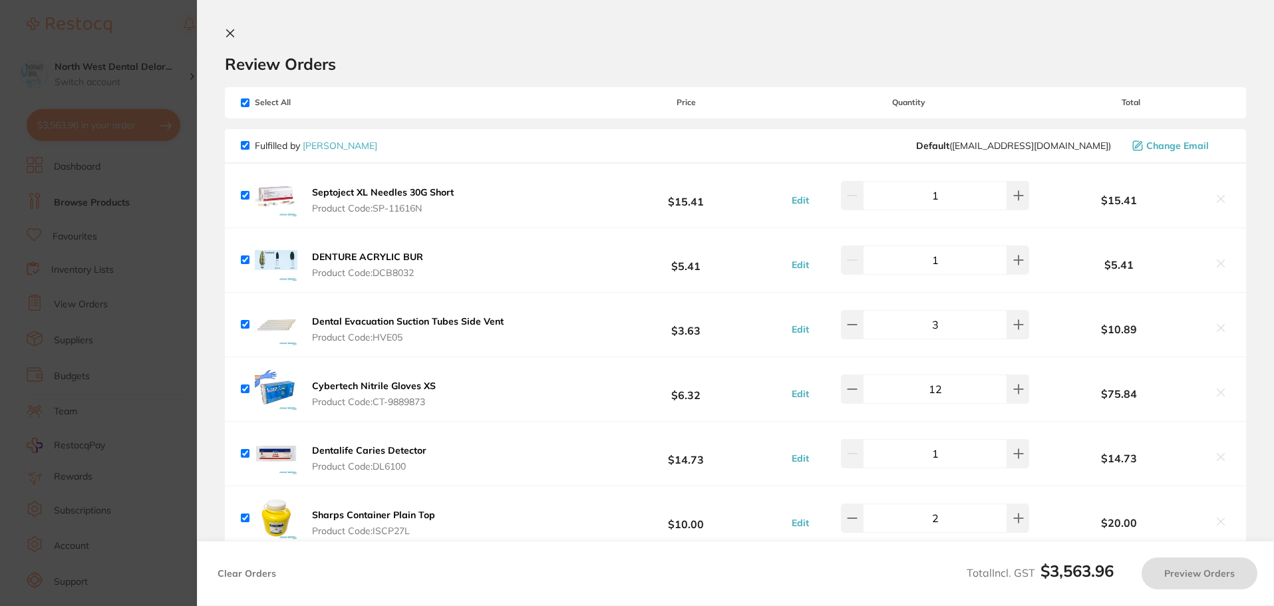
checkbox input "true"
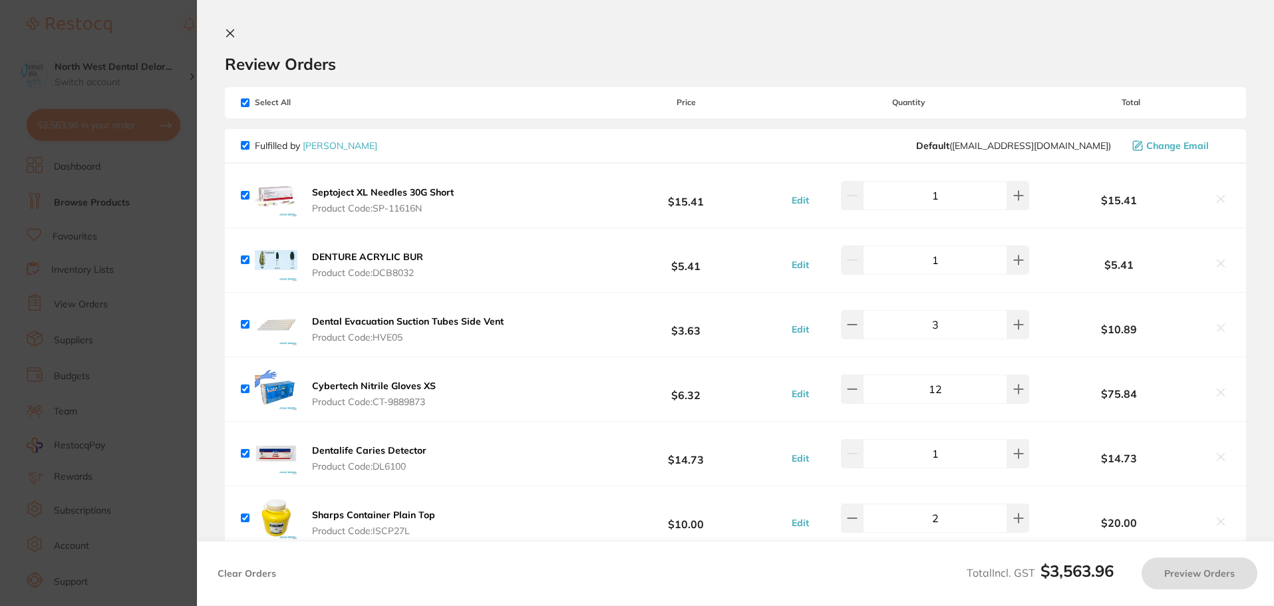
checkbox input "true"
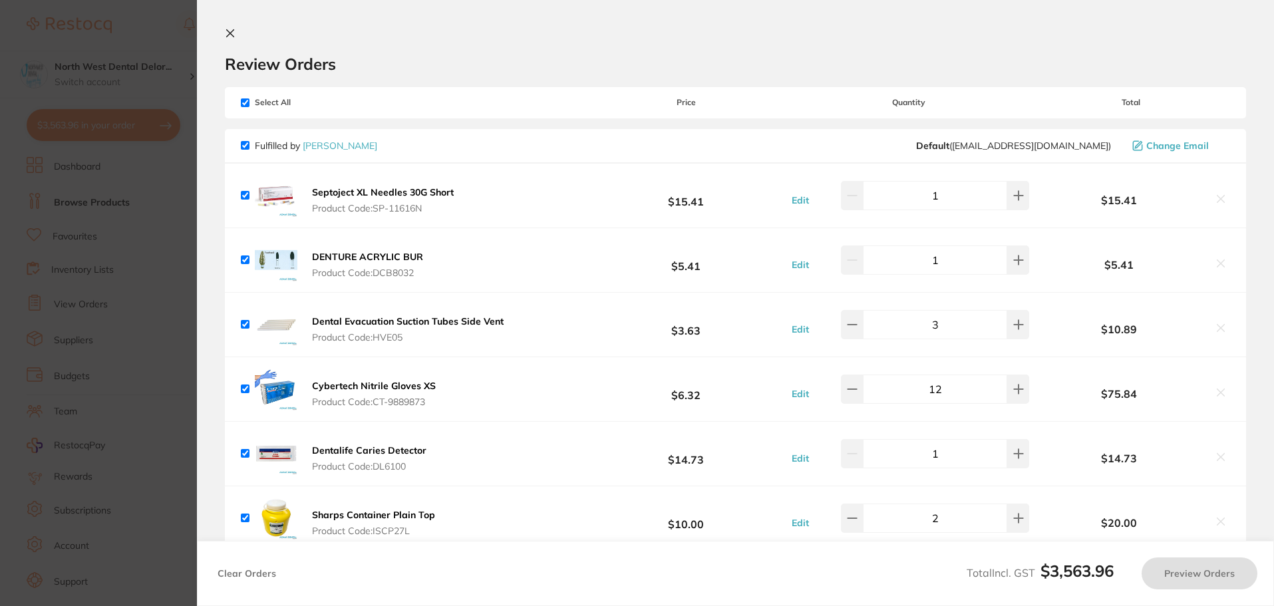
checkbox input "true"
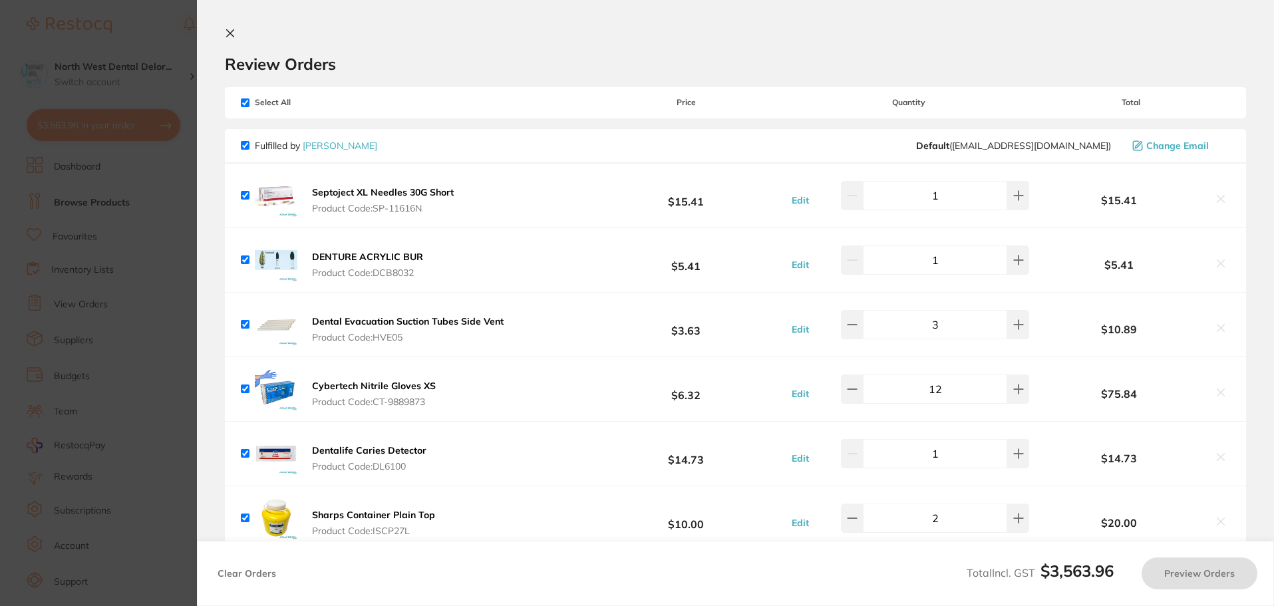
checkbox input "true"
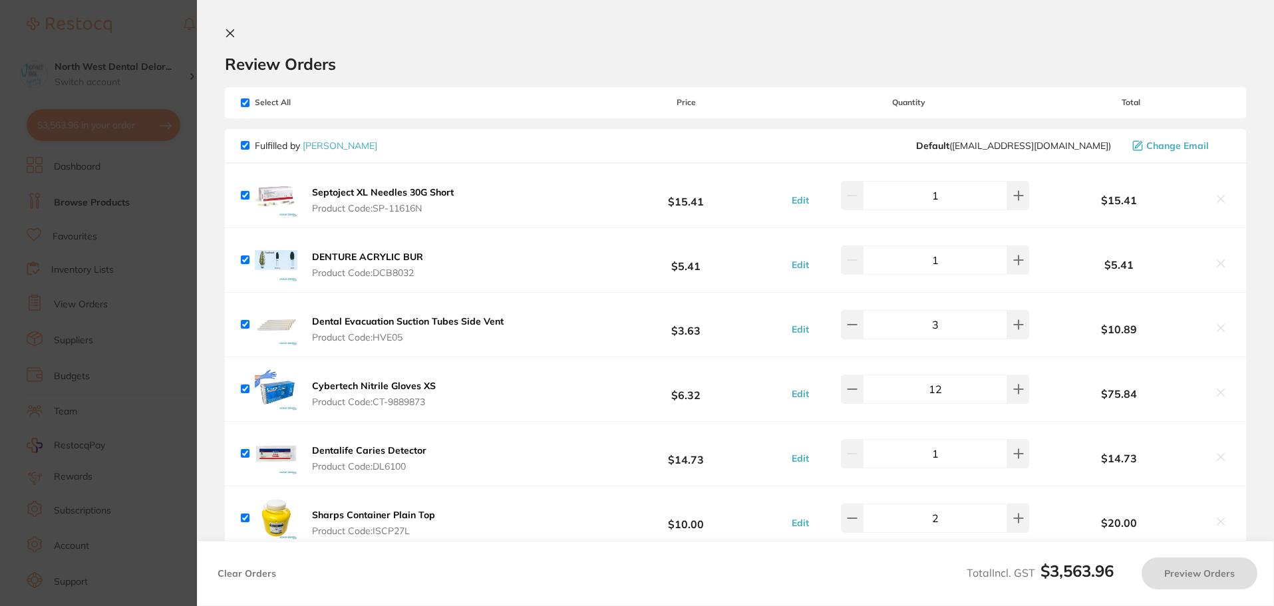
checkbox input "true"
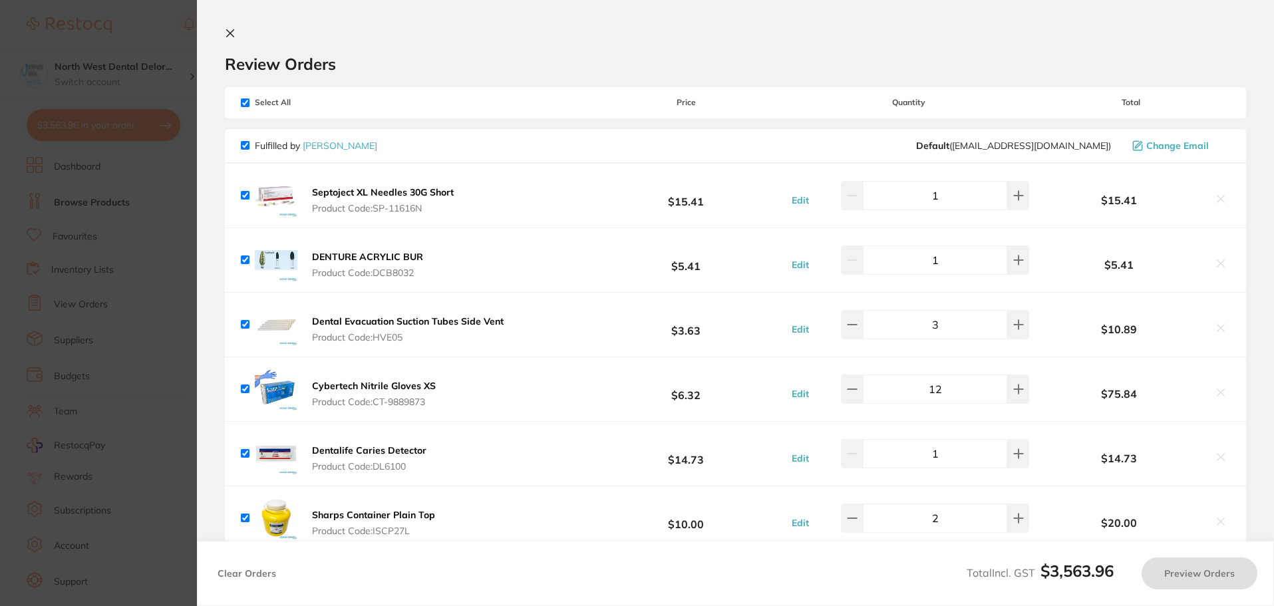
checkbox input "true"
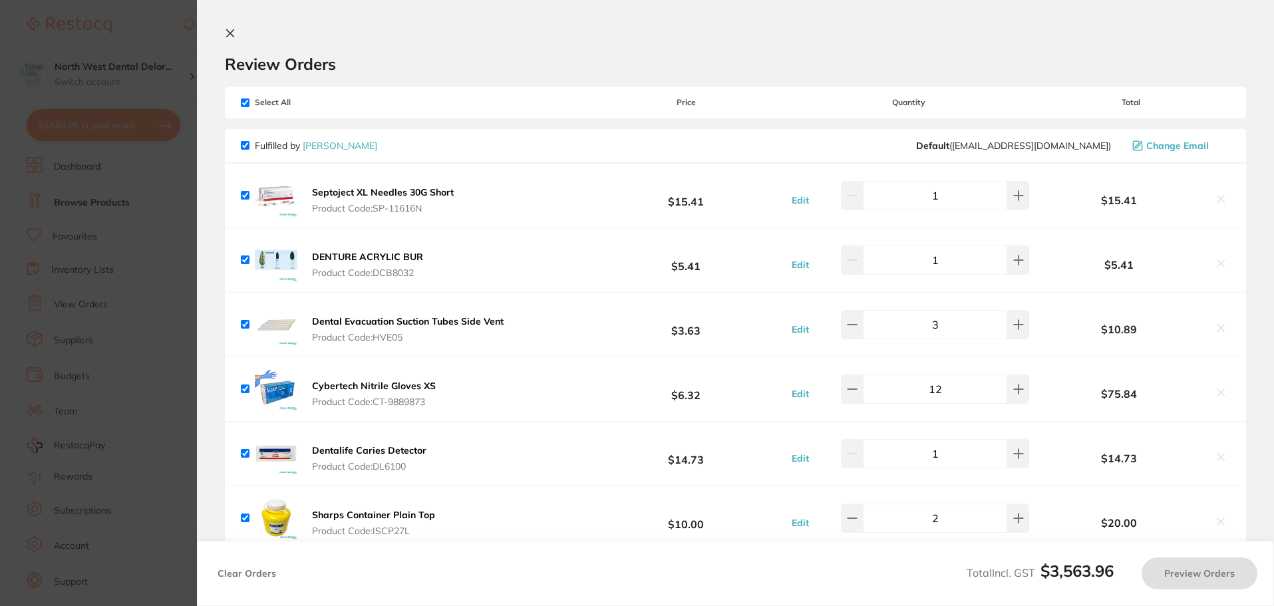
checkbox input "true"
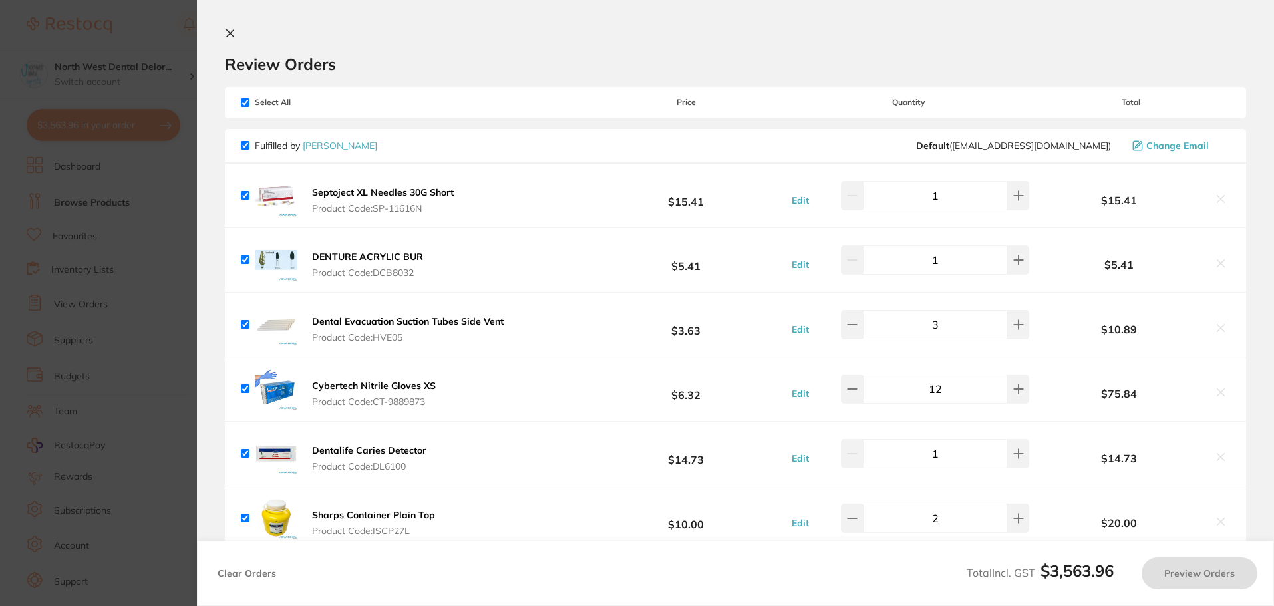
checkbox input "true"
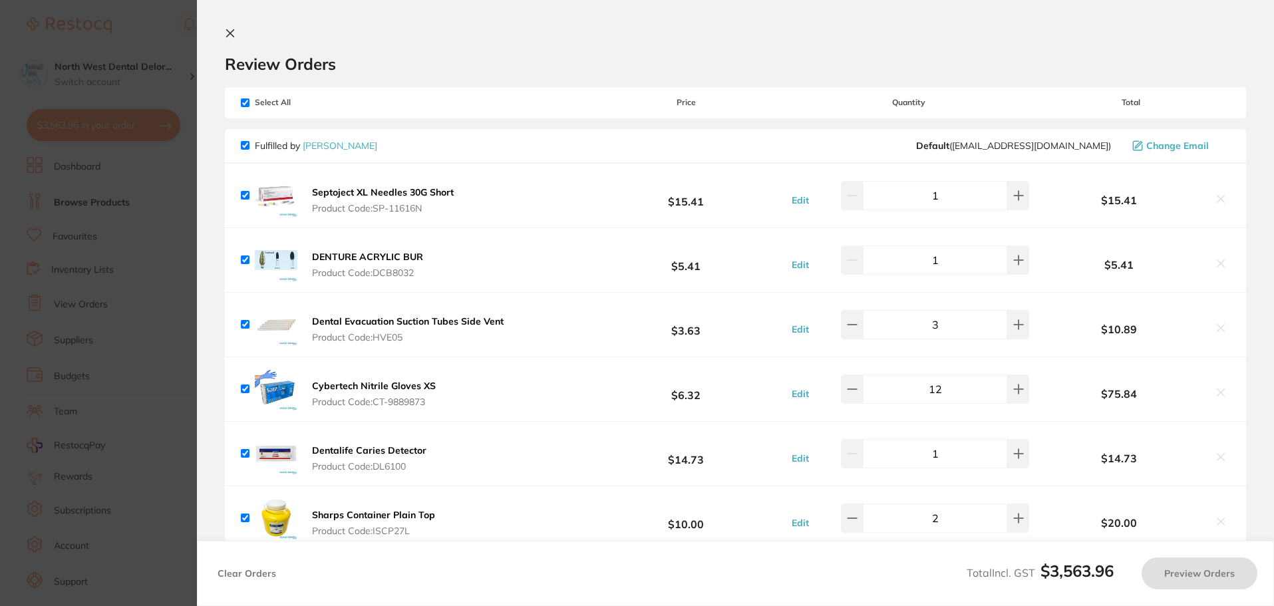
checkbox input "true"
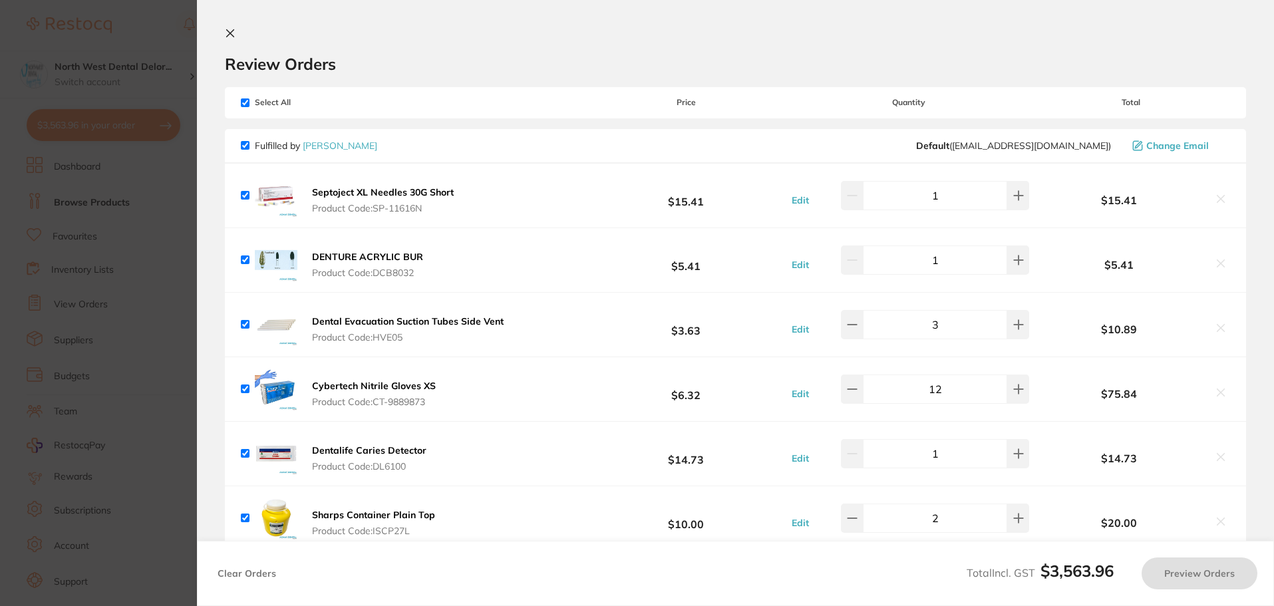
checkbox input "true"
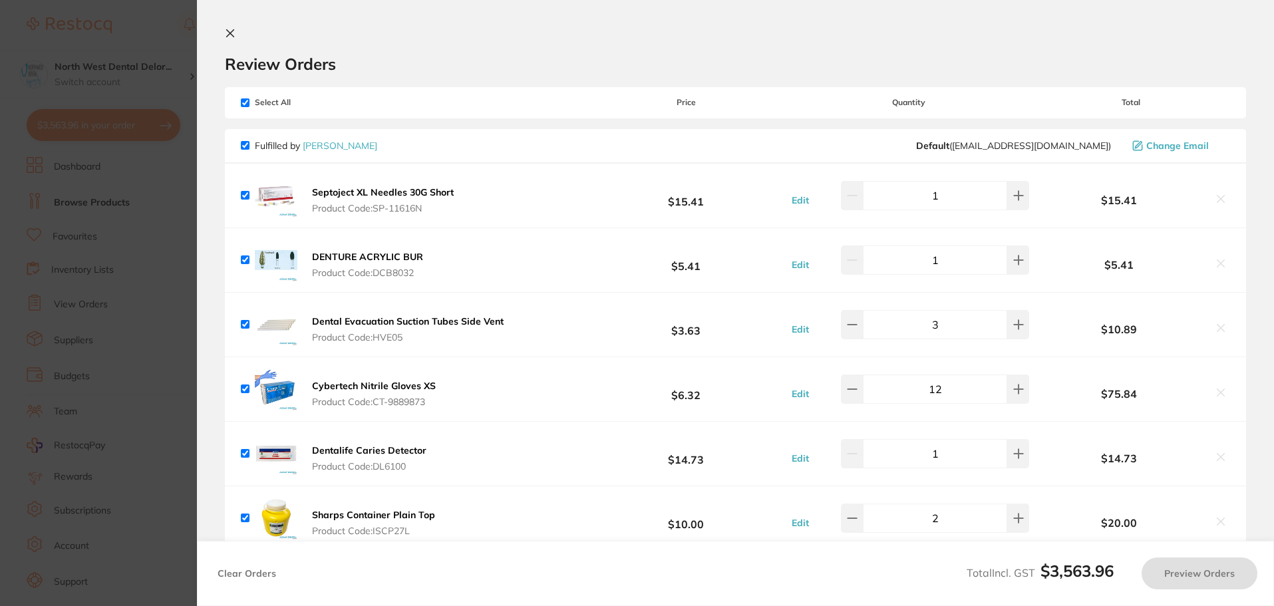
checkbox input "true"
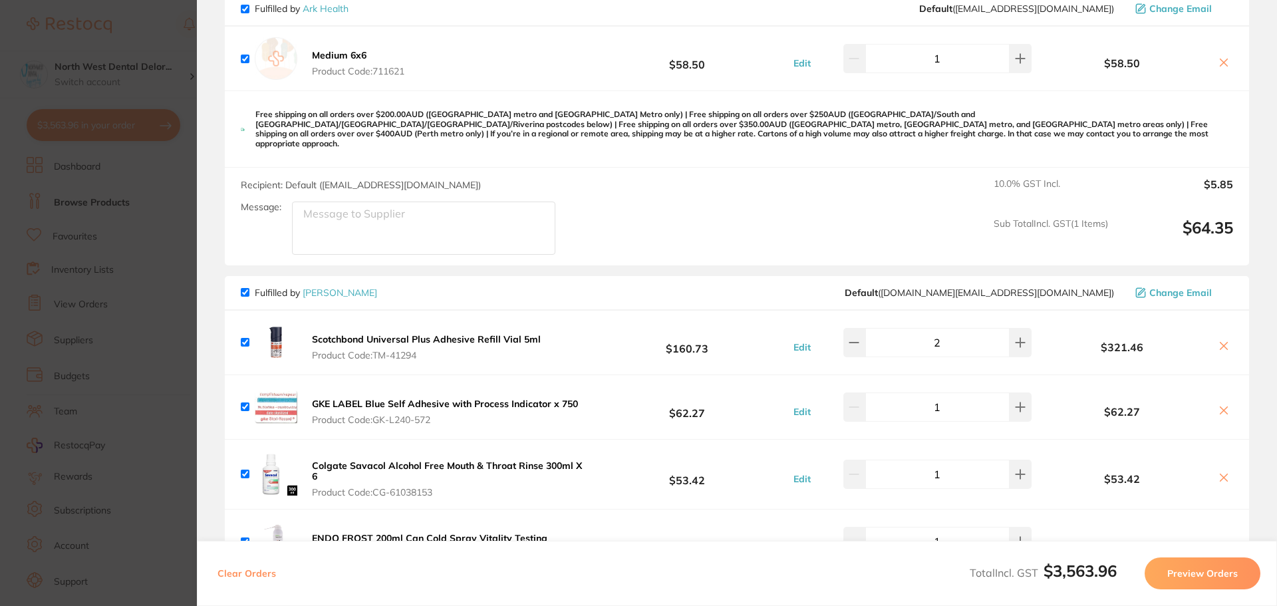
scroll to position [2527, 0]
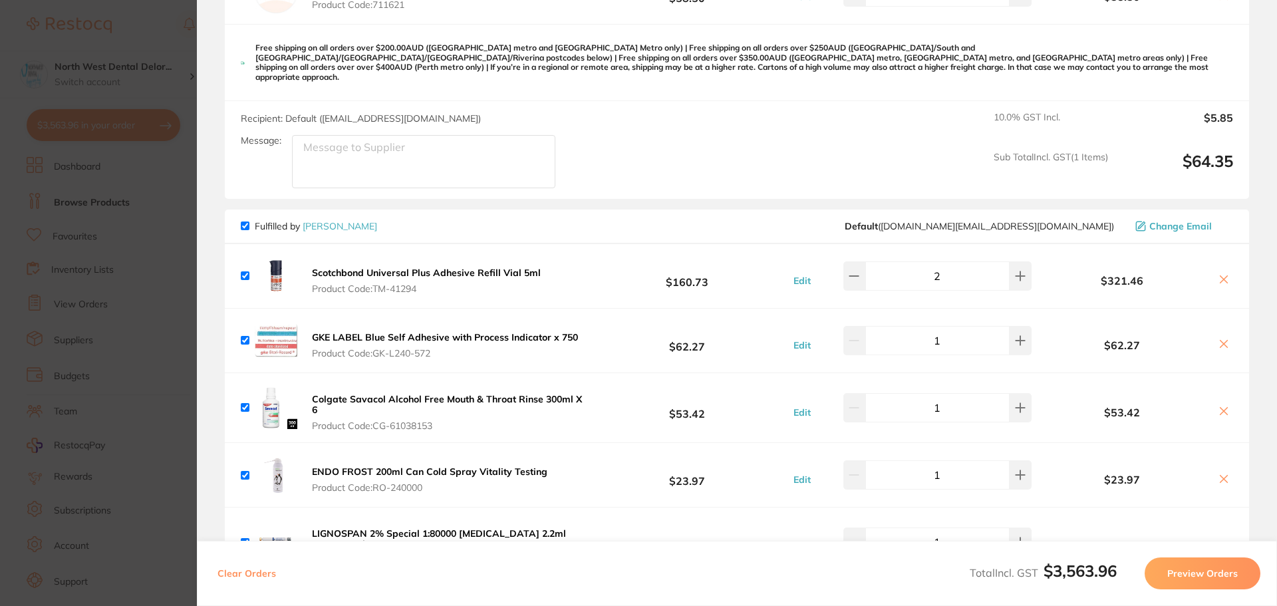
click at [154, 39] on section "Update RRP Set your pre negotiated price for this item. Item Agreed RRP (excl. …" at bounding box center [638, 303] width 1277 height 606
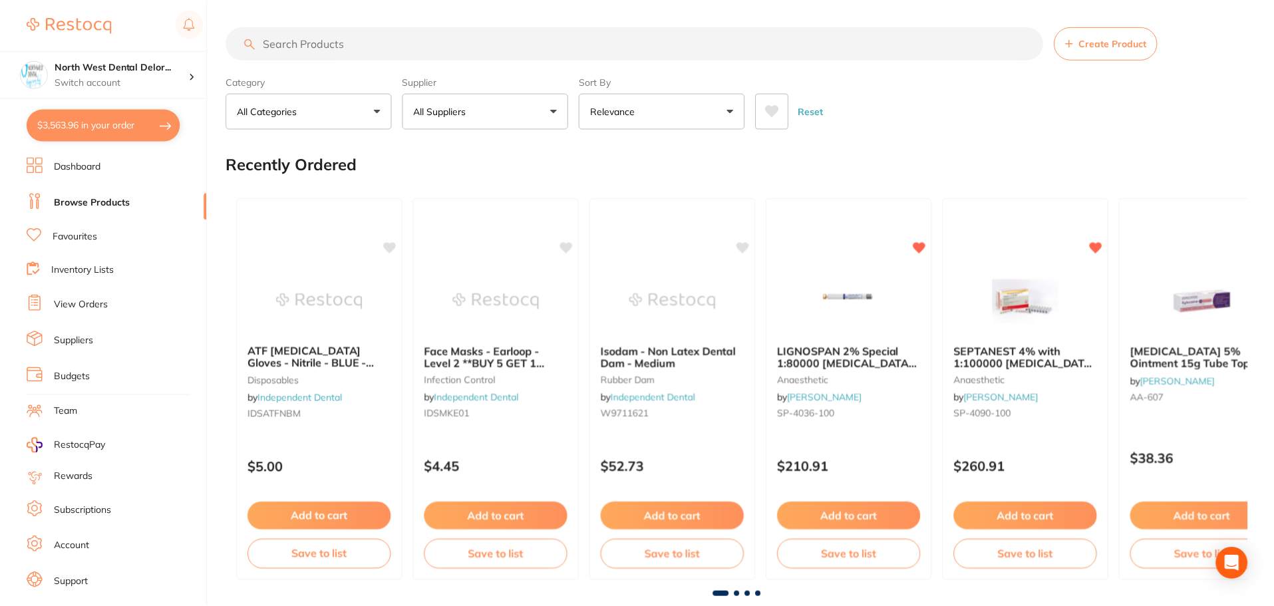
scroll to position [67, 0]
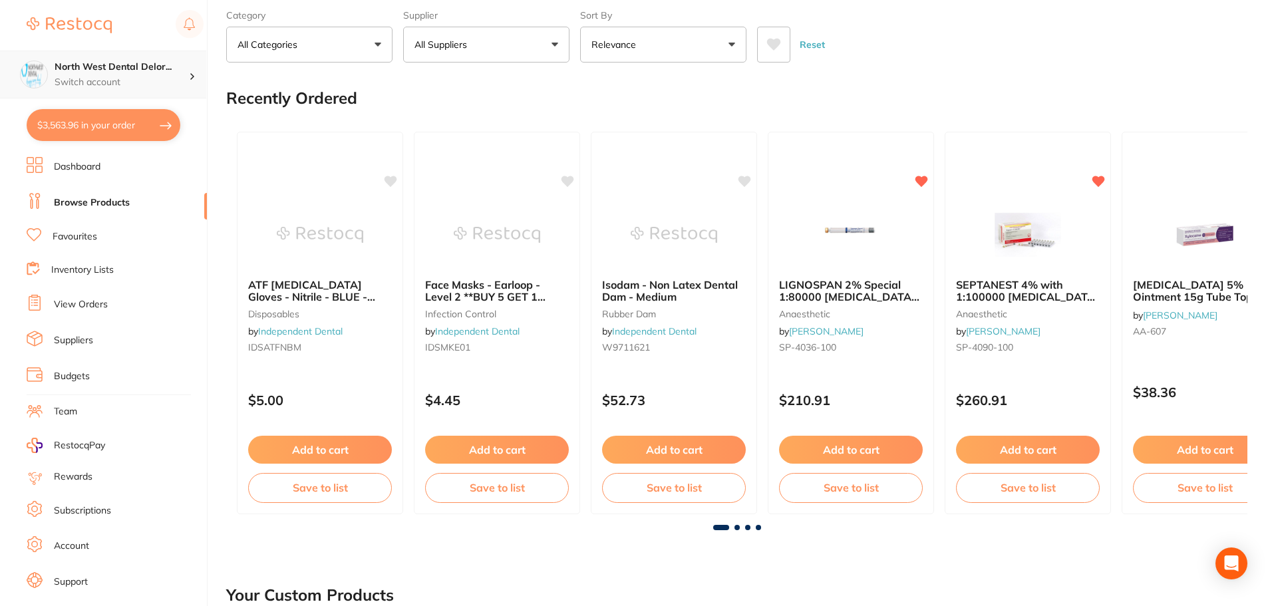
click at [108, 76] on p "Switch account" at bounding box center [122, 82] width 134 height 13
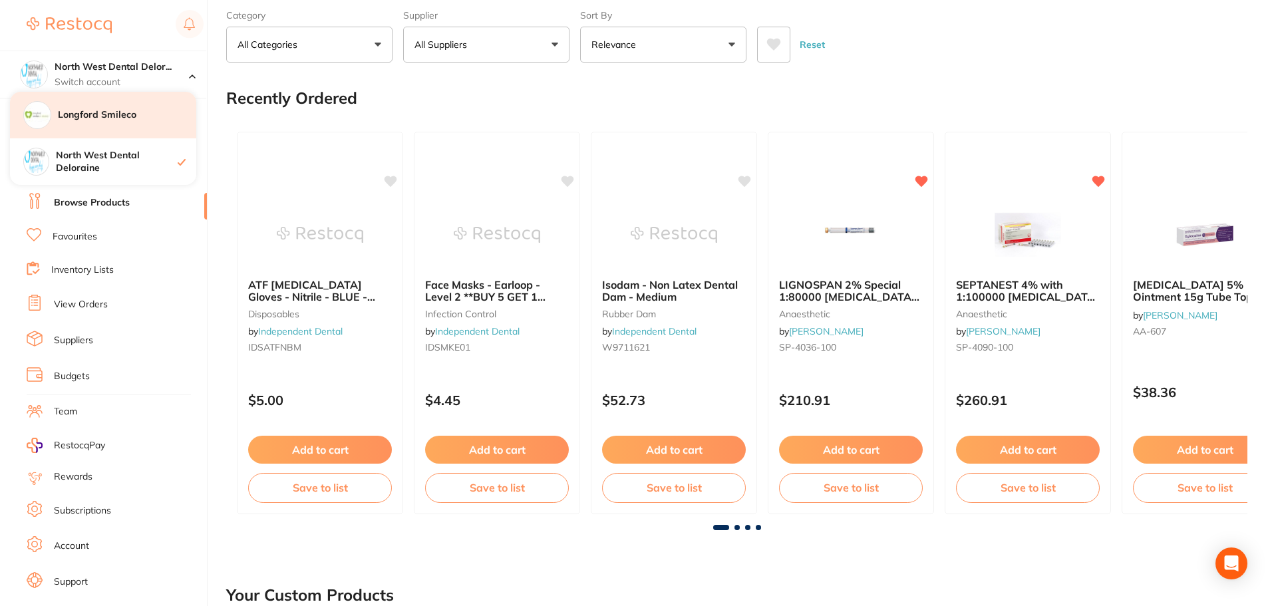
click at [115, 108] on div "Longford Smileco" at bounding box center [103, 115] width 186 height 47
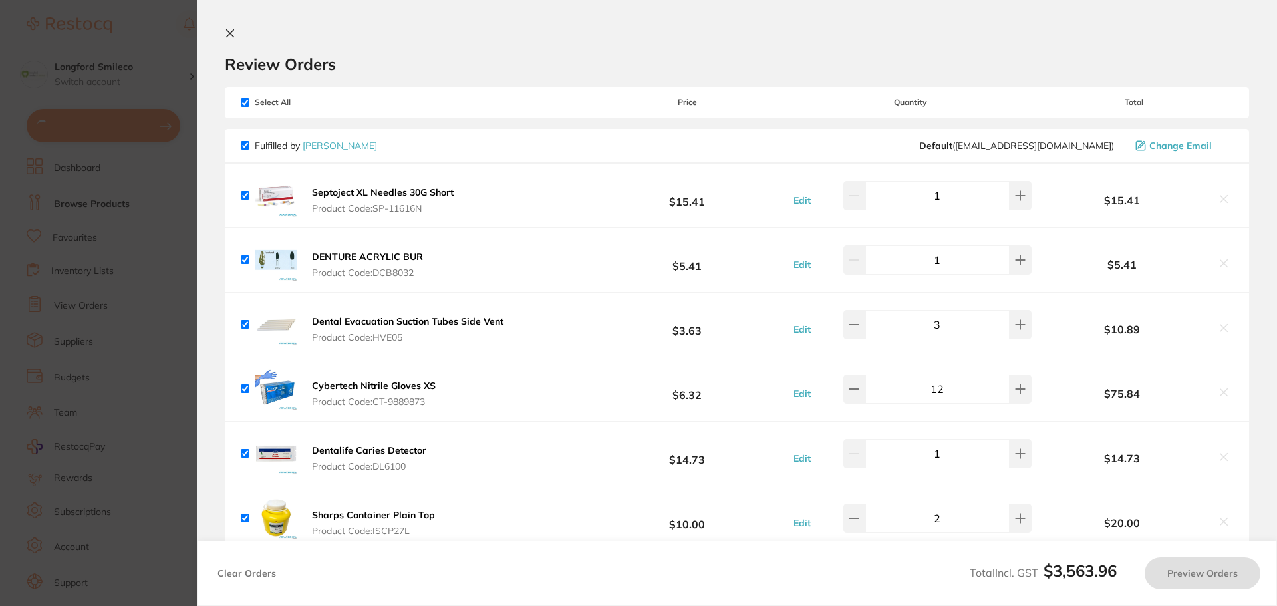
click at [106, 127] on section "Update RRP Set your pre negotiated price for this item. Item Agreed RRP (excl. …" at bounding box center [638, 303] width 1277 height 606
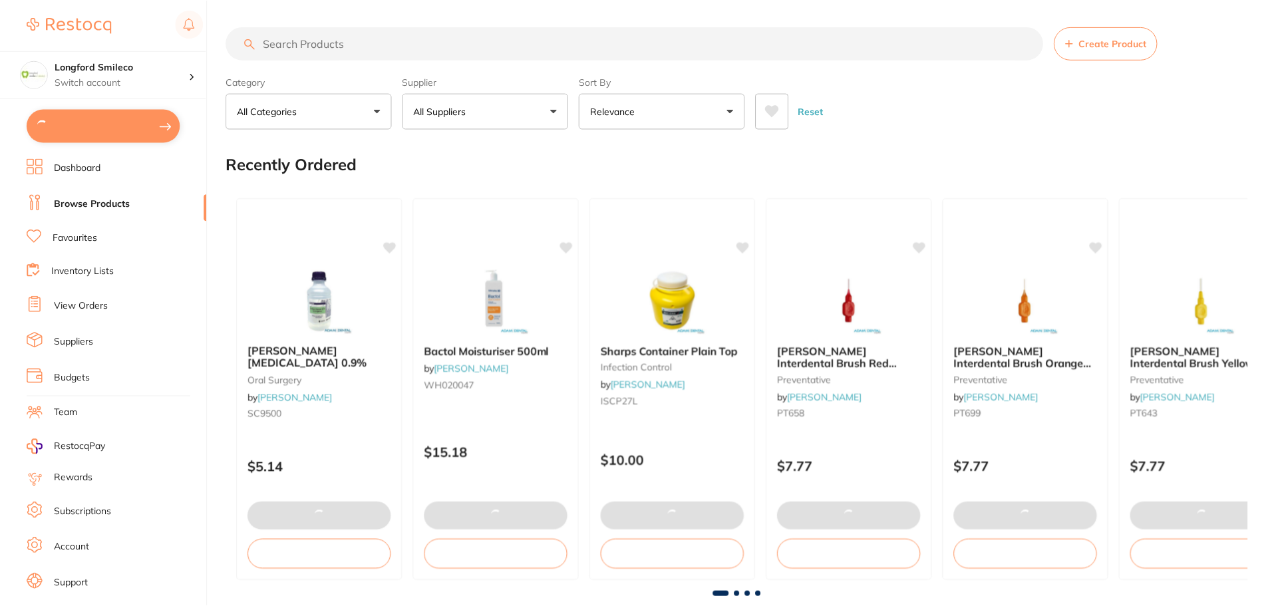
scroll to position [67, 0]
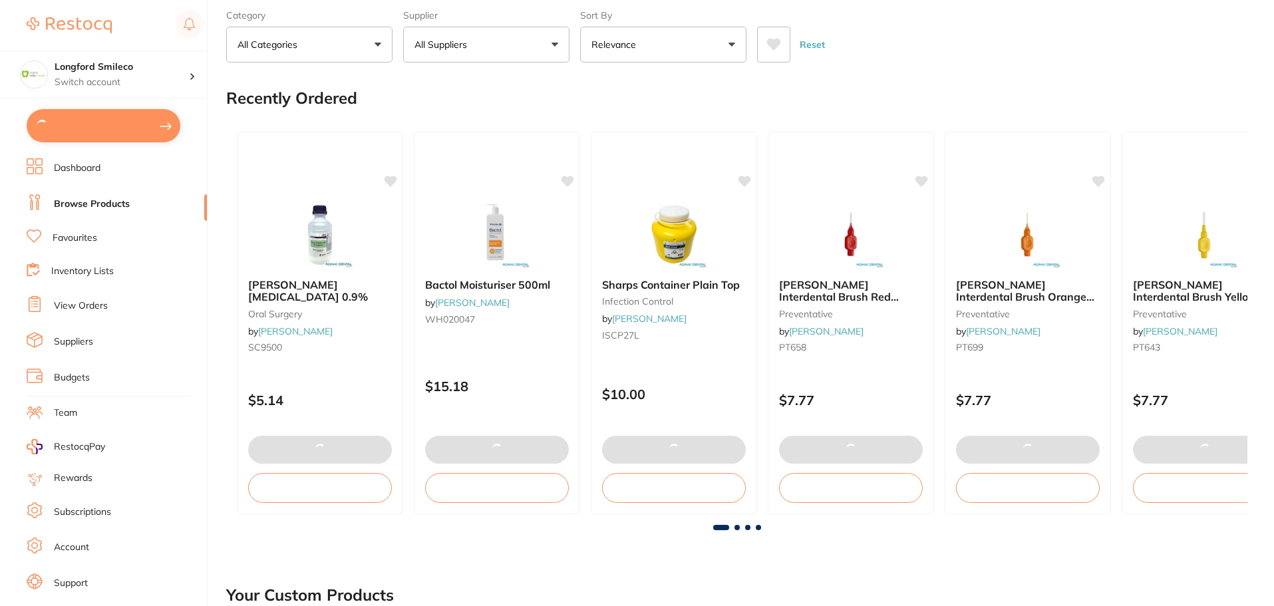
click at [109, 128] on button at bounding box center [104, 125] width 154 height 33
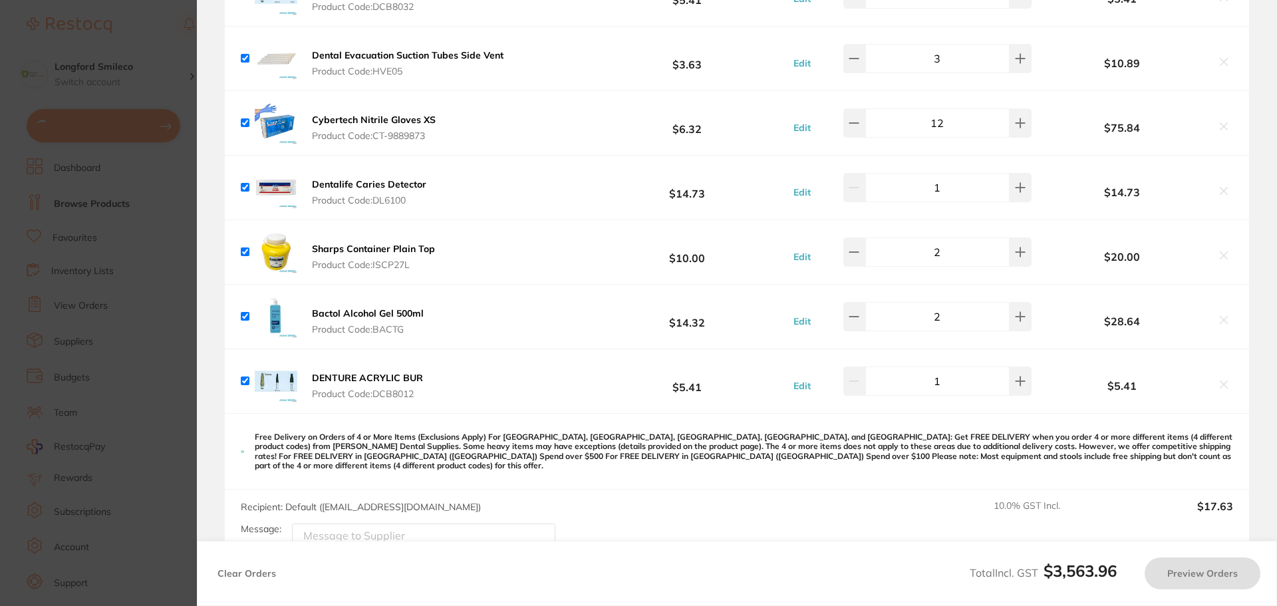
scroll to position [0, 0]
checkbox input "true"
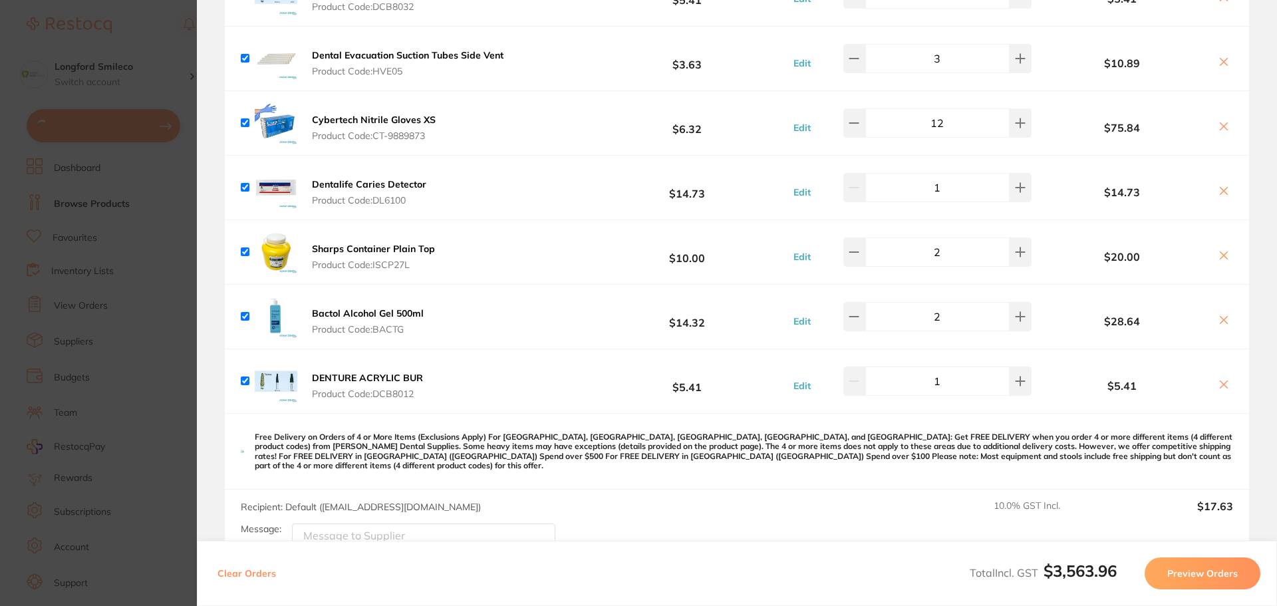
checkbox input "true"
type input "4"
checkbox input "true"
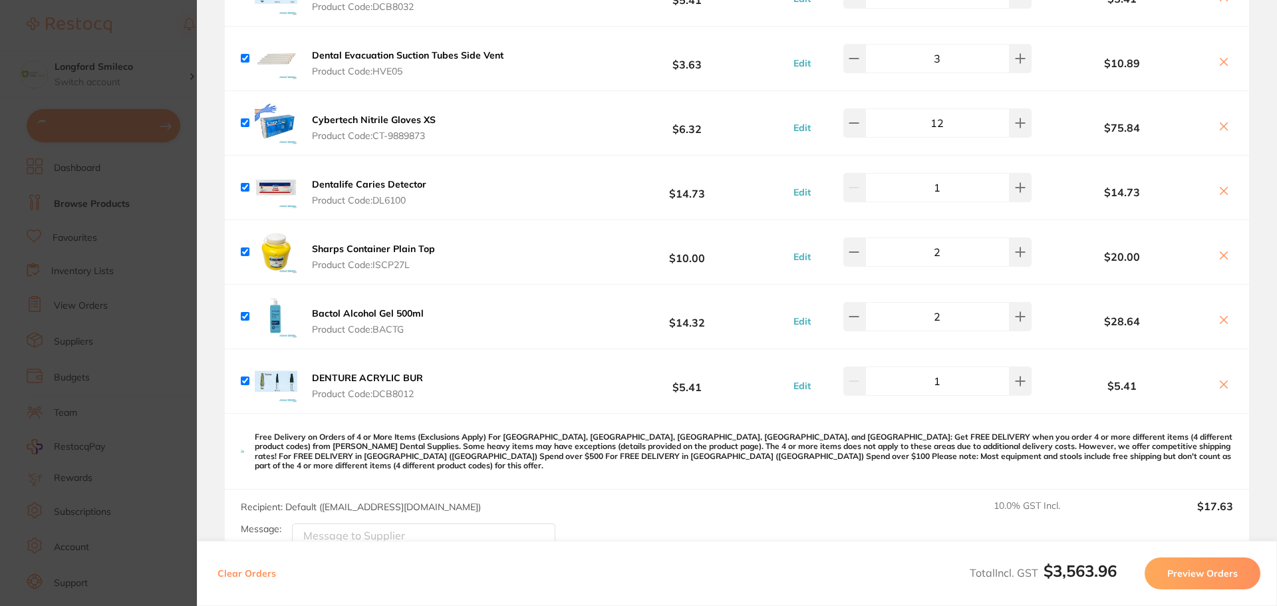
checkbox input "true"
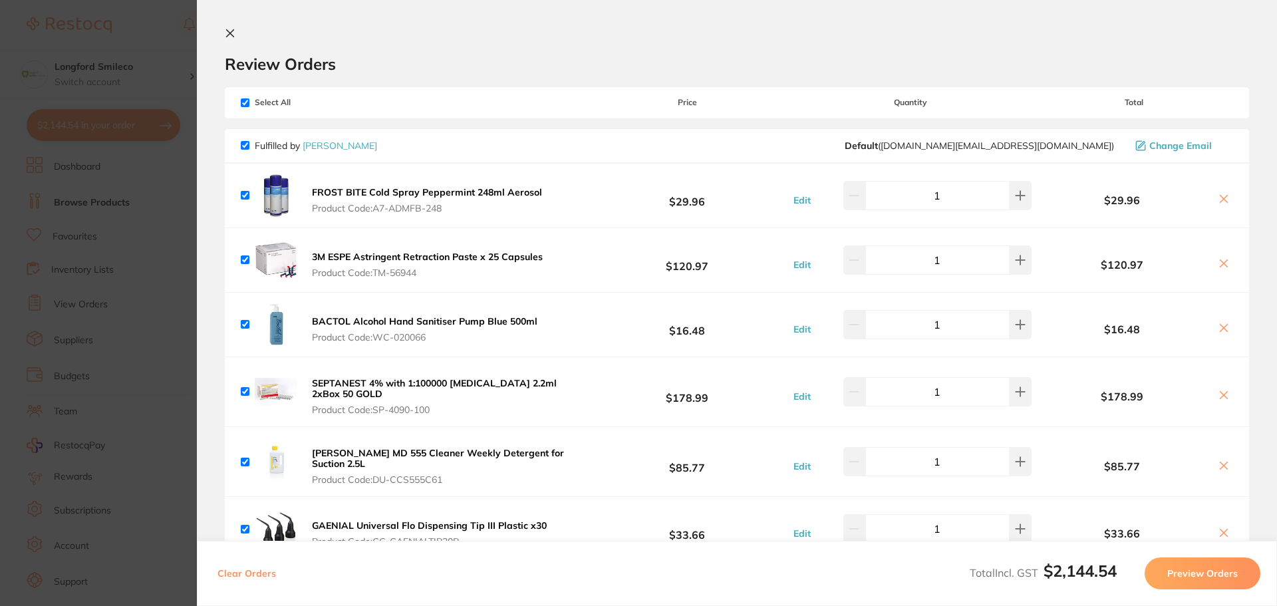
click at [155, 25] on section "Update RRP Set your pre negotiated price for this item. Item Agreed RRP (excl. …" at bounding box center [638, 303] width 1277 height 606
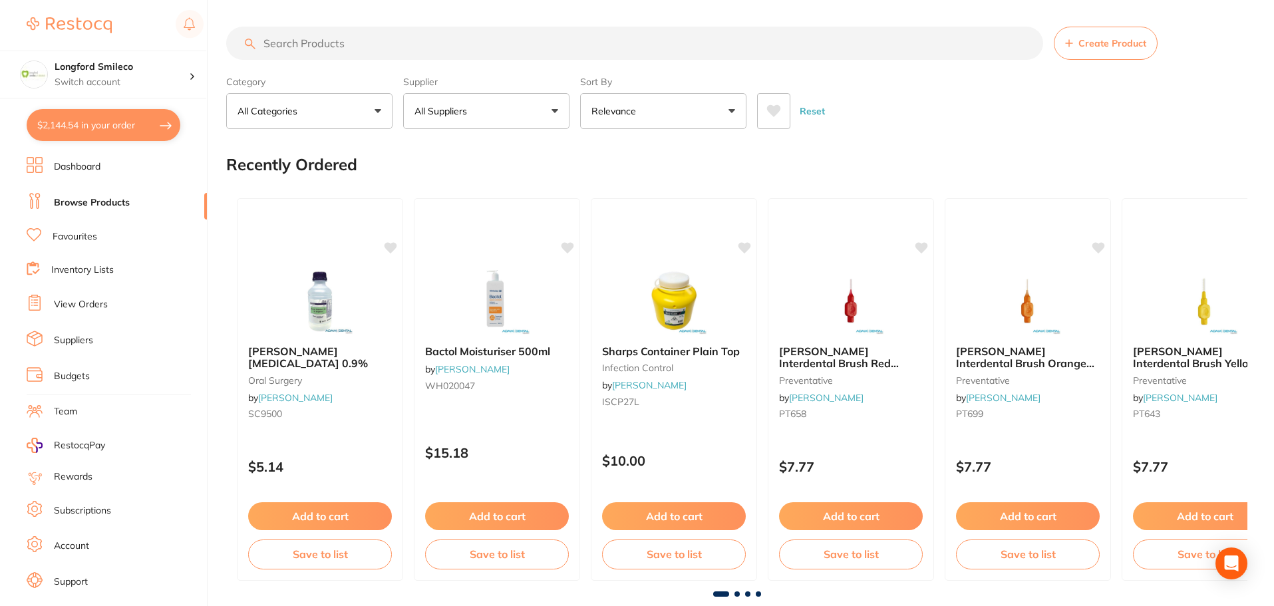
click at [332, 45] on input "search" at bounding box center [634, 43] width 817 height 33
type input "endo frost"
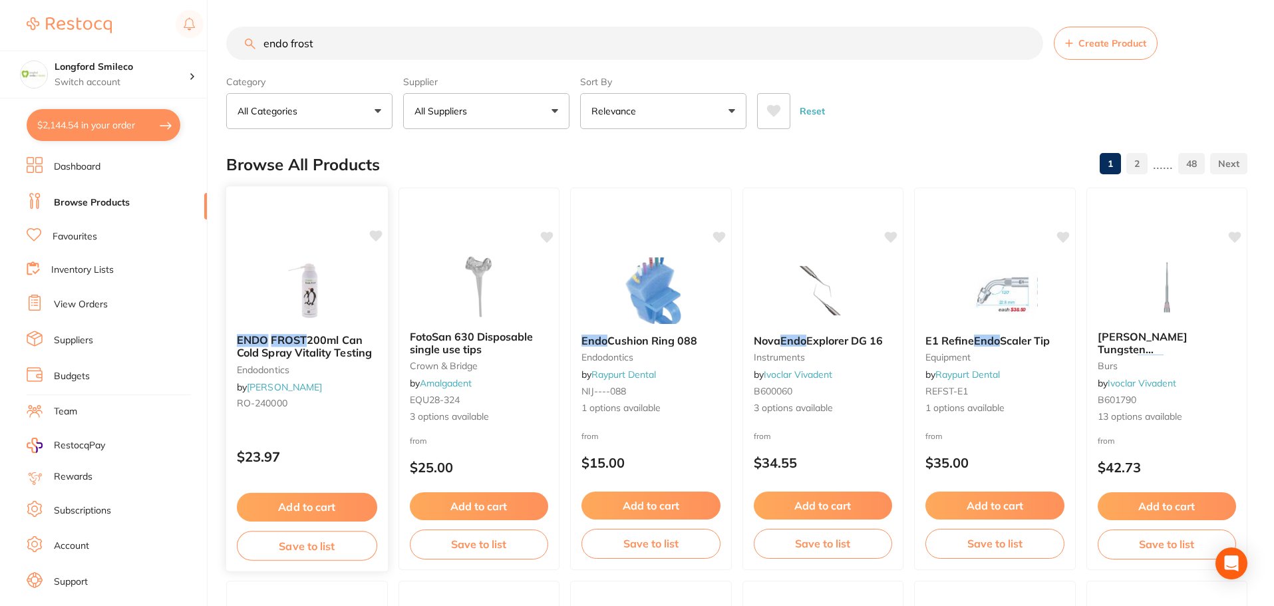
click at [311, 511] on button "Add to cart" at bounding box center [307, 507] width 140 height 29
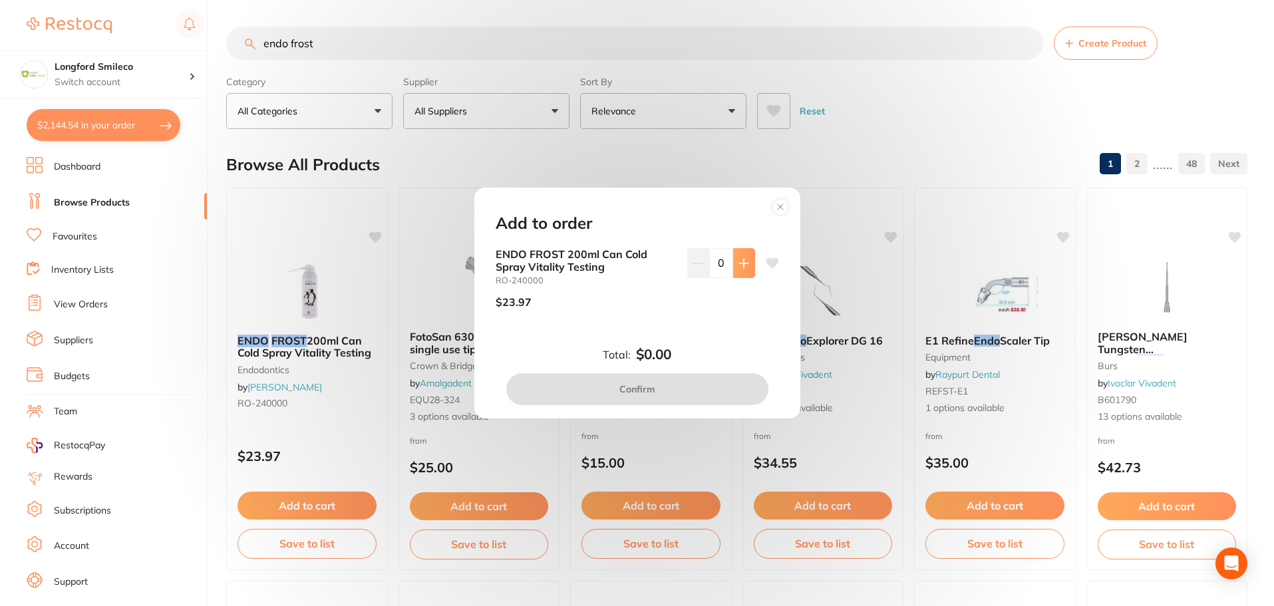
click at [742, 264] on icon at bounding box center [743, 263] width 11 height 11
type input "2"
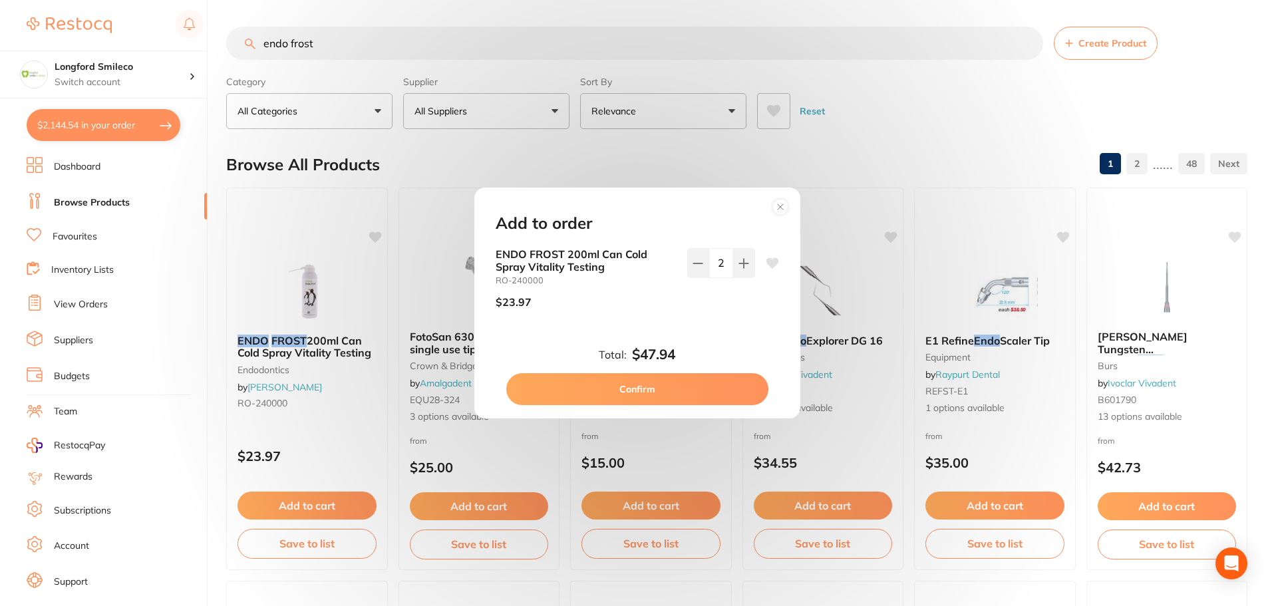
click at [765, 262] on icon at bounding box center [771, 263] width 13 height 11
click at [674, 383] on button "Confirm" at bounding box center [637, 389] width 262 height 32
checkbox input "false"
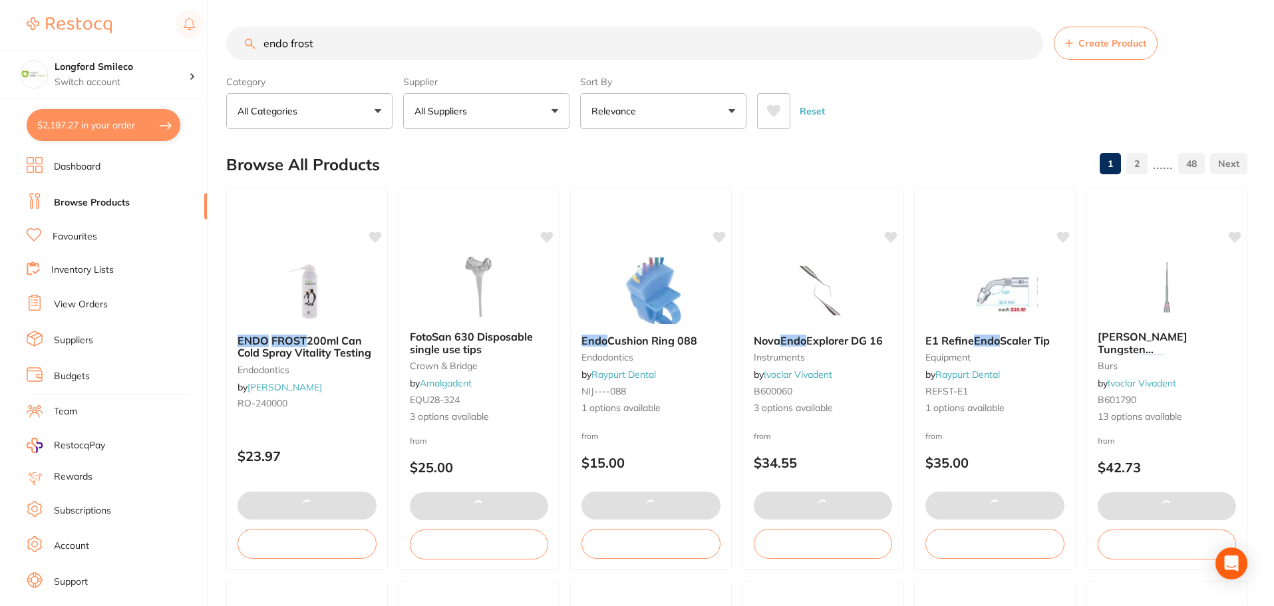
click at [80, 126] on button "$2,197.27 in your order" at bounding box center [104, 125] width 154 height 32
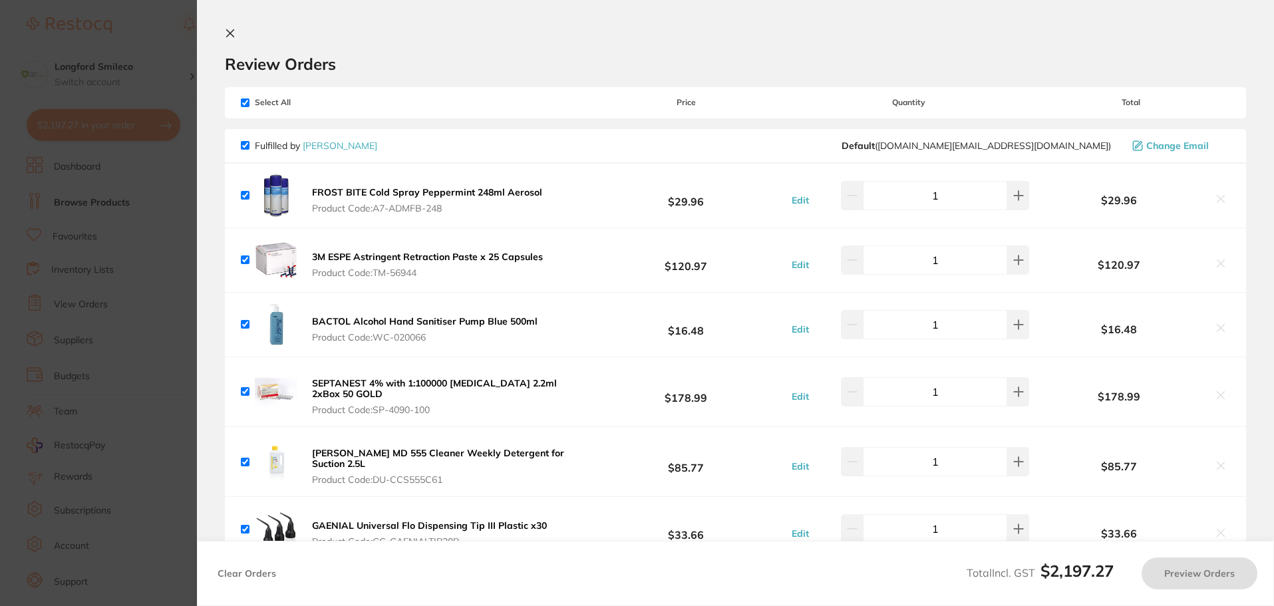
checkbox input "true"
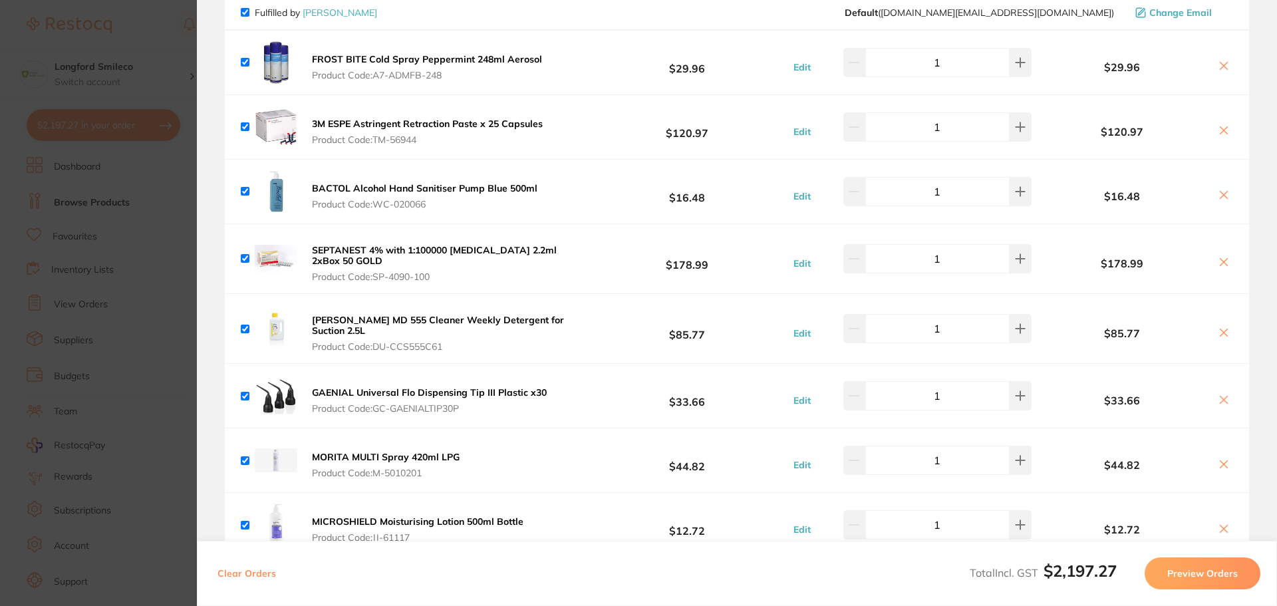
scroll to position [67, 0]
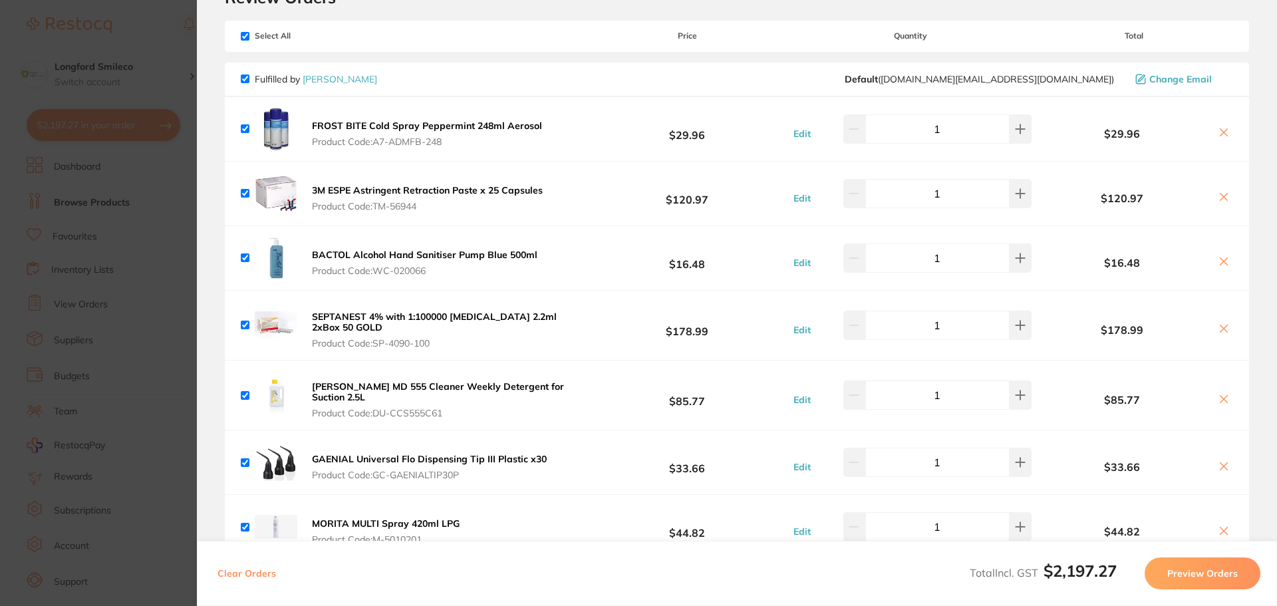
click at [1226, 131] on button at bounding box center [1223, 133] width 19 height 14
checkbox input "false"
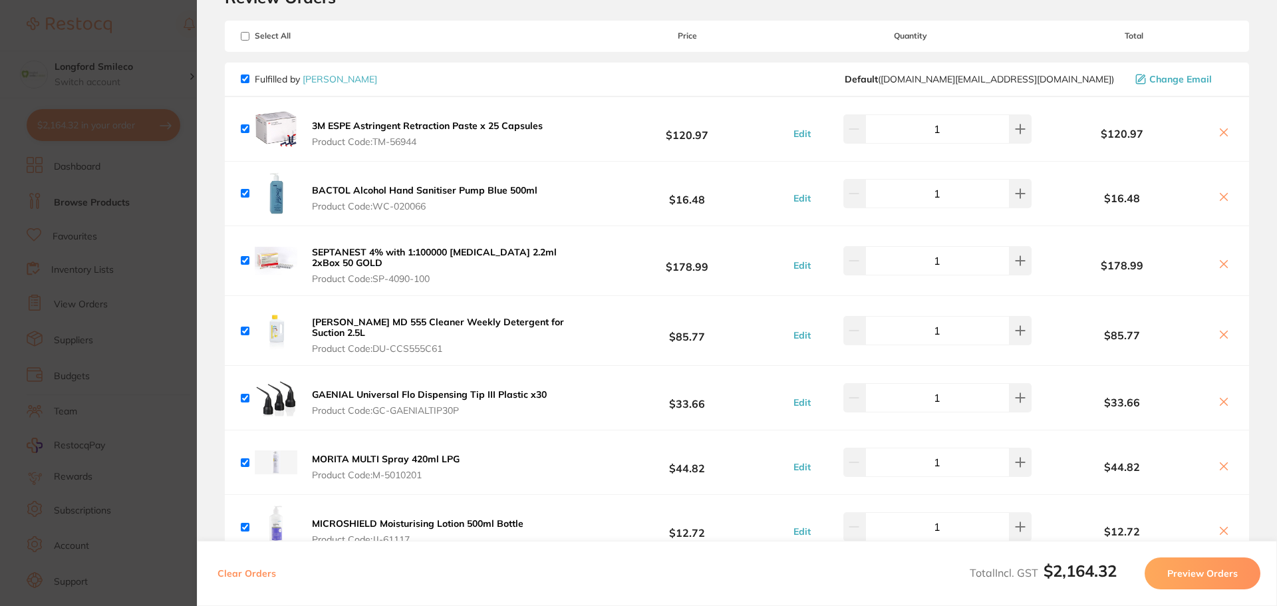
scroll to position [333, 0]
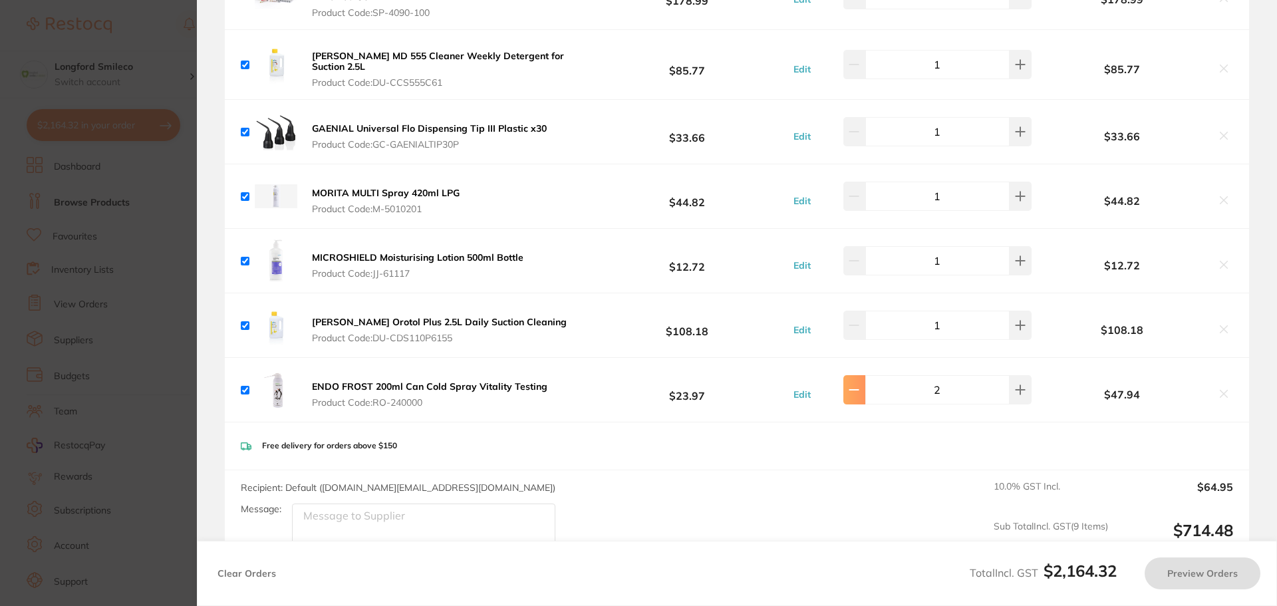
click at [865, 388] on button at bounding box center [854, 389] width 22 height 29
type input "1"
checkbox input "true"
click at [855, 390] on icon at bounding box center [854, 390] width 9 height 0
type input "1"
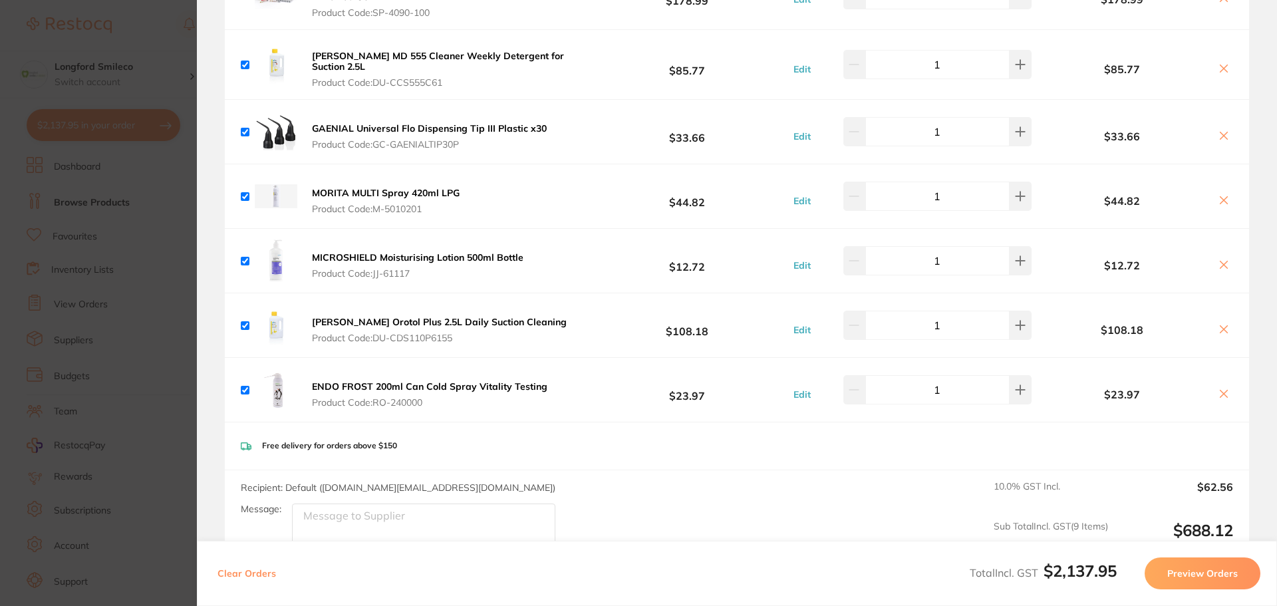
scroll to position [399, 0]
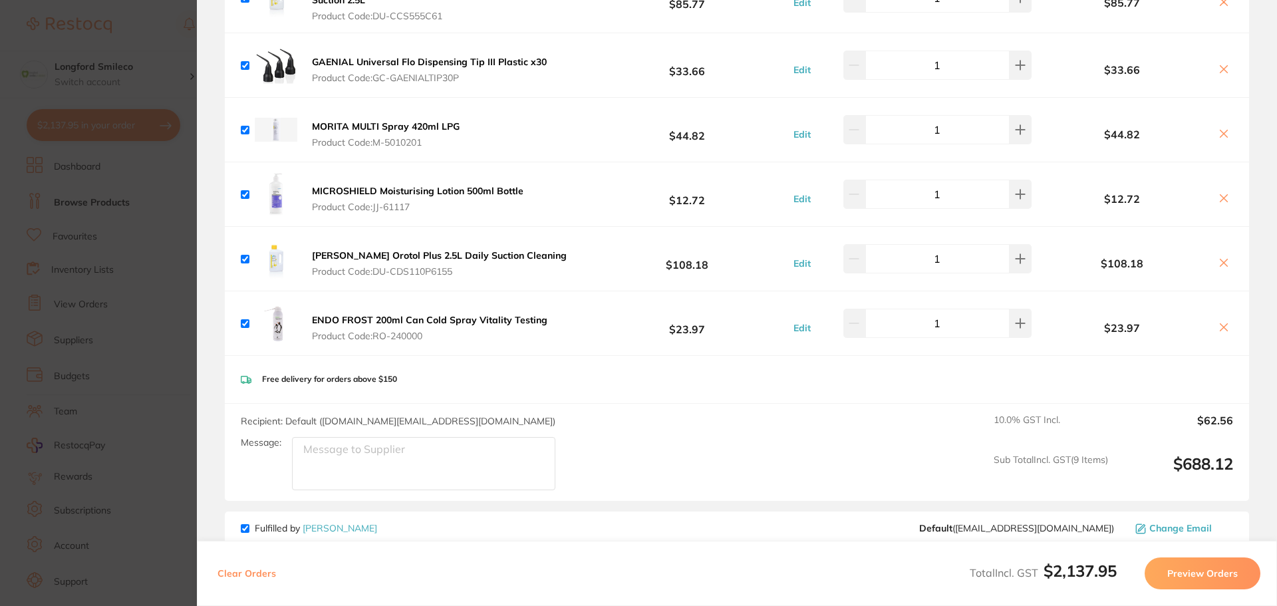
click at [160, 48] on section "Update RRP Set your pre negotiated price for this item. Item Agreed RRP (excl. …" at bounding box center [638, 303] width 1277 height 606
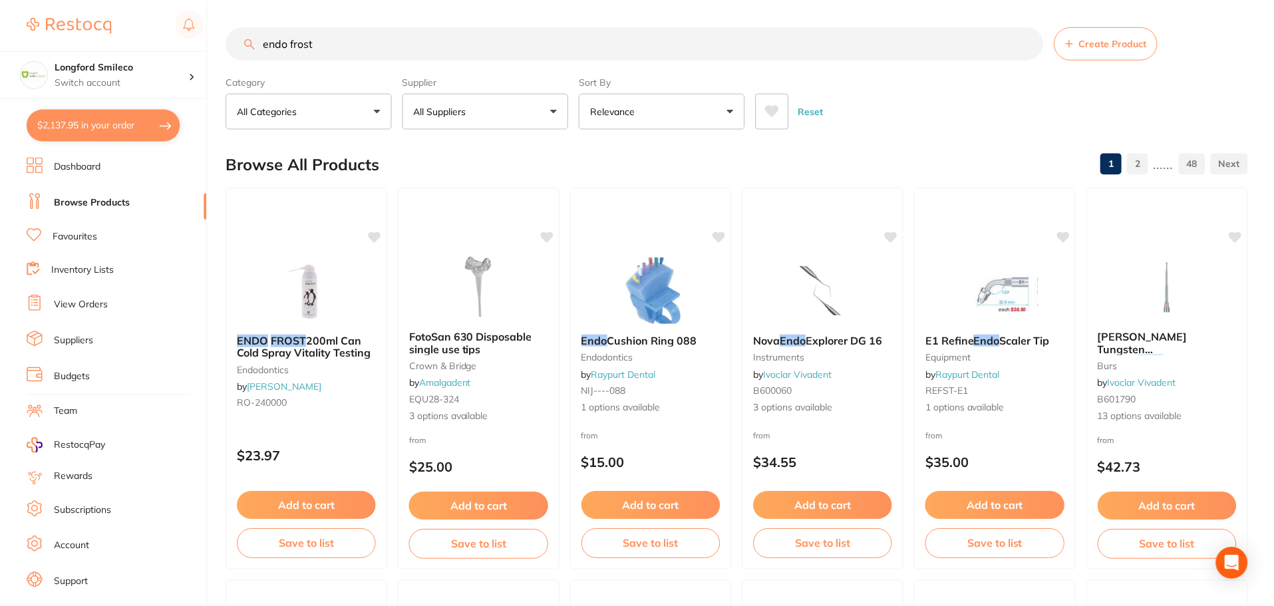
scroll to position [67, 0]
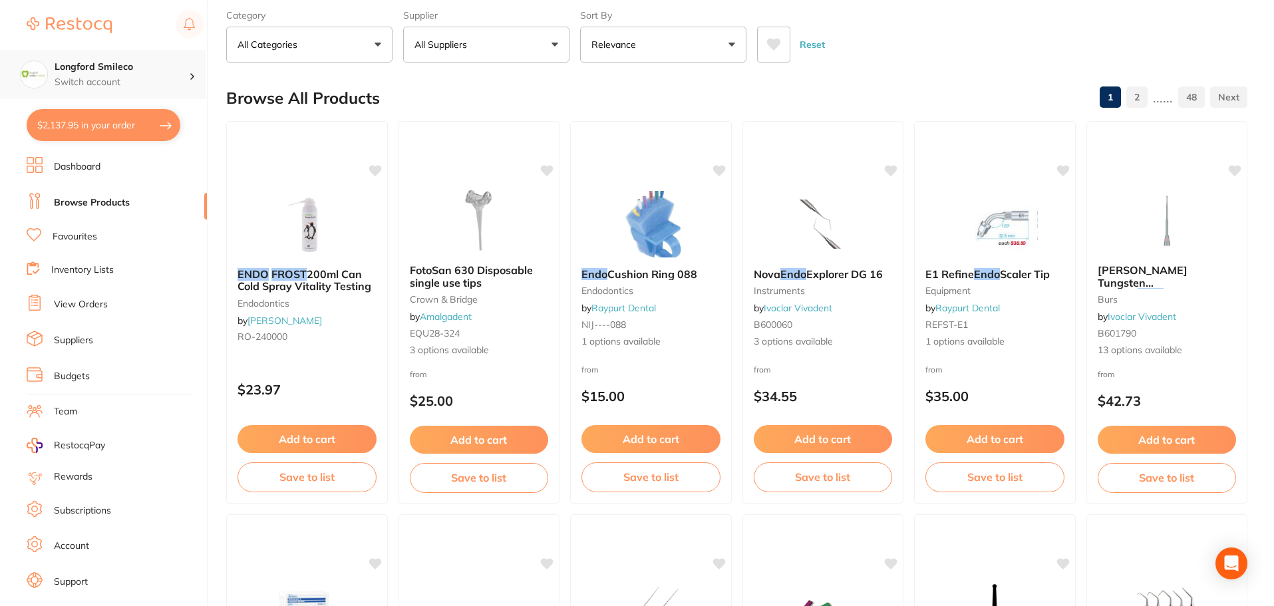
click at [98, 76] on p "Switch account" at bounding box center [122, 82] width 134 height 13
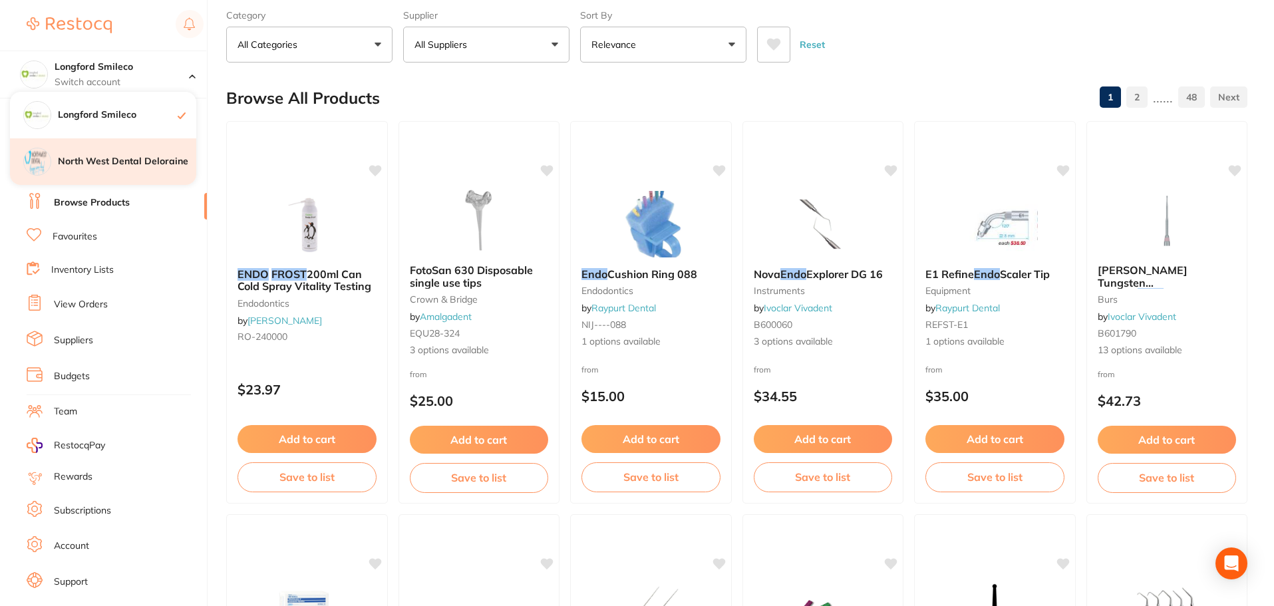
click at [113, 159] on h4 "North West Dental Deloraine" at bounding box center [127, 161] width 138 height 13
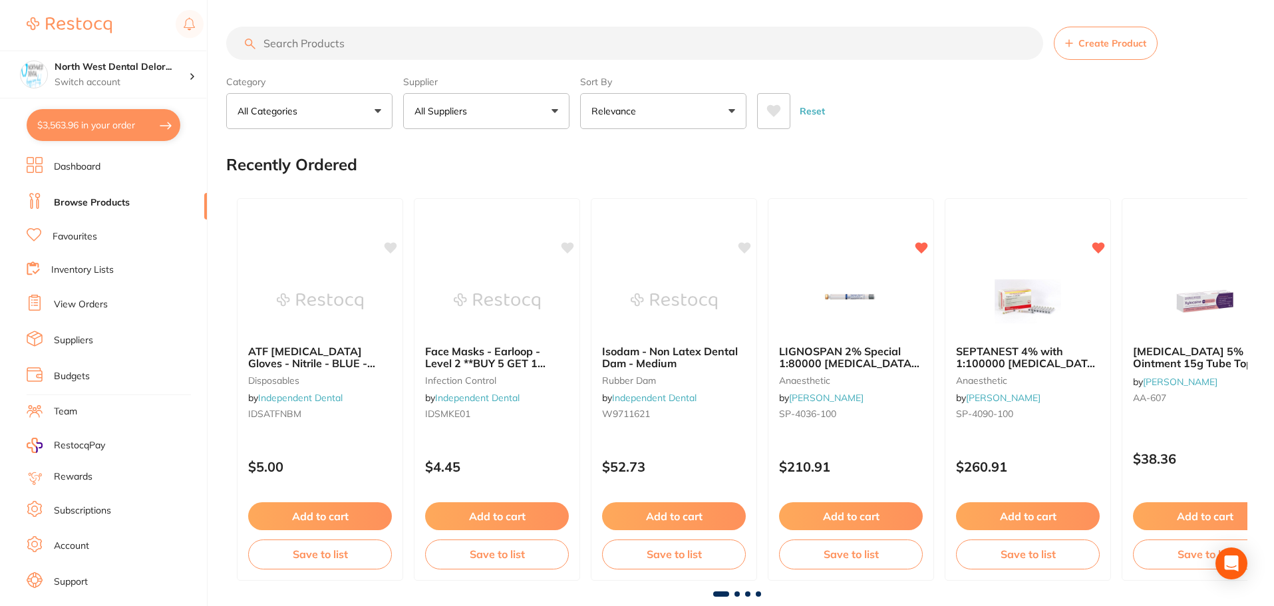
type input "2"
click at [96, 121] on button "$3,563.96 in your order" at bounding box center [104, 125] width 154 height 32
checkbox input "true"
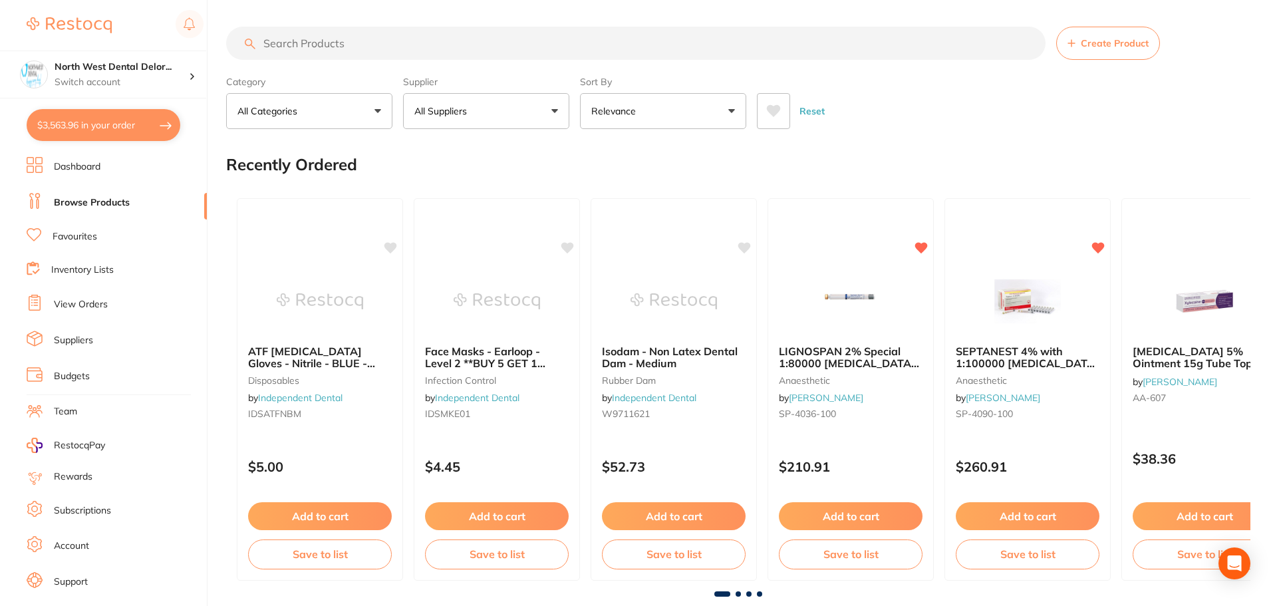
checkbox input "true"
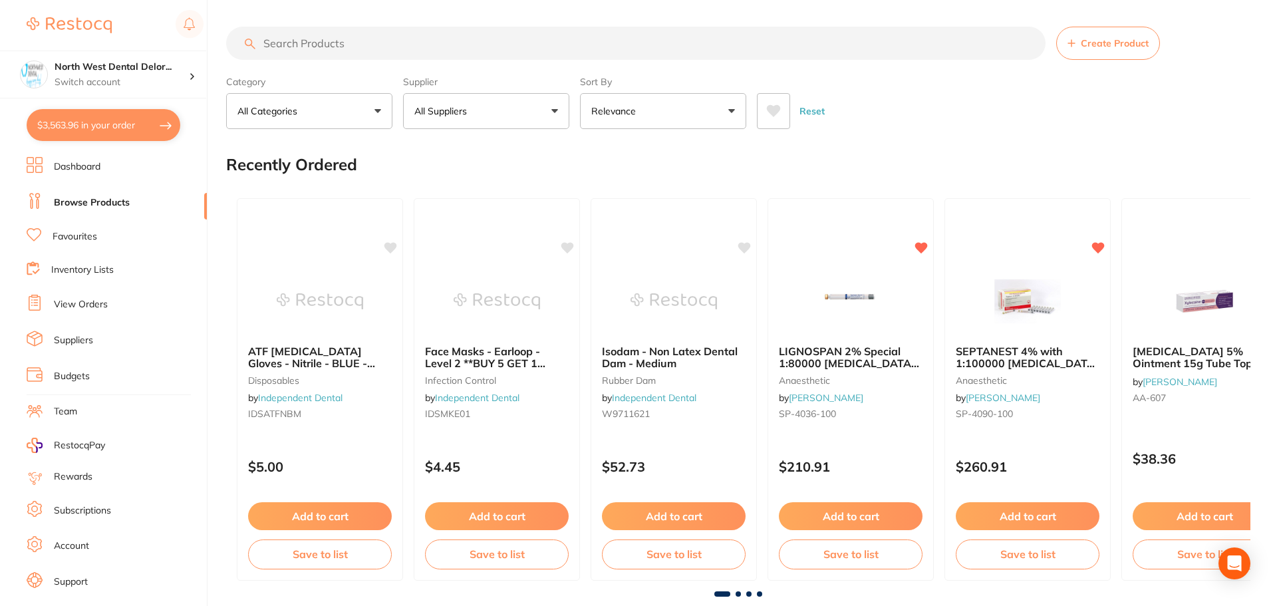
checkbox input "true"
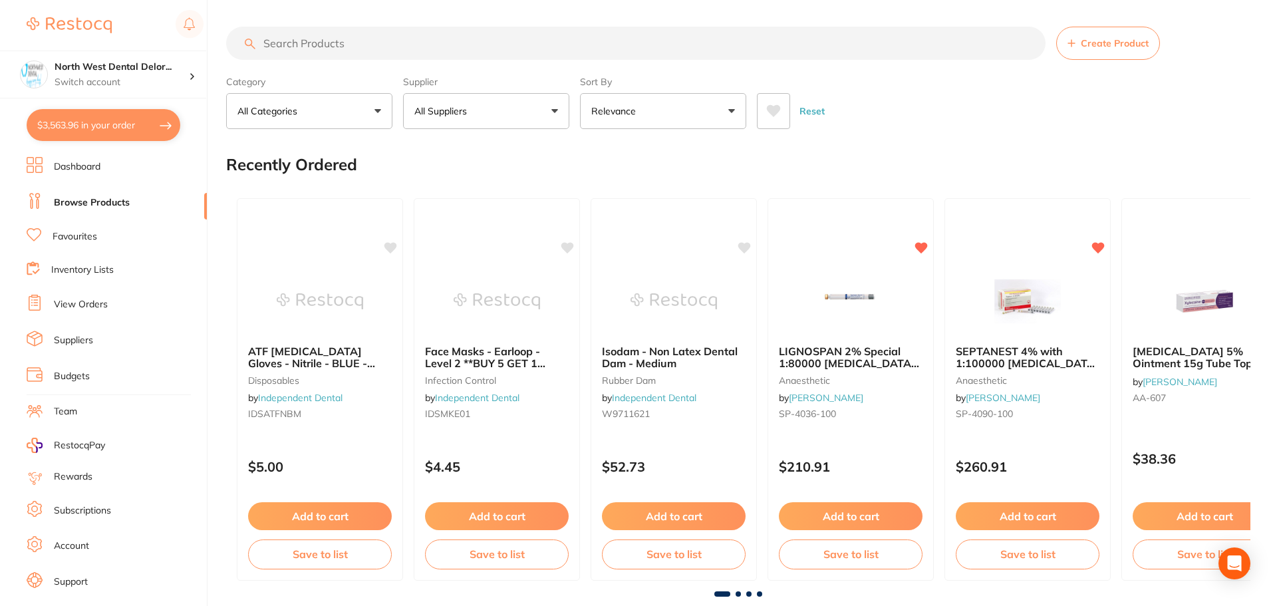
checkbox input "true"
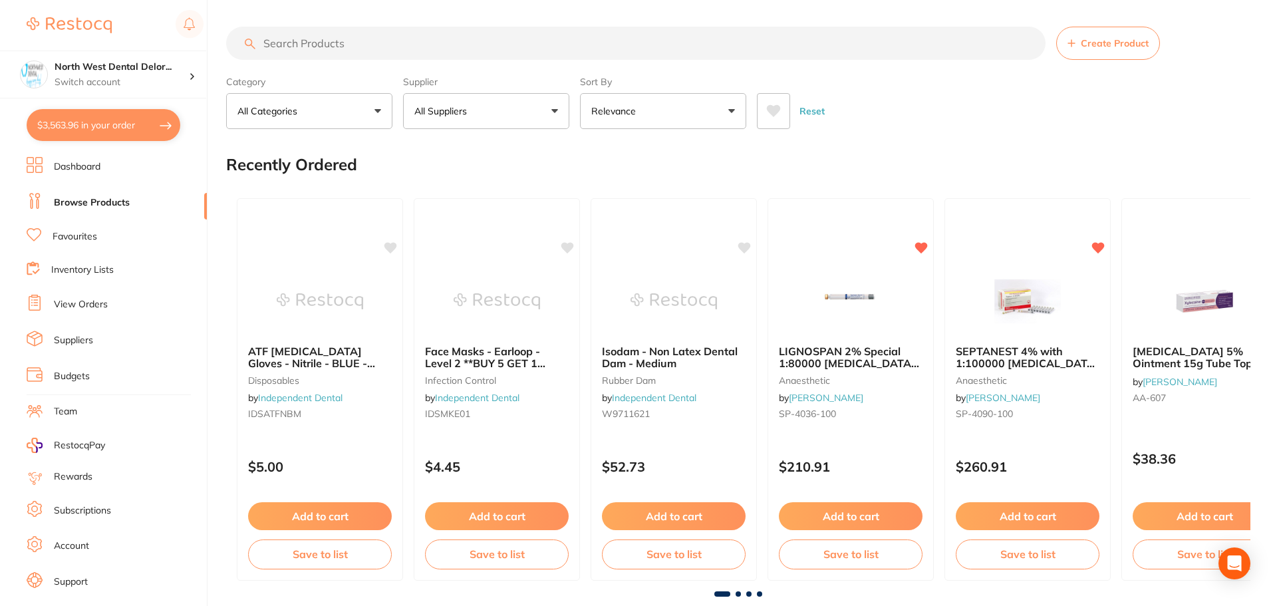
checkbox input "true"
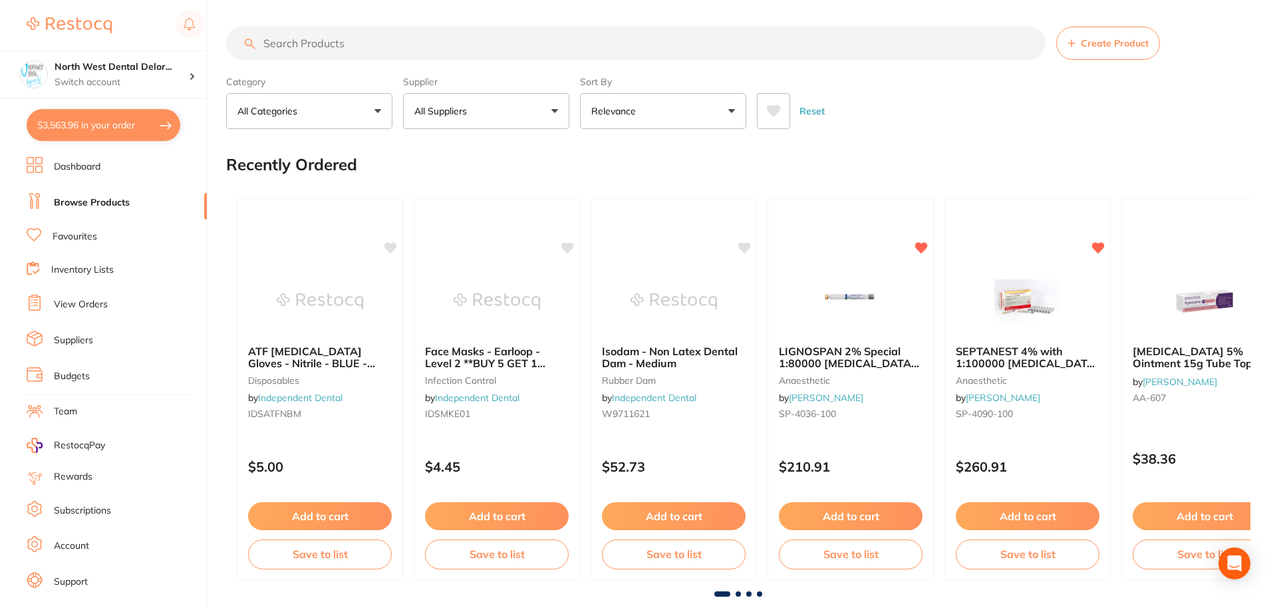
checkbox input "true"
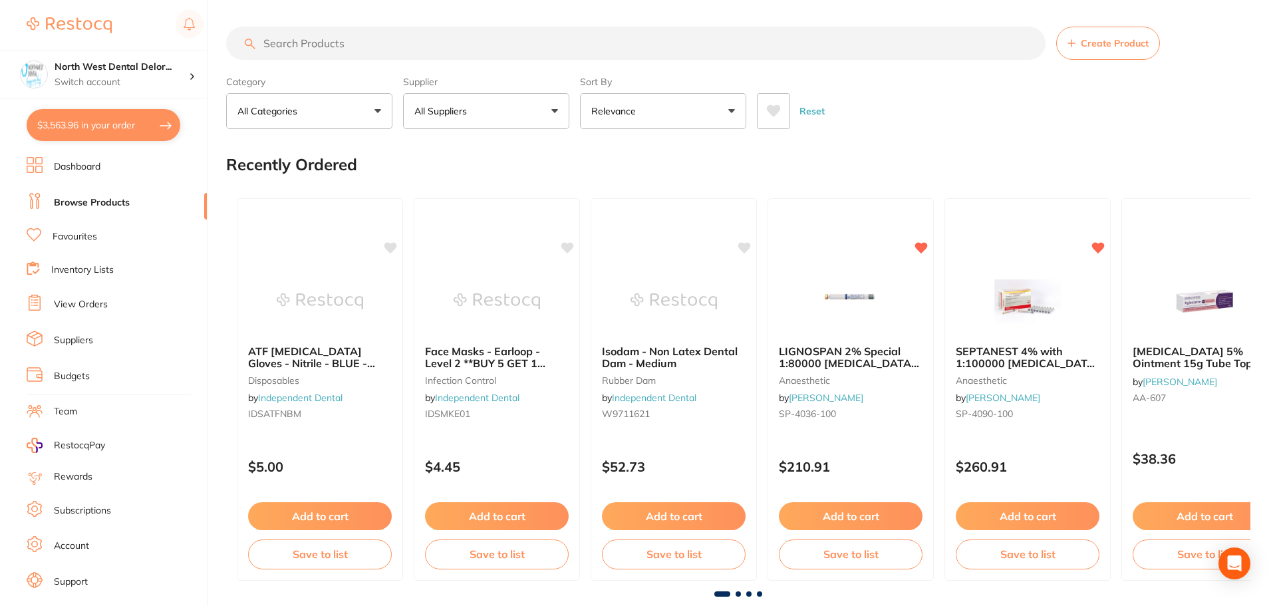
checkbox input "true"
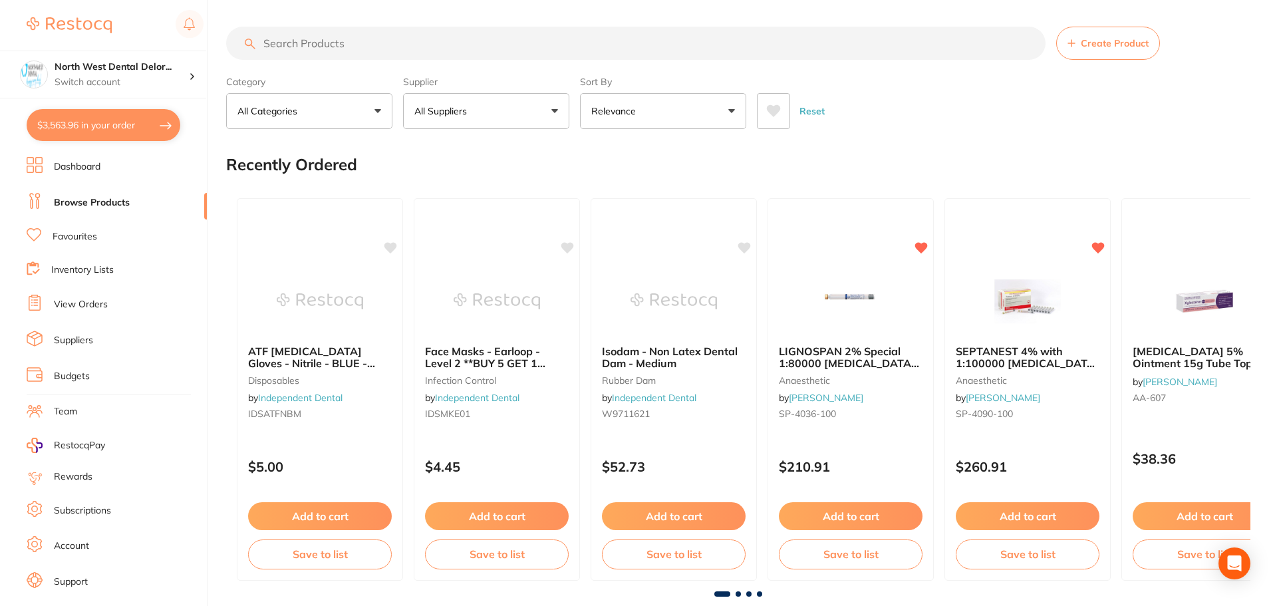
checkbox input "true"
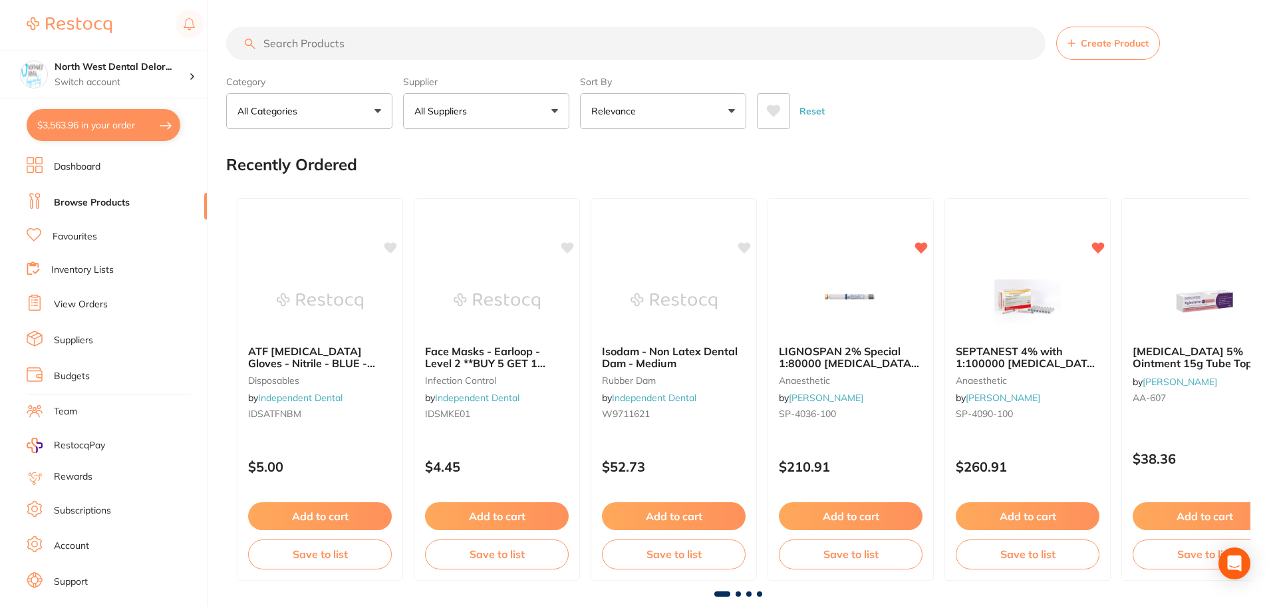
checkbox input "true"
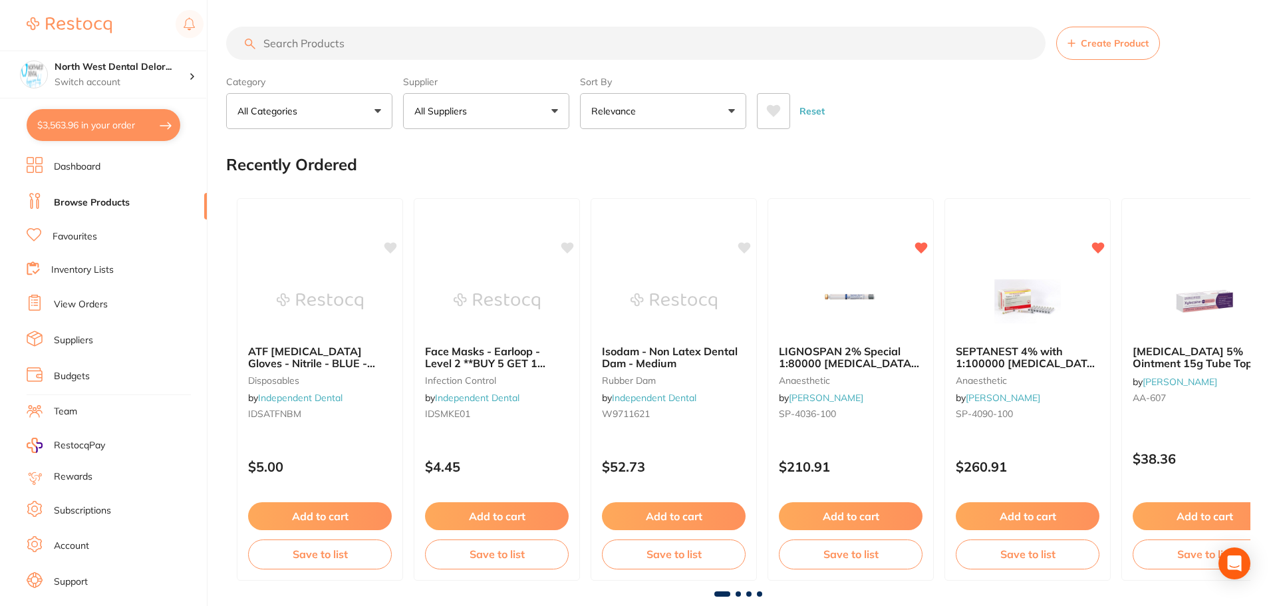
checkbox input "true"
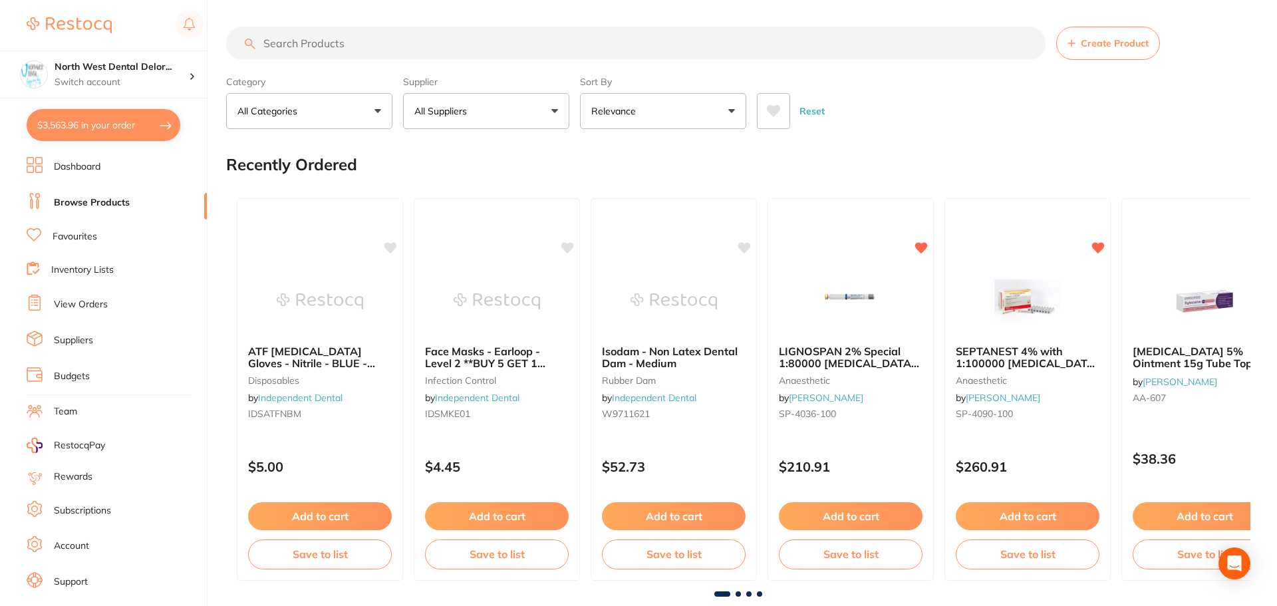
checkbox input "true"
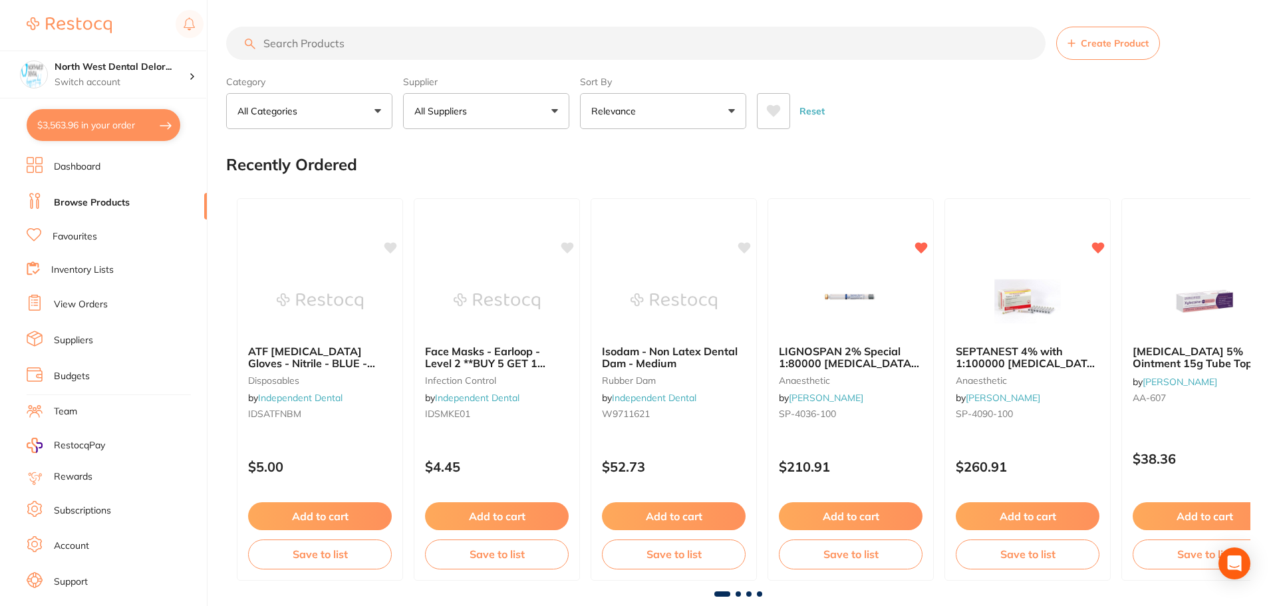
checkbox input "true"
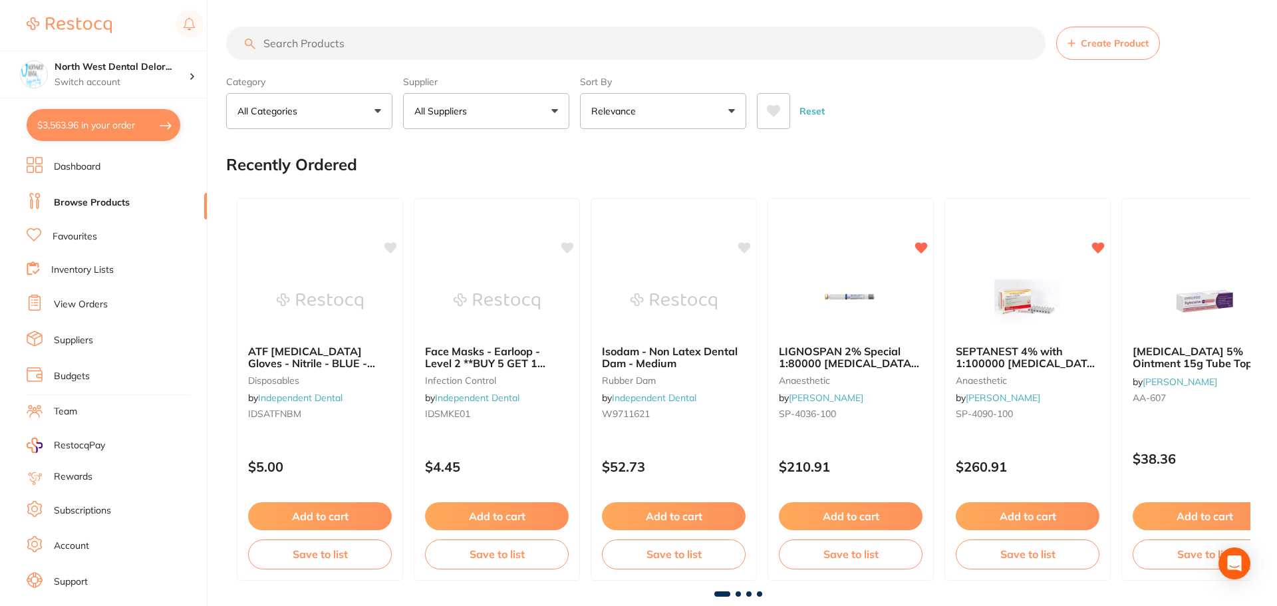
checkbox input "true"
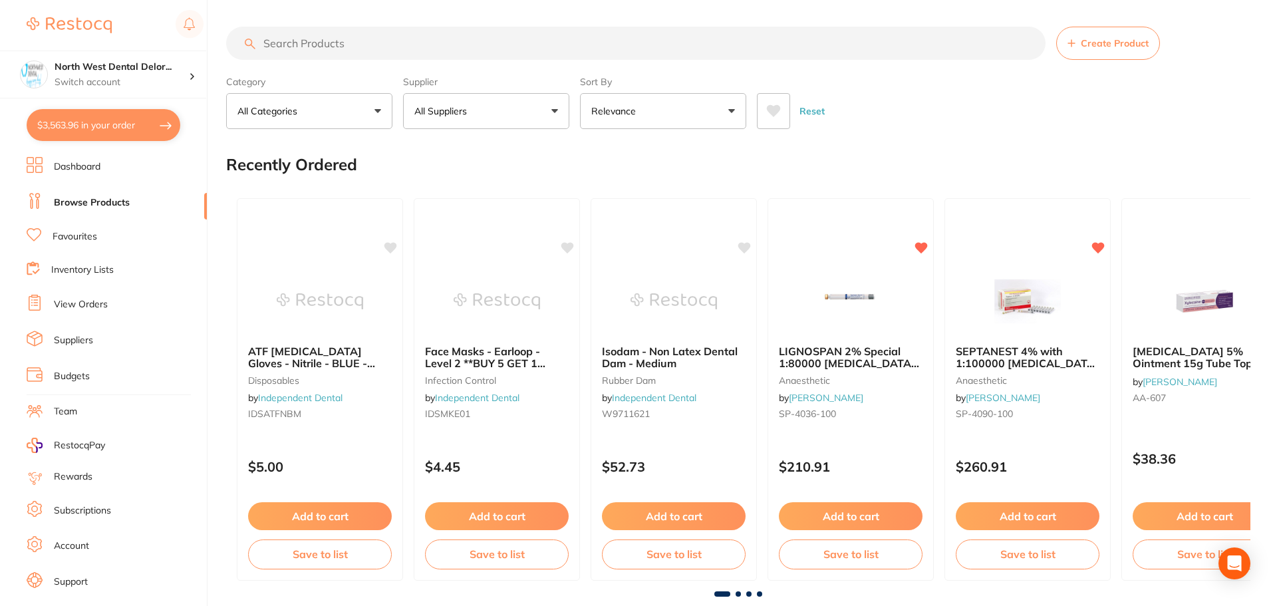
checkbox input "true"
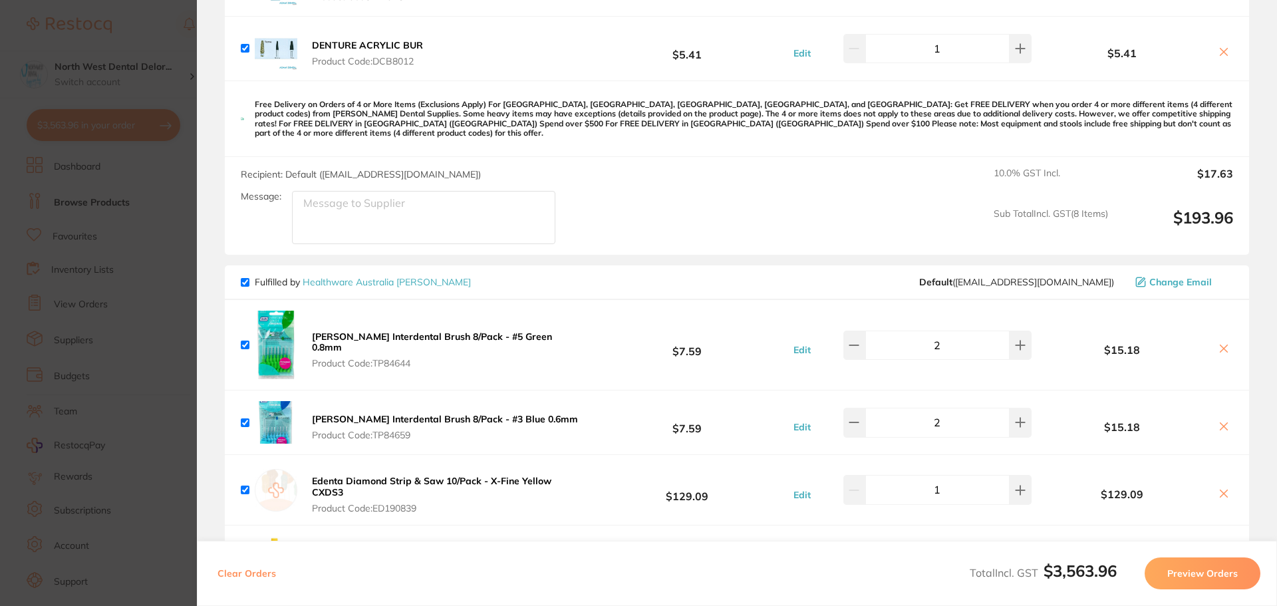
scroll to position [67, 0]
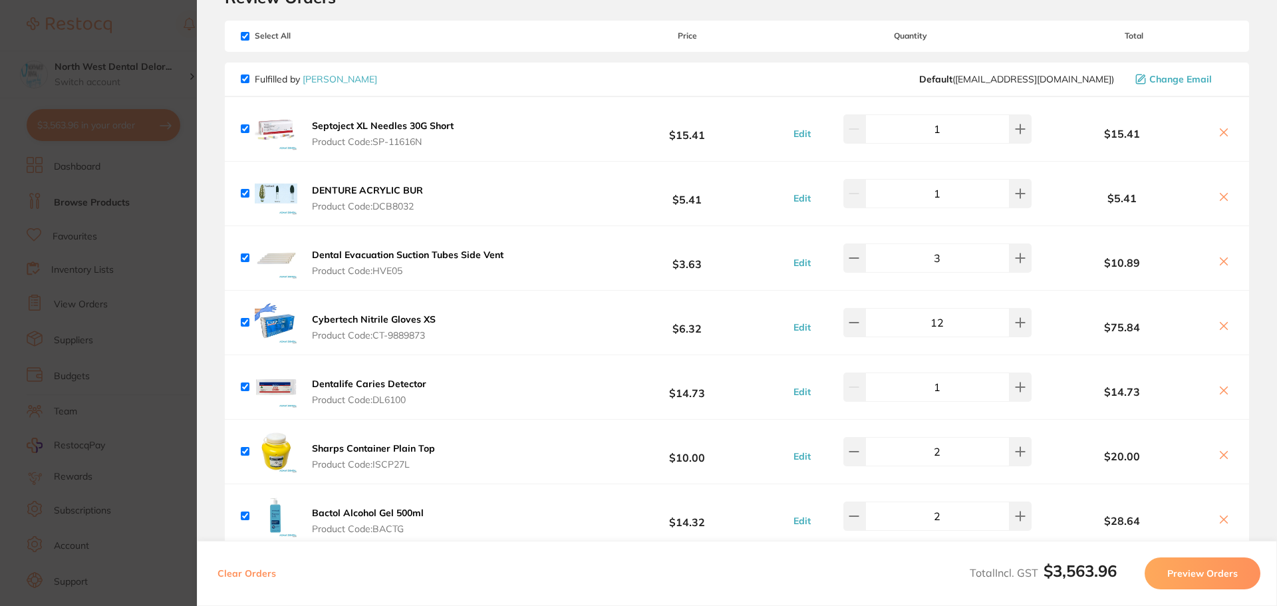
click at [142, 13] on section "Update RRP Set your pre negotiated price for this item. Item Agreed RRP (excl. …" at bounding box center [638, 303] width 1277 height 606
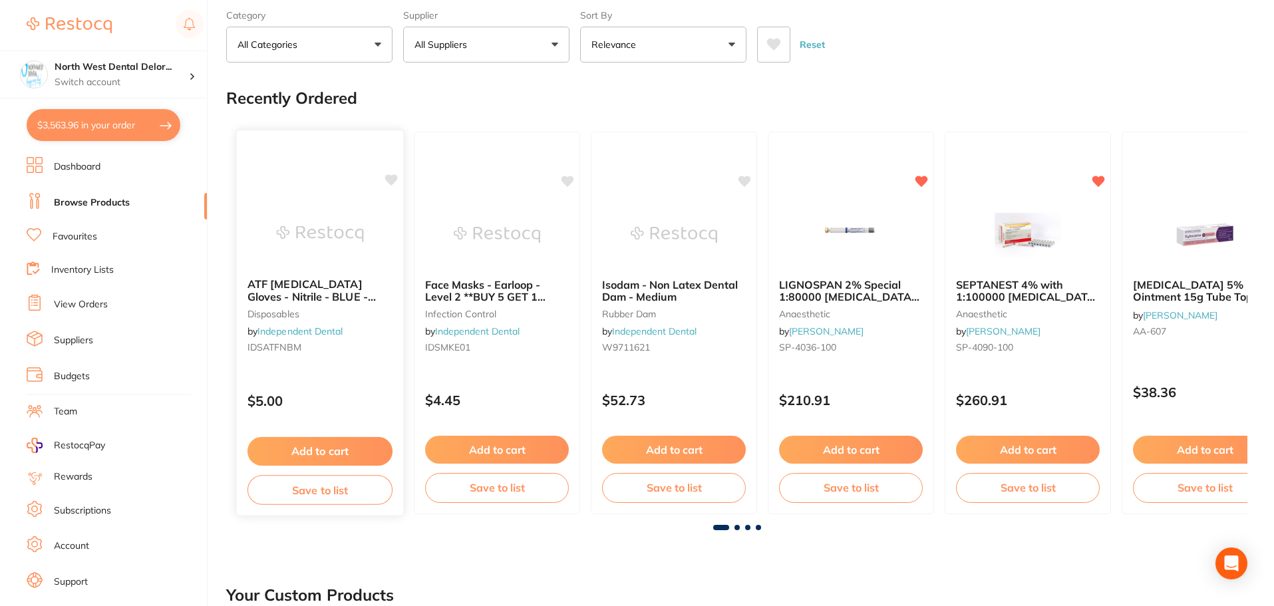
scroll to position [0, 0]
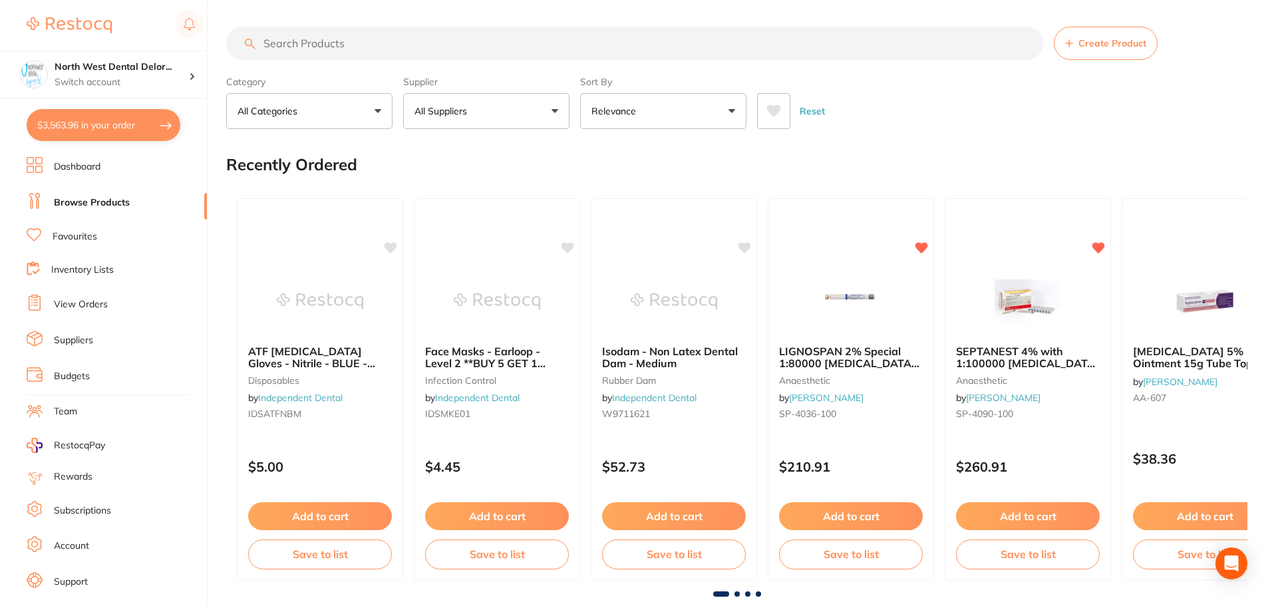
click at [307, 50] on input "search" at bounding box center [634, 43] width 817 height 33
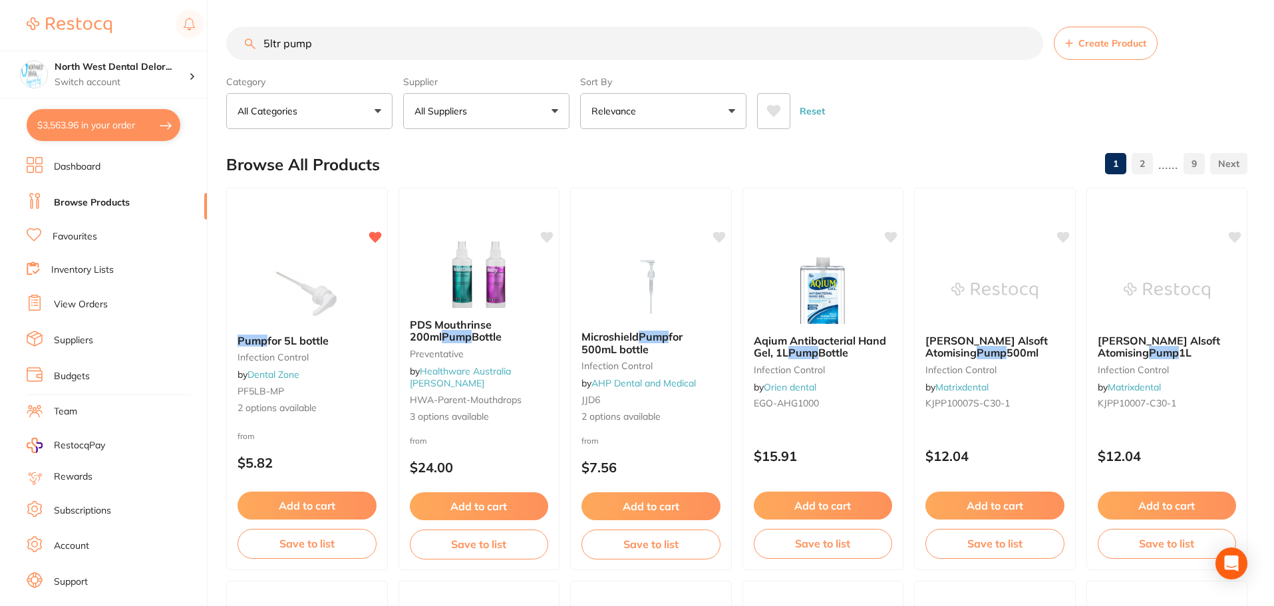
click at [70, 121] on button "$3,563.96 in your order" at bounding box center [104, 125] width 154 height 32
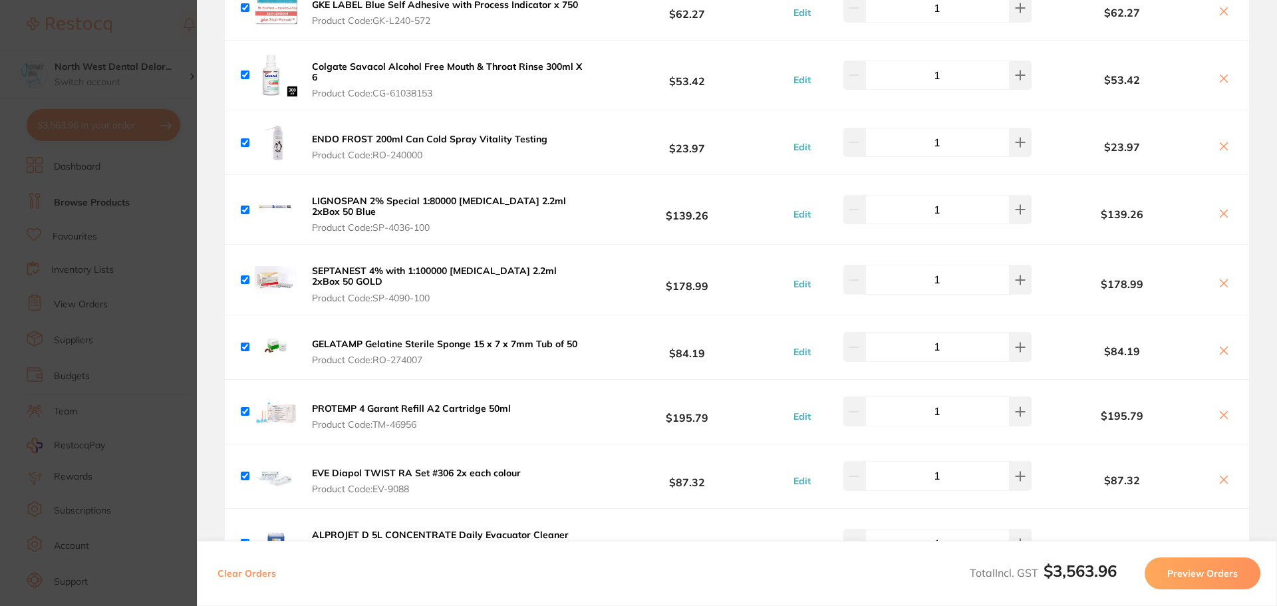
scroll to position [2926, 0]
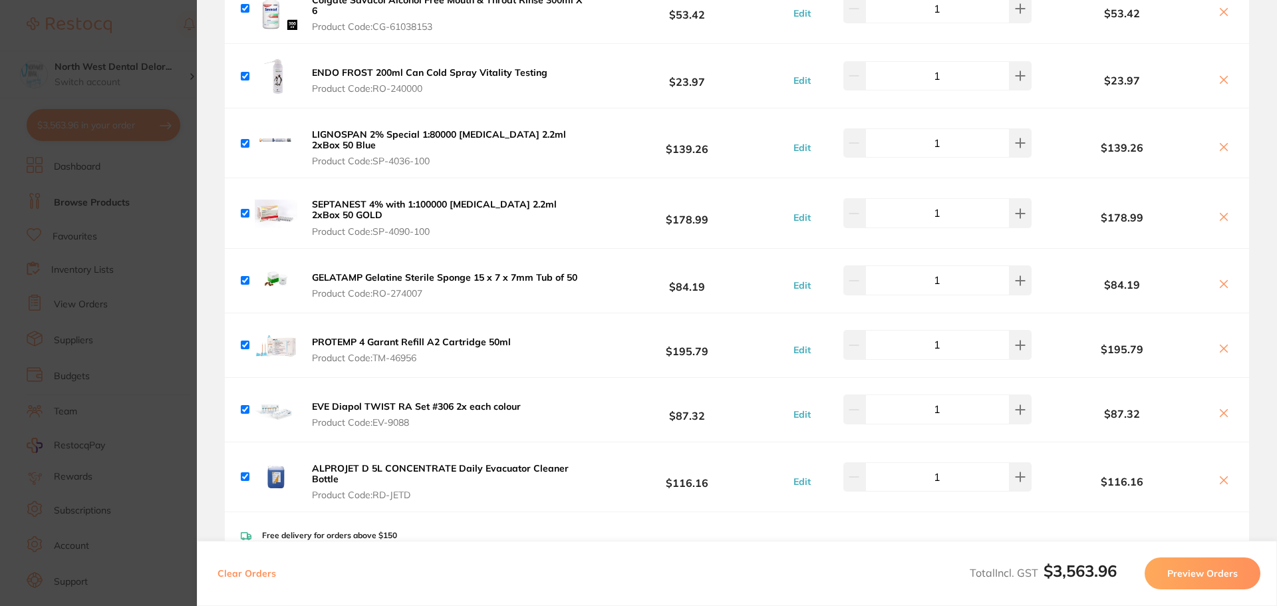
click at [178, 35] on section "Update RRP Set your pre negotiated price for this item. Item Agreed RRP (excl. …" at bounding box center [638, 303] width 1277 height 606
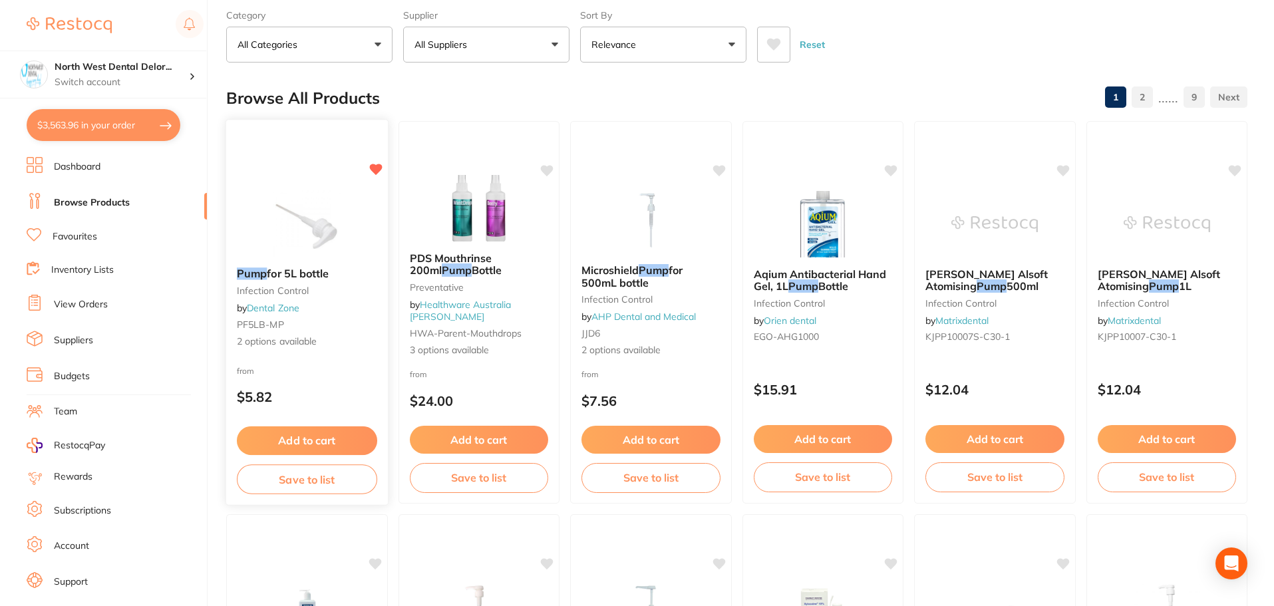
scroll to position [0, 0]
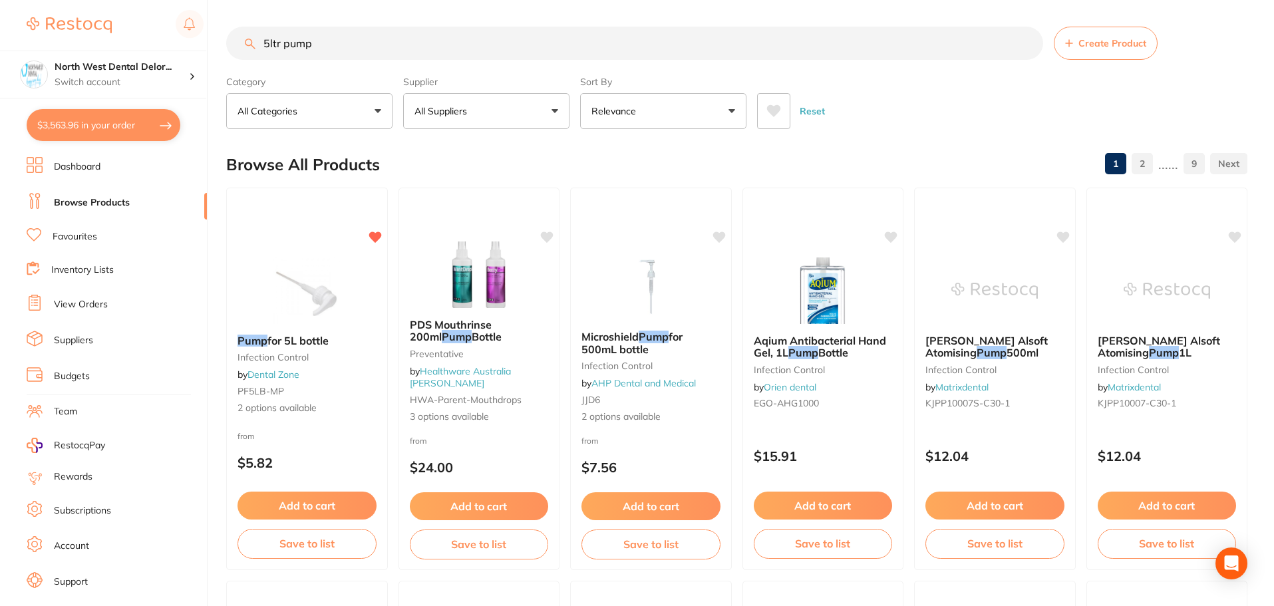
drag, startPoint x: 330, startPoint y: 44, endPoint x: 209, endPoint y: 53, distance: 121.4
click at [209, 53] on div "$3,563.96 North West Dental Delor... Switch account Longford Smileco North West…" at bounding box center [637, 303] width 1274 height 606
type input "alprojet"
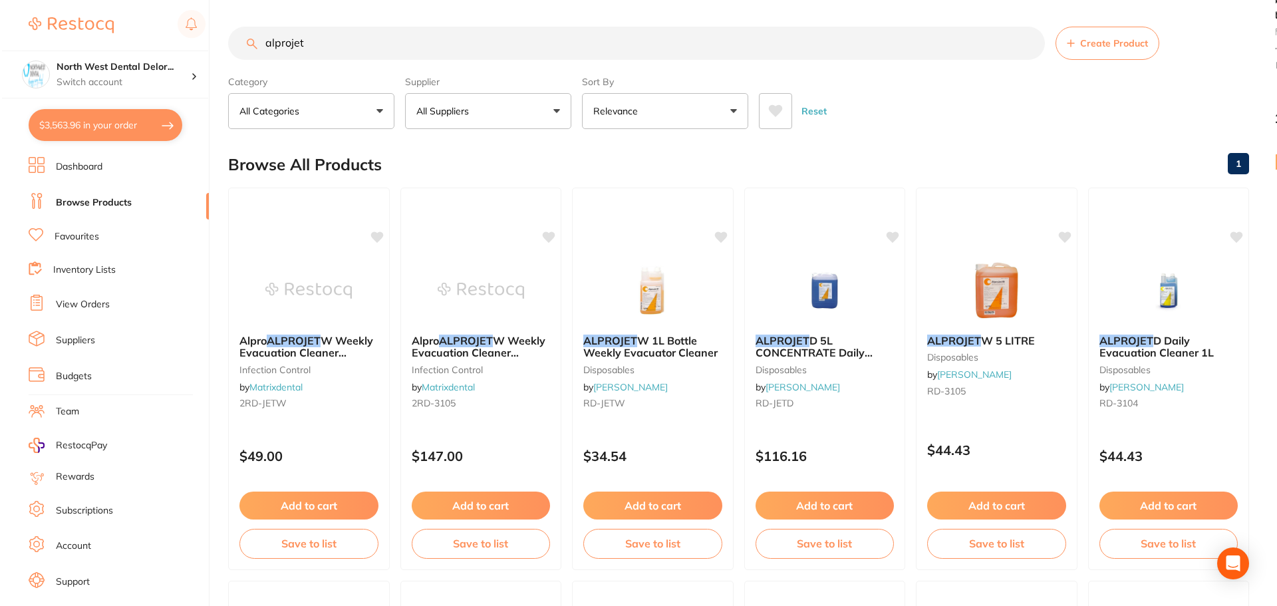
scroll to position [0, 0]
click at [86, 130] on button "$3,563.96 in your order" at bounding box center [104, 125] width 154 height 32
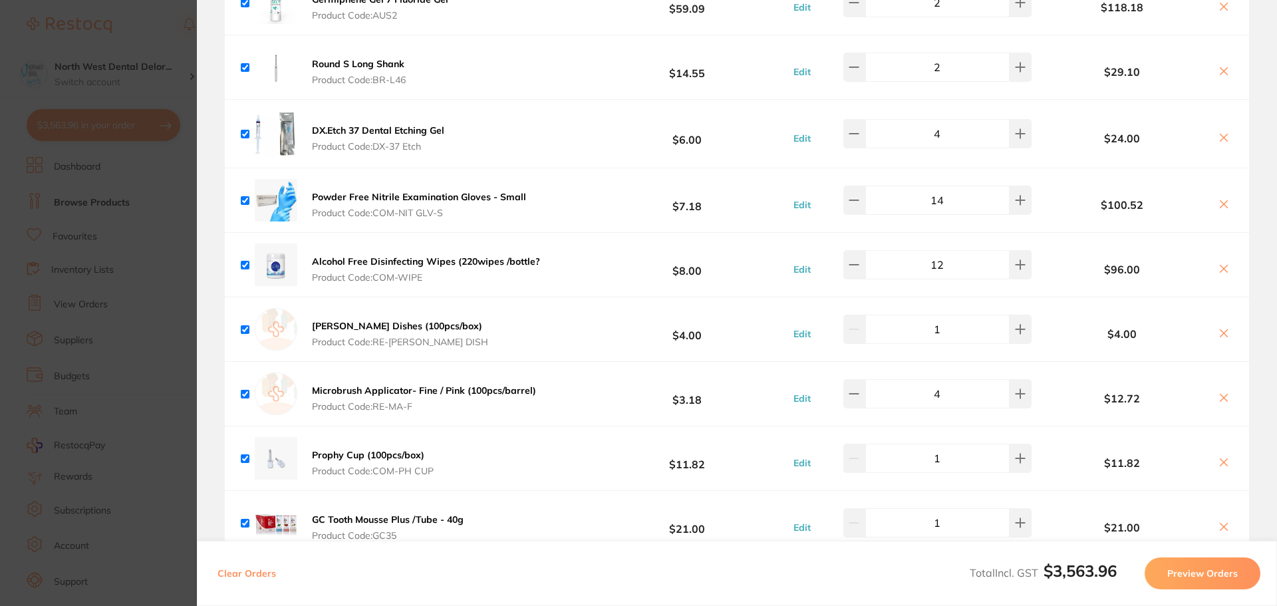
scroll to position [4190, 0]
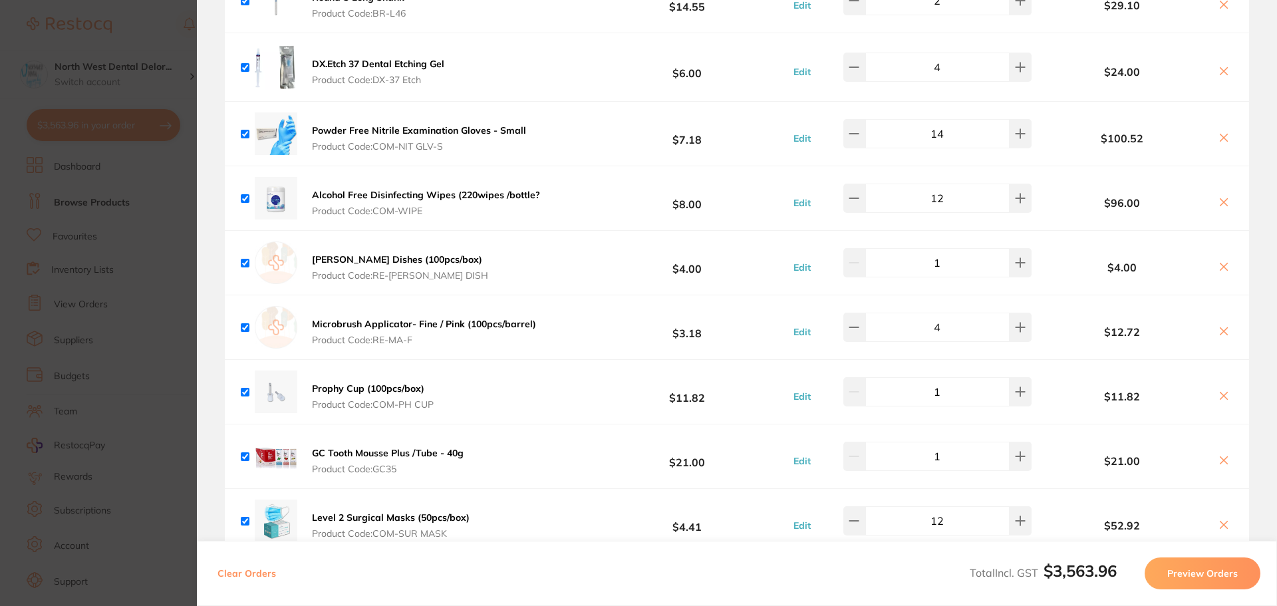
click at [345, 447] on b "GC Tooth Mousse Plus /Tube - 40g" at bounding box center [388, 453] width 152 height 12
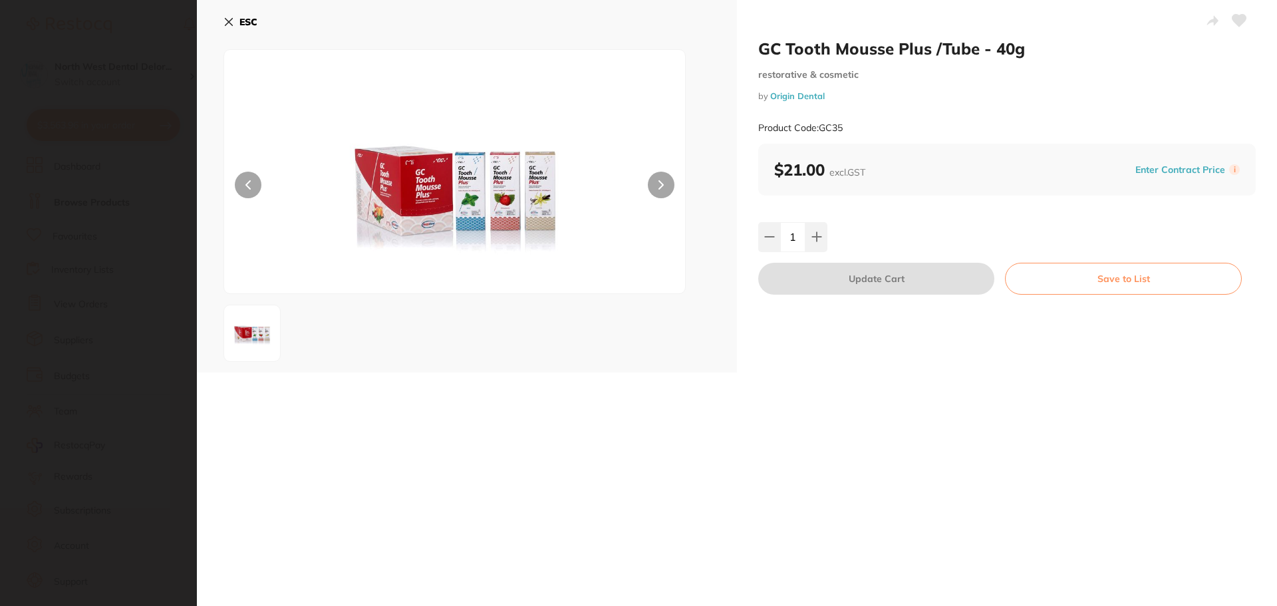
click at [672, 188] on button at bounding box center [661, 185] width 27 height 27
click at [229, 19] on icon at bounding box center [228, 22] width 11 height 11
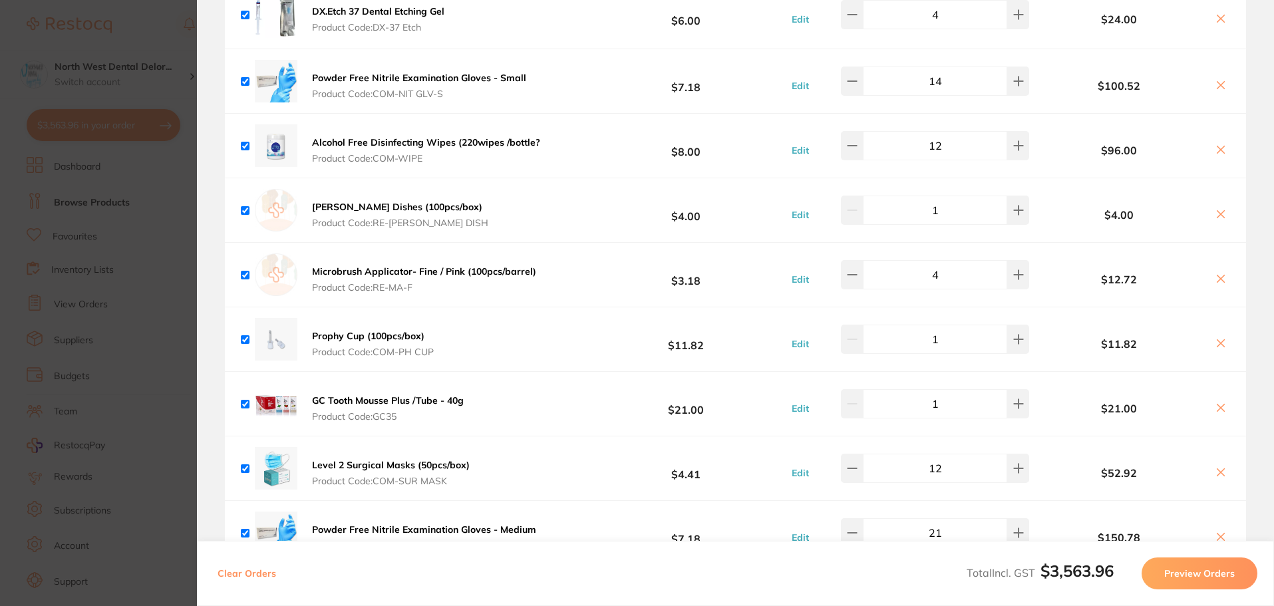
scroll to position [4176, 0]
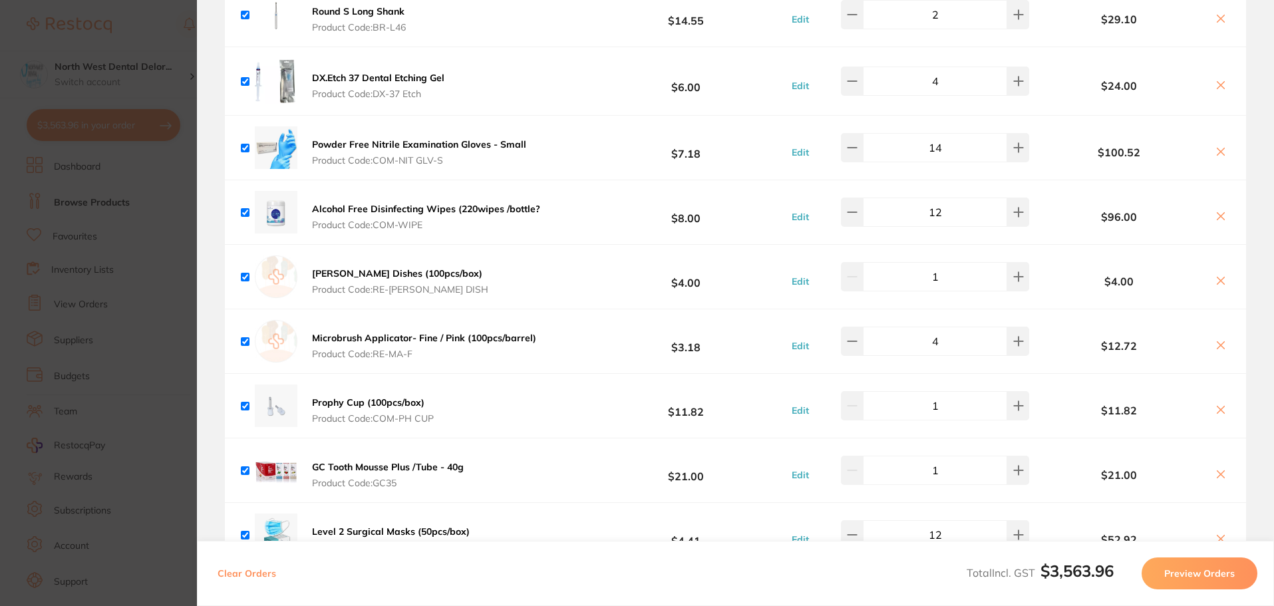
click at [130, 80] on section "Update RRP Set your pre negotiated price for this item. Item Agreed RRP (excl. …" at bounding box center [637, 303] width 1274 height 606
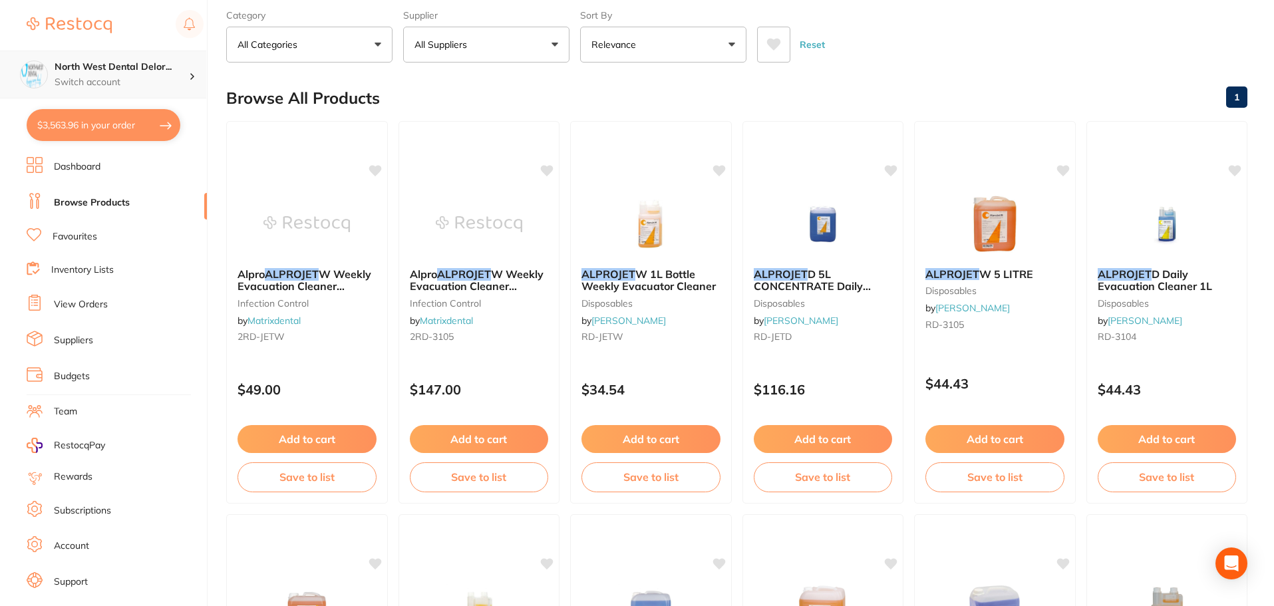
click at [130, 72] on h4 "North West Dental Delor..." at bounding box center [122, 67] width 134 height 13
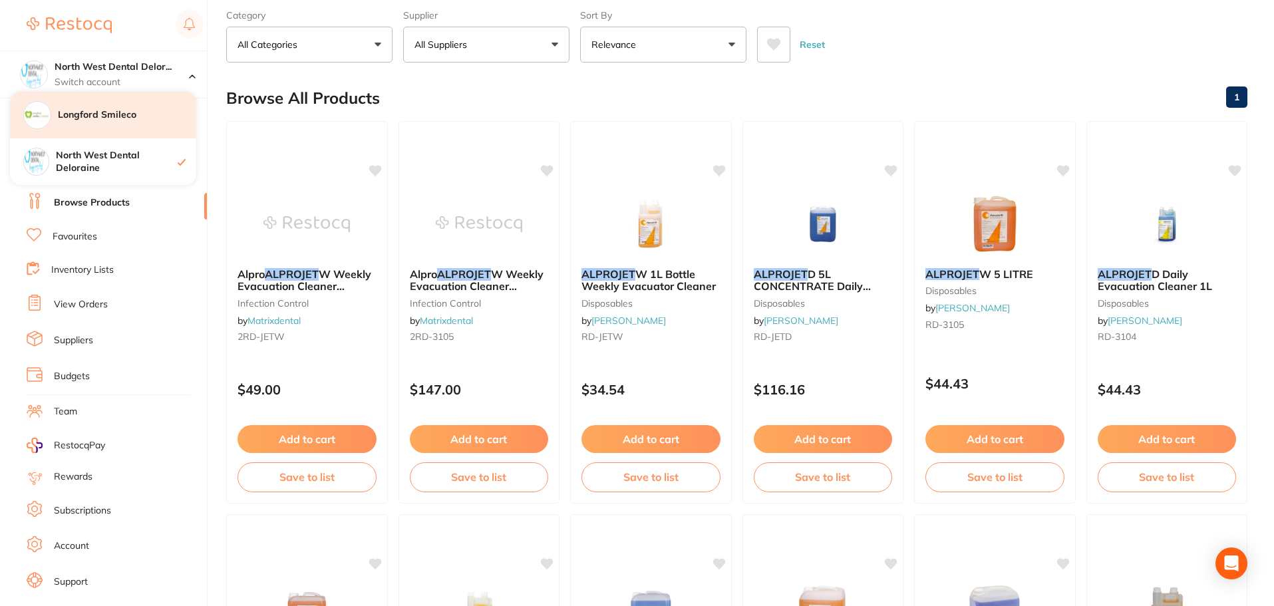
click at [126, 123] on div "Longford Smileco" at bounding box center [103, 115] width 186 height 47
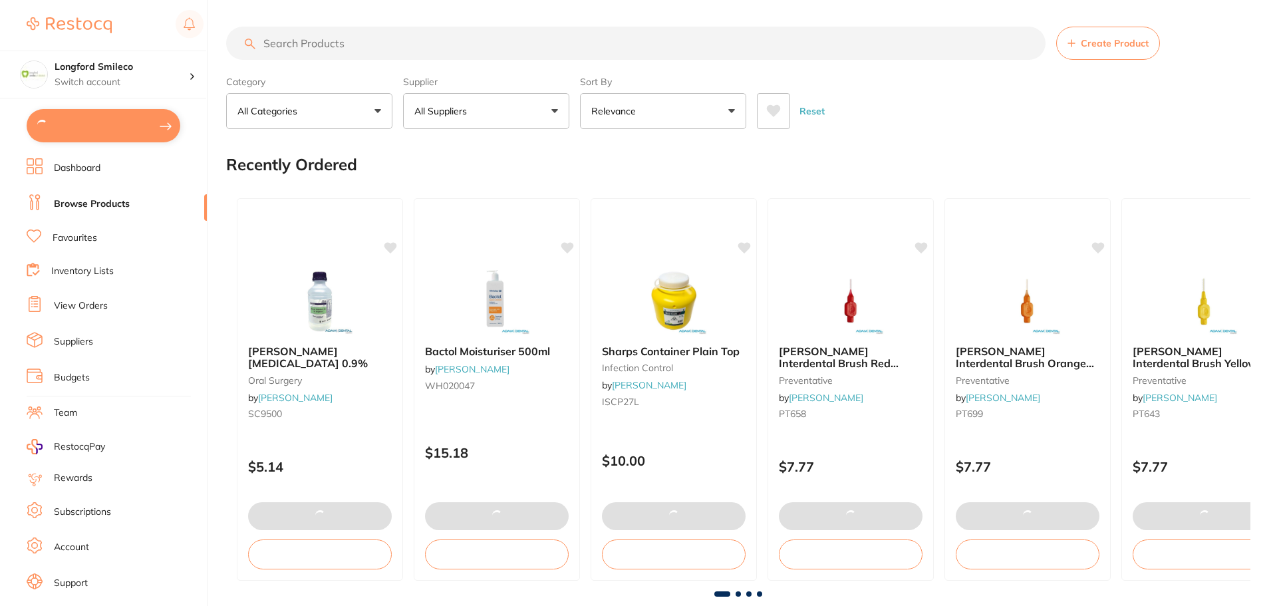
click at [90, 124] on button at bounding box center [104, 125] width 154 height 33
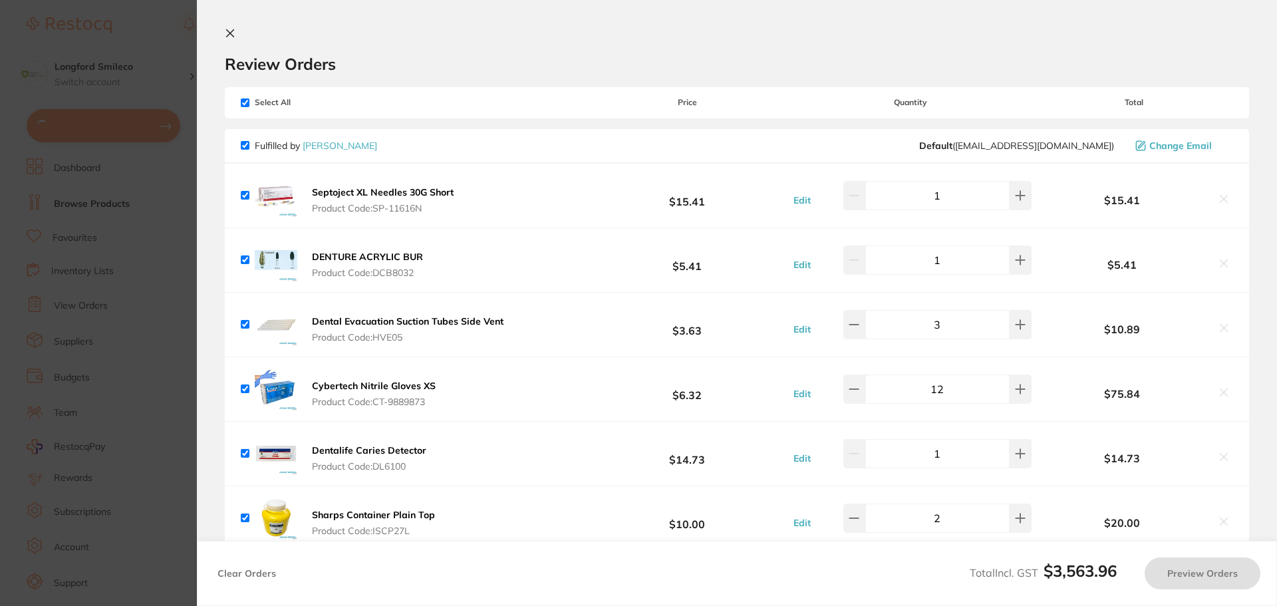
checkbox input "true"
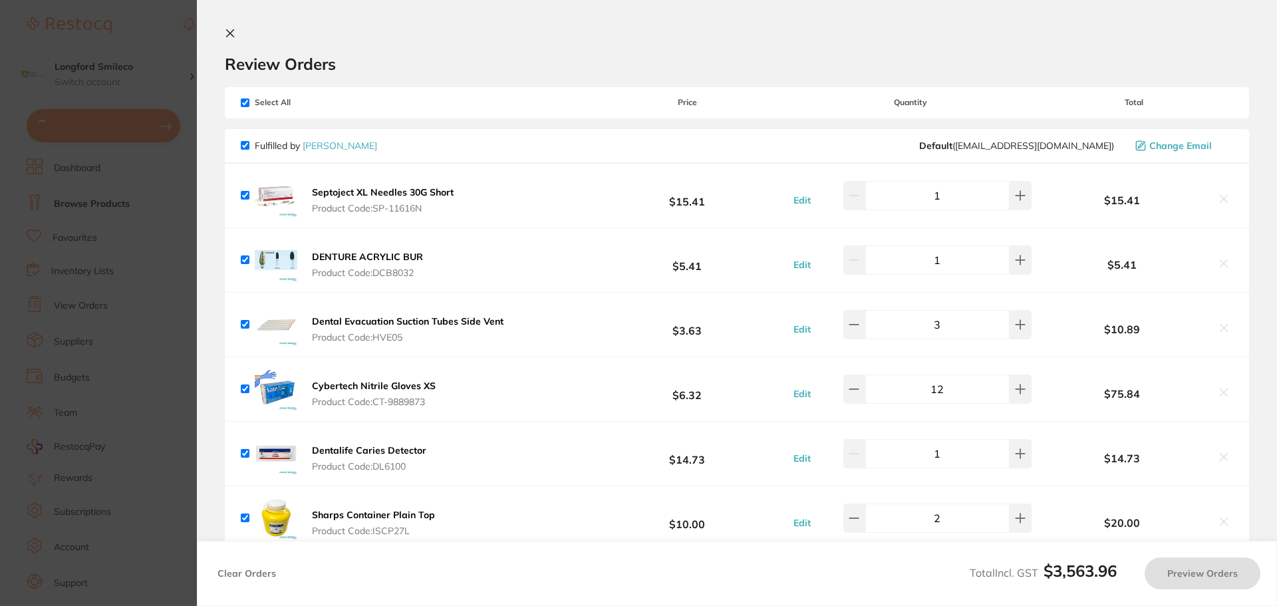
checkbox input "true"
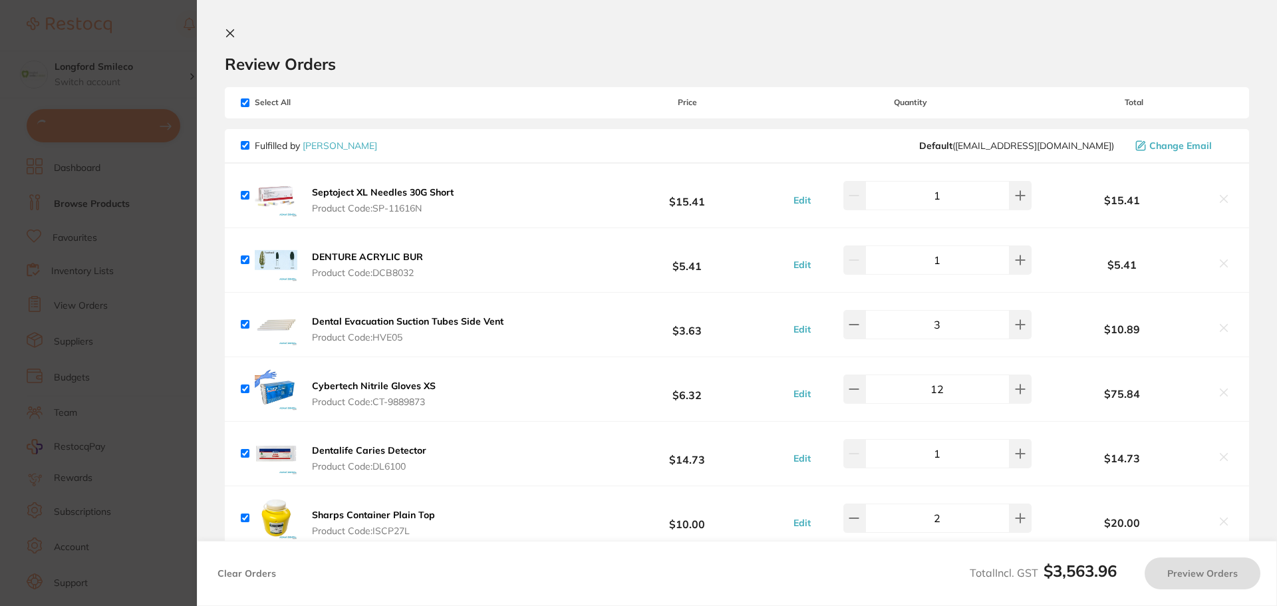
checkbox input "true"
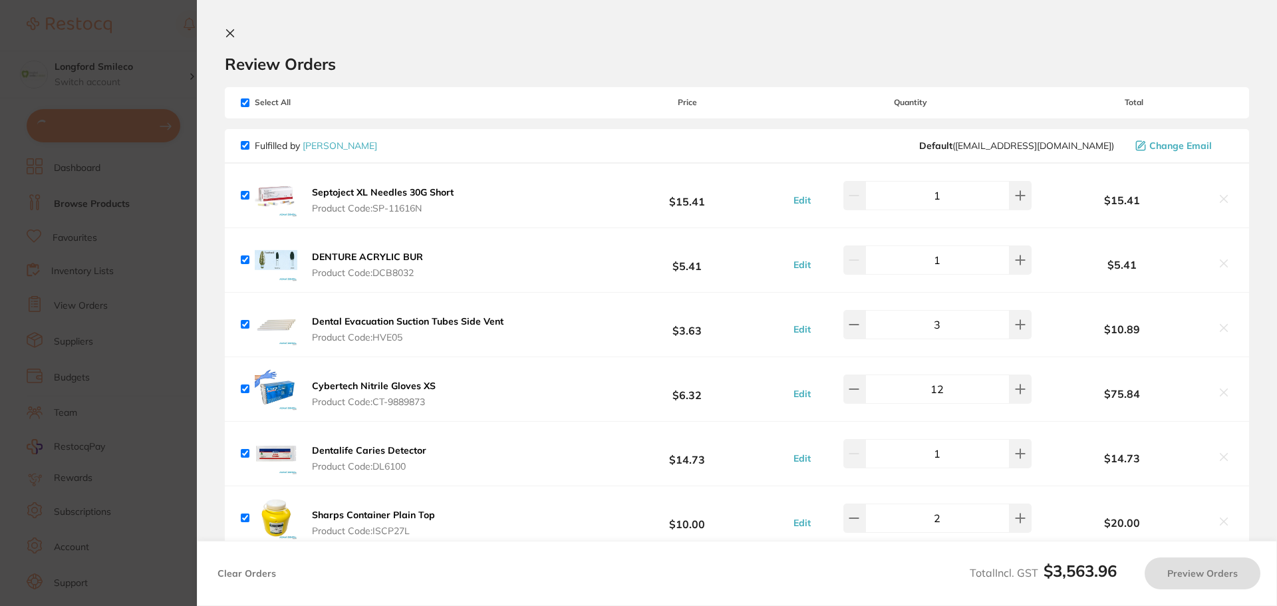
checkbox input "true"
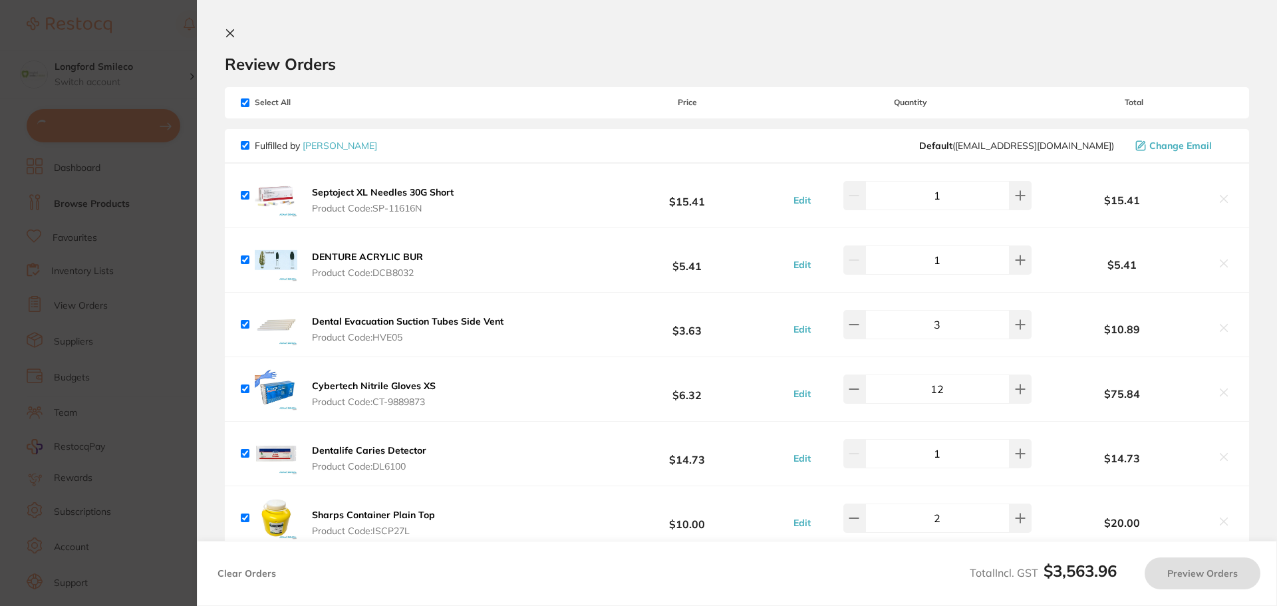
checkbox input "true"
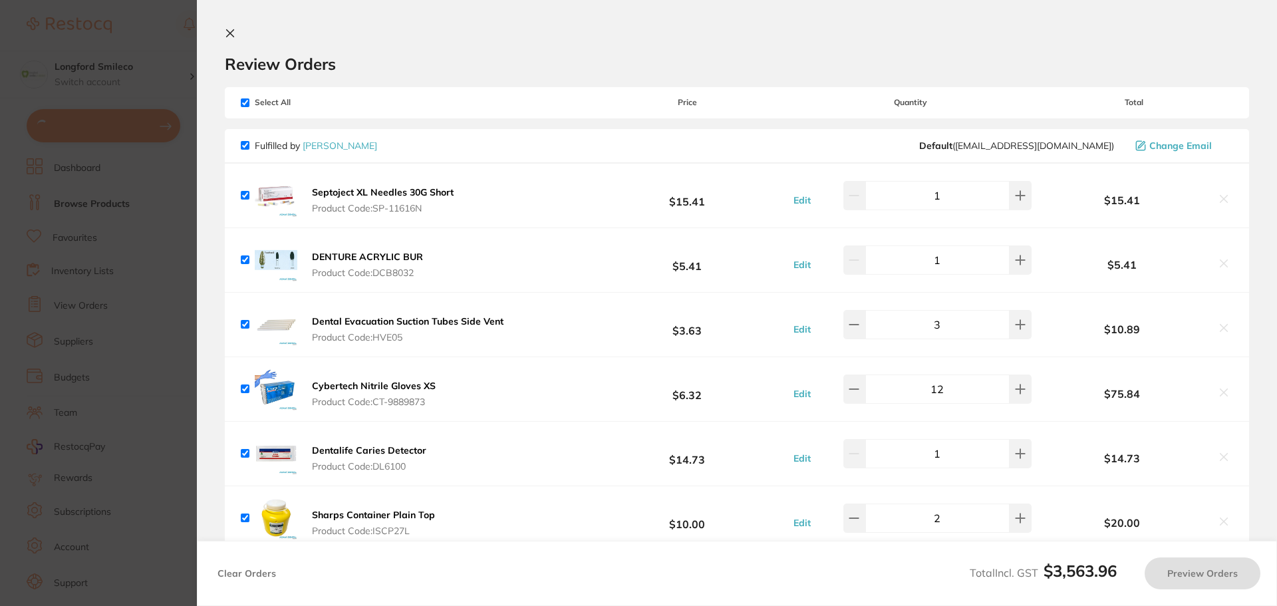
checkbox input "true"
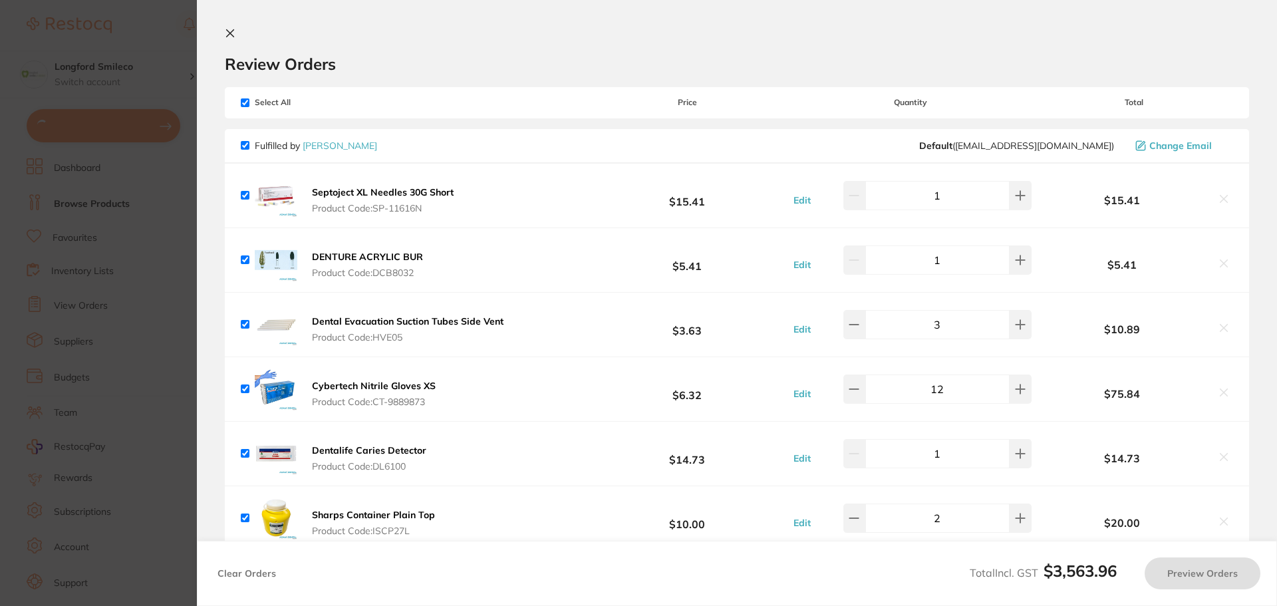
checkbox input "true"
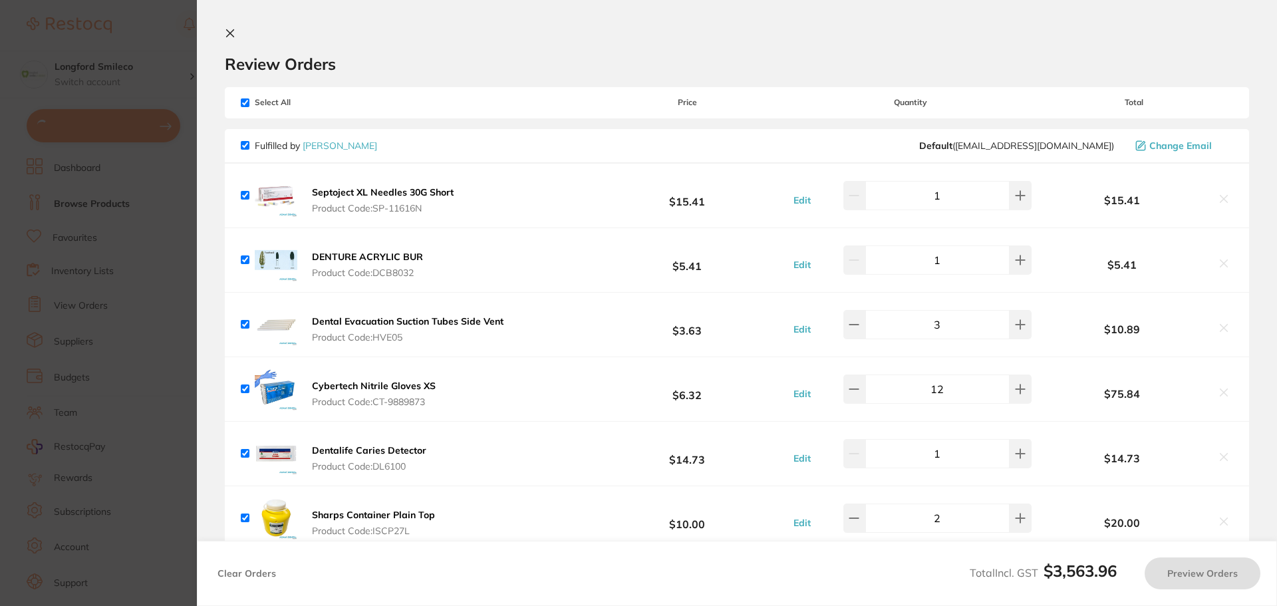
checkbox input "true"
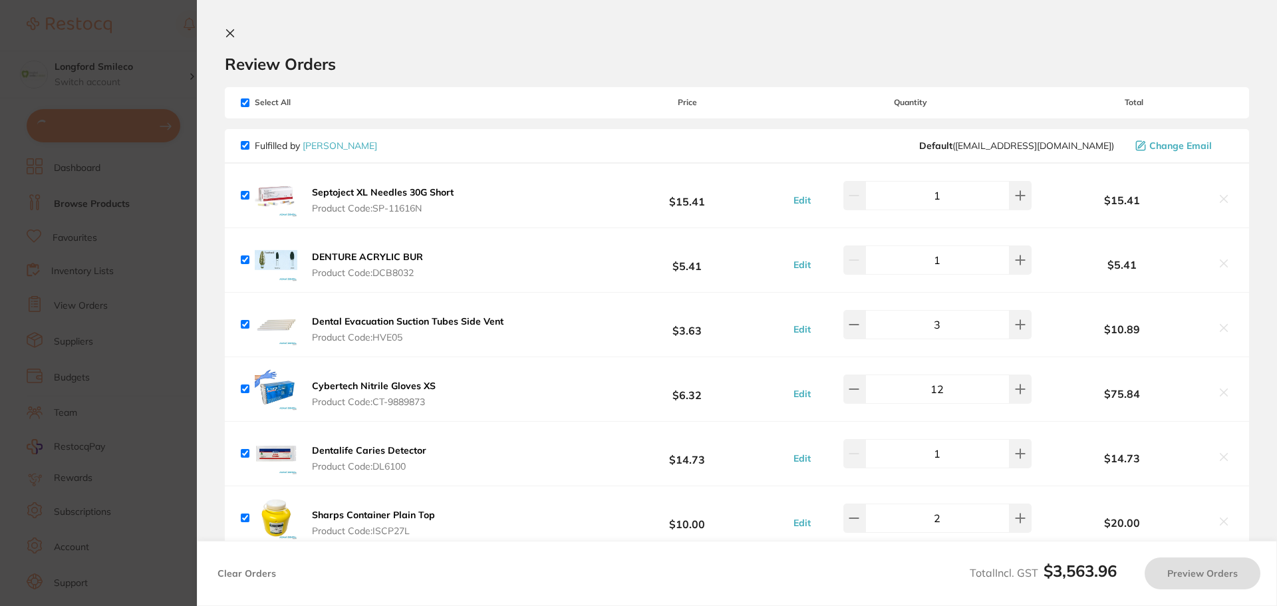
checkbox input "true"
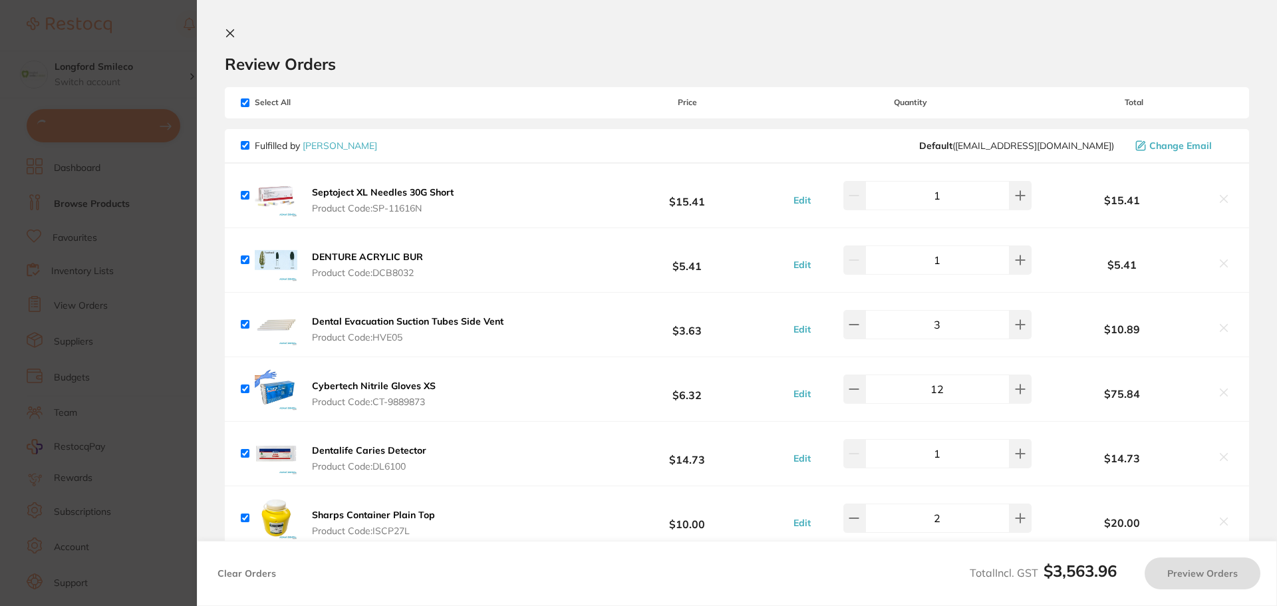
checkbox input "true"
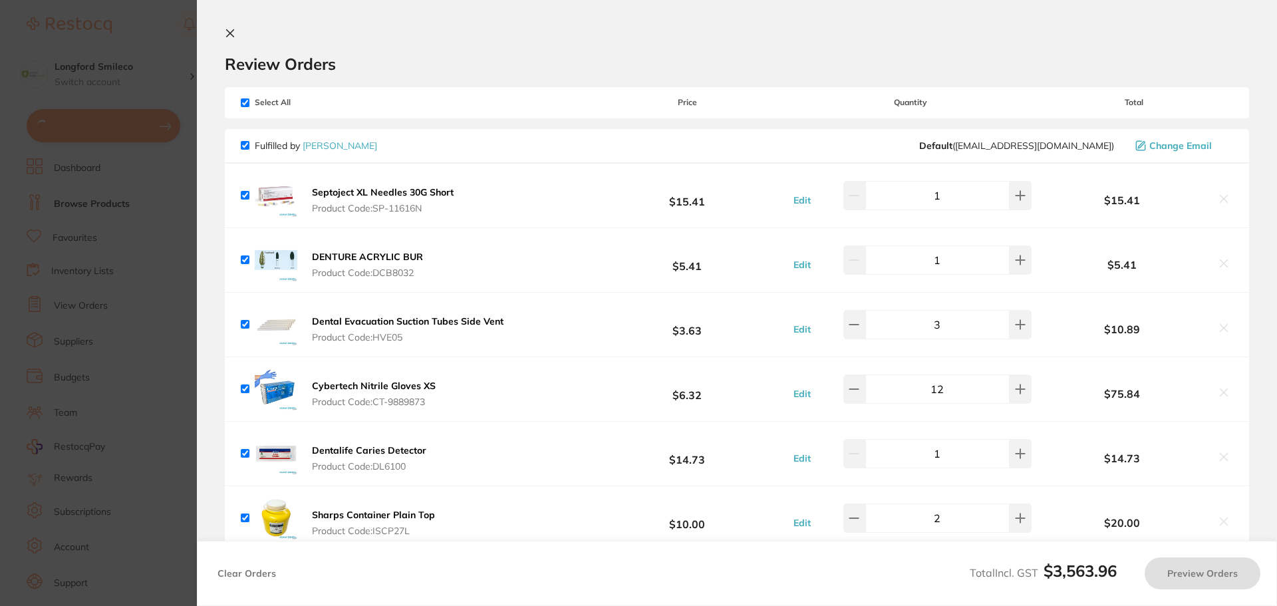
checkbox input "true"
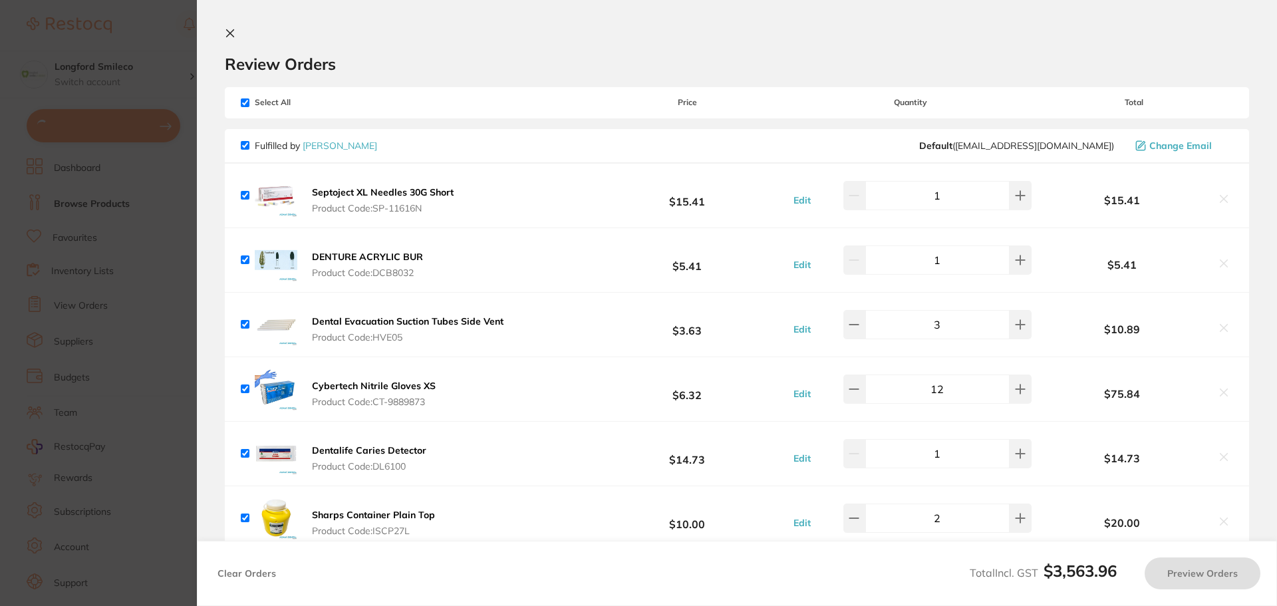
checkbox input "true"
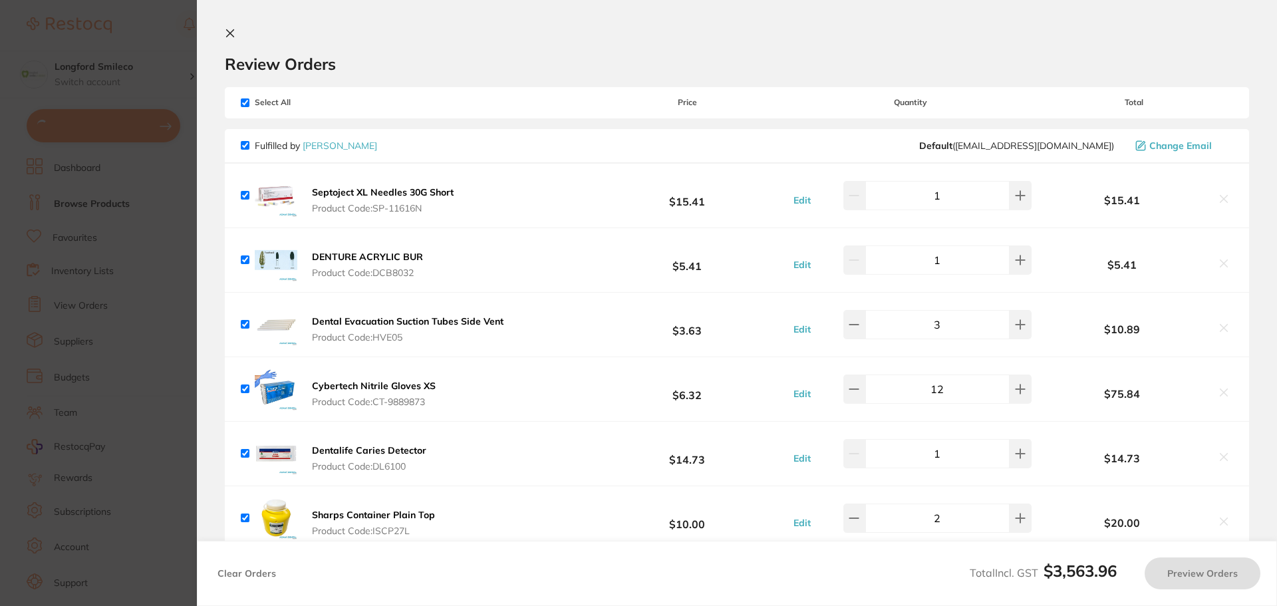
checkbox input "true"
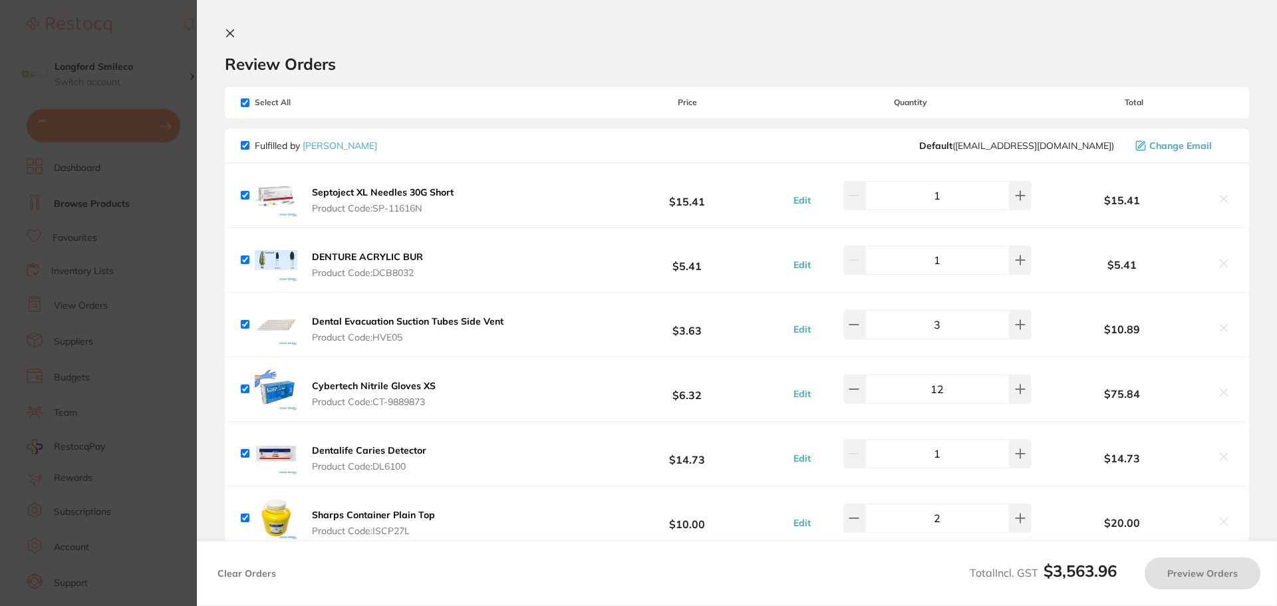
checkbox input "true"
type input "4"
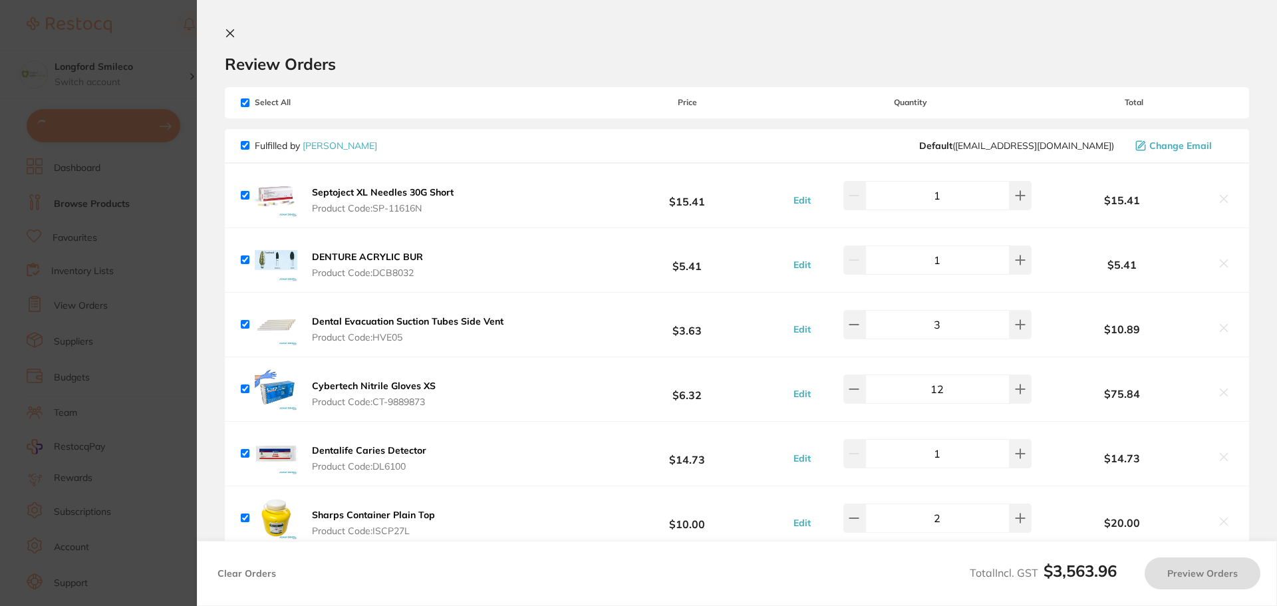
checkbox input "true"
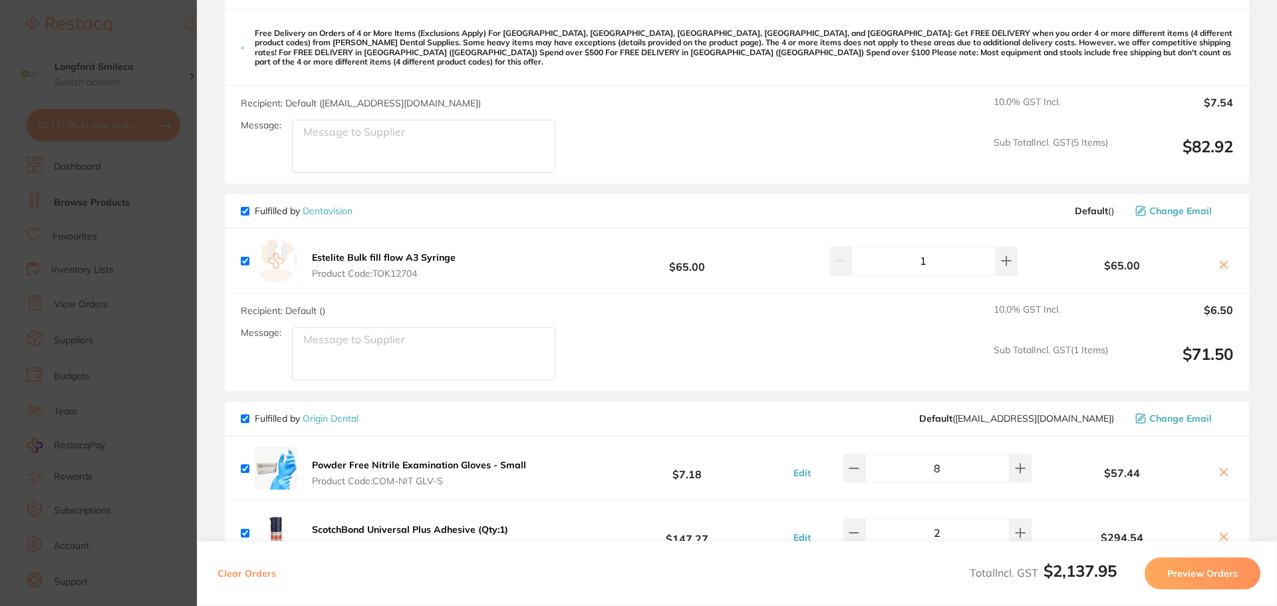
scroll to position [798, 0]
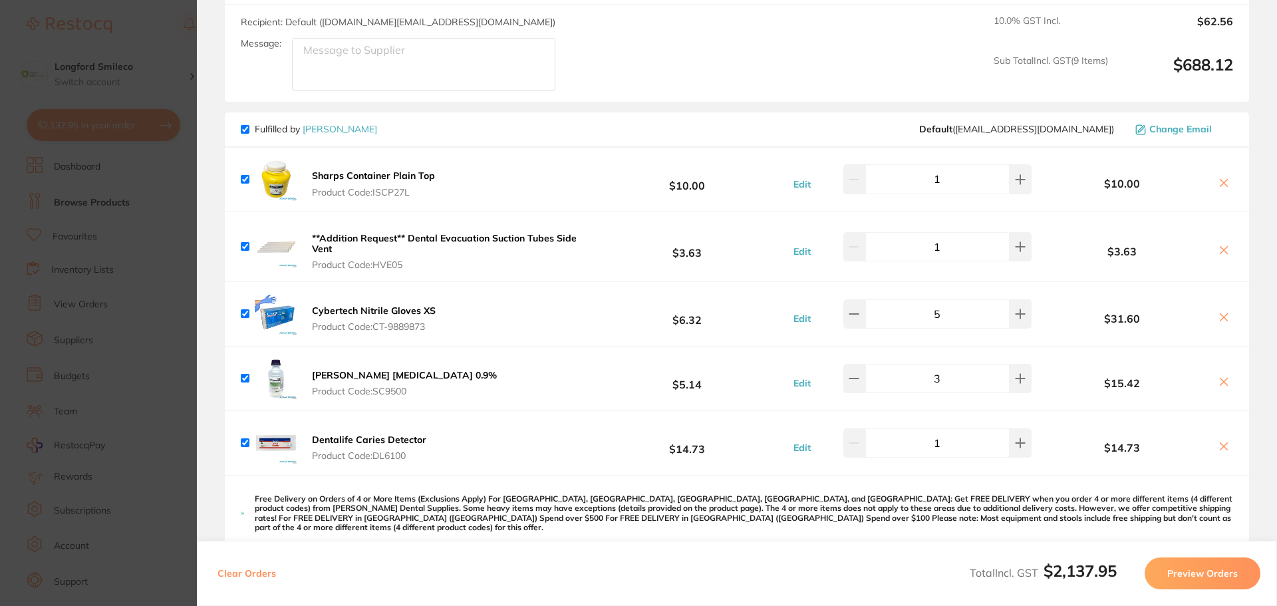
click at [145, 20] on section "Update RRP Set your pre negotiated price for this item. Item Agreed RRP (excl. …" at bounding box center [638, 303] width 1277 height 606
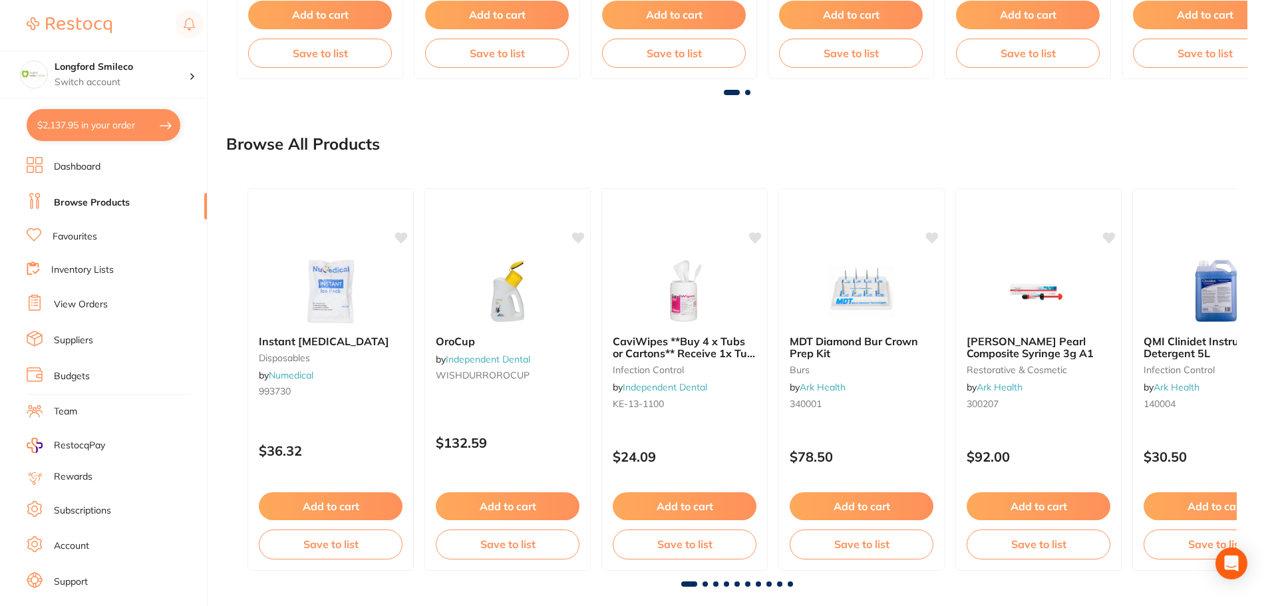
scroll to position [665, 0]
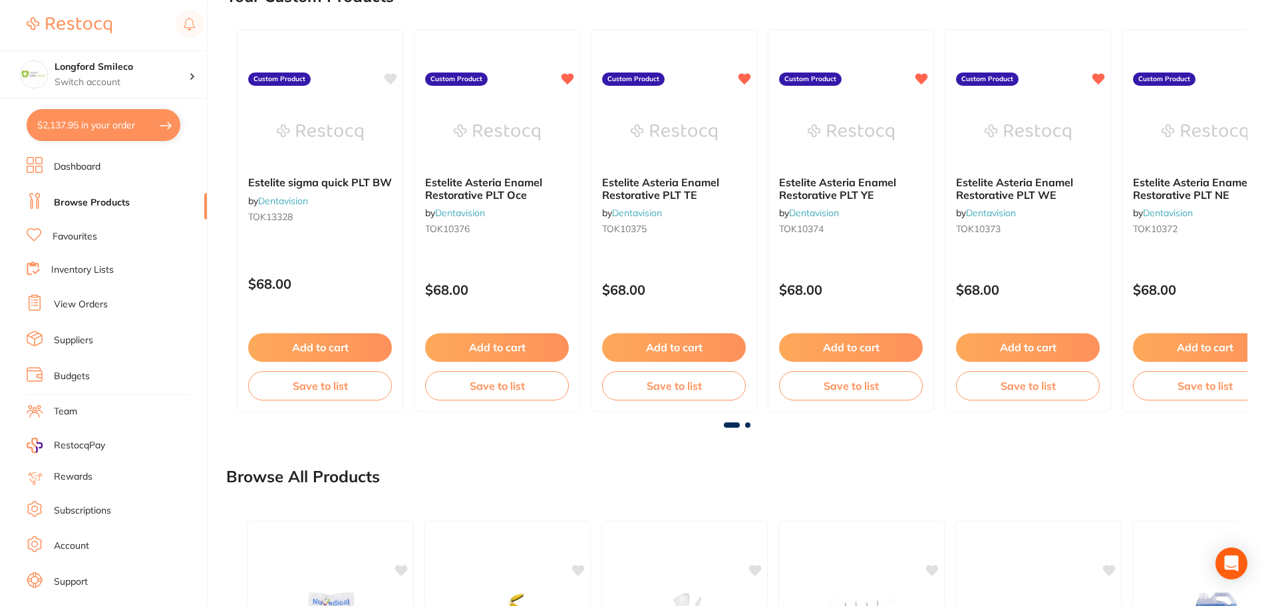
click at [92, 129] on button "$2,137.95 in your order" at bounding box center [104, 125] width 154 height 32
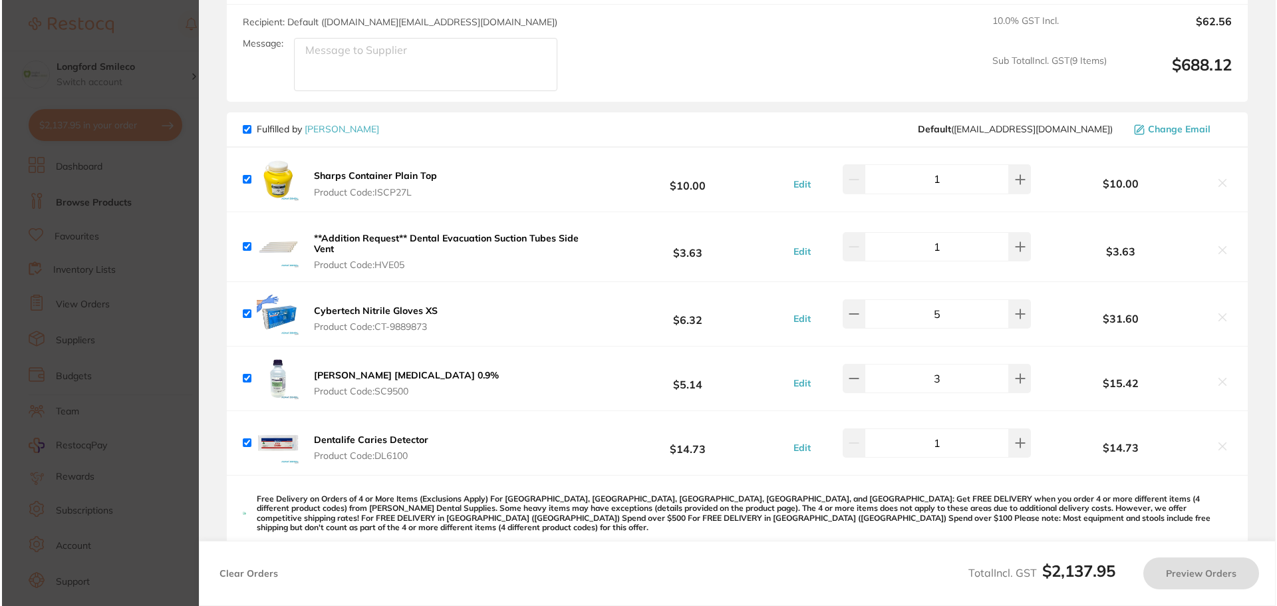
scroll to position [0, 0]
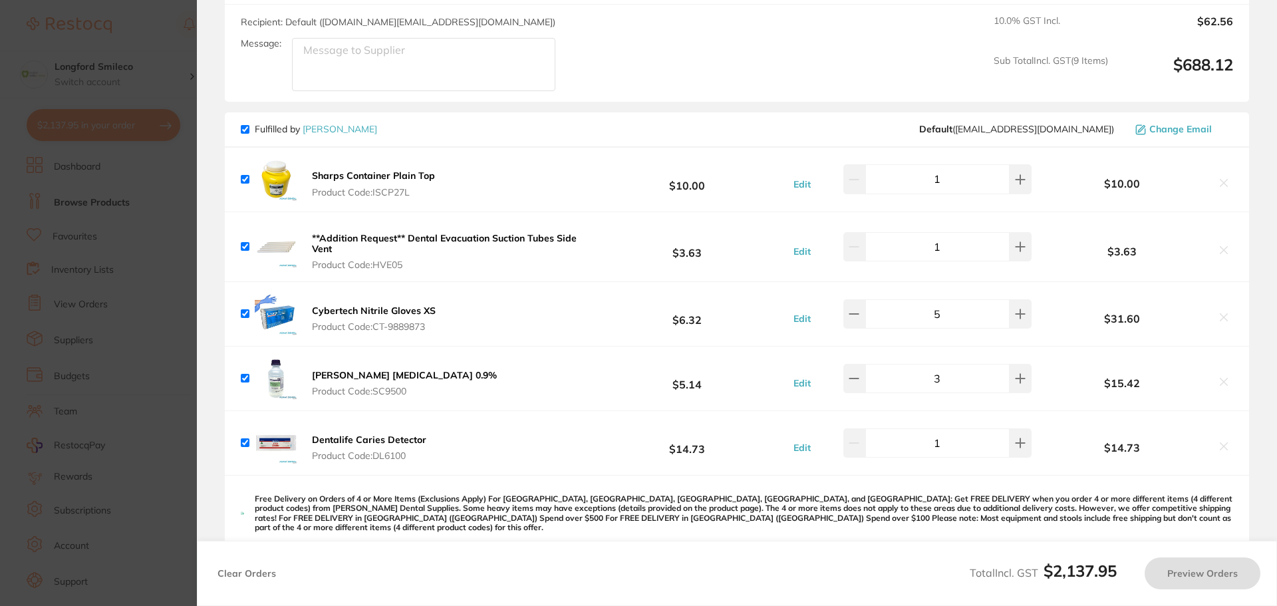
click at [111, 134] on section "Update RRP Set your pre negotiated price for this item. Item Agreed RRP (excl. …" at bounding box center [638, 303] width 1277 height 606
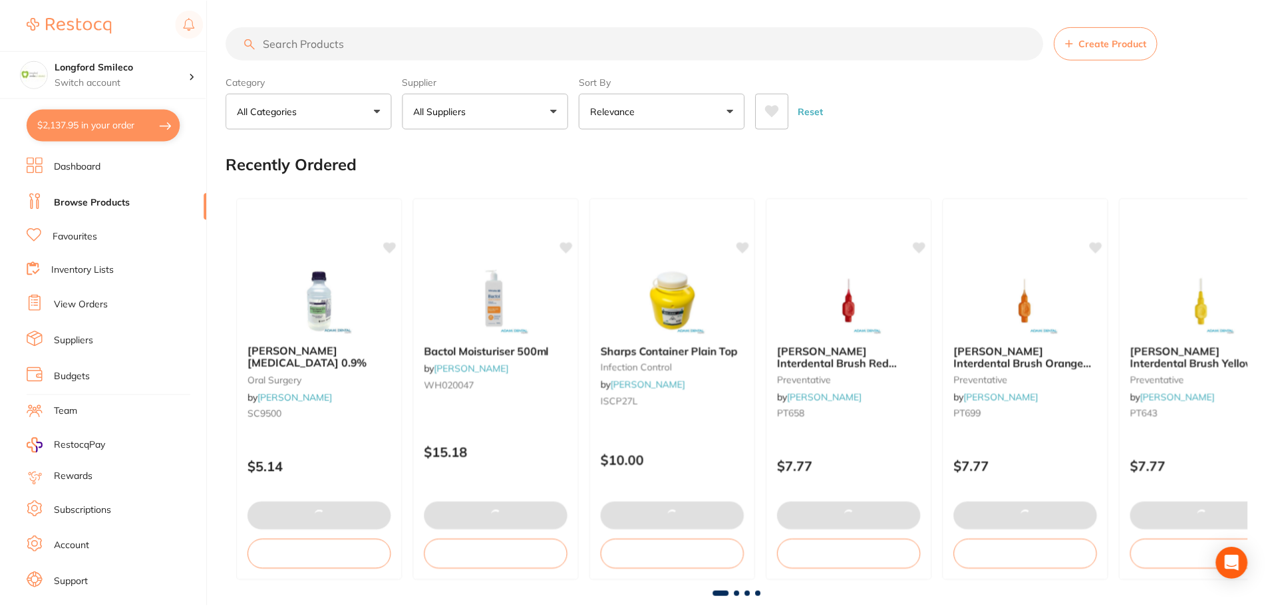
scroll to position [665, 0]
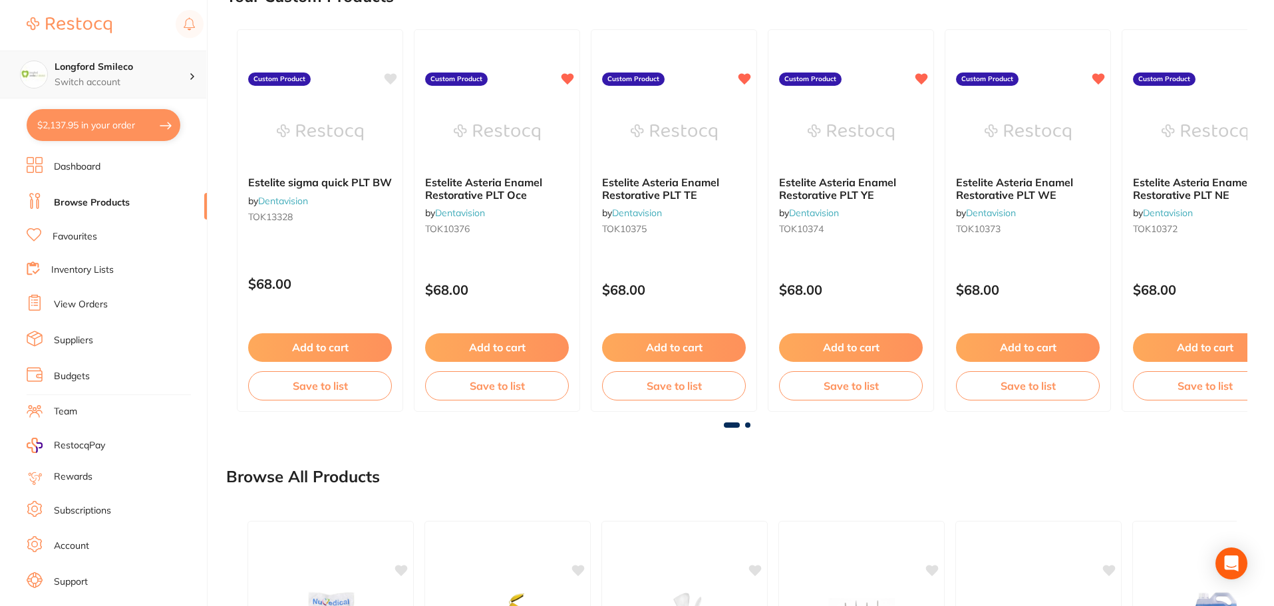
click at [104, 72] on h4 "Longford Smileco" at bounding box center [122, 67] width 134 height 13
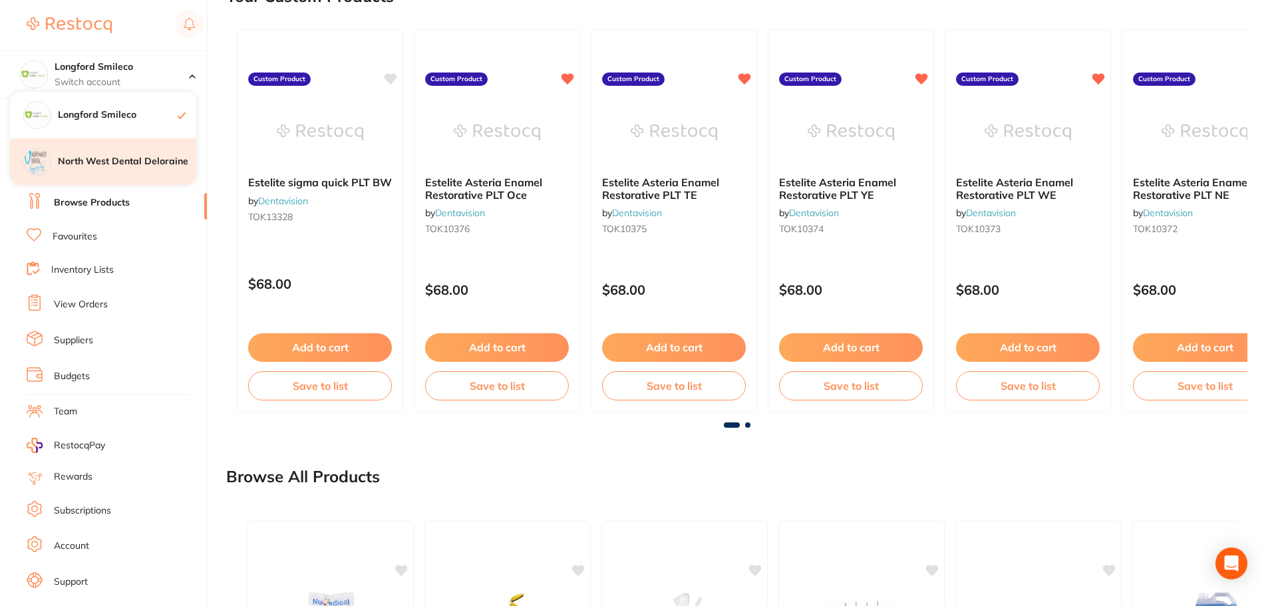
click at [117, 159] on h4 "North West Dental Deloraine" at bounding box center [127, 161] width 138 height 13
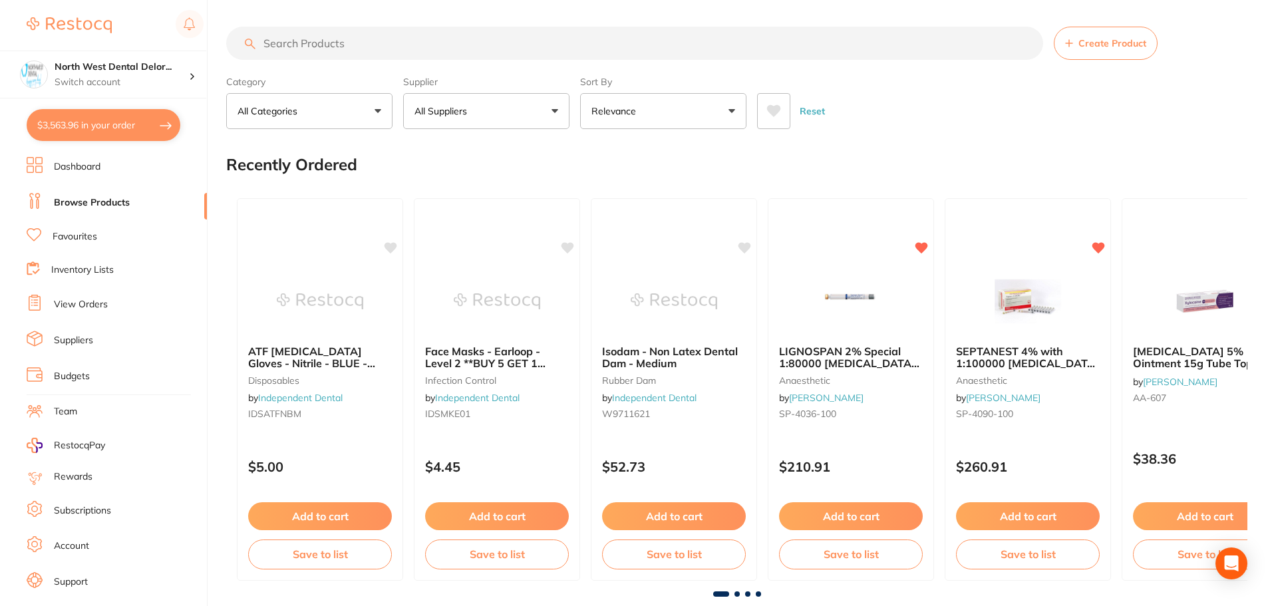
type input "2"
